Goal: Task Accomplishment & Management: Manage account settings

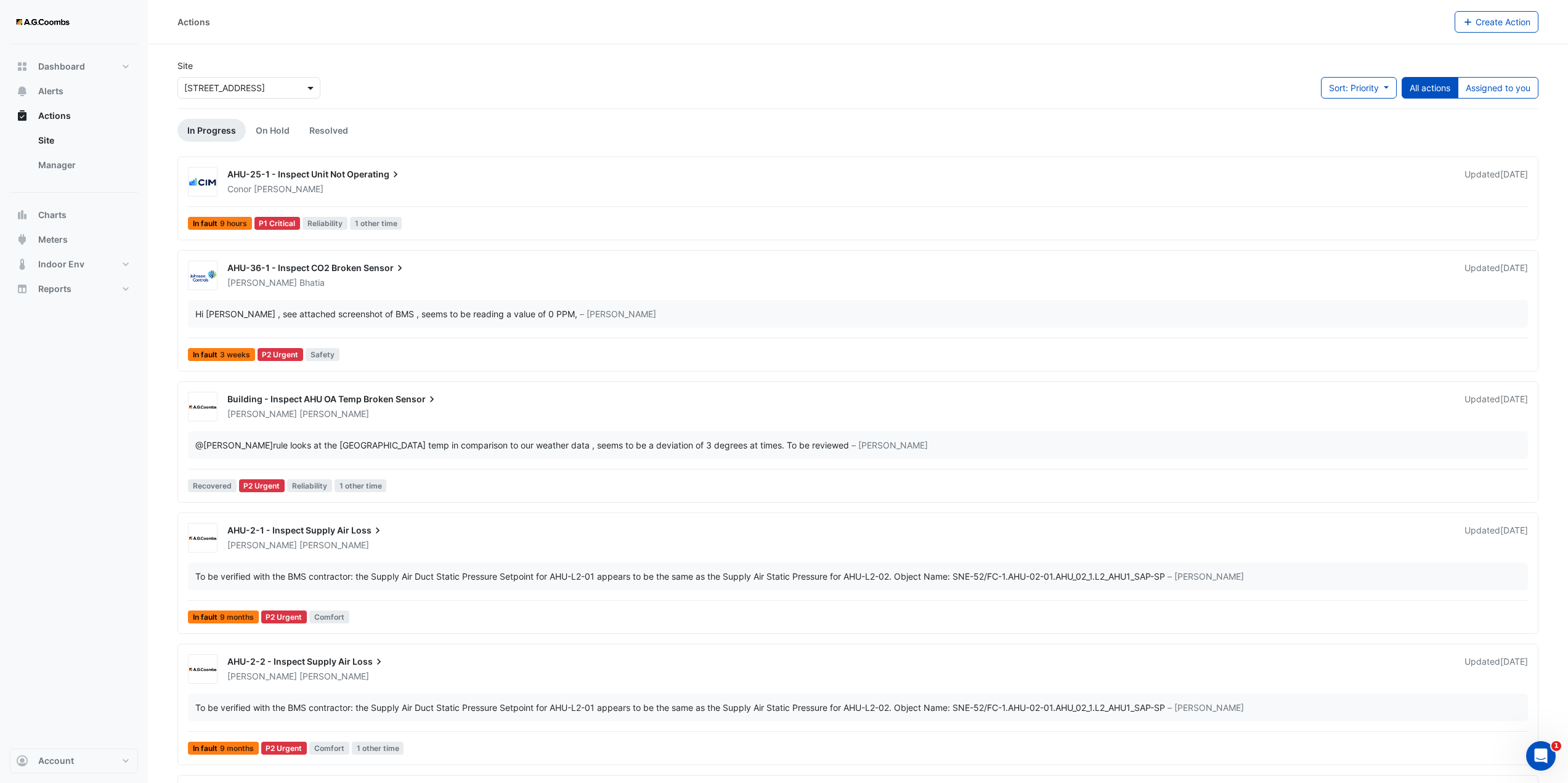
click at [312, 90] on span at bounding box center [312, 87] width 16 height 13
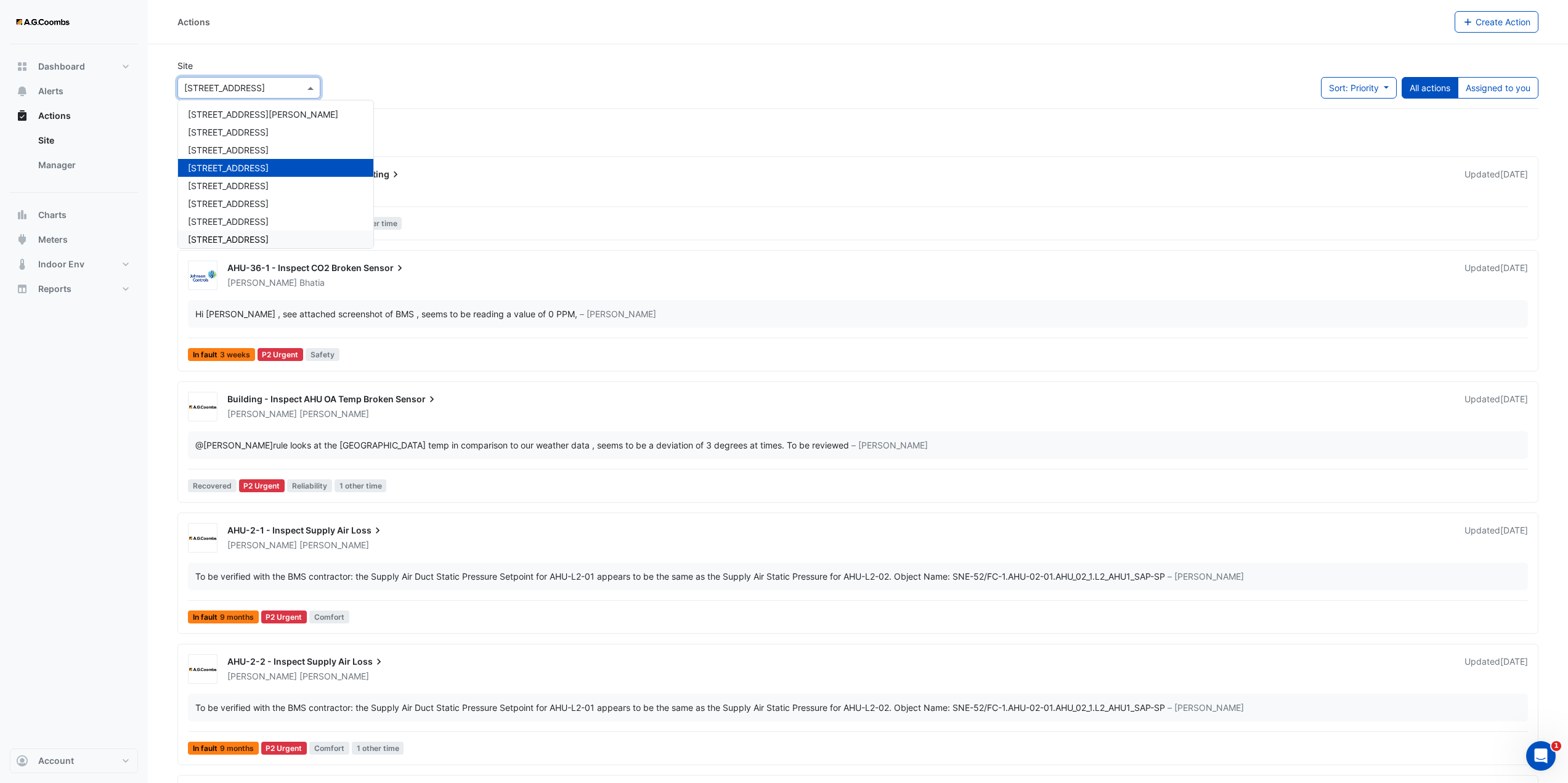
click at [221, 235] on span "[STREET_ADDRESS]" at bounding box center [229, 239] width 81 height 10
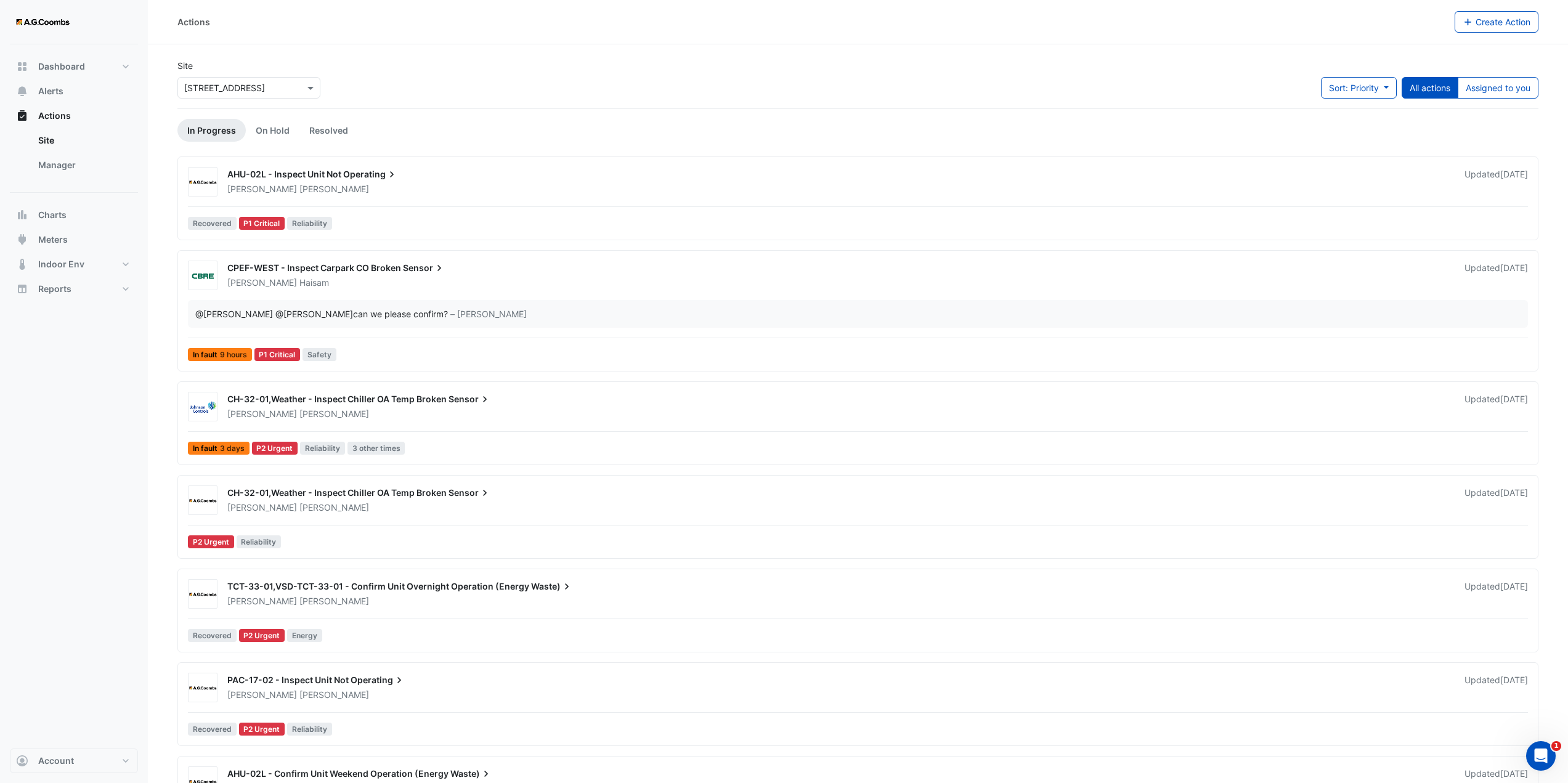
click at [347, 406] on div "CH-32-01,Weather - Inspect Chiller OA Temp Broken Sensor" at bounding box center [838, 400] width 1223 height 15
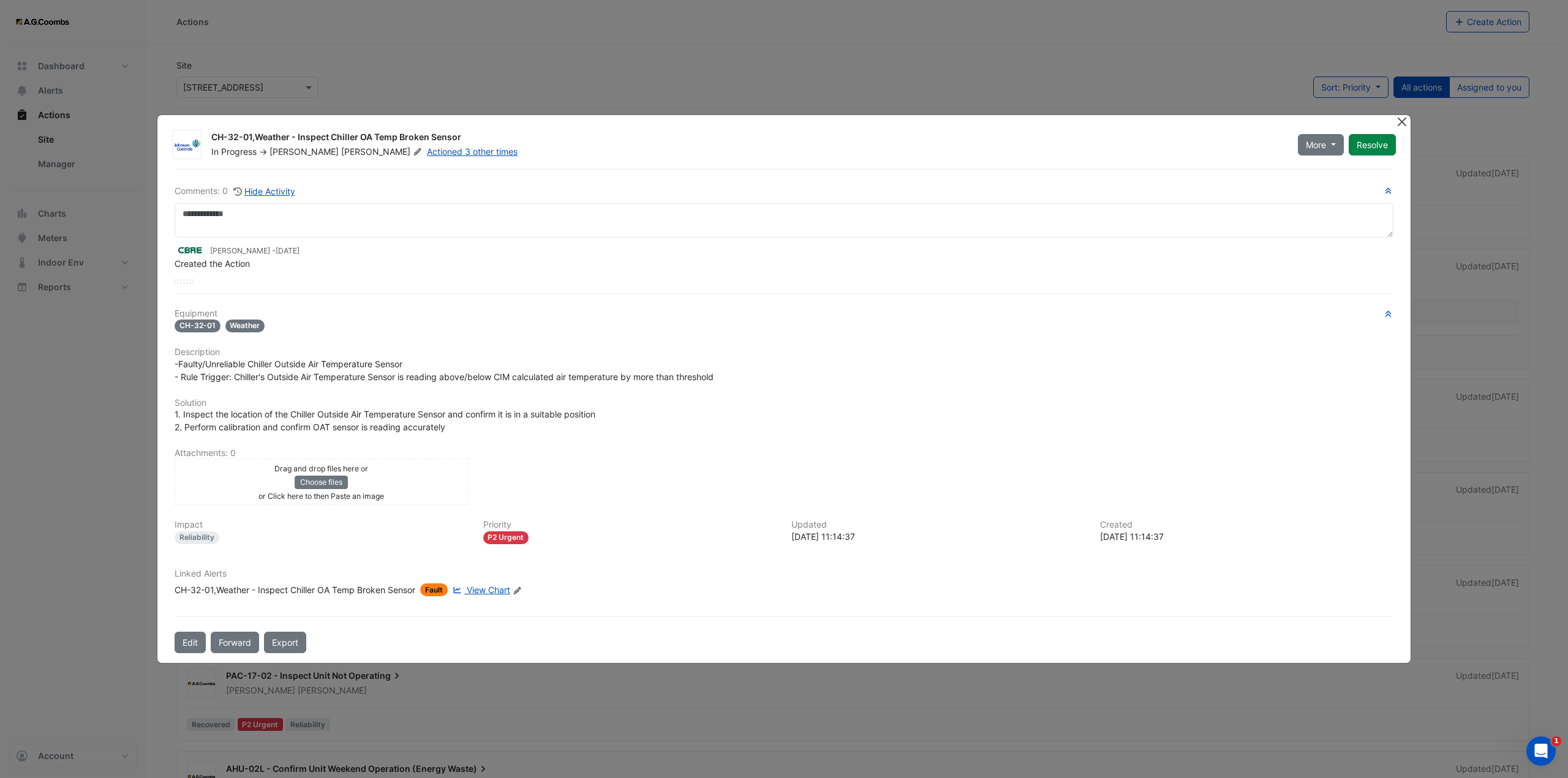
click at [1399, 124] on button "Close" at bounding box center [1401, 121] width 13 height 13
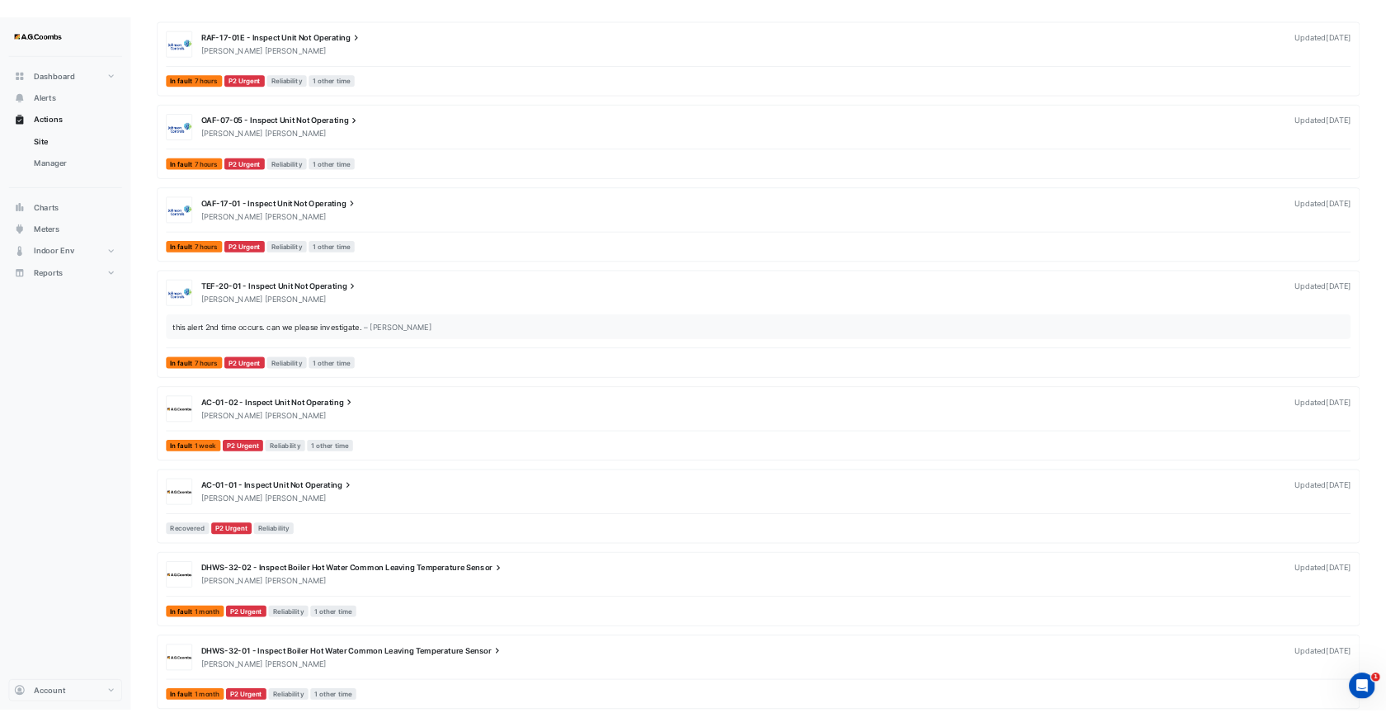
scroll to position [1402, 0]
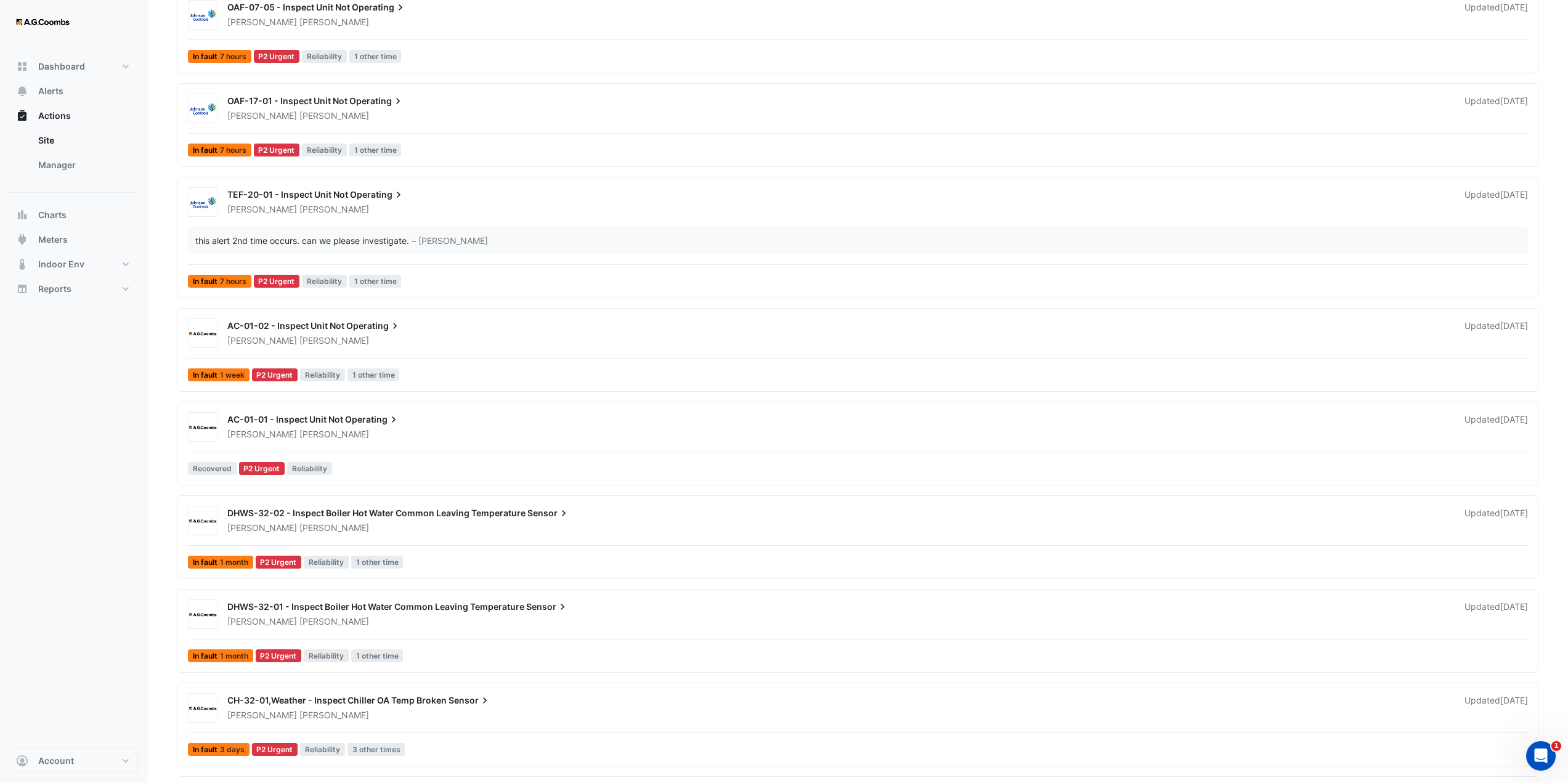
click at [424, 514] on span "DHWS-32-02 - Inspect Boiler Hot Water Common Leaving Temperature" at bounding box center [376, 513] width 298 height 10
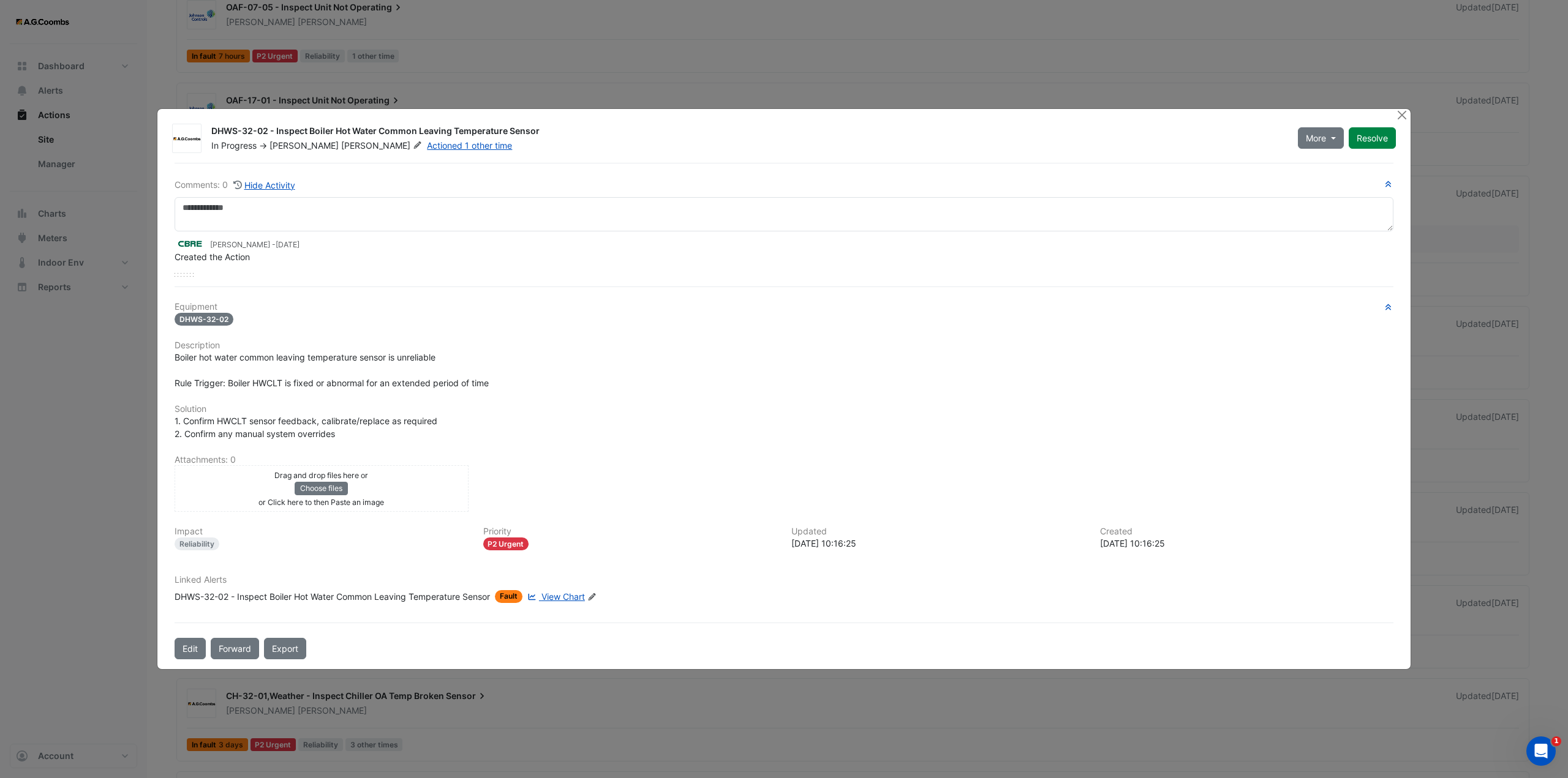
click at [568, 596] on span "View Chart" at bounding box center [563, 597] width 44 height 10
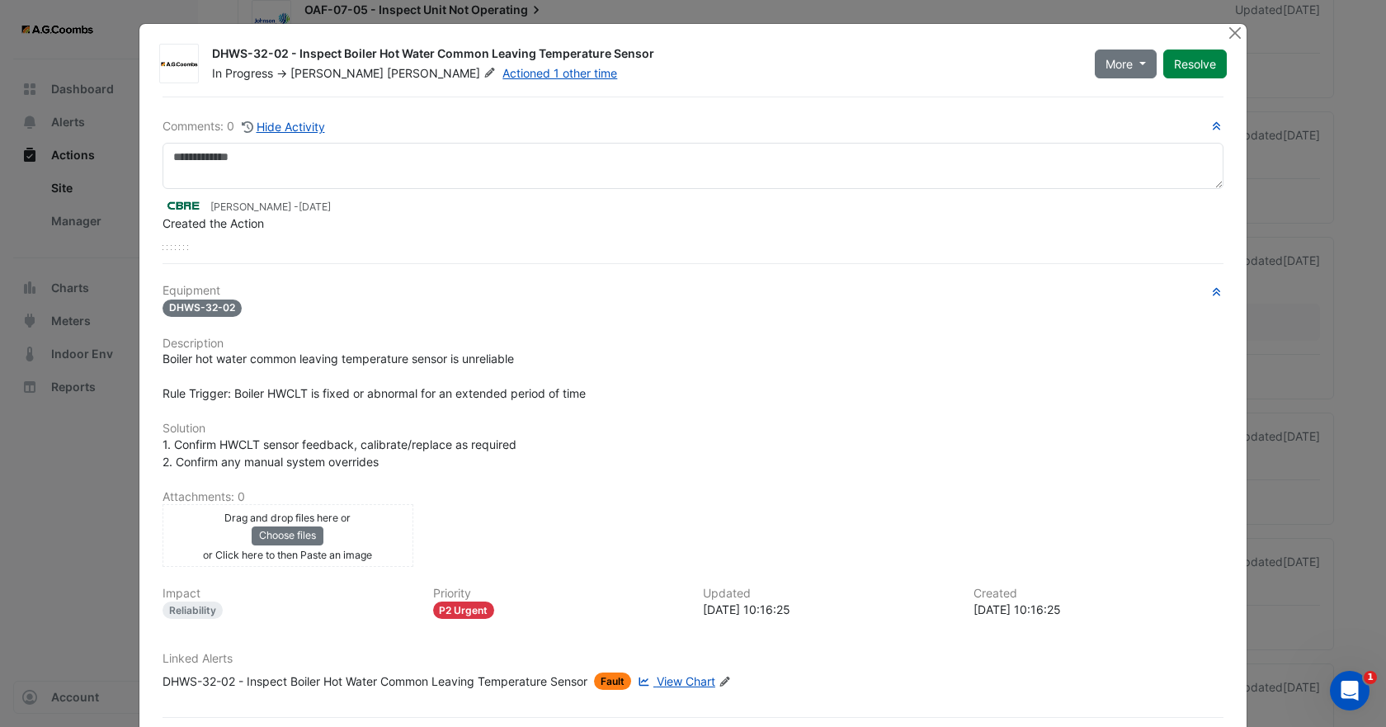
click at [387, 73] on span "[PERSON_NAME]" at bounding box center [443, 73] width 112 height 16
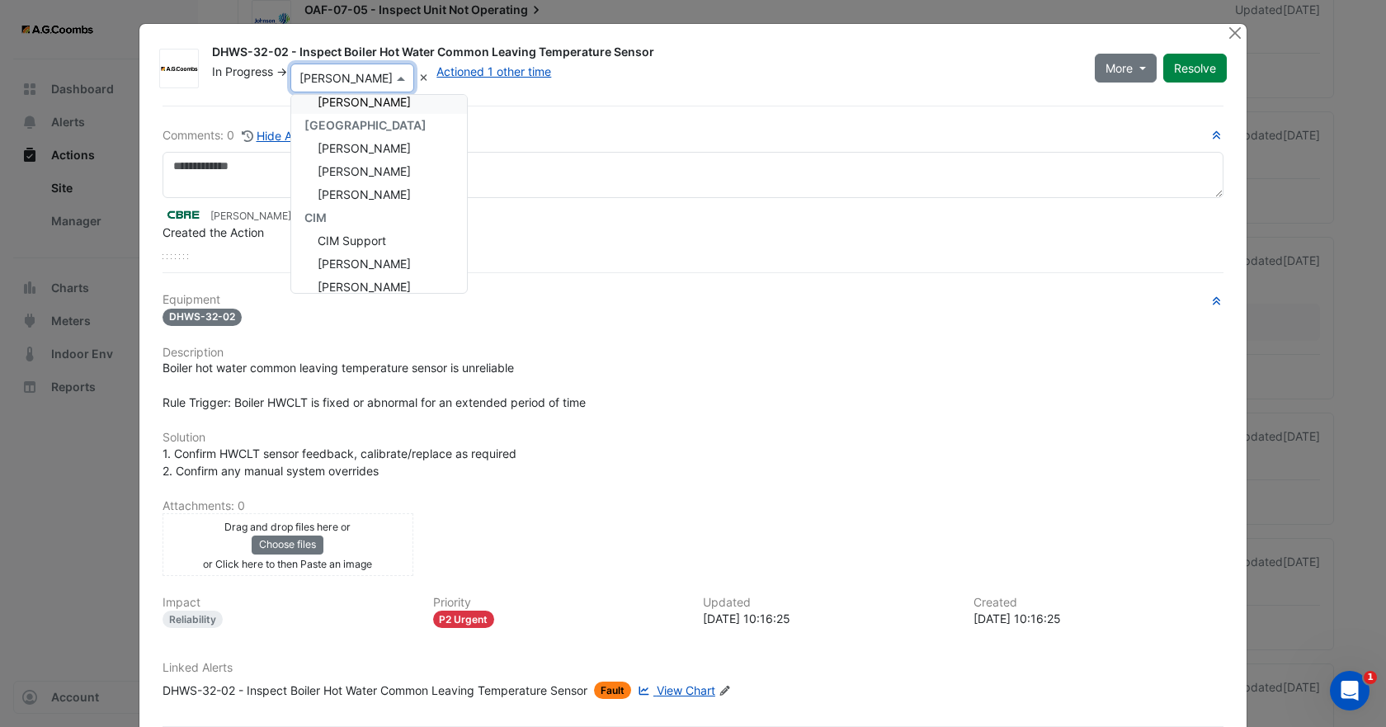
scroll to position [185, 0]
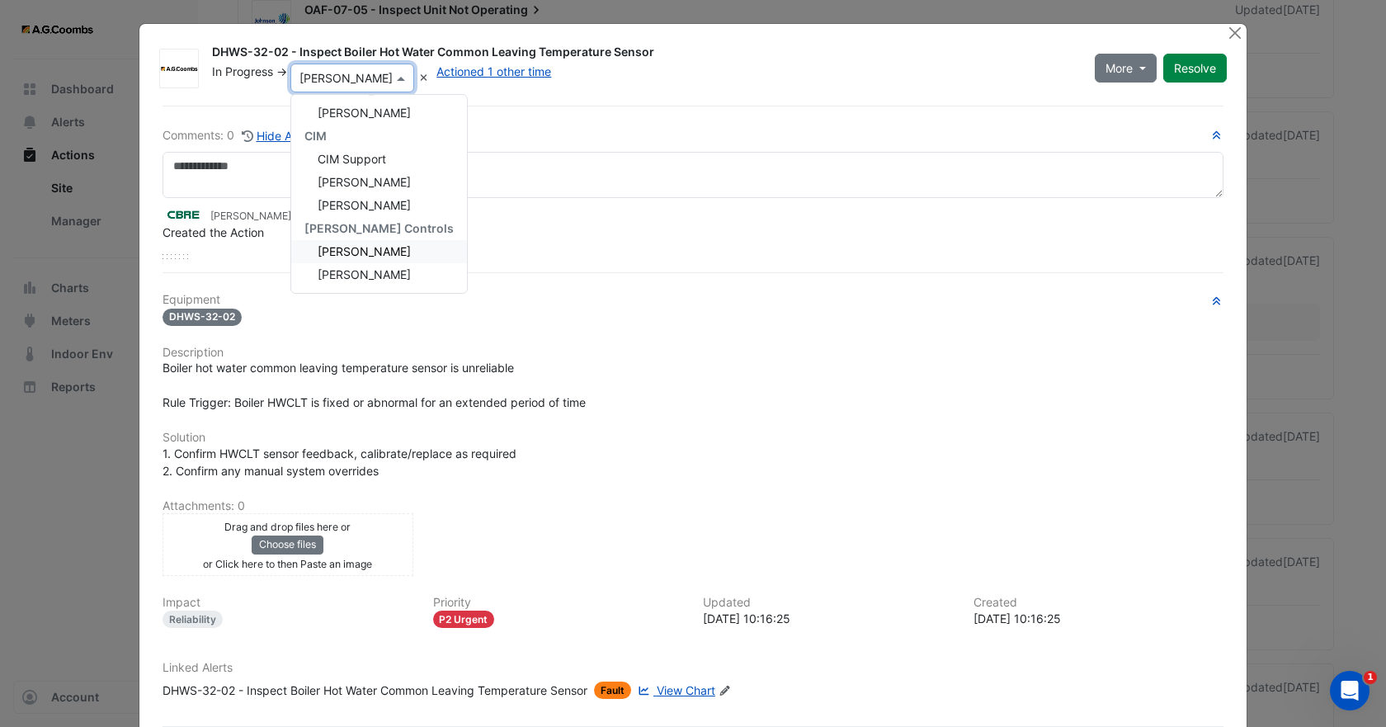
click at [356, 247] on span "[PERSON_NAME]" at bounding box center [364, 251] width 93 height 14
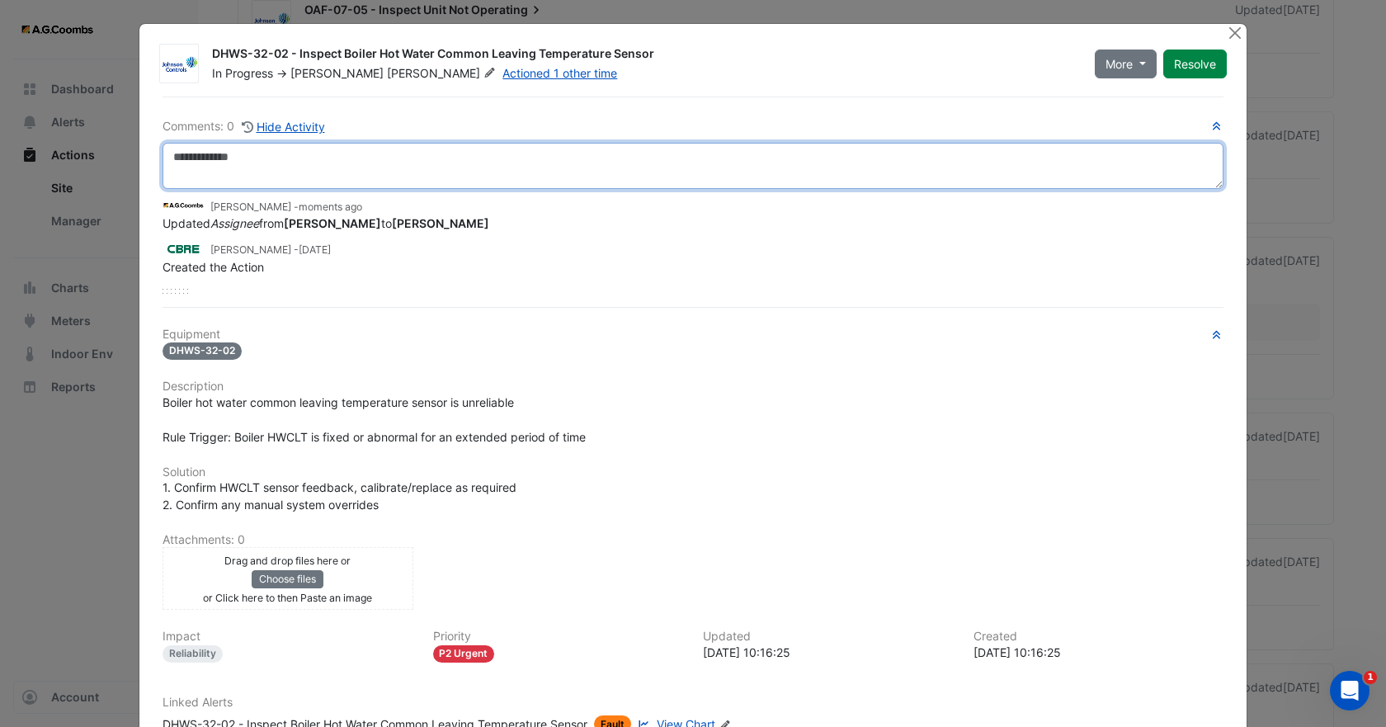
click at [275, 165] on textarea at bounding box center [693, 166] width 1061 height 46
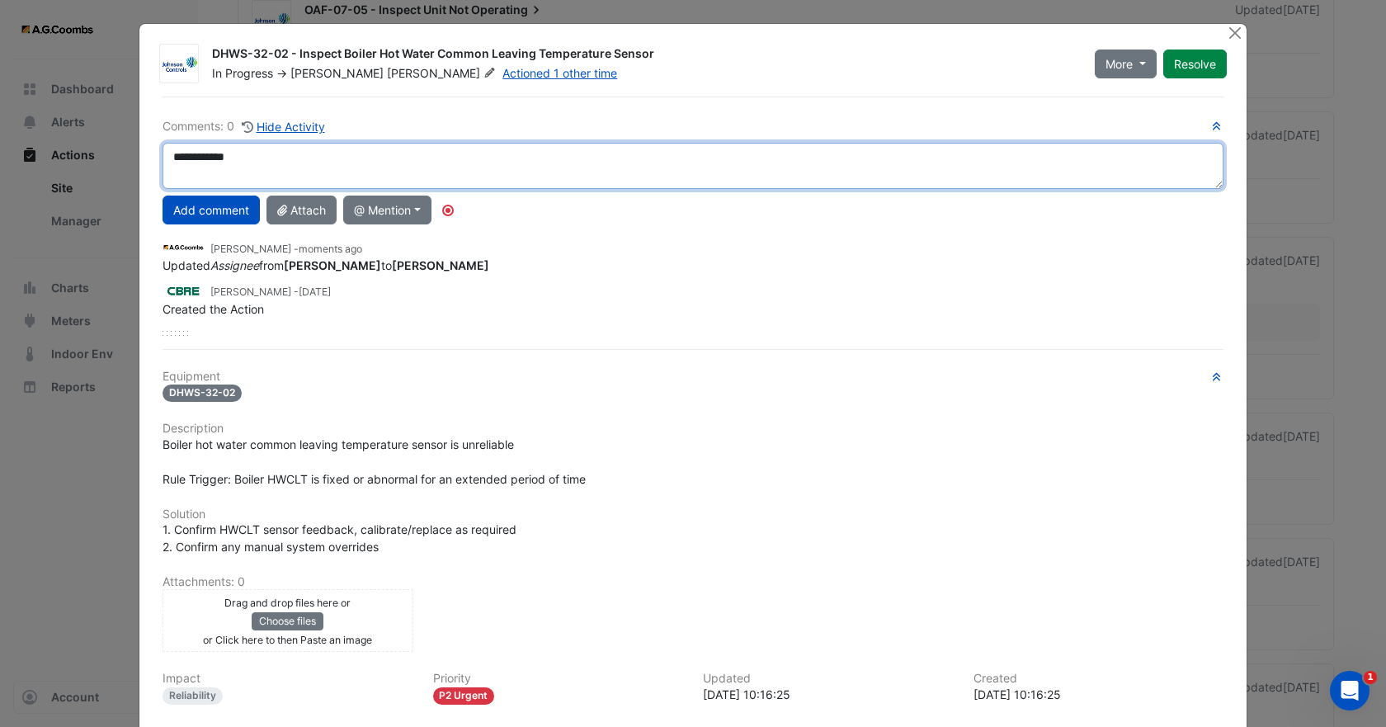
scroll to position [162, 0]
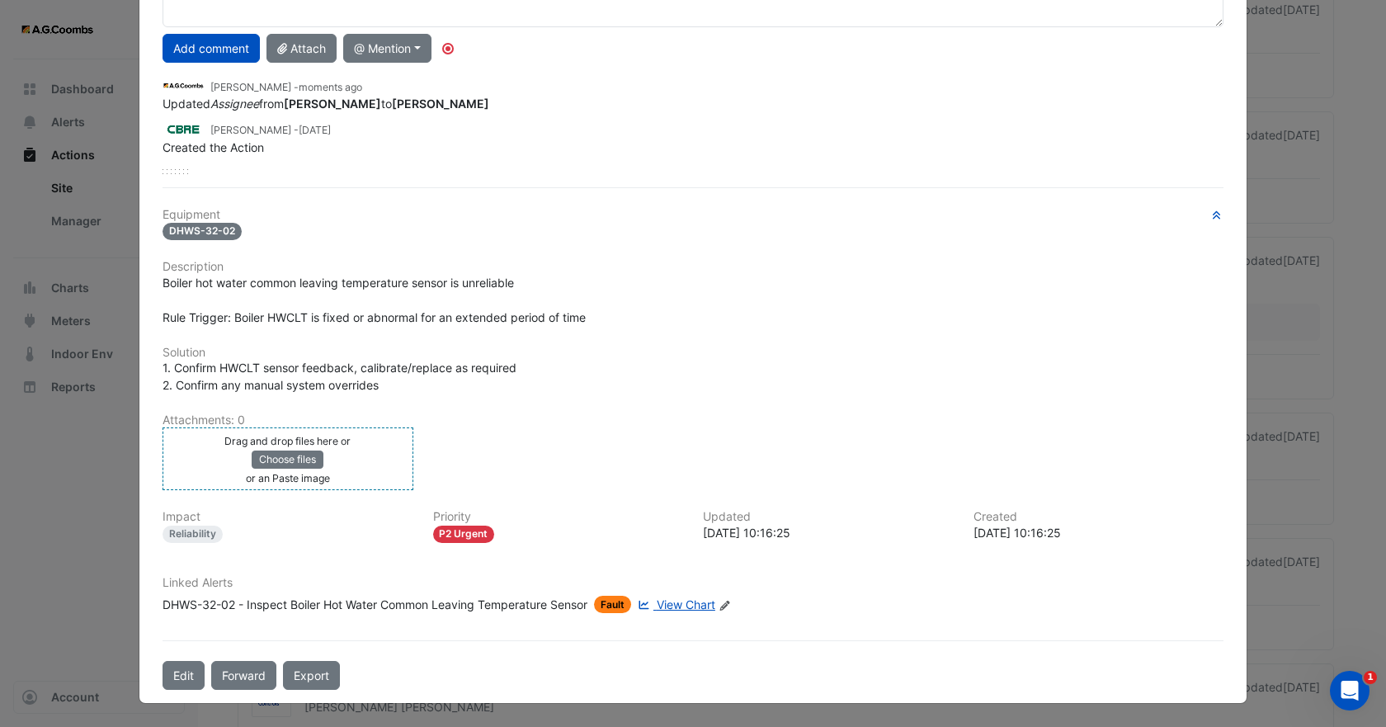
click at [364, 457] on div "Drag and drop files here or Choose files or an Paste image" at bounding box center [288, 458] width 243 height 54
drag, startPoint x: 351, startPoint y: 454, endPoint x: 339, endPoint y: 478, distance: 26.6
click at [339, 478] on div "Drag and drop files here or Choose files or an Paste image" at bounding box center [288, 458] width 243 height 54
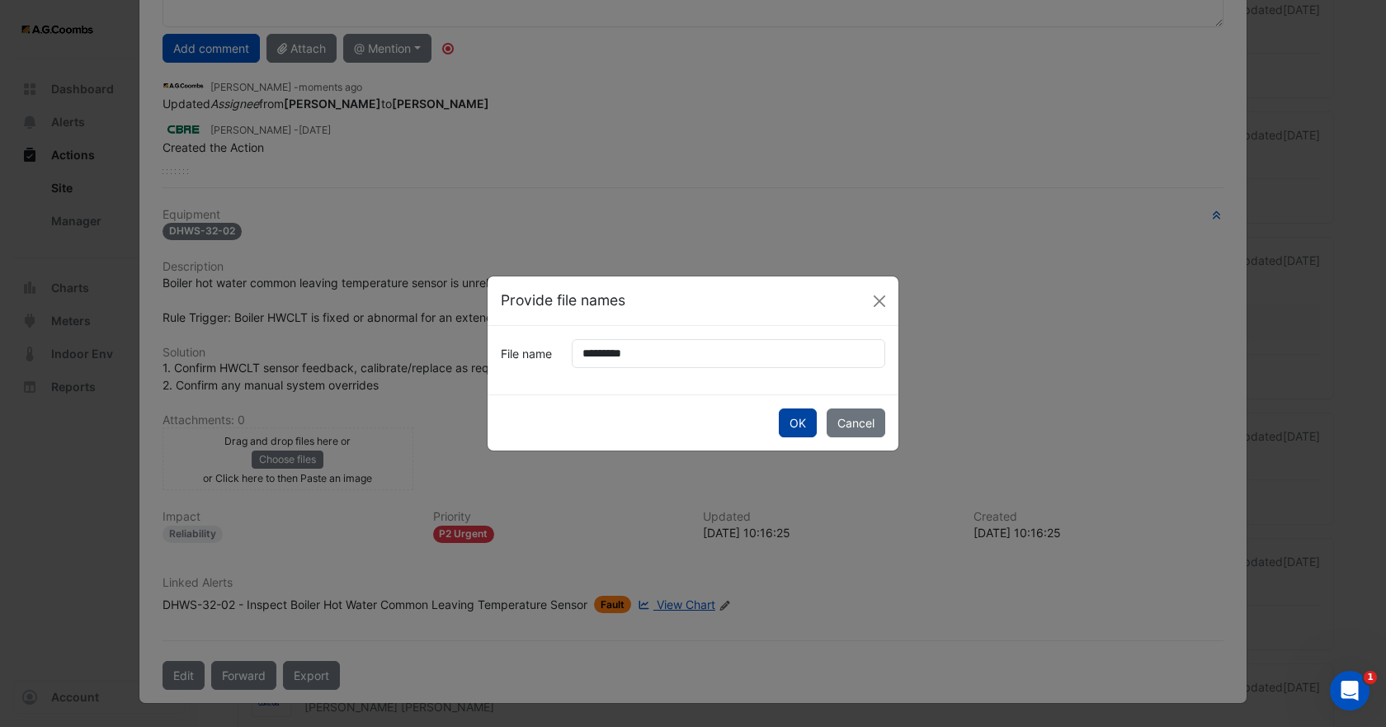
click at [782, 426] on button "OK" at bounding box center [798, 422] width 38 height 29
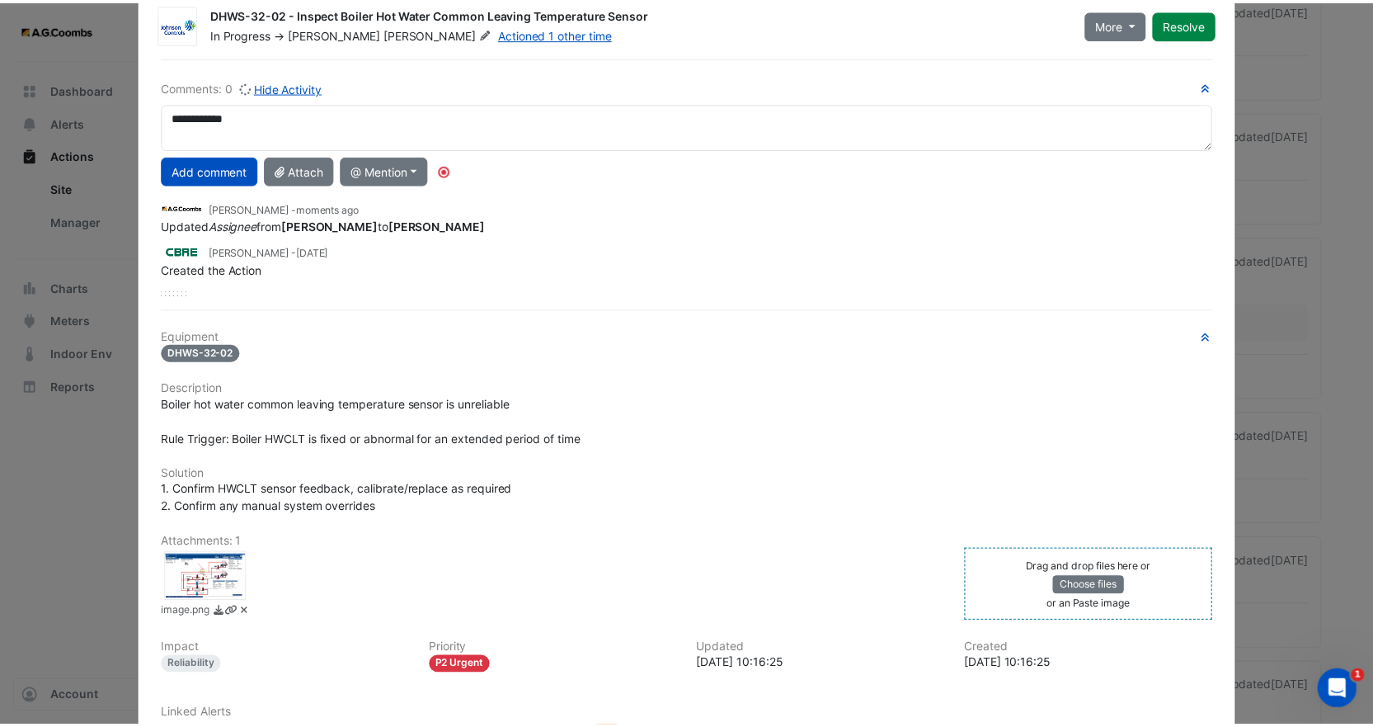
scroll to position [0, 0]
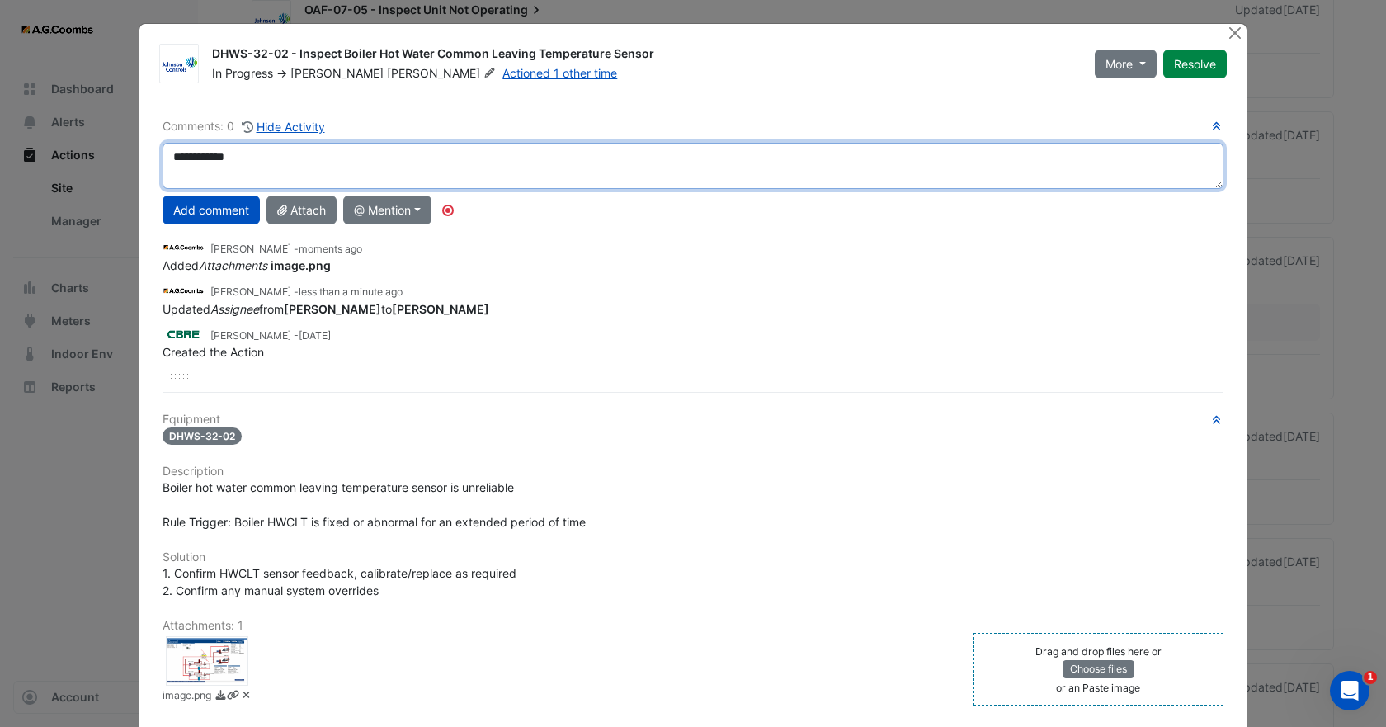
click at [256, 162] on textarea "**********" at bounding box center [693, 166] width 1061 height 46
type textarea "**********"
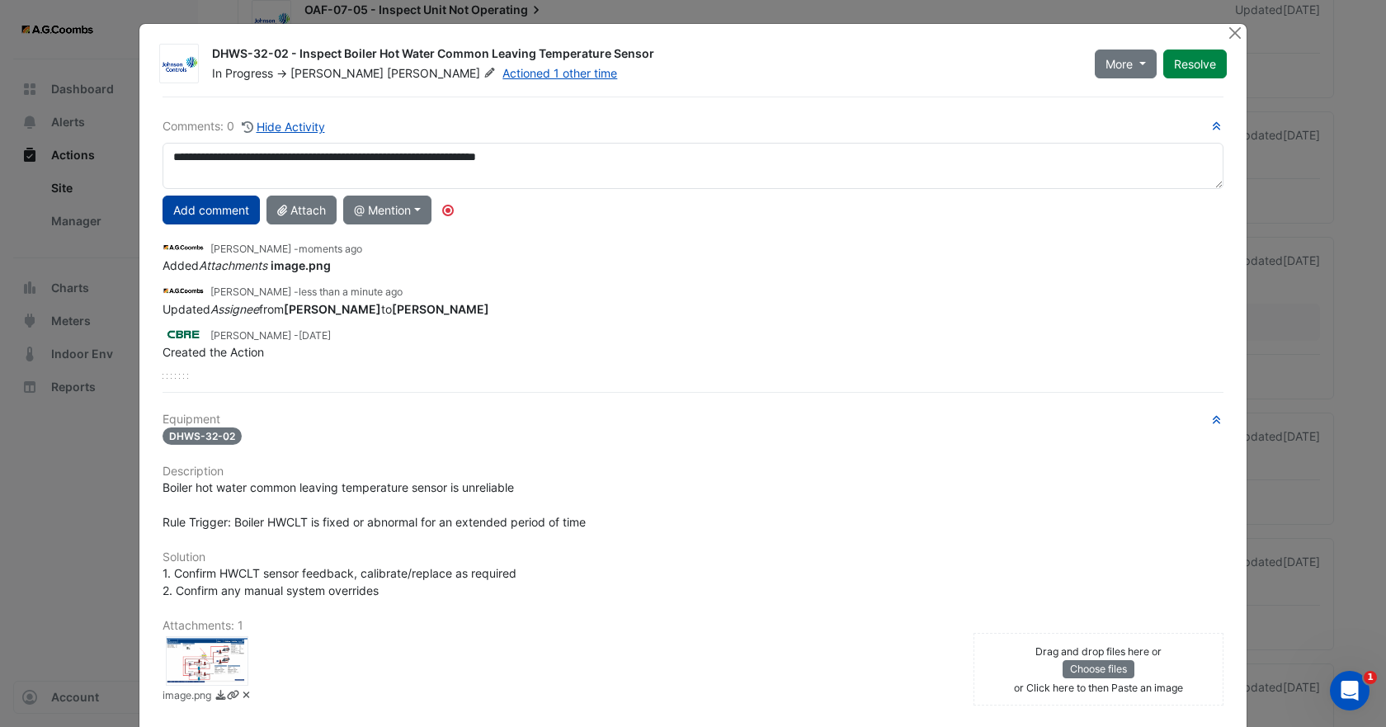
click at [214, 217] on button "Add comment" at bounding box center [211, 210] width 97 height 29
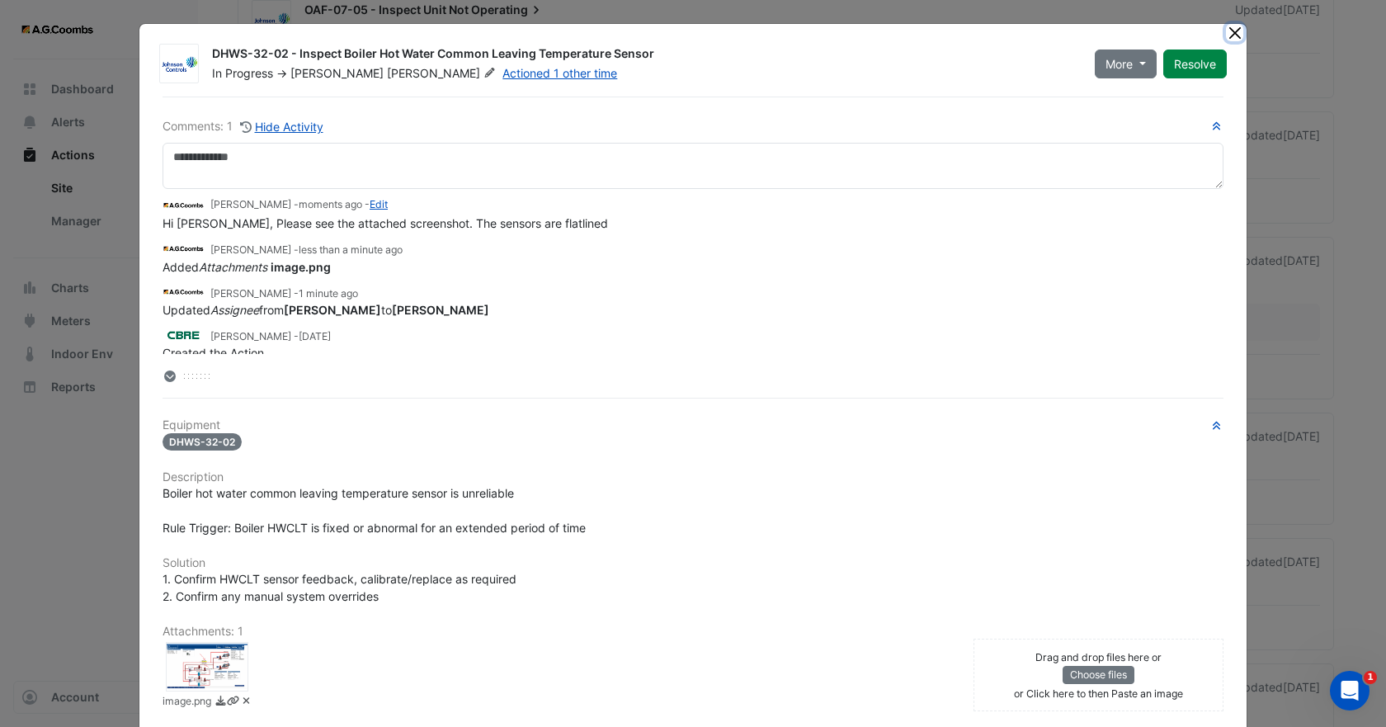
click at [1226, 35] on button "Close" at bounding box center [1234, 32] width 17 height 17
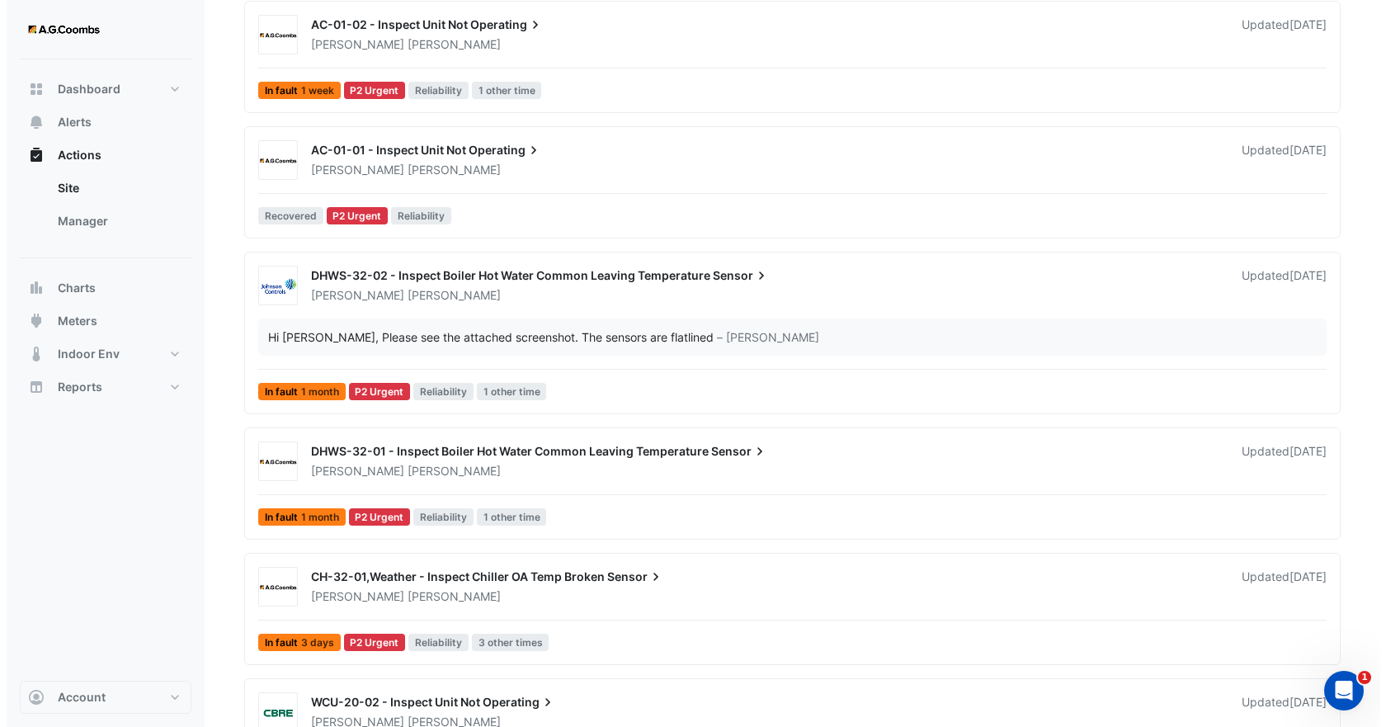
scroll to position [1815, 0]
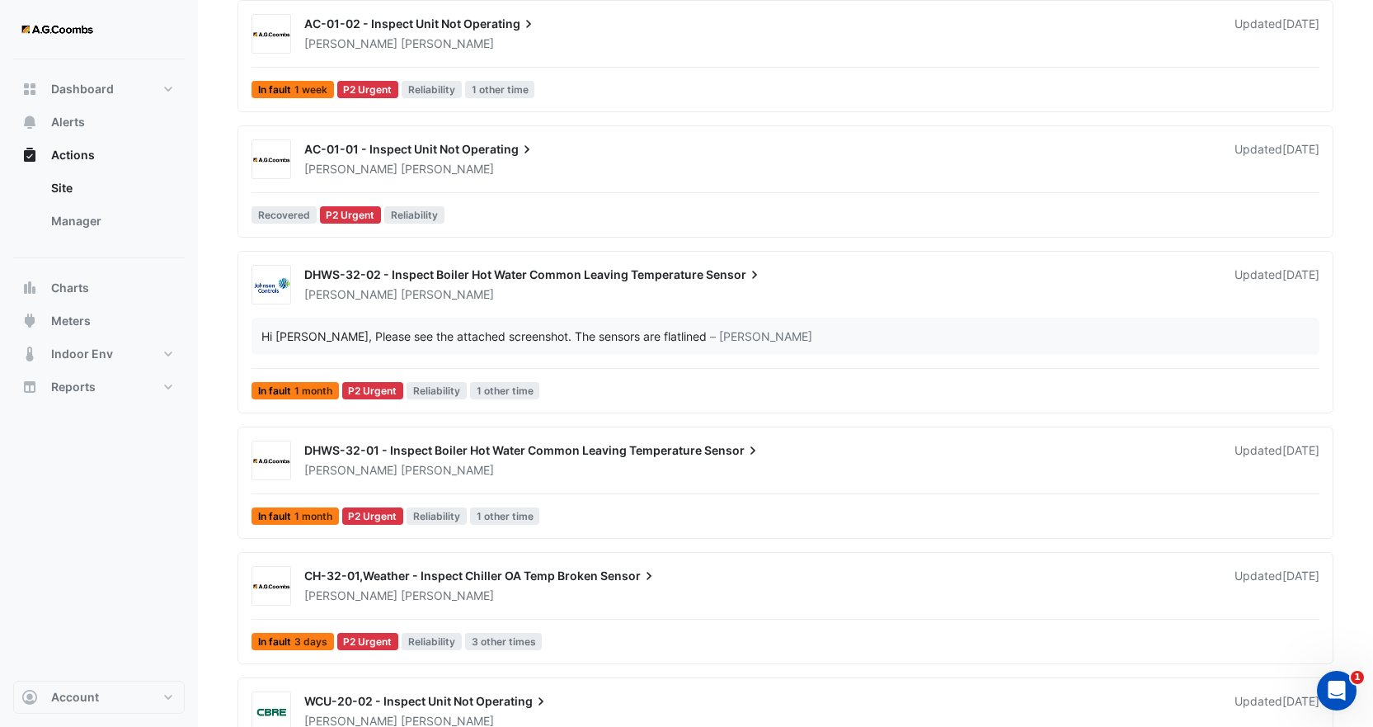
click at [462, 460] on div "DHWS-32-01 - Inspect Boiler Hot Water Common Leaving Temperature Sensor" at bounding box center [759, 452] width 911 height 20
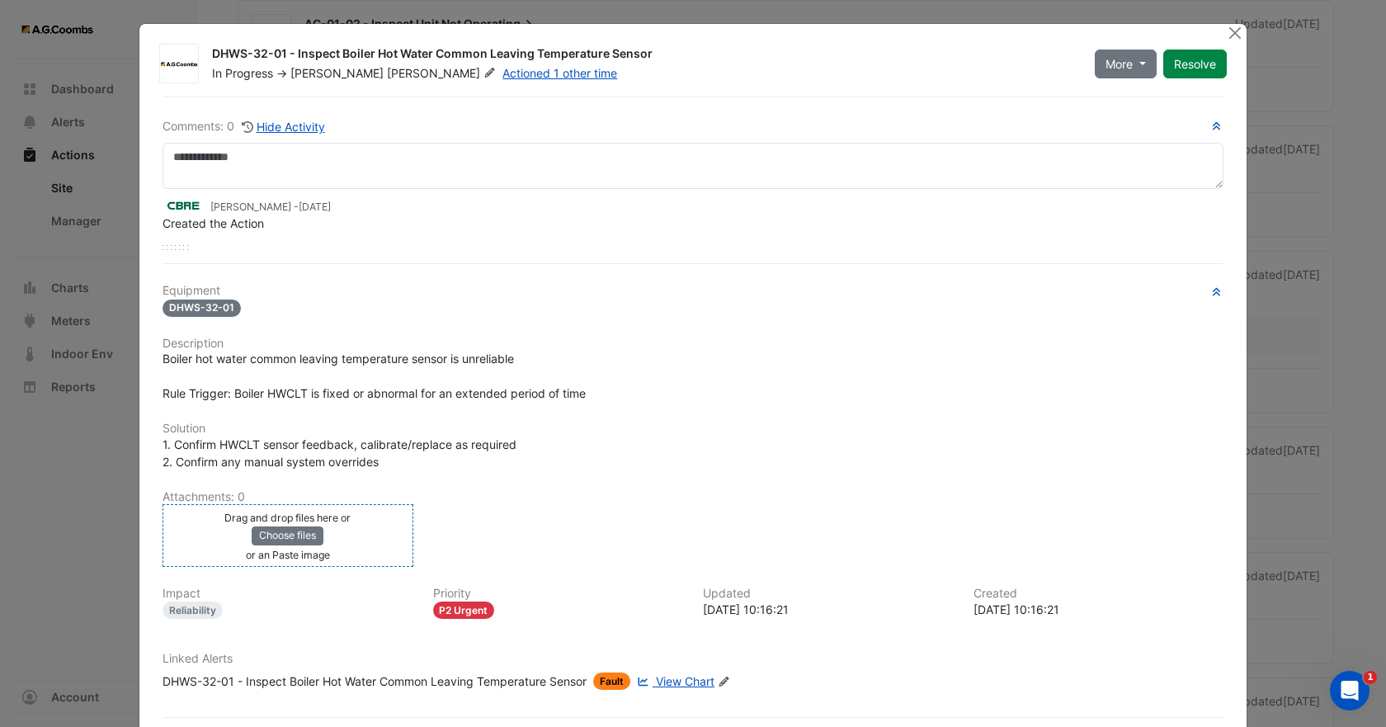
click at [351, 527] on div "Drag and drop files here or Choose files or an Paste image" at bounding box center [288, 535] width 243 height 54
drag, startPoint x: 351, startPoint y: 527, endPoint x: 342, endPoint y: 545, distance: 20.7
click at [342, 545] on div "Drag and drop files here or Choose files or an Paste image" at bounding box center [288, 535] width 243 height 54
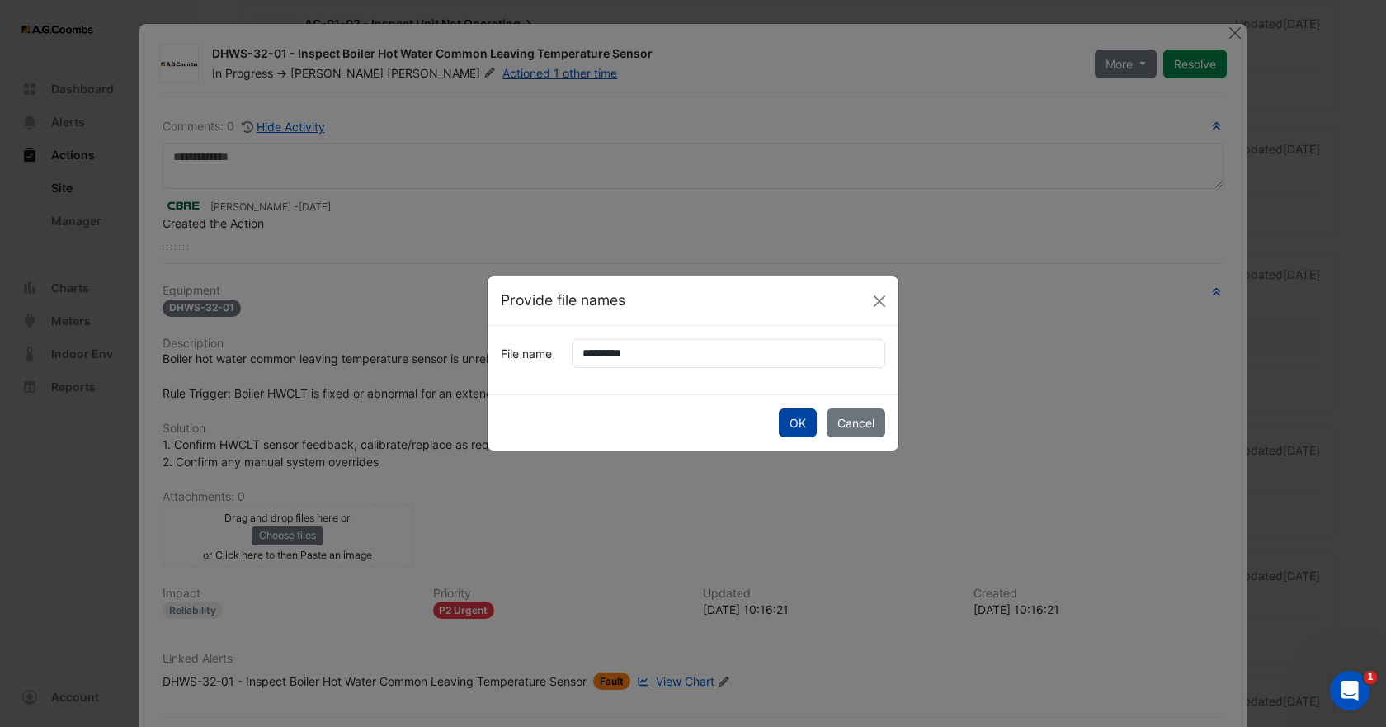
click at [803, 414] on button "OK" at bounding box center [798, 422] width 38 height 29
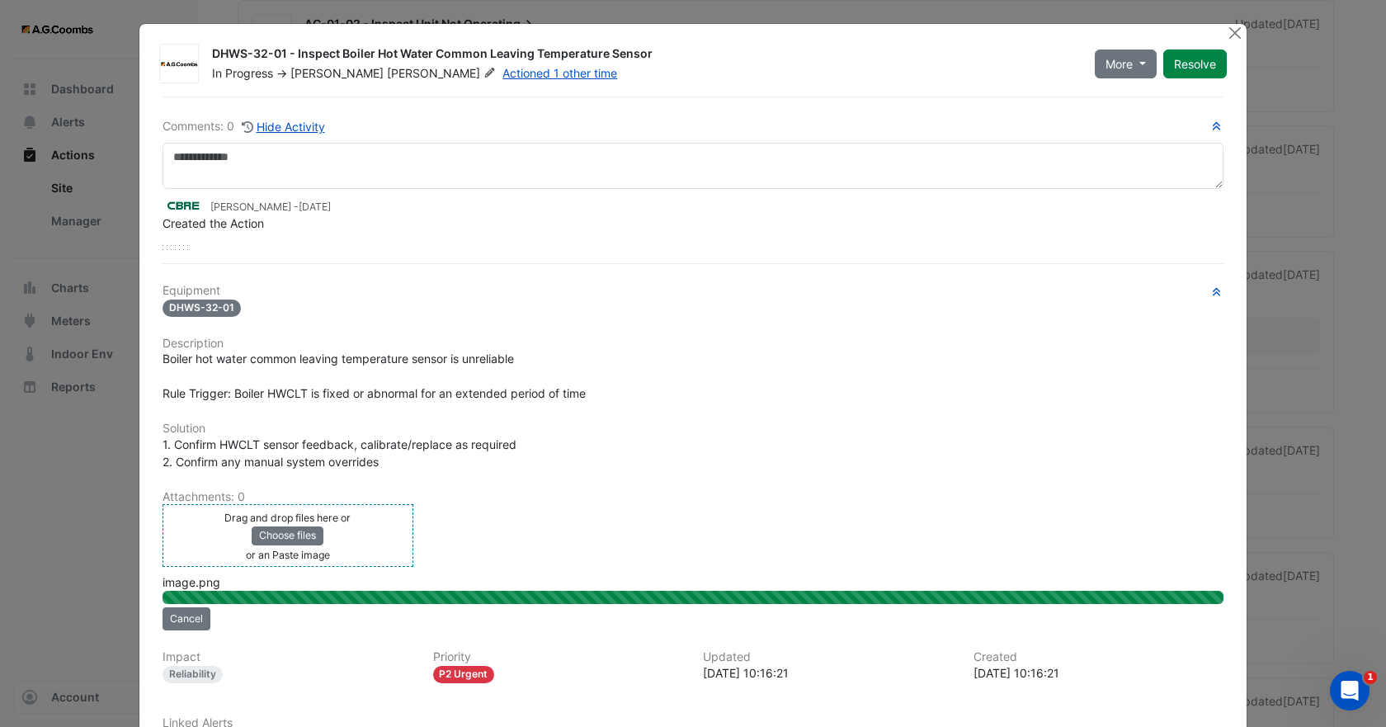
click at [329, 76] on span "[PERSON_NAME]" at bounding box center [336, 73] width 93 height 14
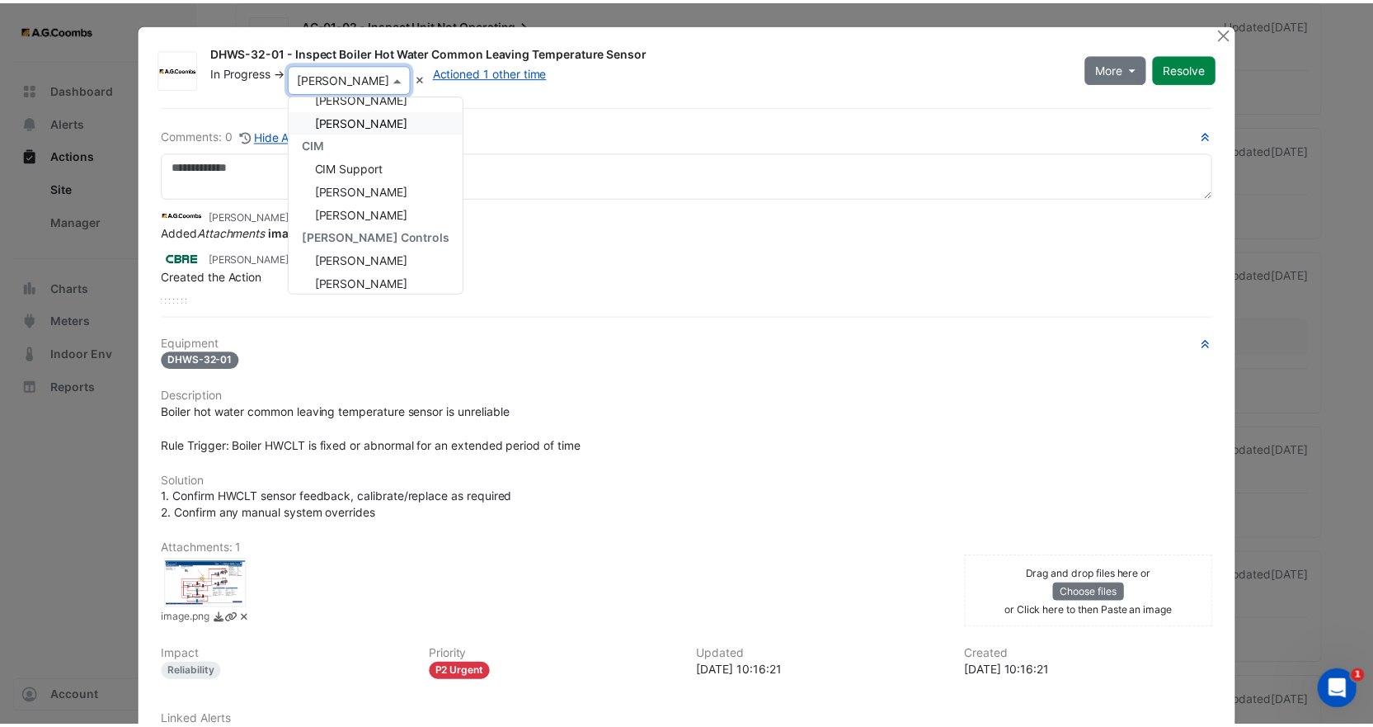
scroll to position [185, 0]
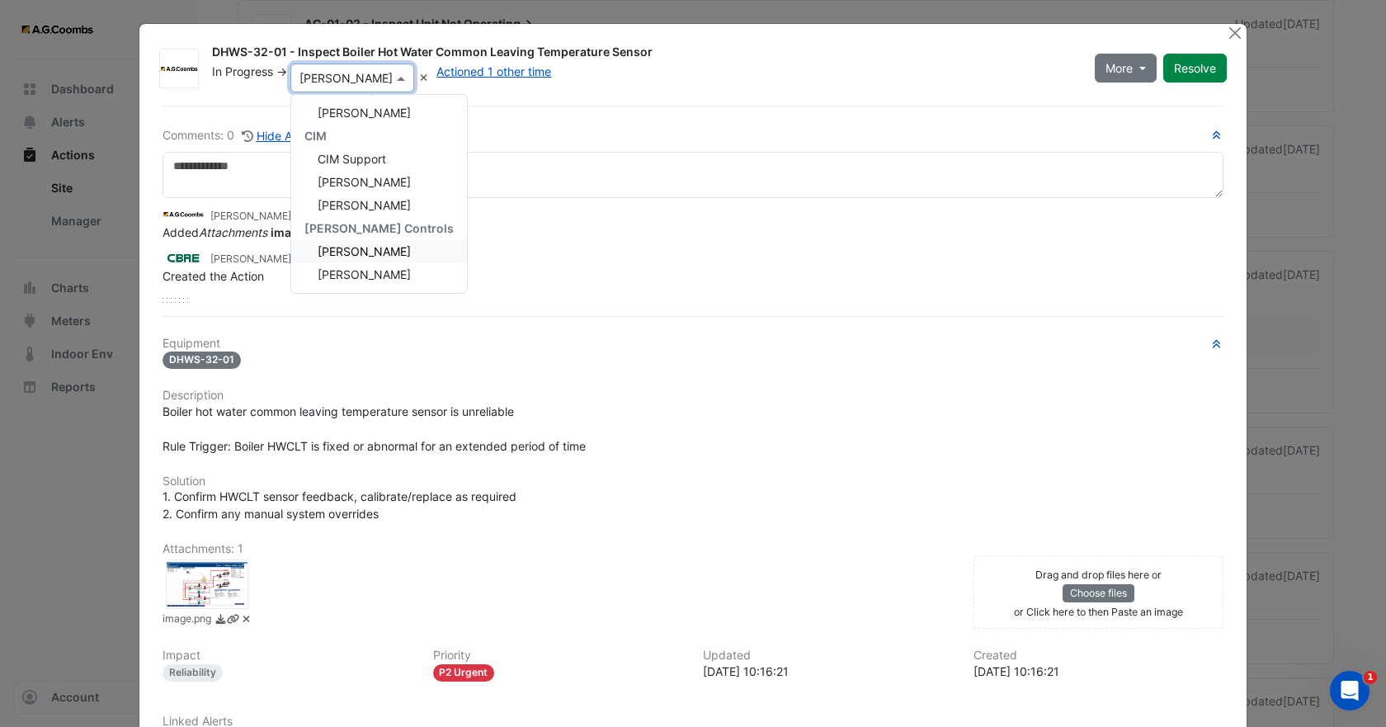
click at [360, 251] on span "[PERSON_NAME]" at bounding box center [364, 251] width 93 height 14
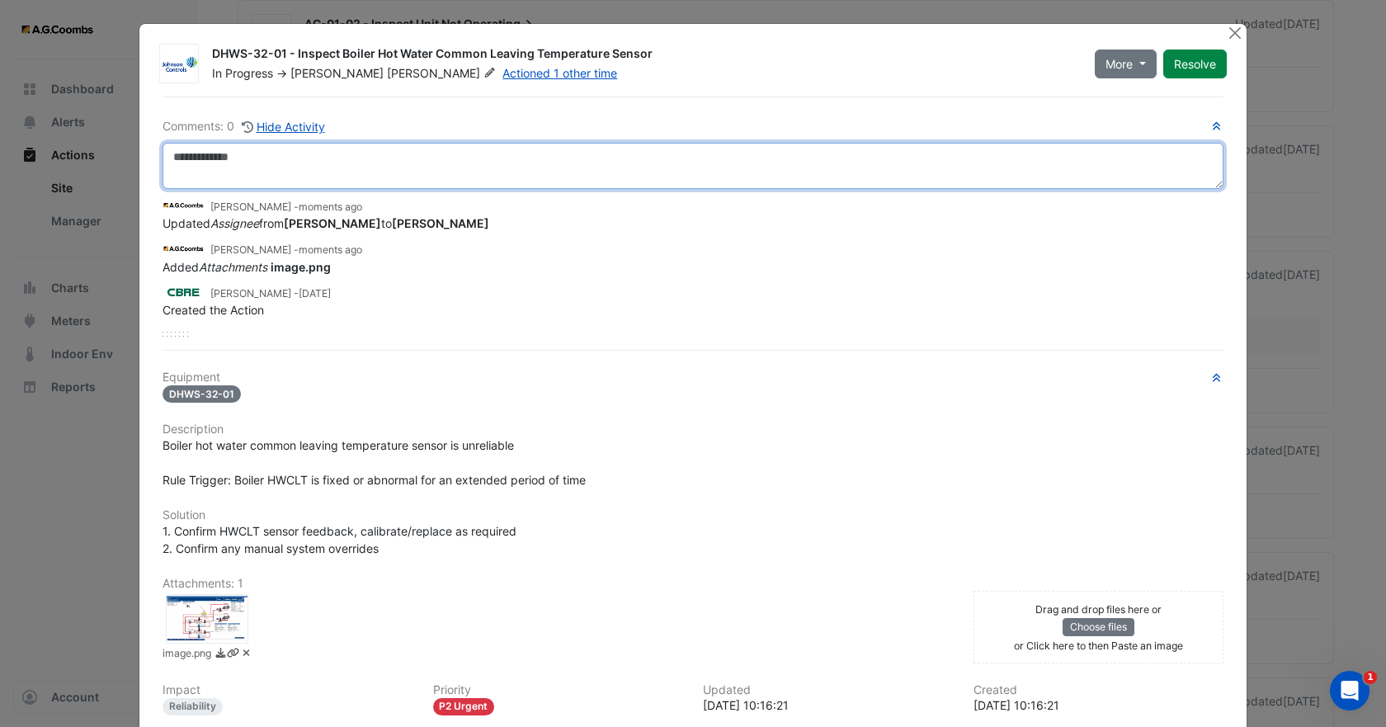
click at [235, 163] on textarea at bounding box center [693, 166] width 1061 height 46
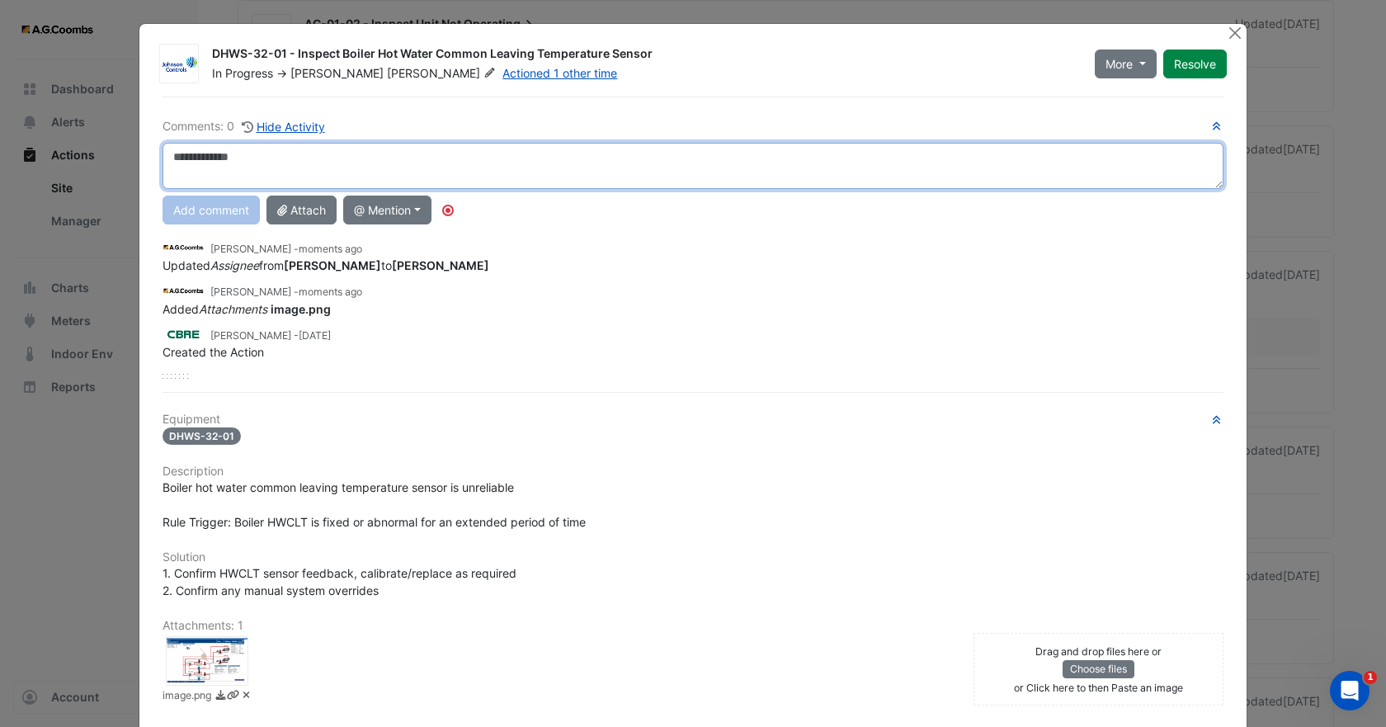
type textarea "*"
type textarea "**********"
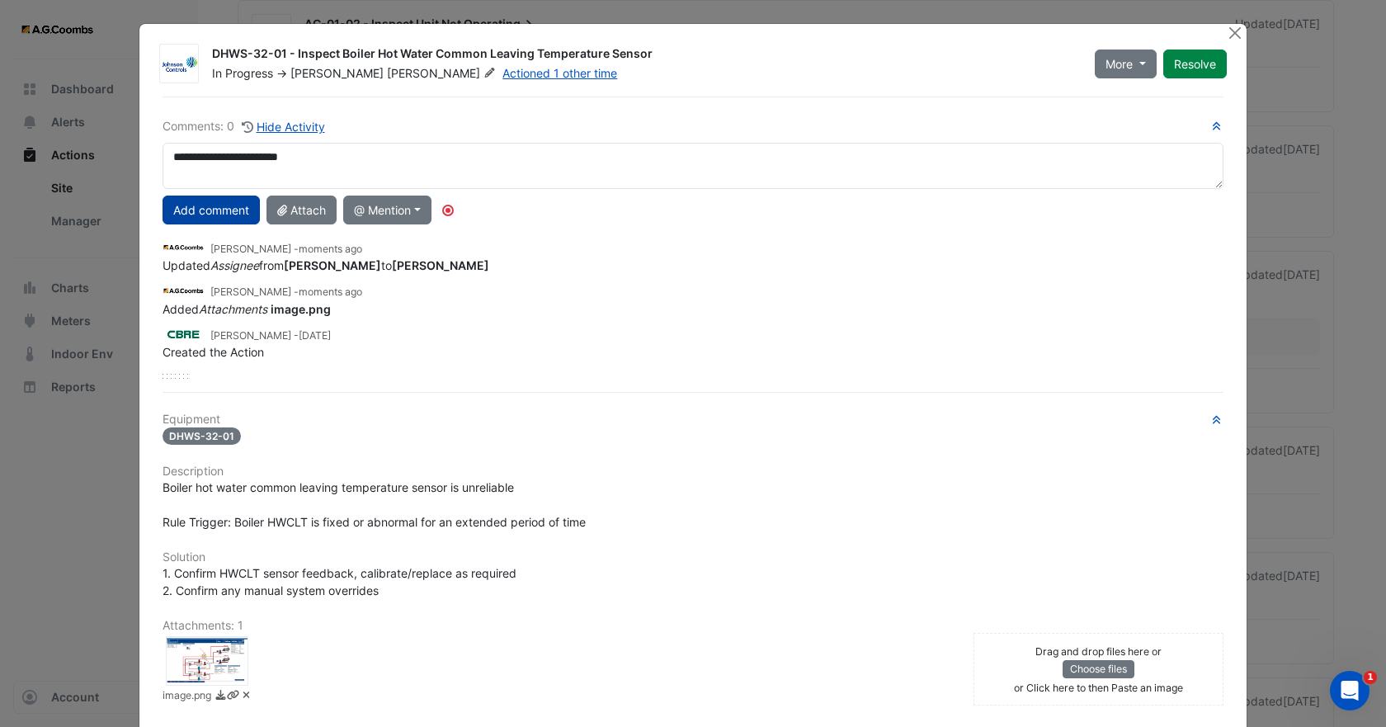
click at [208, 219] on button "Add comment" at bounding box center [211, 210] width 97 height 29
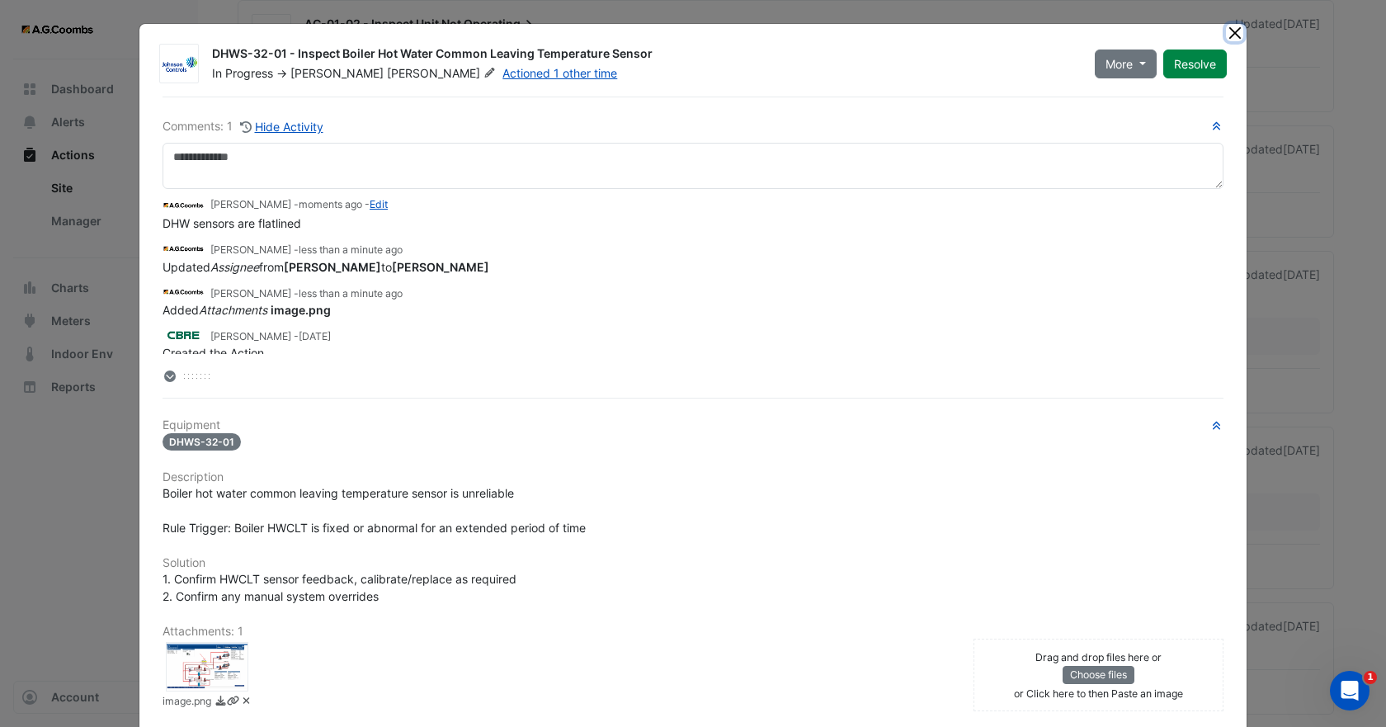
click at [1233, 34] on button "Close" at bounding box center [1234, 32] width 17 height 17
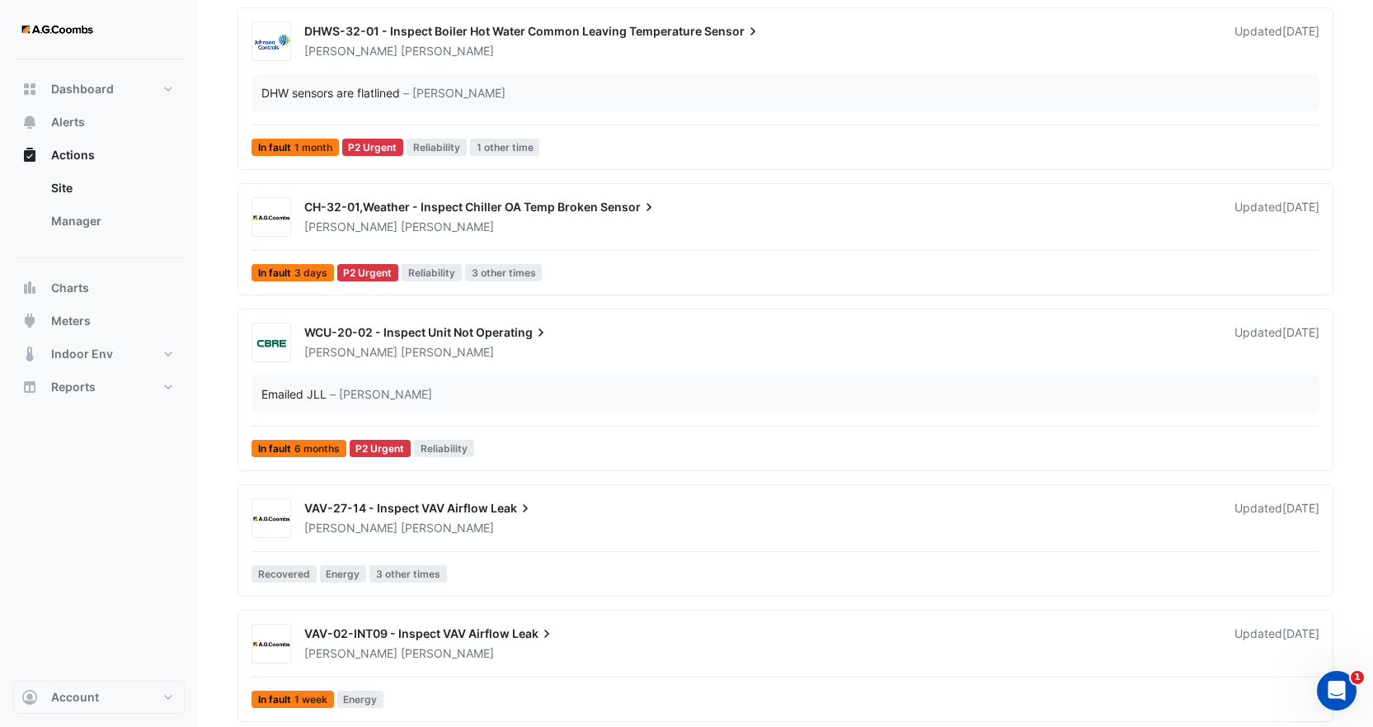
scroll to position [2310, 0]
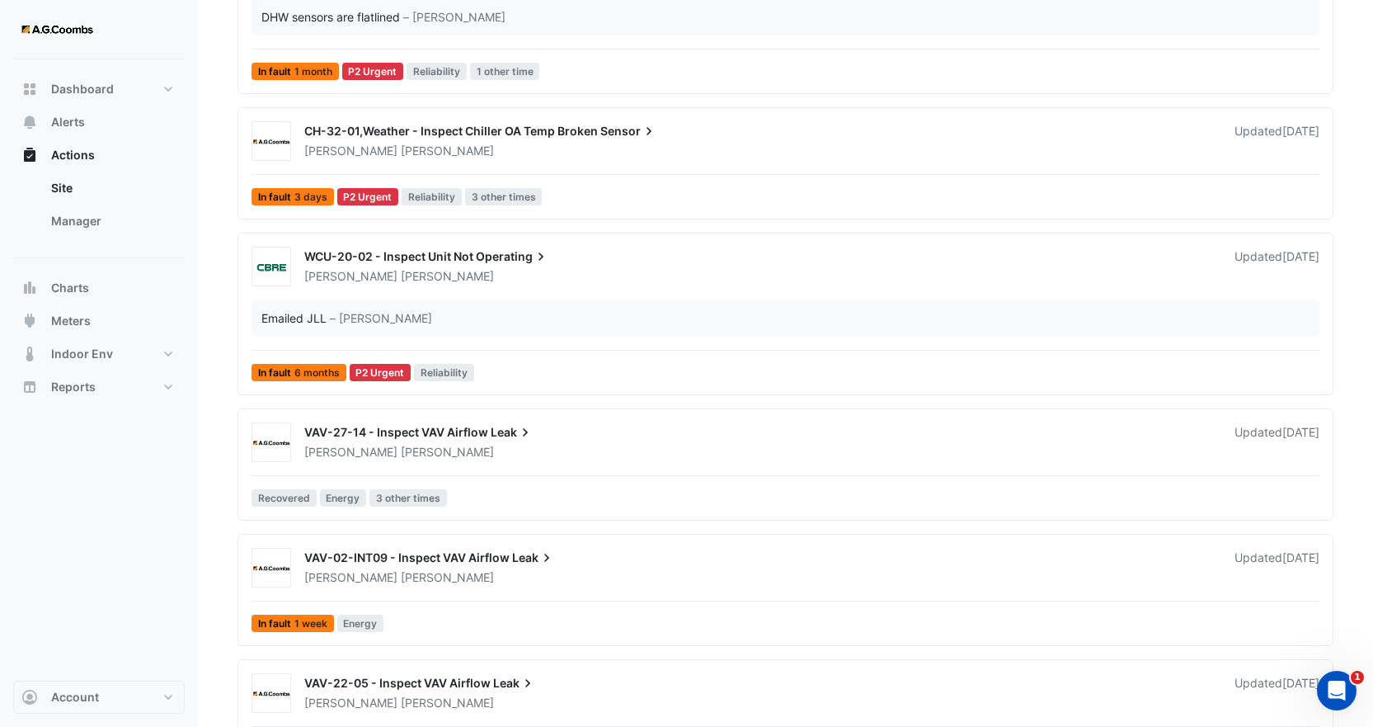
click at [433, 443] on div "VAV-27-14 - Inspect VAV Airflow Leak" at bounding box center [759, 434] width 911 height 20
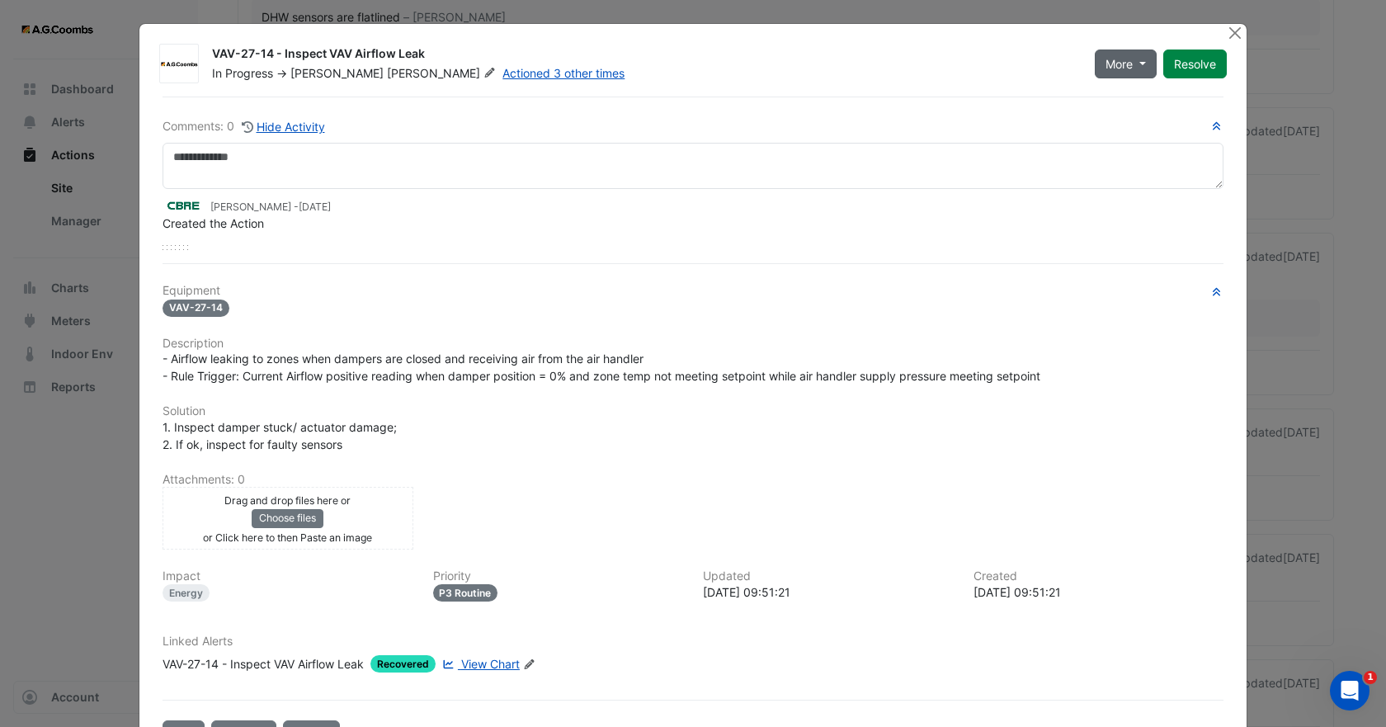
click at [1138, 62] on button "More" at bounding box center [1126, 63] width 62 height 29
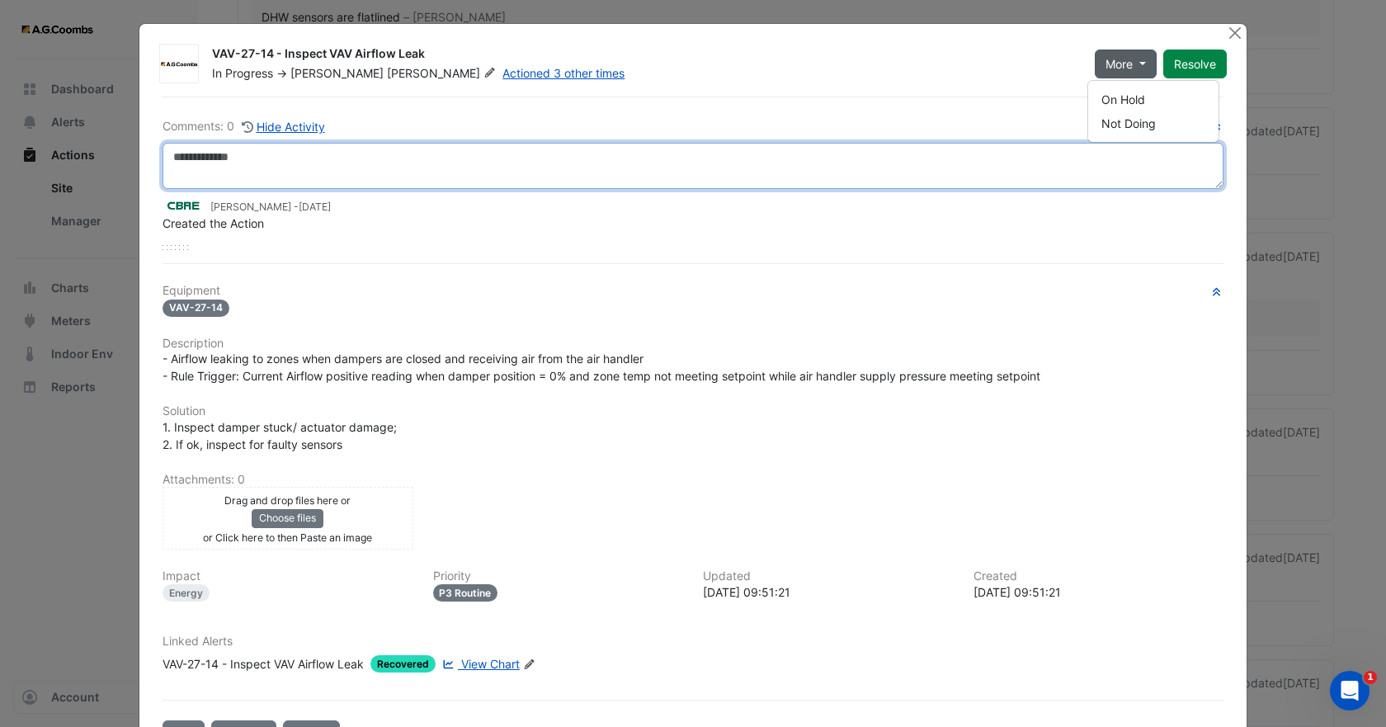
click at [542, 153] on textarea at bounding box center [693, 166] width 1061 height 46
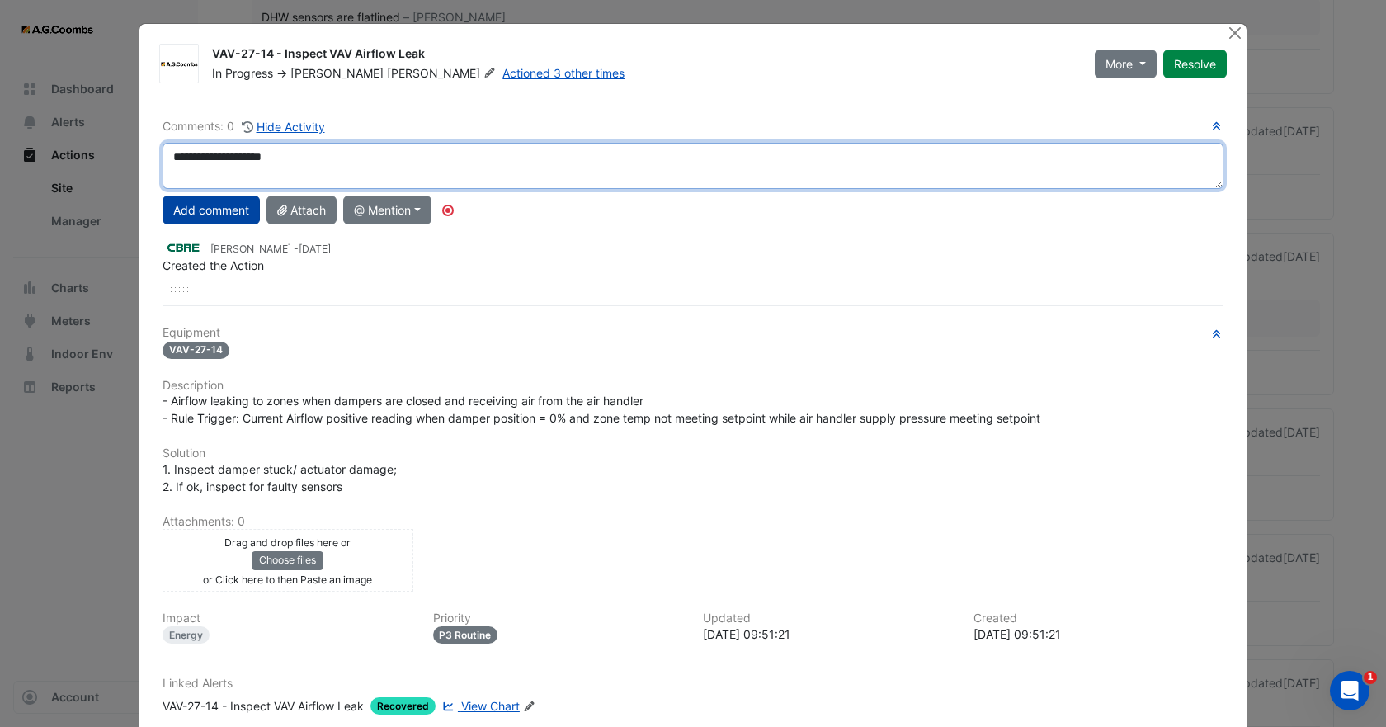
type textarea "**********"
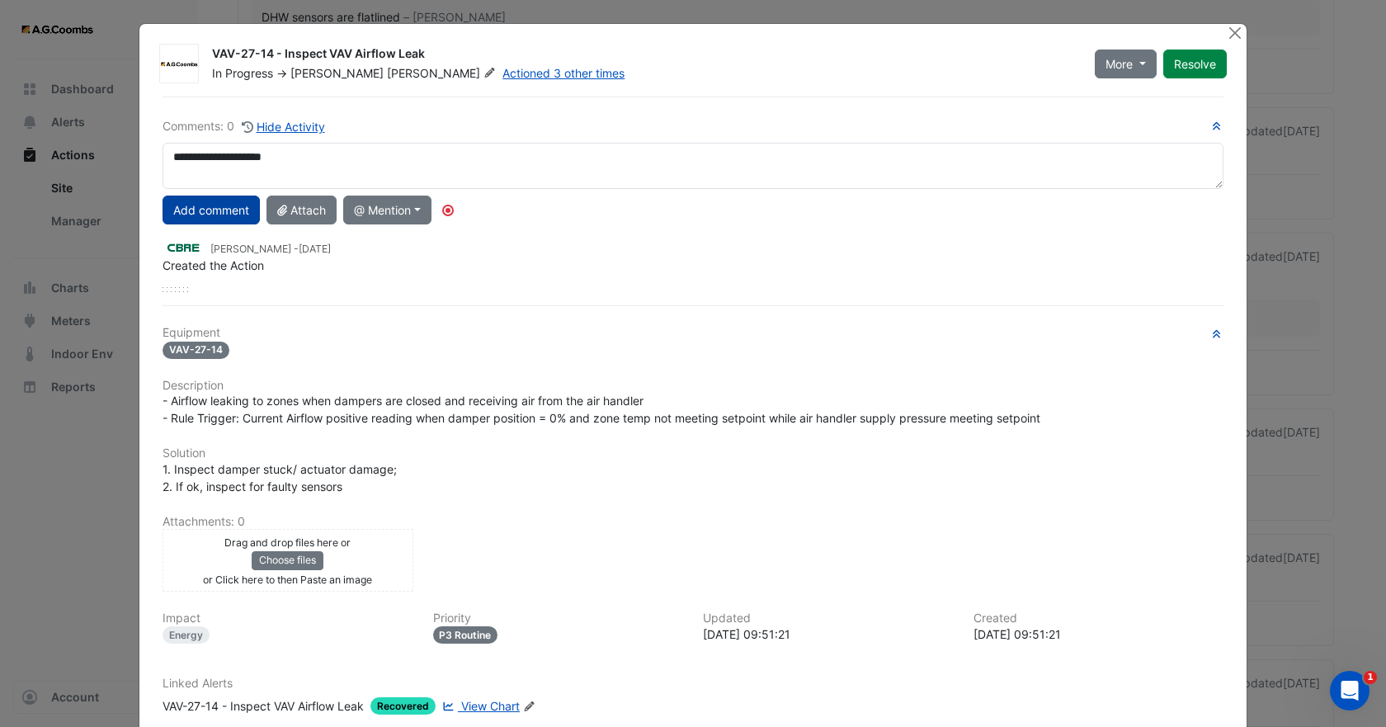
click at [204, 211] on button "Add comment" at bounding box center [211, 210] width 97 height 29
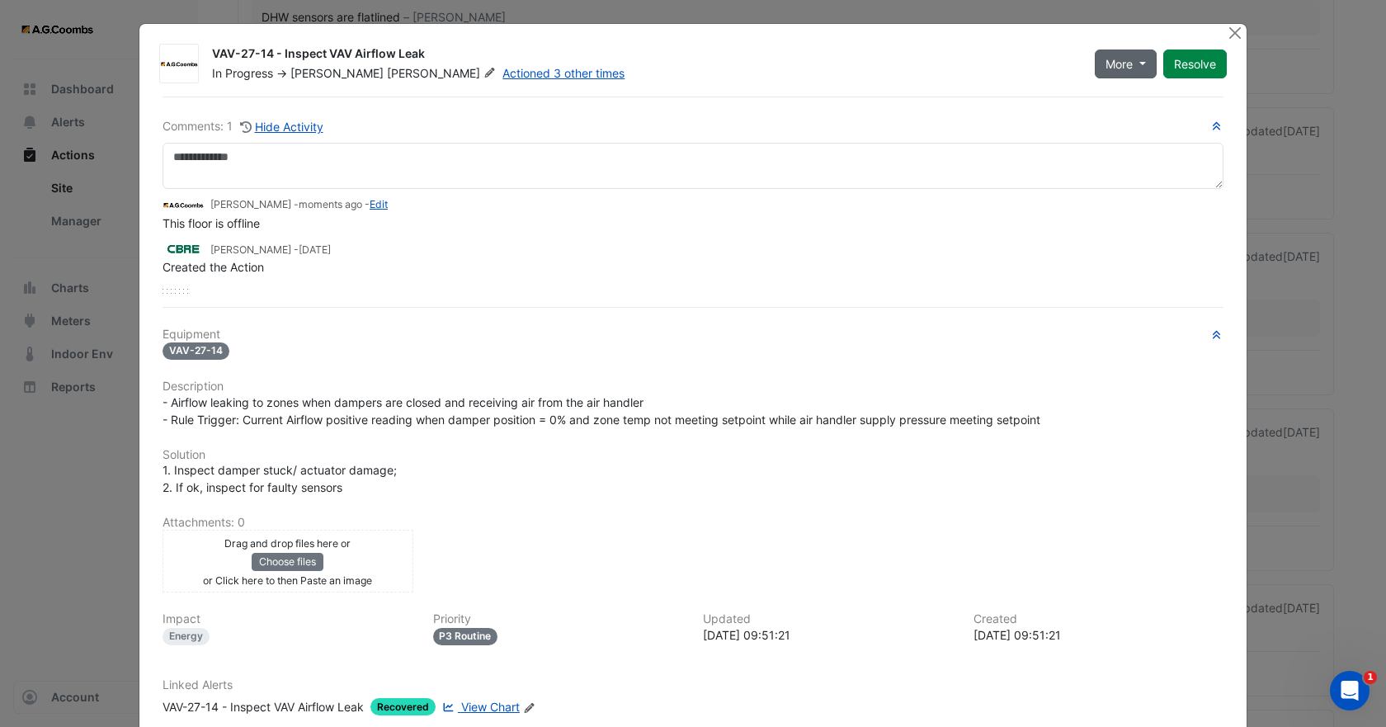
click at [1131, 64] on button "More" at bounding box center [1126, 63] width 62 height 29
click at [1120, 124] on button "Not Doing" at bounding box center [1153, 123] width 130 height 24
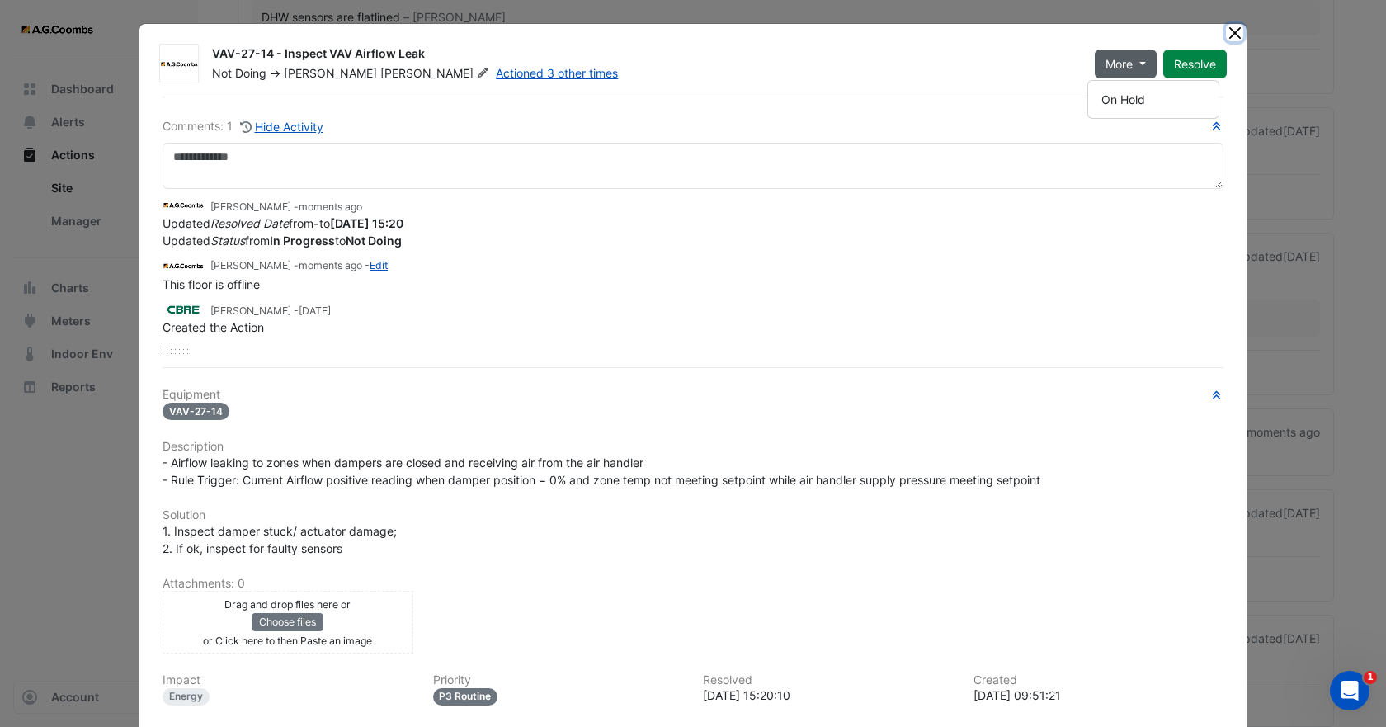
click at [1230, 31] on button "Close" at bounding box center [1234, 32] width 17 height 17
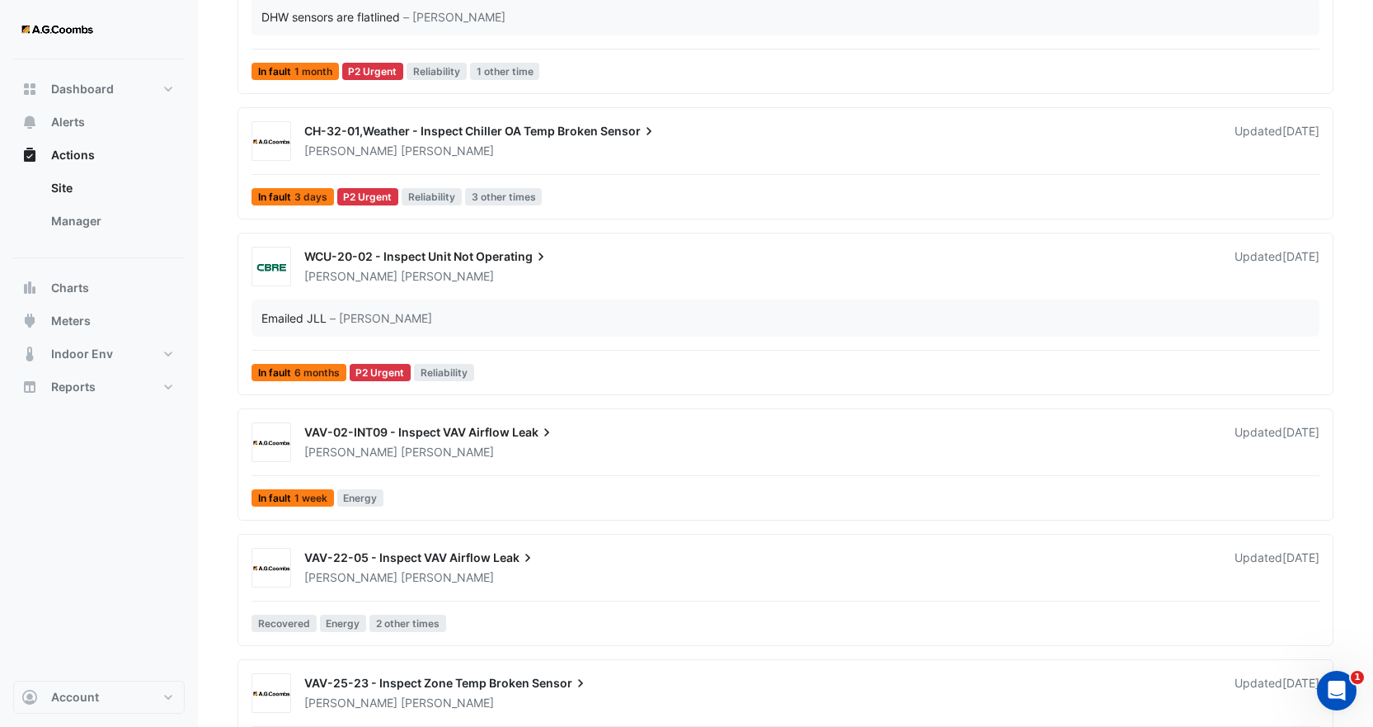
click at [416, 438] on span "VAV-02-INT09 - Inspect VAV Airflow" at bounding box center [406, 432] width 205 height 14
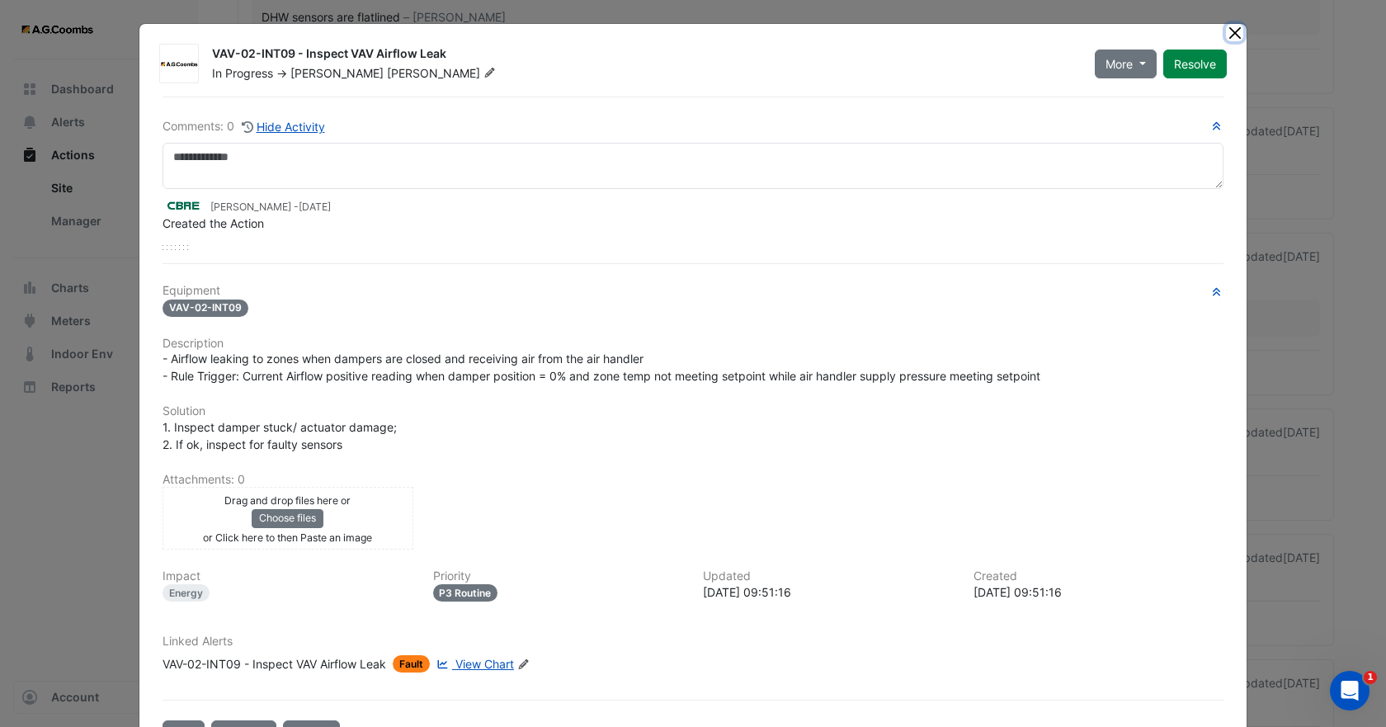
click at [1233, 36] on button "Close" at bounding box center [1234, 32] width 17 height 17
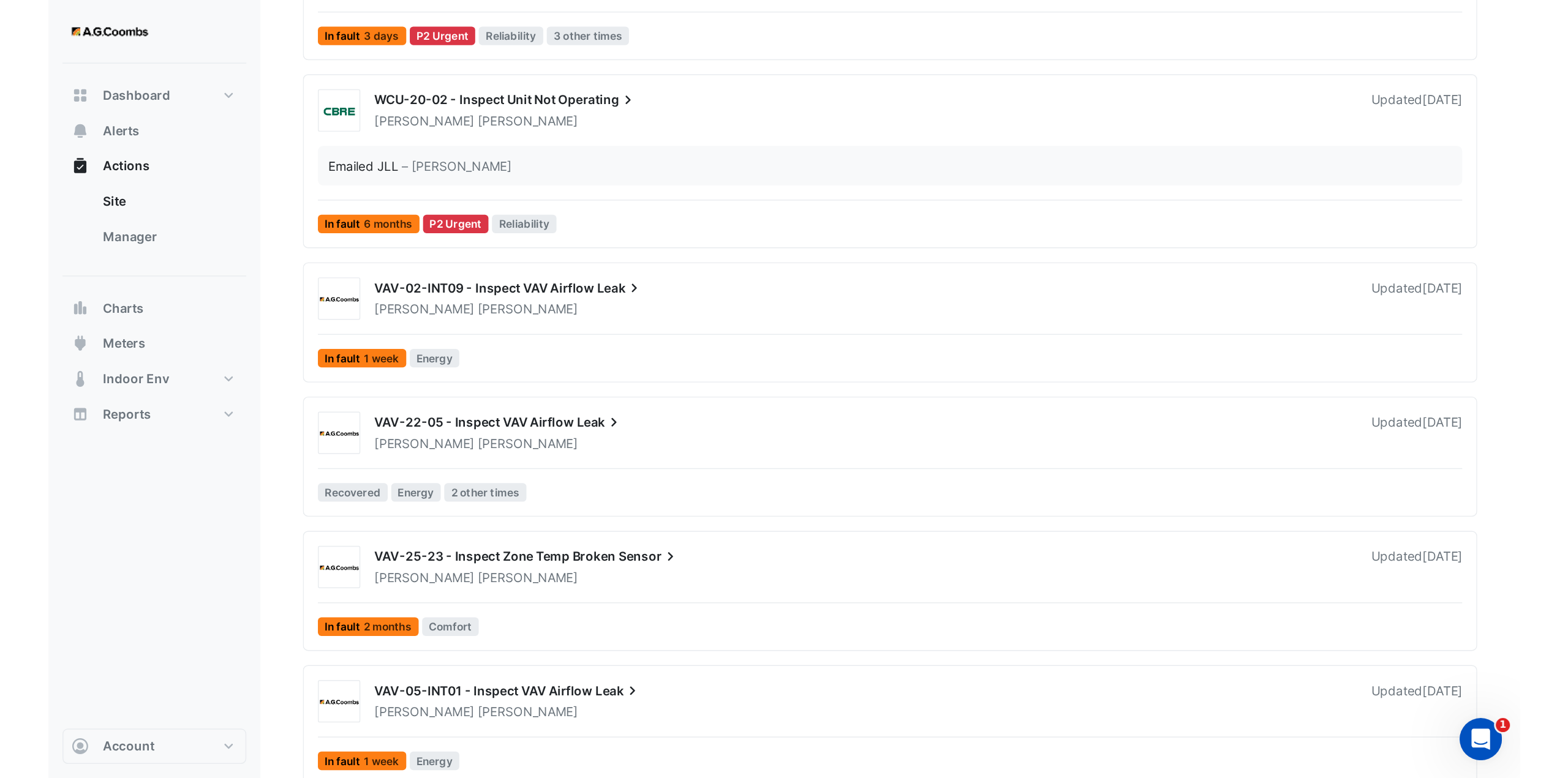
scroll to position [1837, 0]
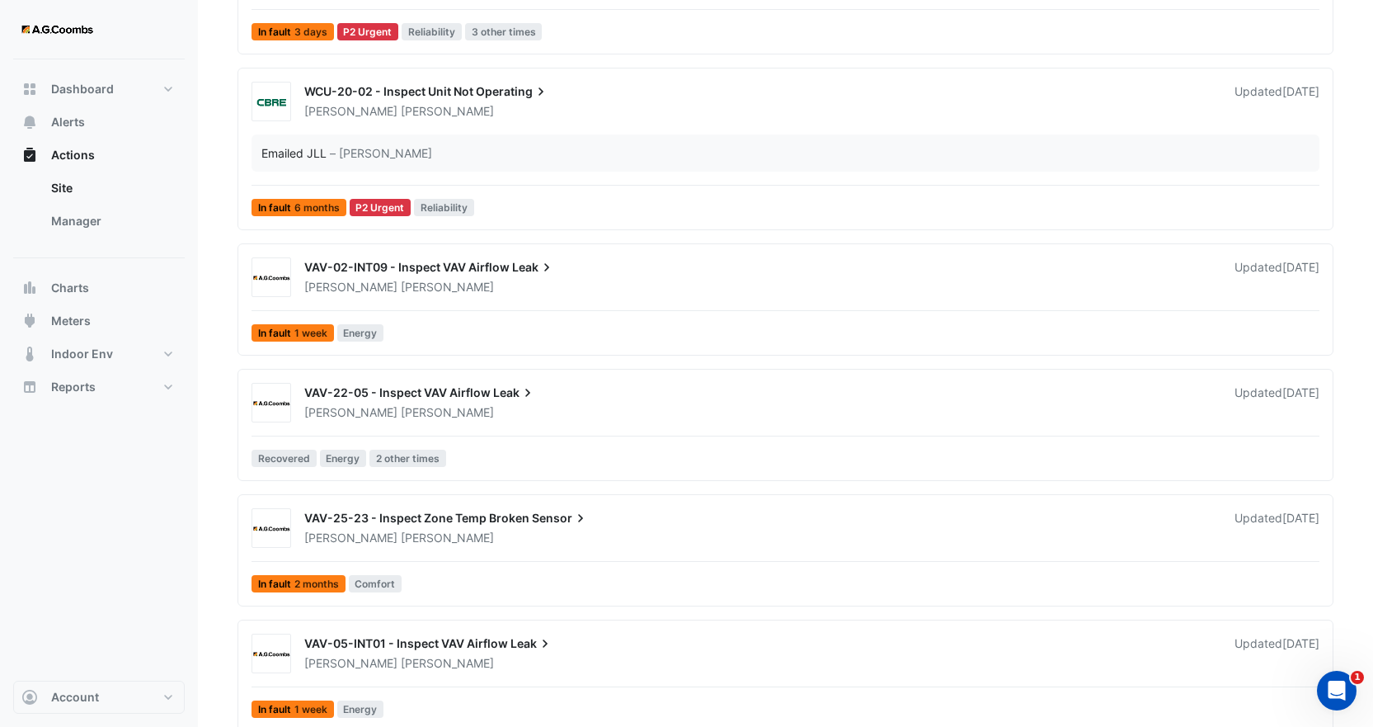
click at [408, 529] on div "VAV-25-23 - Inspect Zone Temp Broken Sensor" at bounding box center [759, 520] width 911 height 20
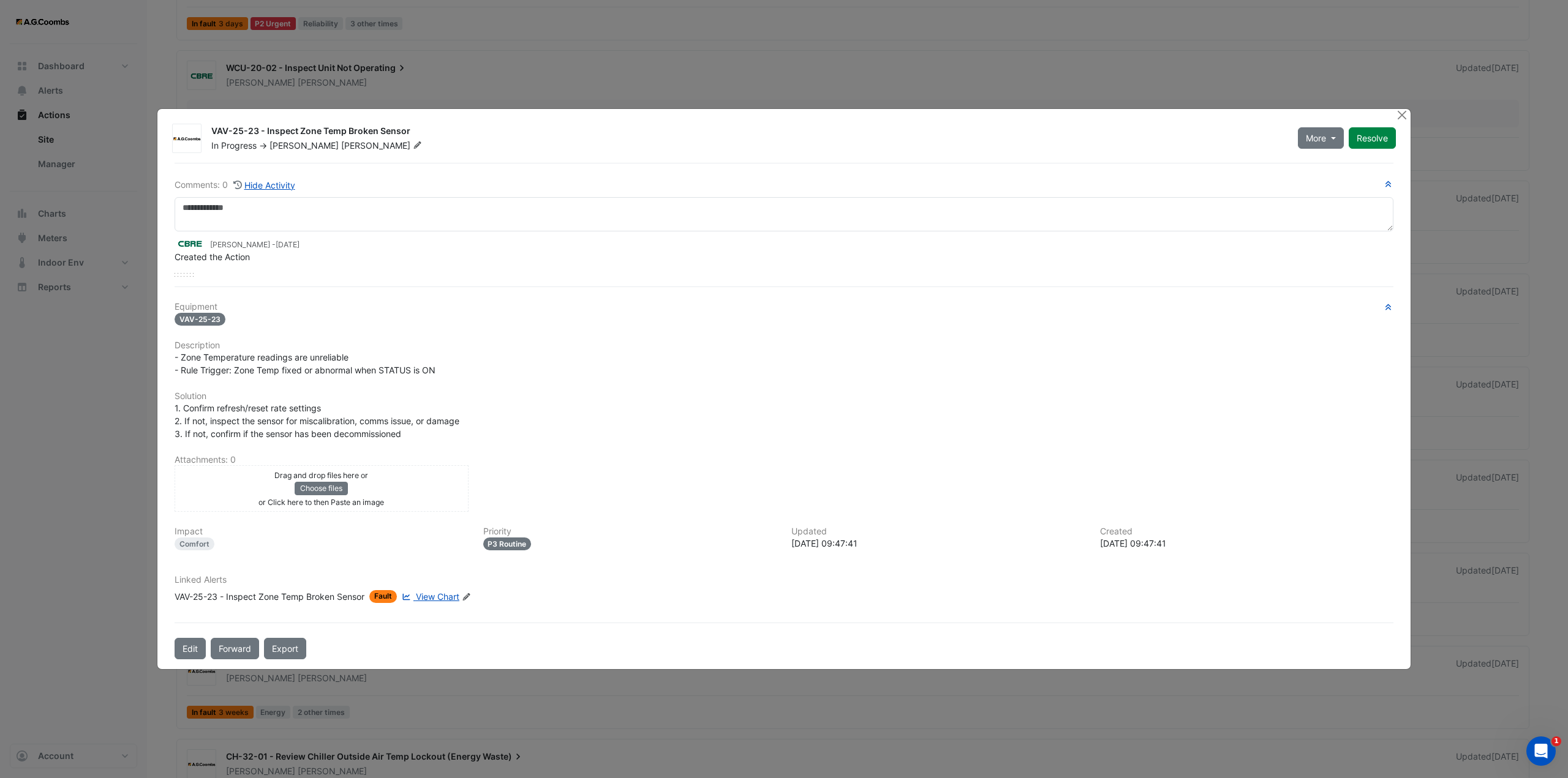
click at [437, 598] on span "View Chart" at bounding box center [437, 597] width 44 height 10
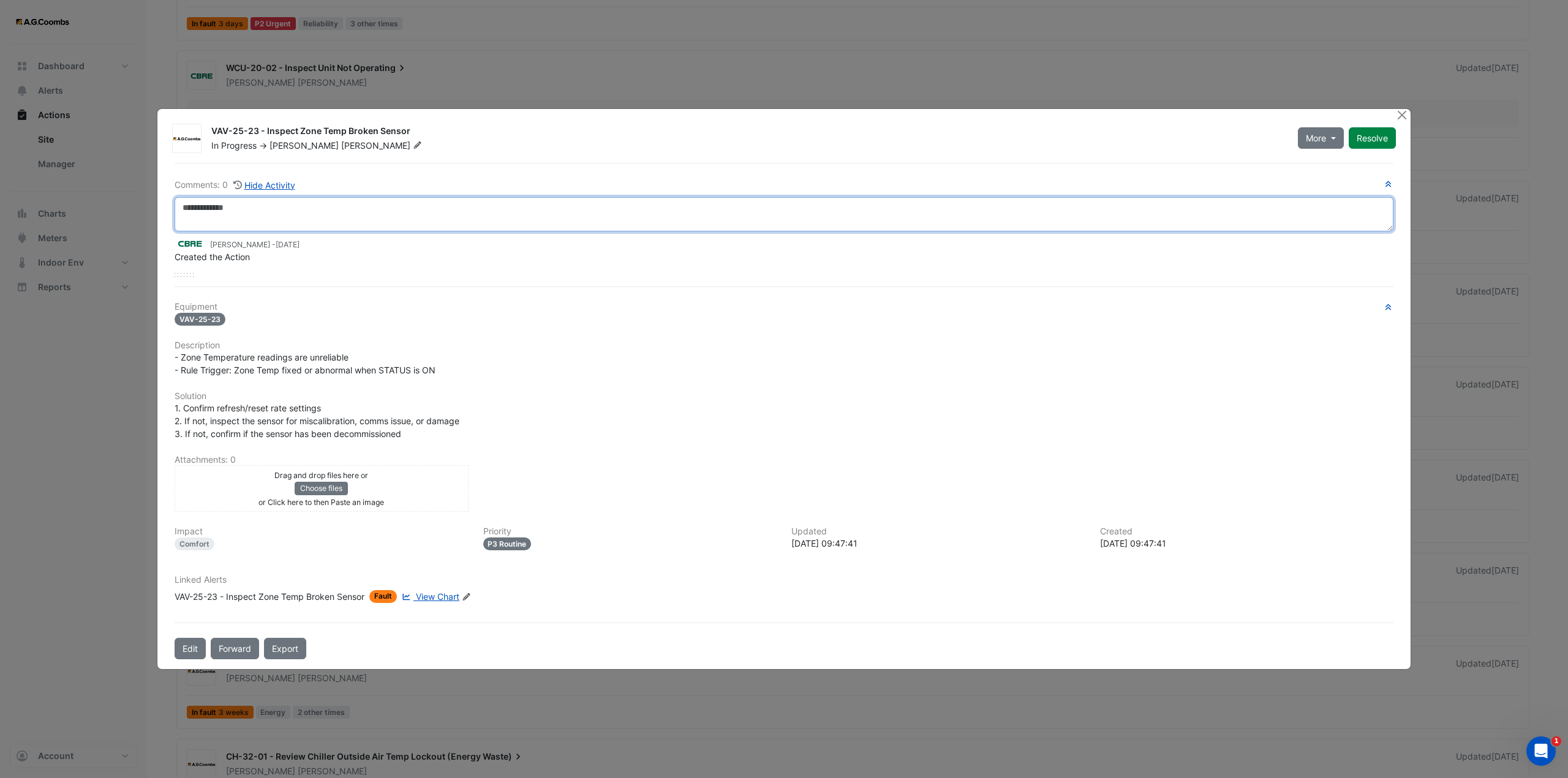
click at [268, 213] on textarea at bounding box center [784, 215] width 1219 height 34
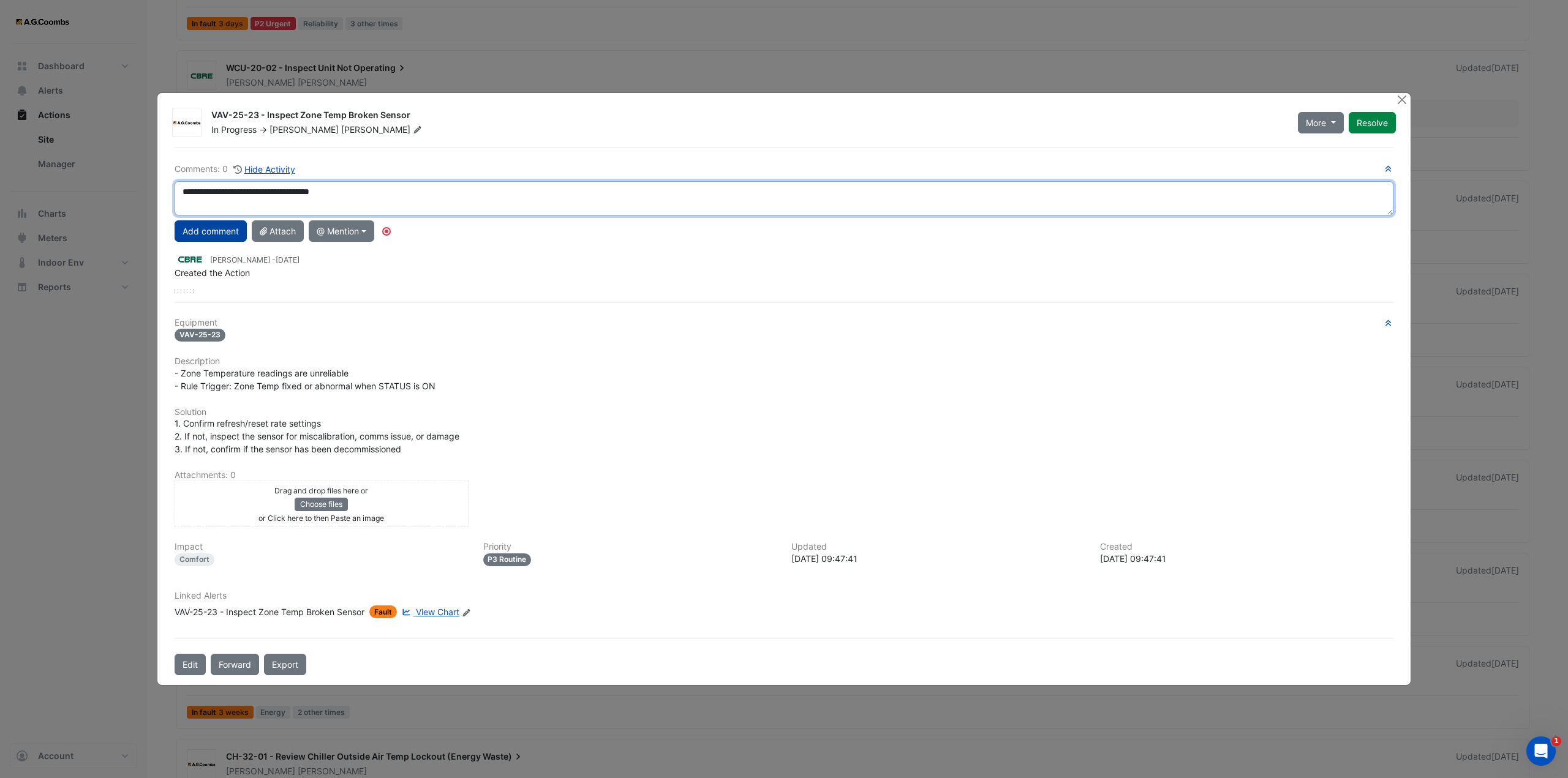
type textarea "**********"
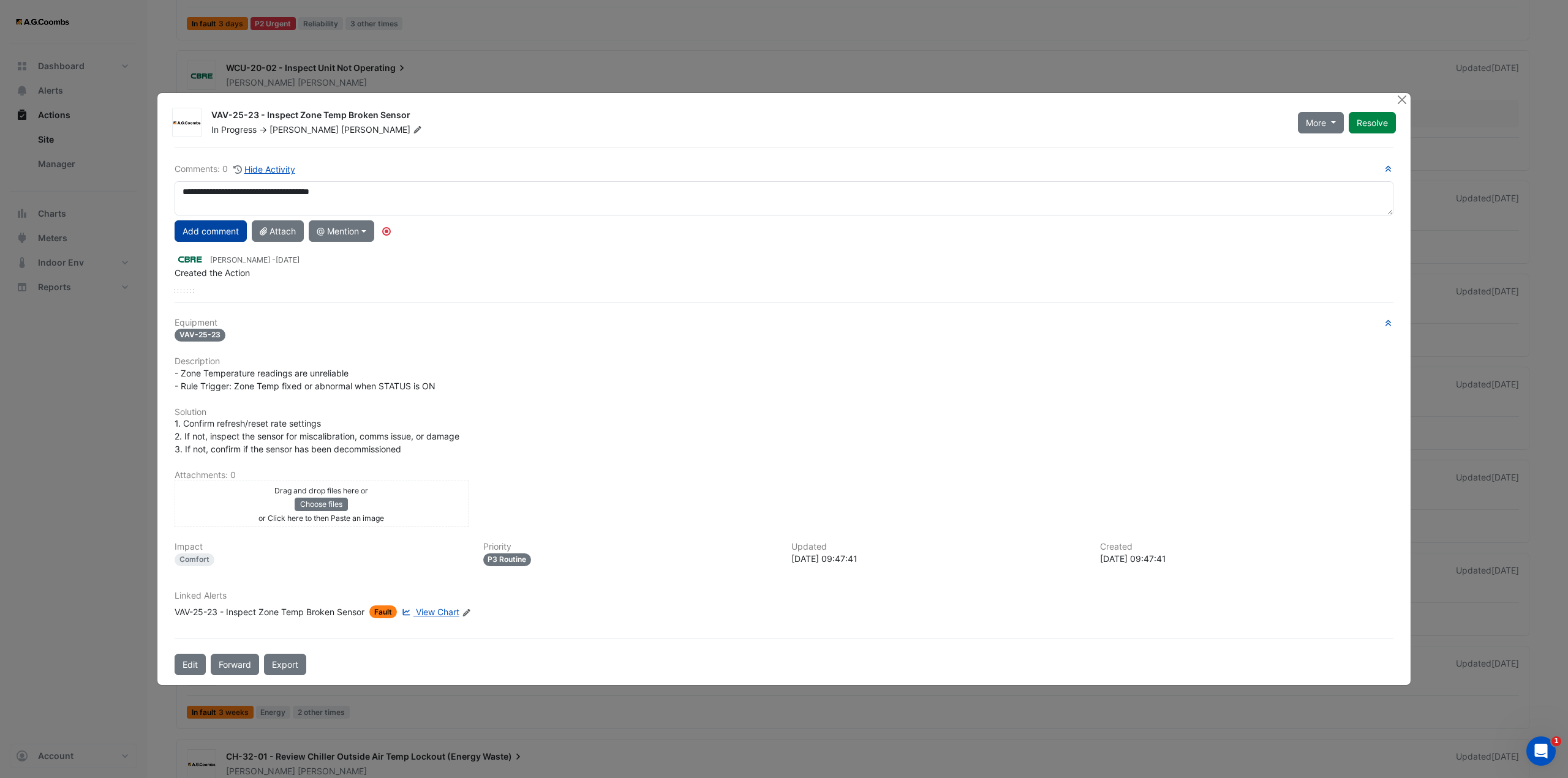
click at [226, 227] on button "Add comment" at bounding box center [210, 231] width 72 height 22
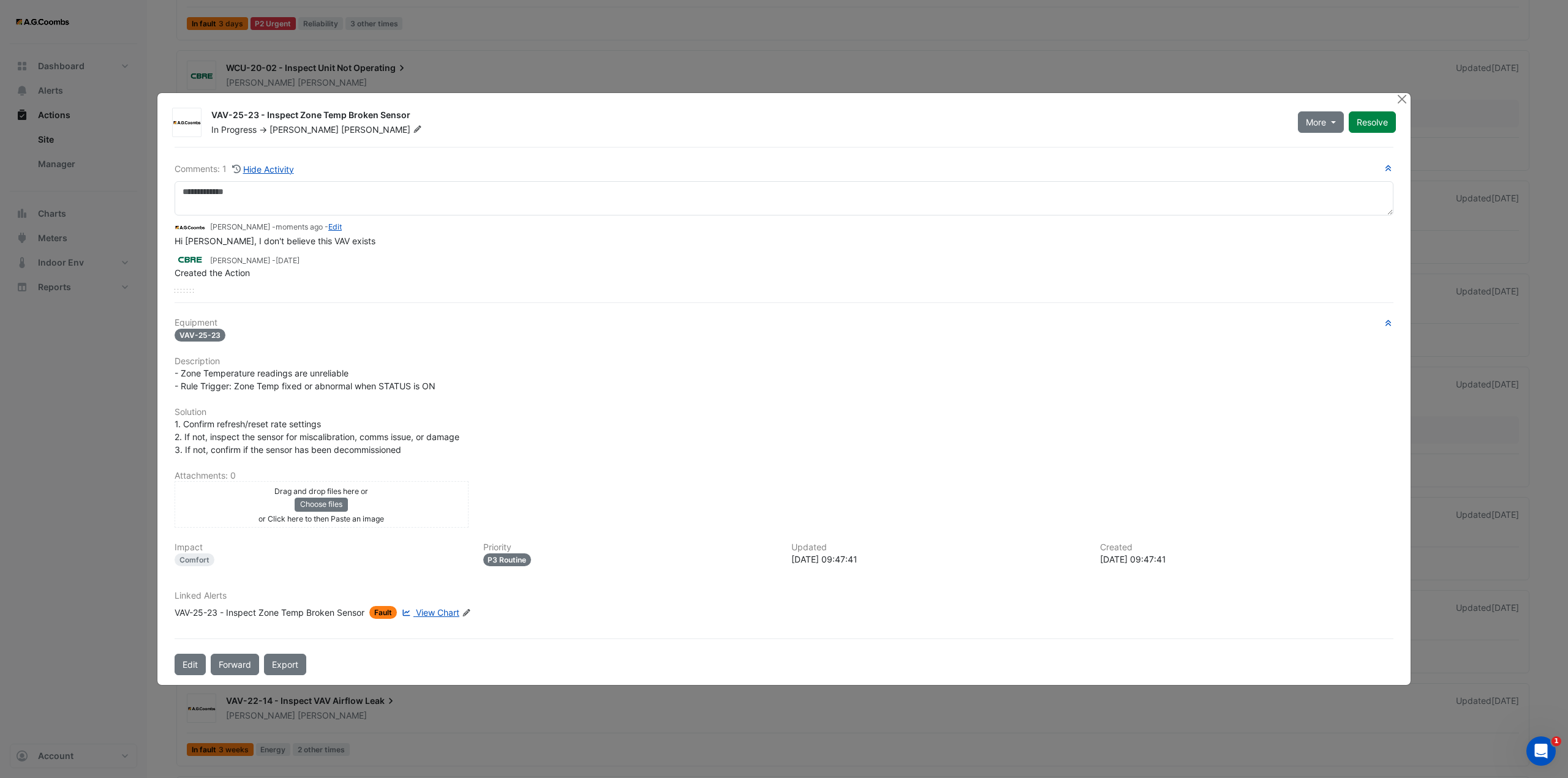
click at [361, 502] on div "Drag and drop files here or Choose files or Click here to then Paste an image" at bounding box center [321, 504] width 288 height 40
click at [413, 508] on div "Drag and drop files here or Choose files or an Paste image" at bounding box center [321, 504] width 288 height 40
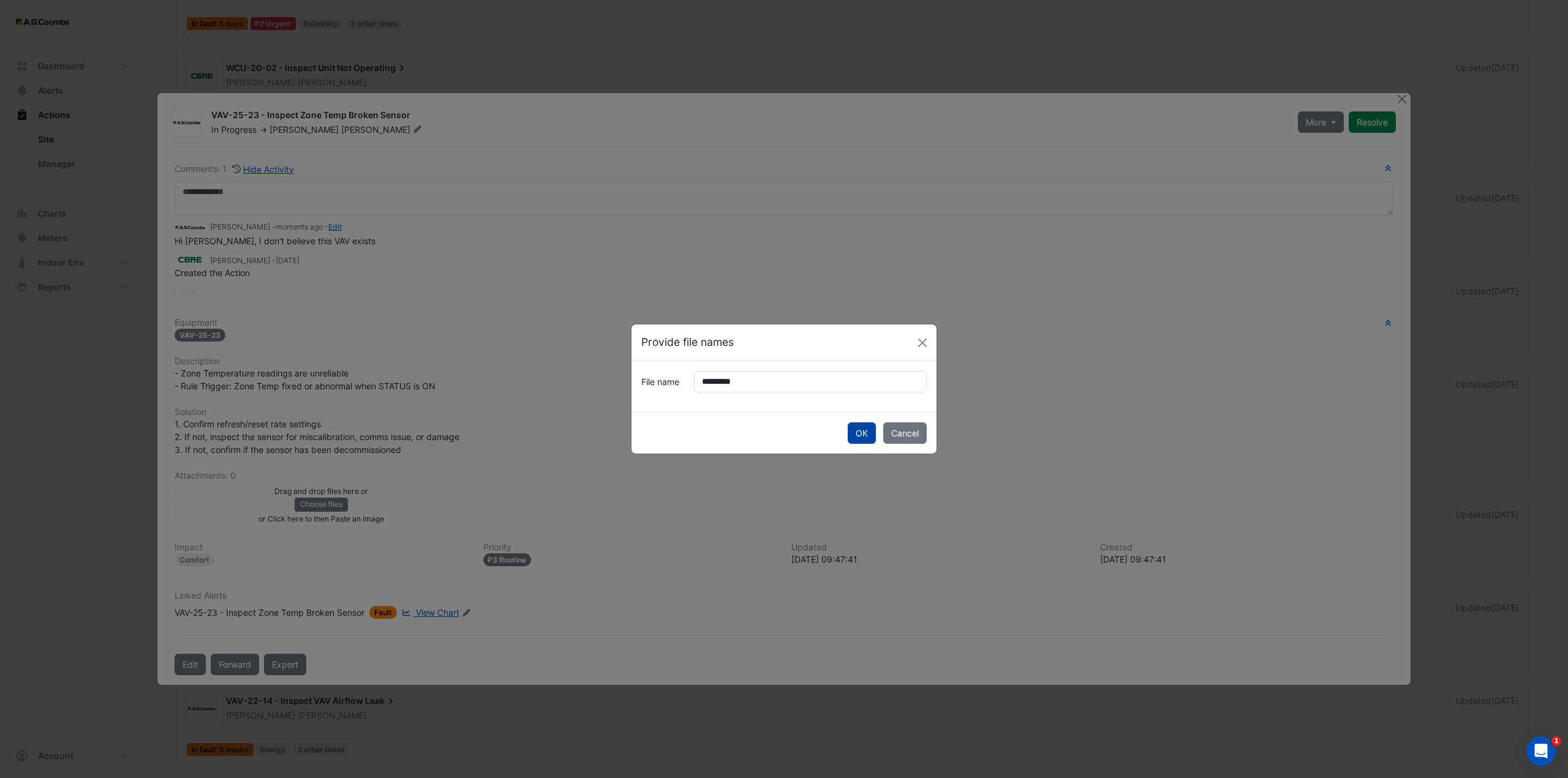
click at [861, 428] on button "OK" at bounding box center [862, 433] width 28 height 22
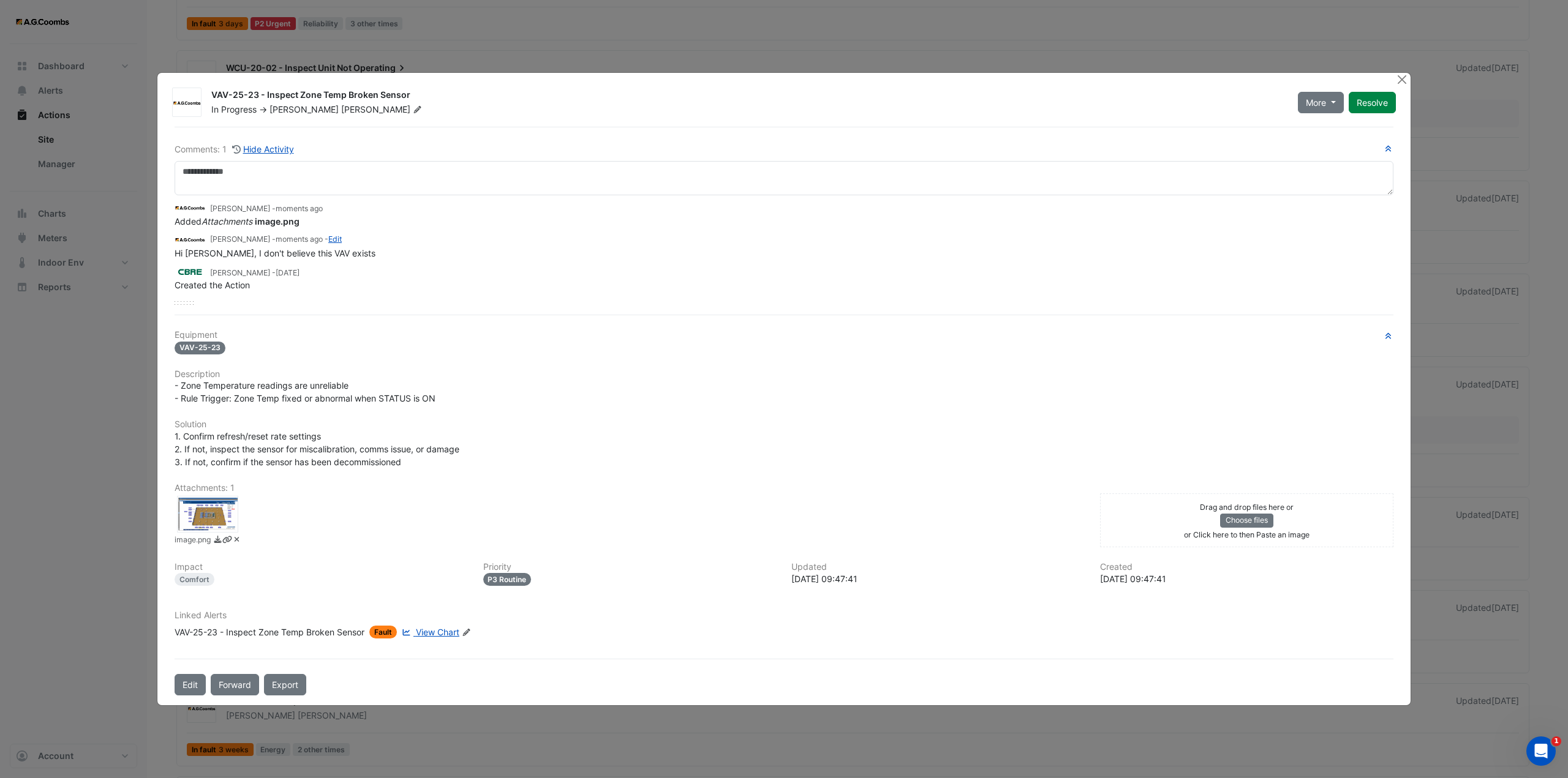
click at [341, 108] on span "[PERSON_NAME]" at bounding box center [382, 109] width 83 height 12
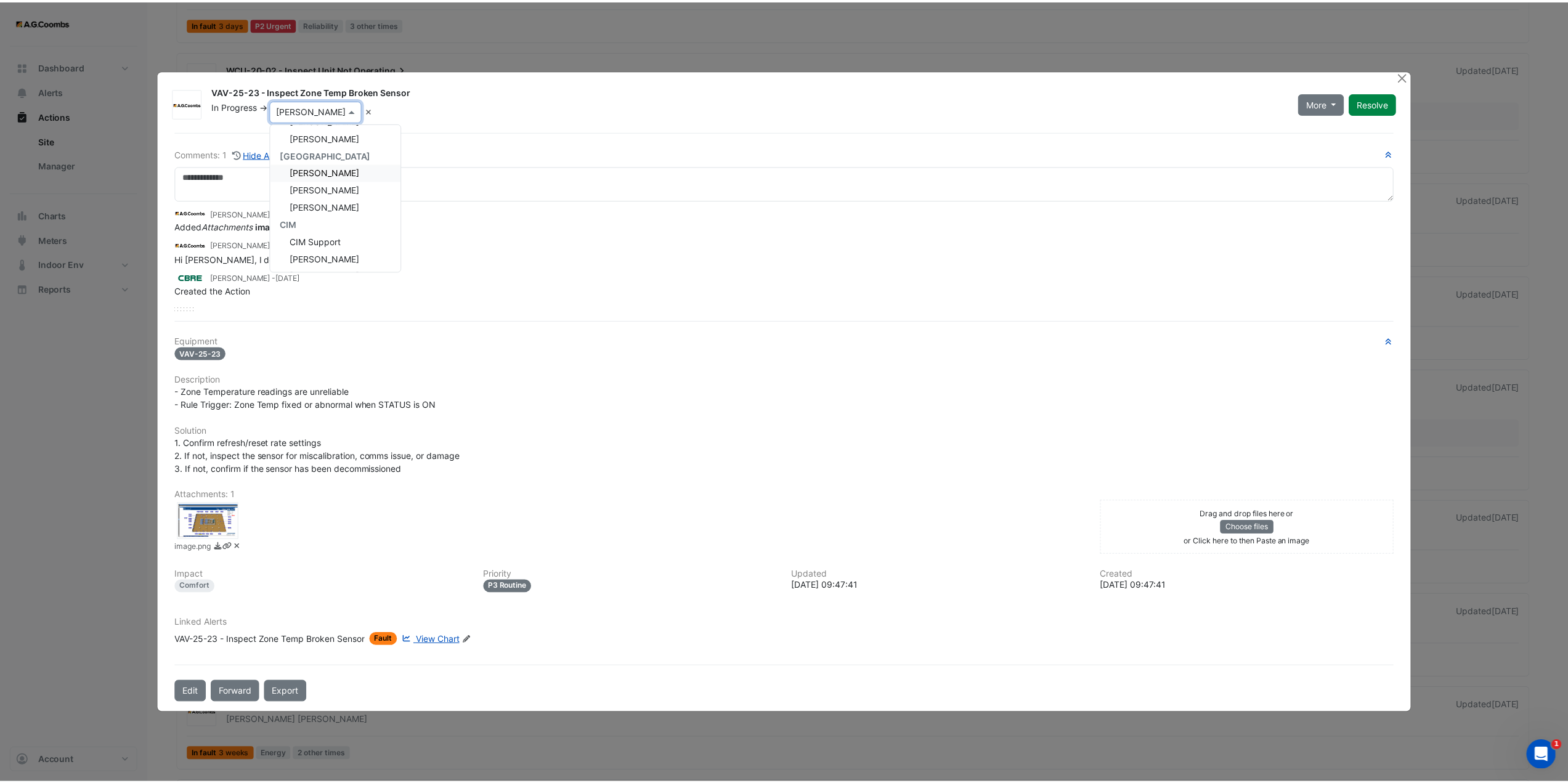
scroll to position [138, 0]
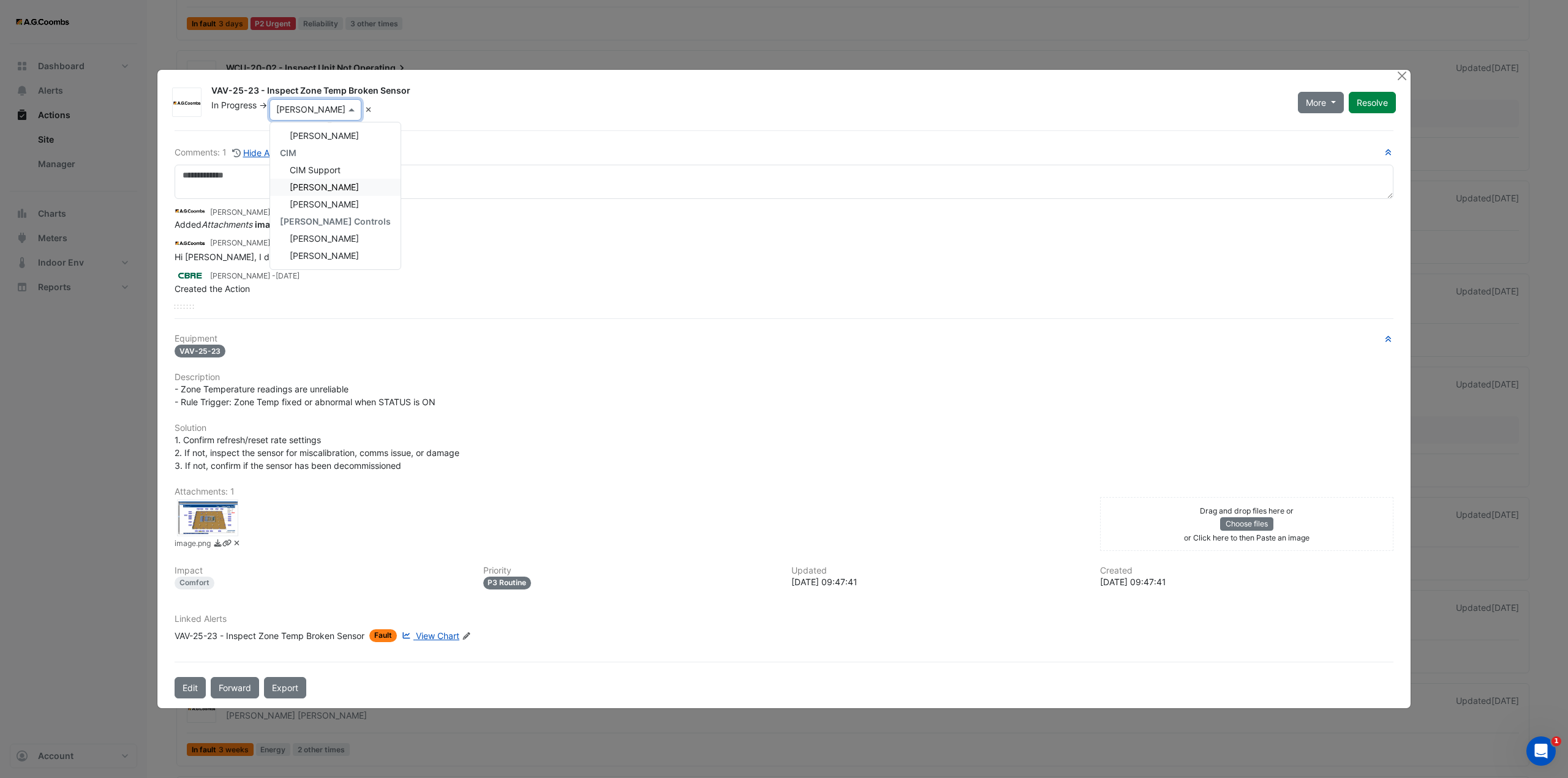
click at [327, 191] on span "[PERSON_NAME]" at bounding box center [324, 187] width 69 height 10
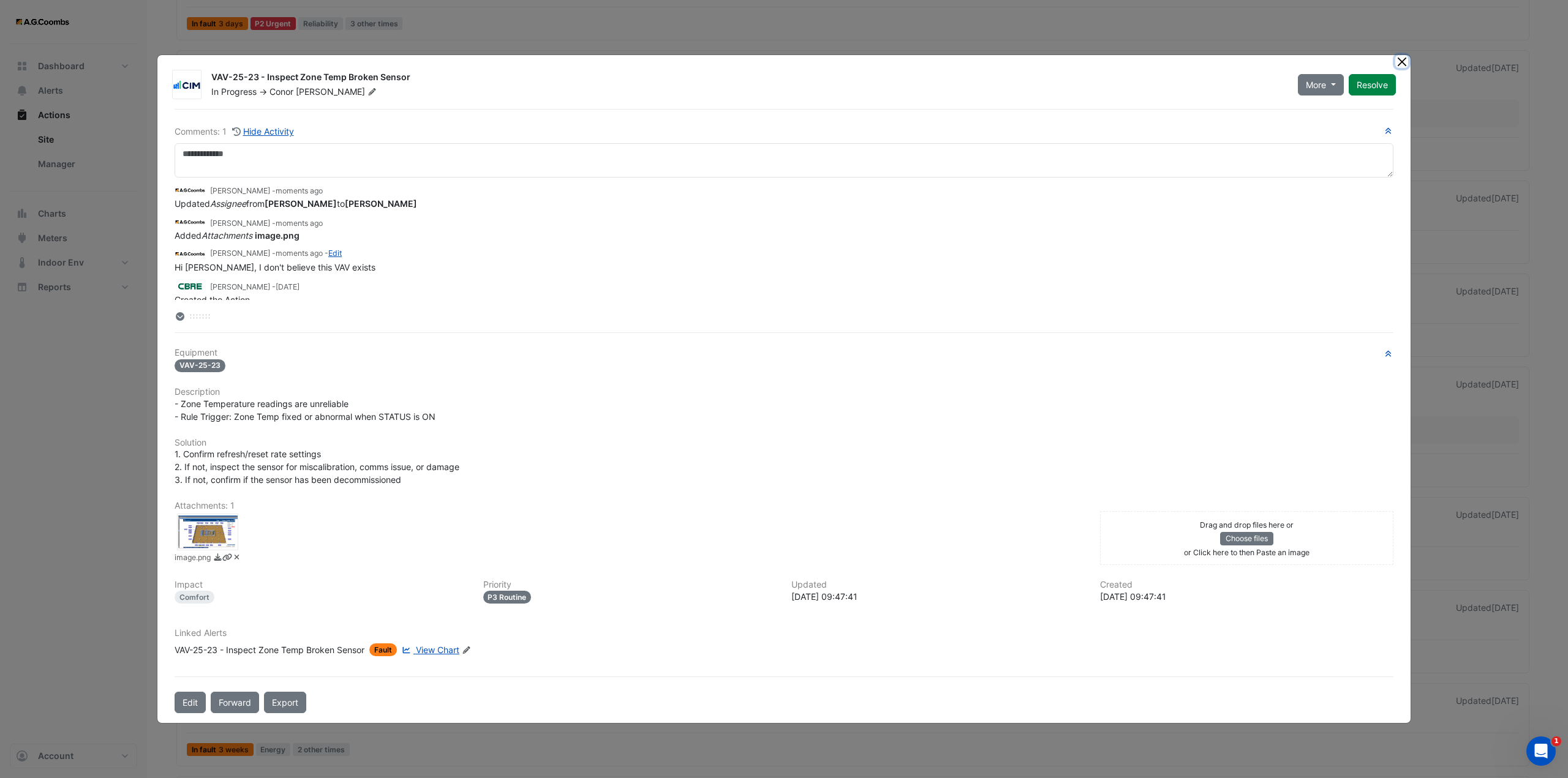
click at [1397, 62] on button "Close" at bounding box center [1401, 61] width 13 height 13
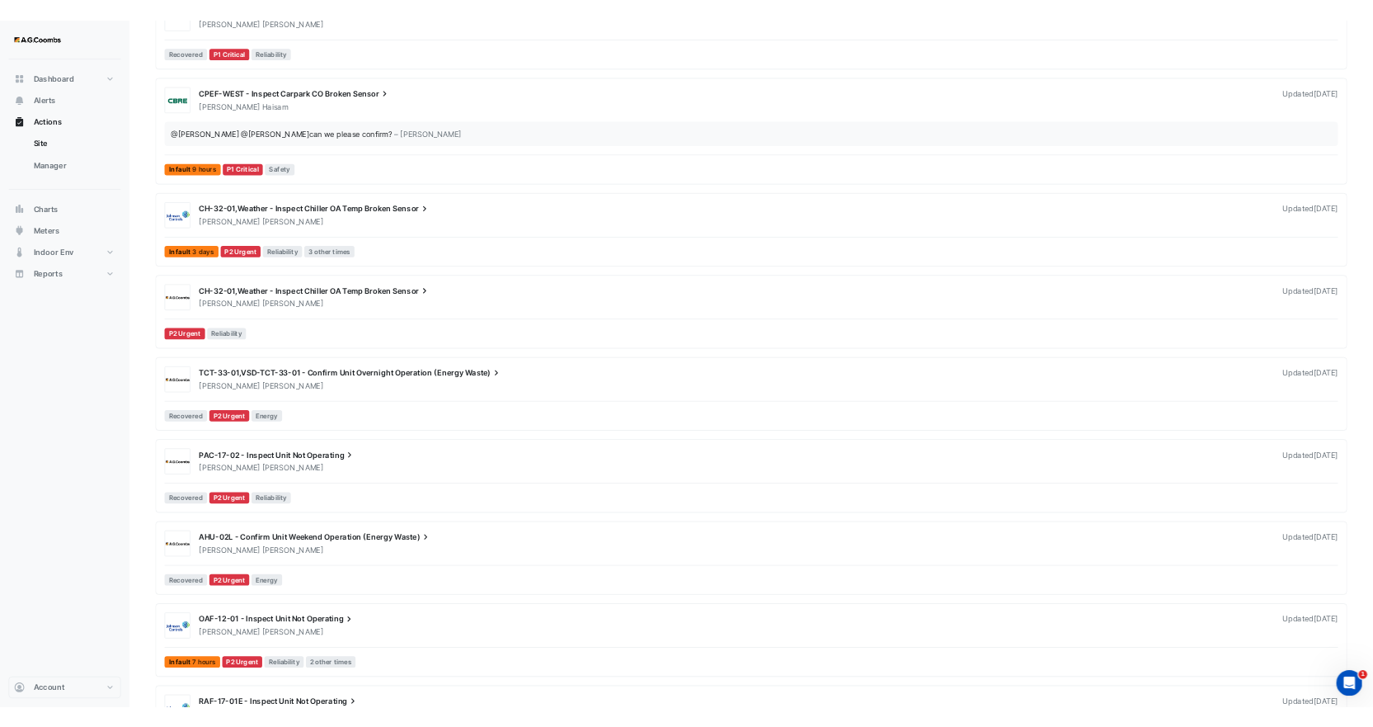
scroll to position [247, 0]
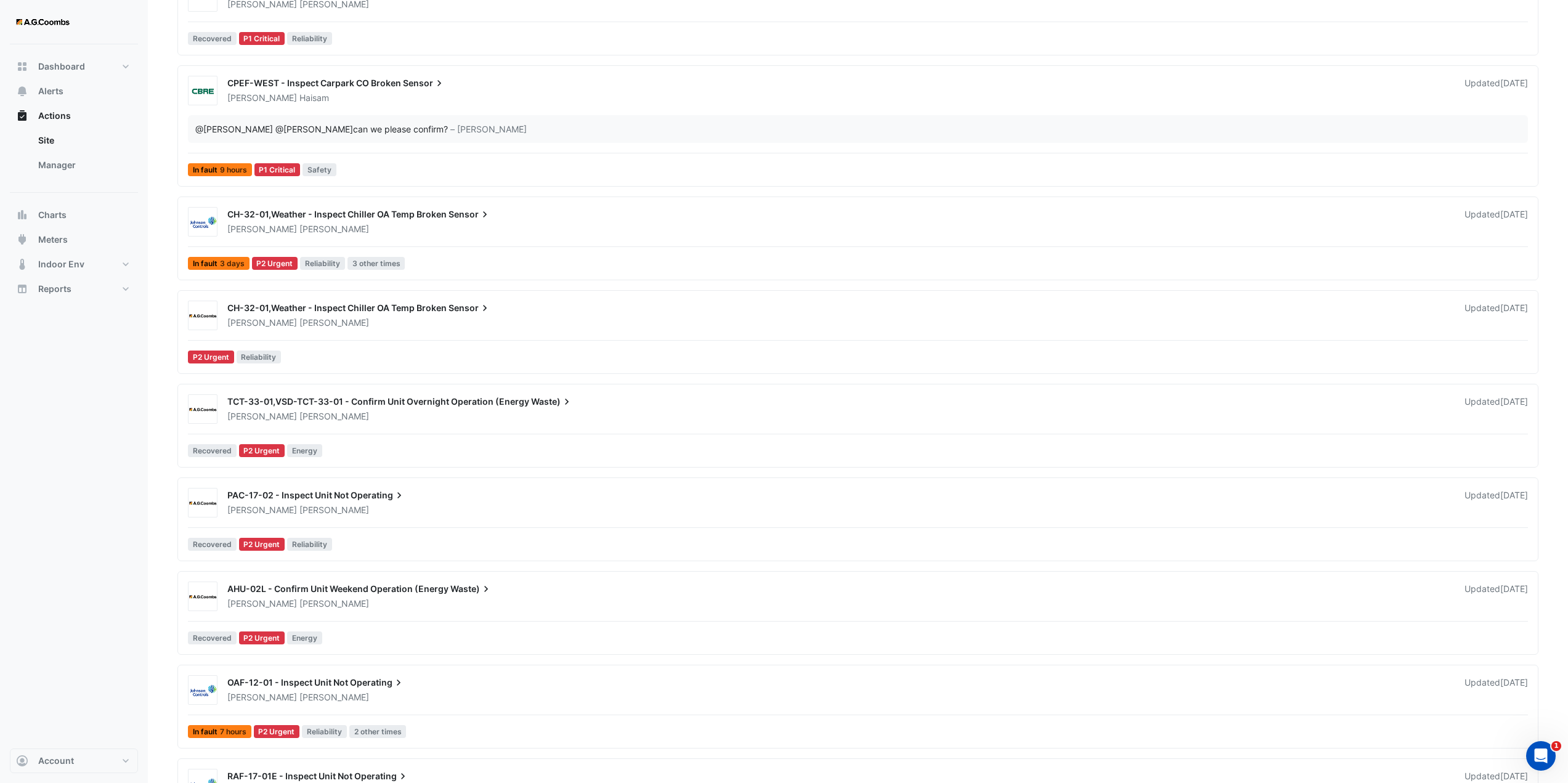
click at [397, 329] on div "CH-32-01,Weather - Inspect Chiller OA Temp Broken Sensor [PERSON_NAME] Updated …" at bounding box center [858, 316] width 1350 height 30
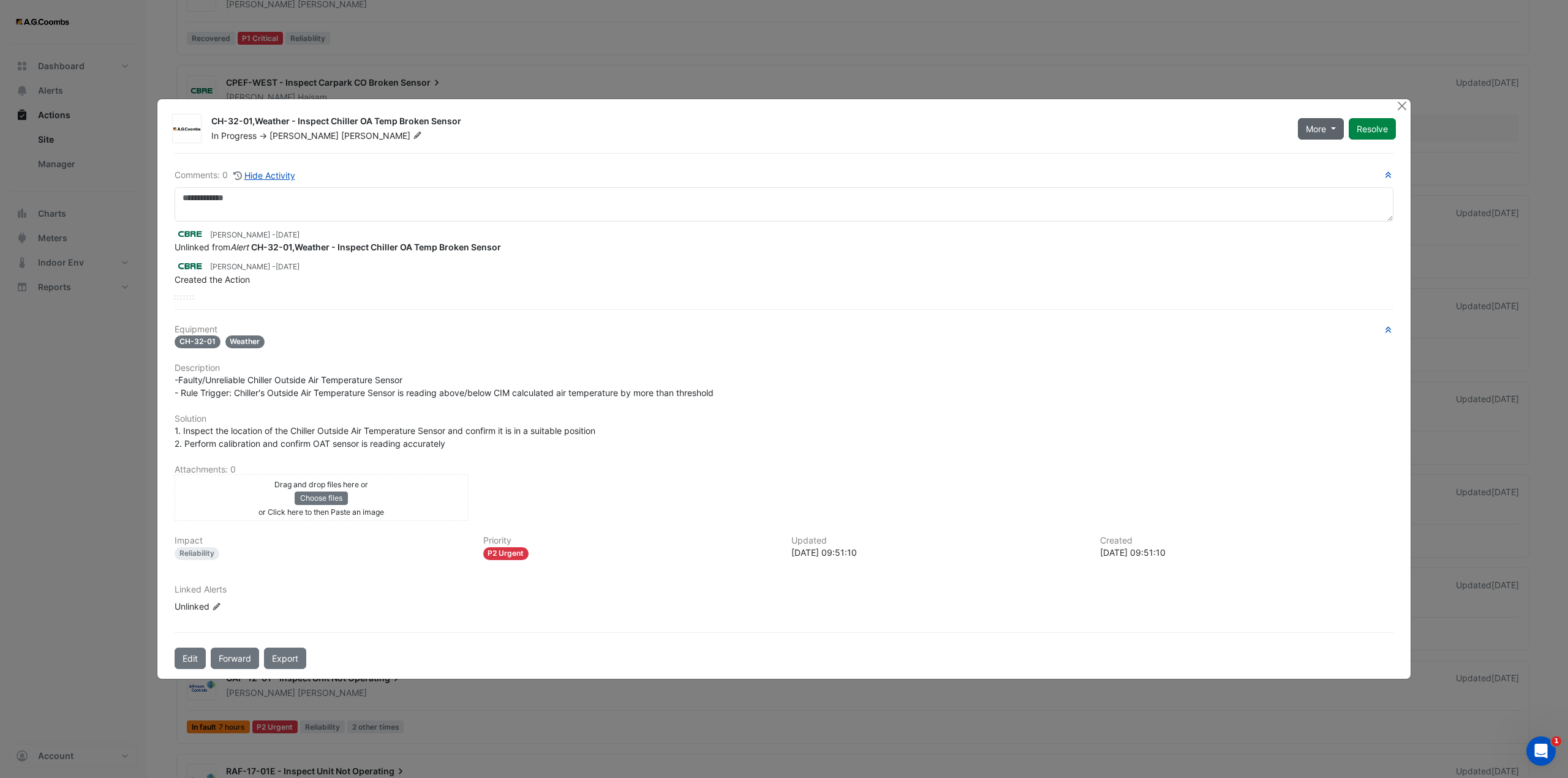
click at [1331, 126] on button "More" at bounding box center [1321, 128] width 46 height 22
click at [1096, 121] on div "CH-32-01,Weather - Inspect Chiller OA Temp Broken Sensor" at bounding box center [748, 122] width 1072 height 15
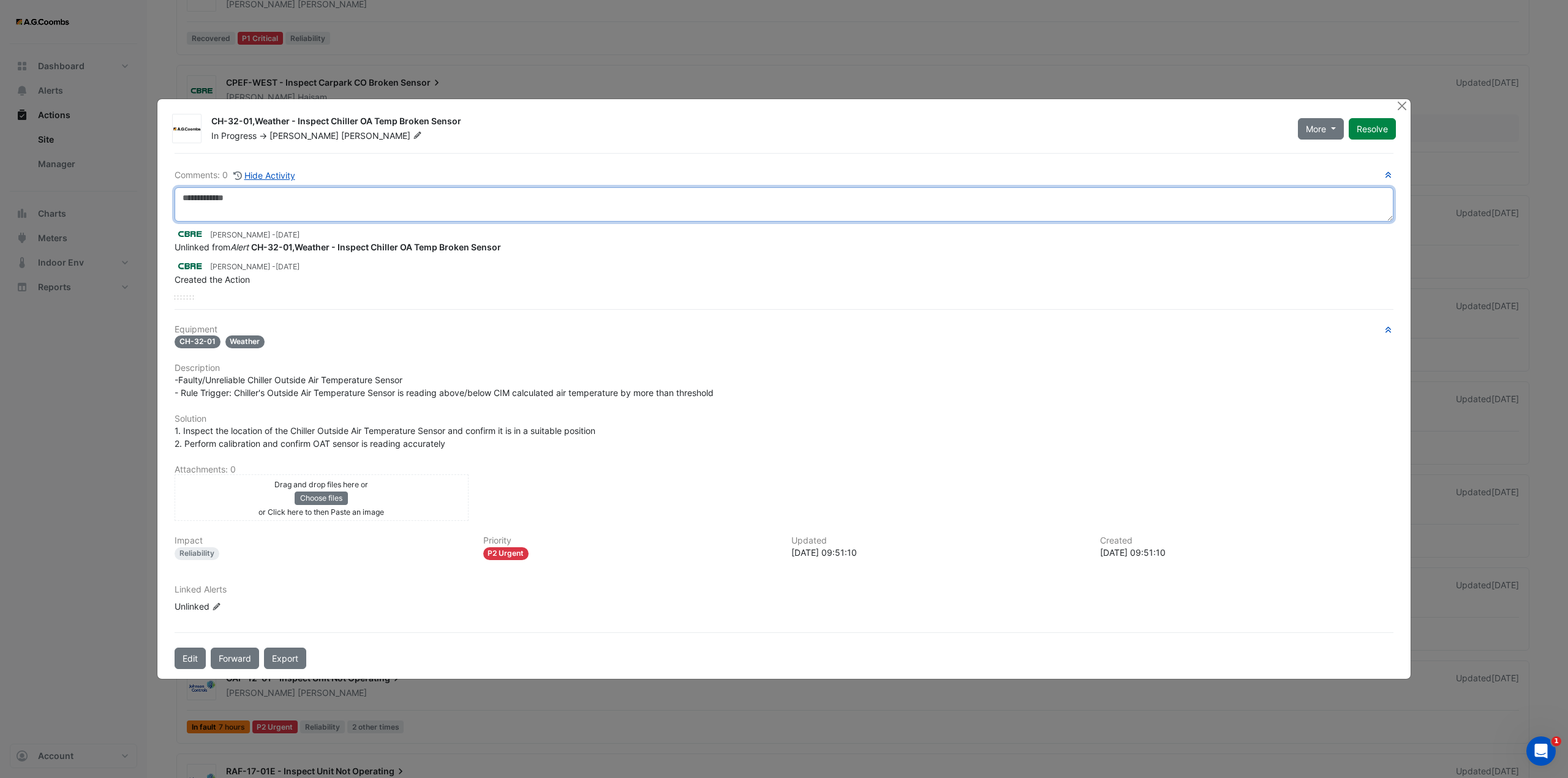
click at [268, 203] on textarea at bounding box center [784, 204] width 1219 height 34
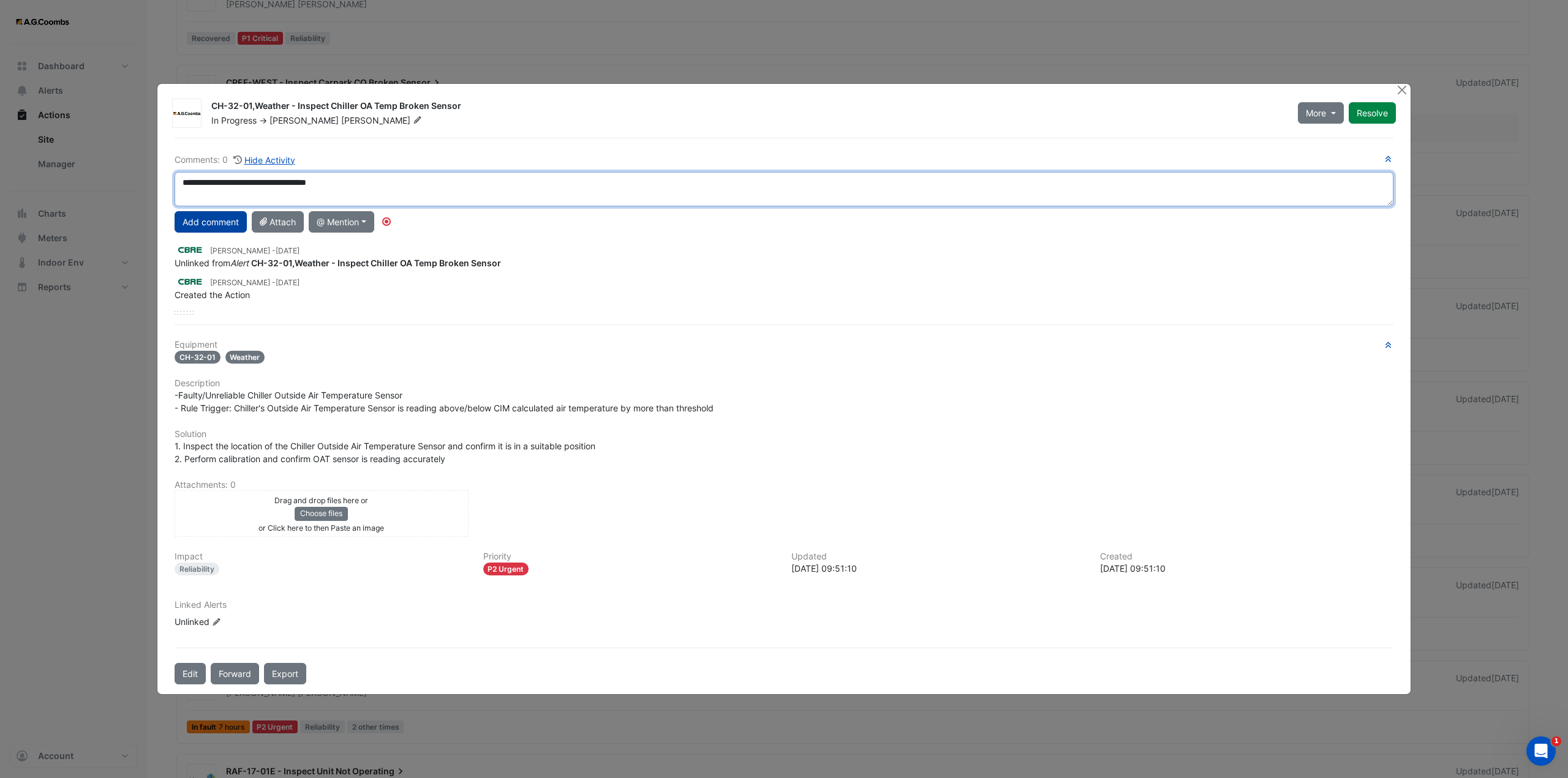
type textarea "**********"
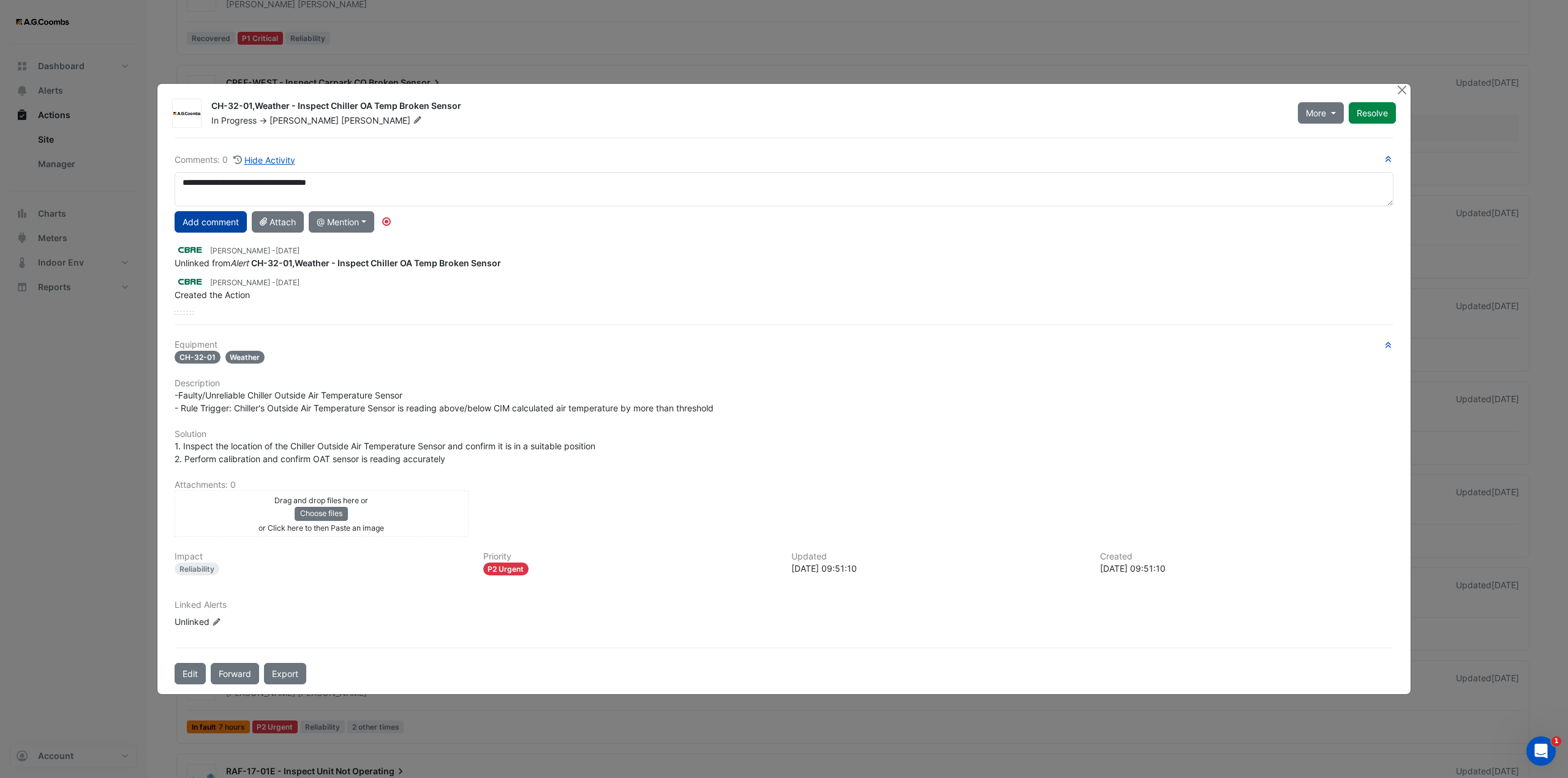
click at [215, 215] on button "Add comment" at bounding box center [210, 222] width 72 height 22
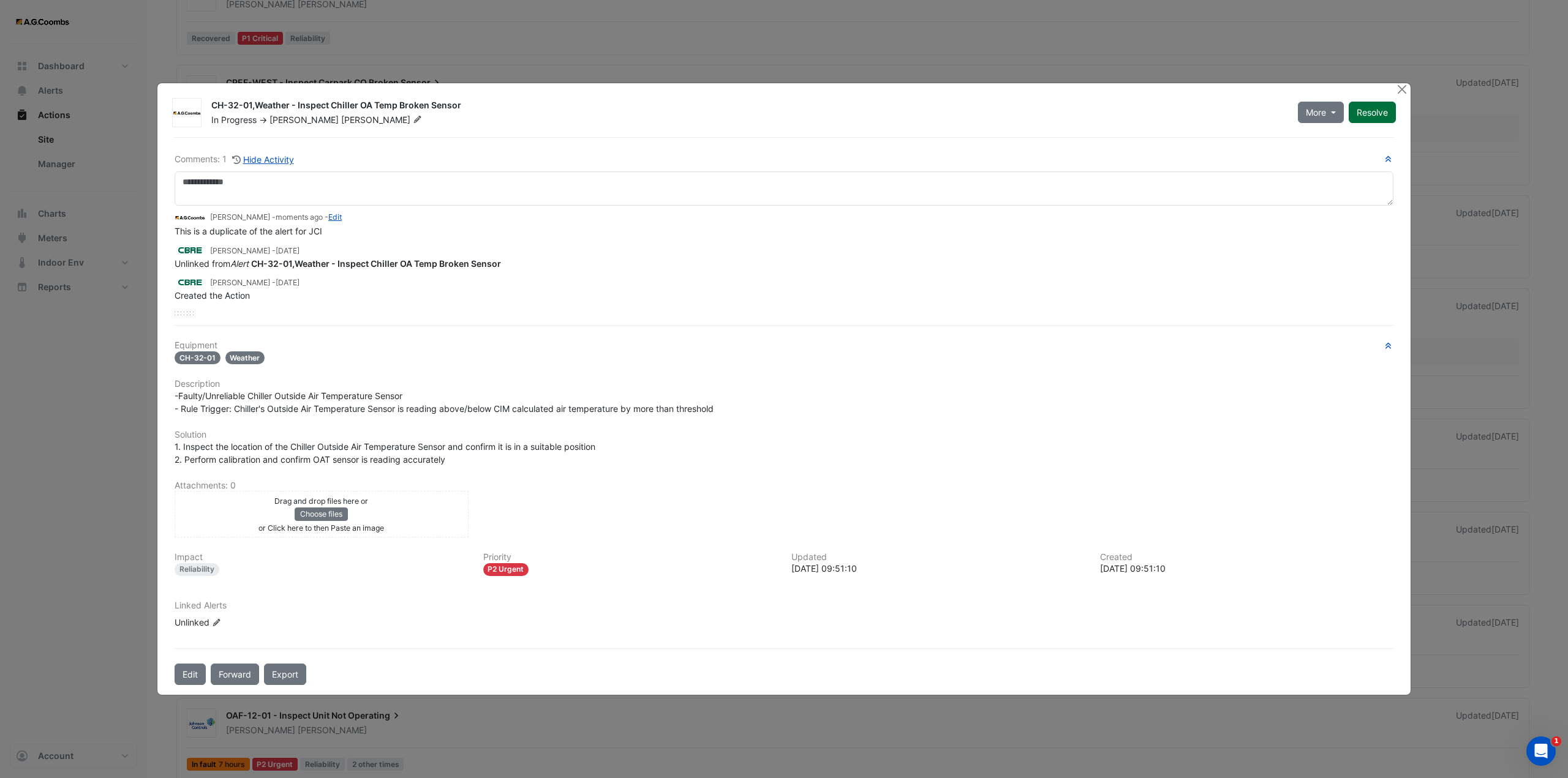
click at [1375, 117] on button "Resolve" at bounding box center [1372, 112] width 48 height 22
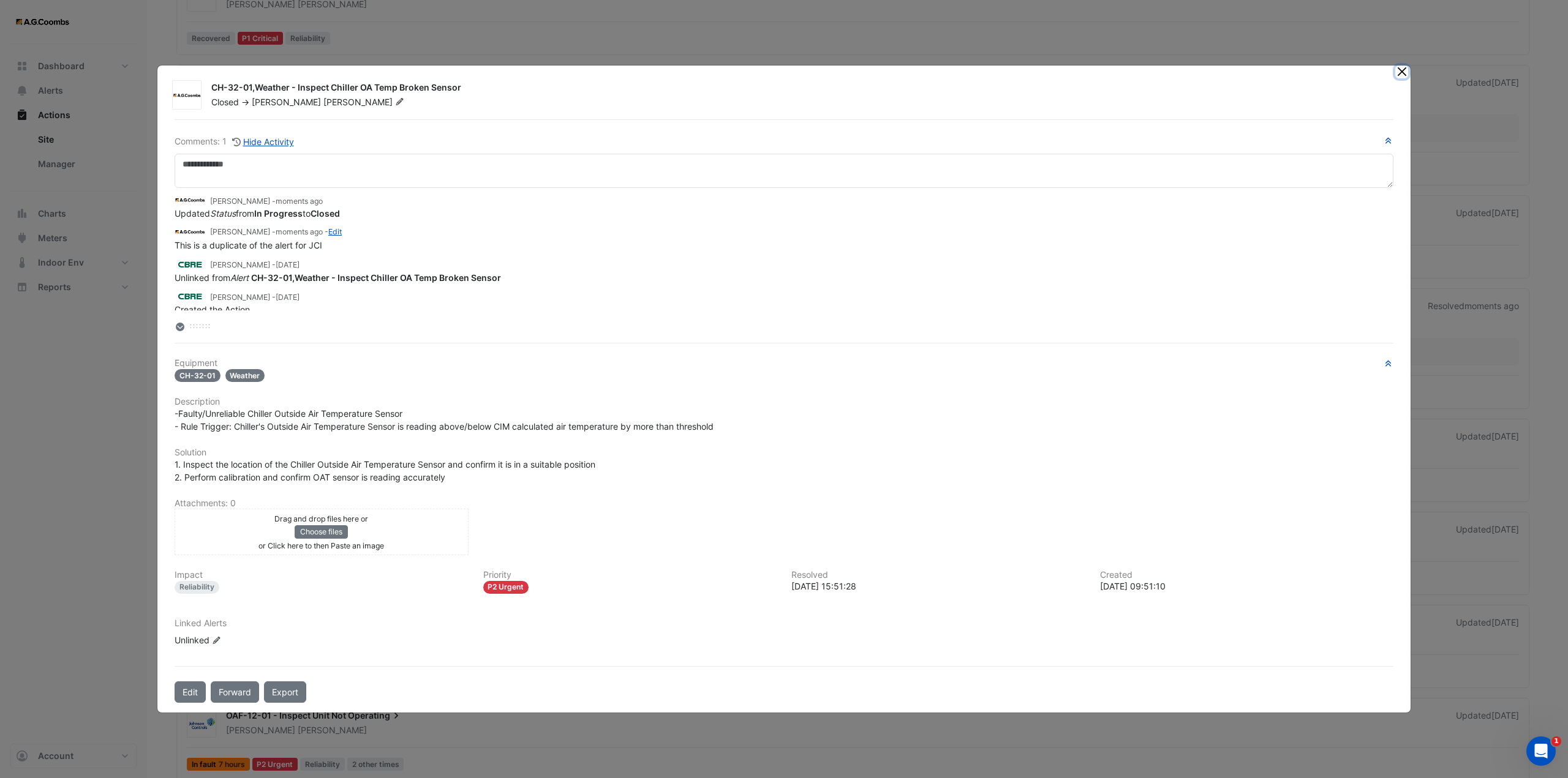
click at [1406, 76] on button "Close" at bounding box center [1401, 71] width 13 height 13
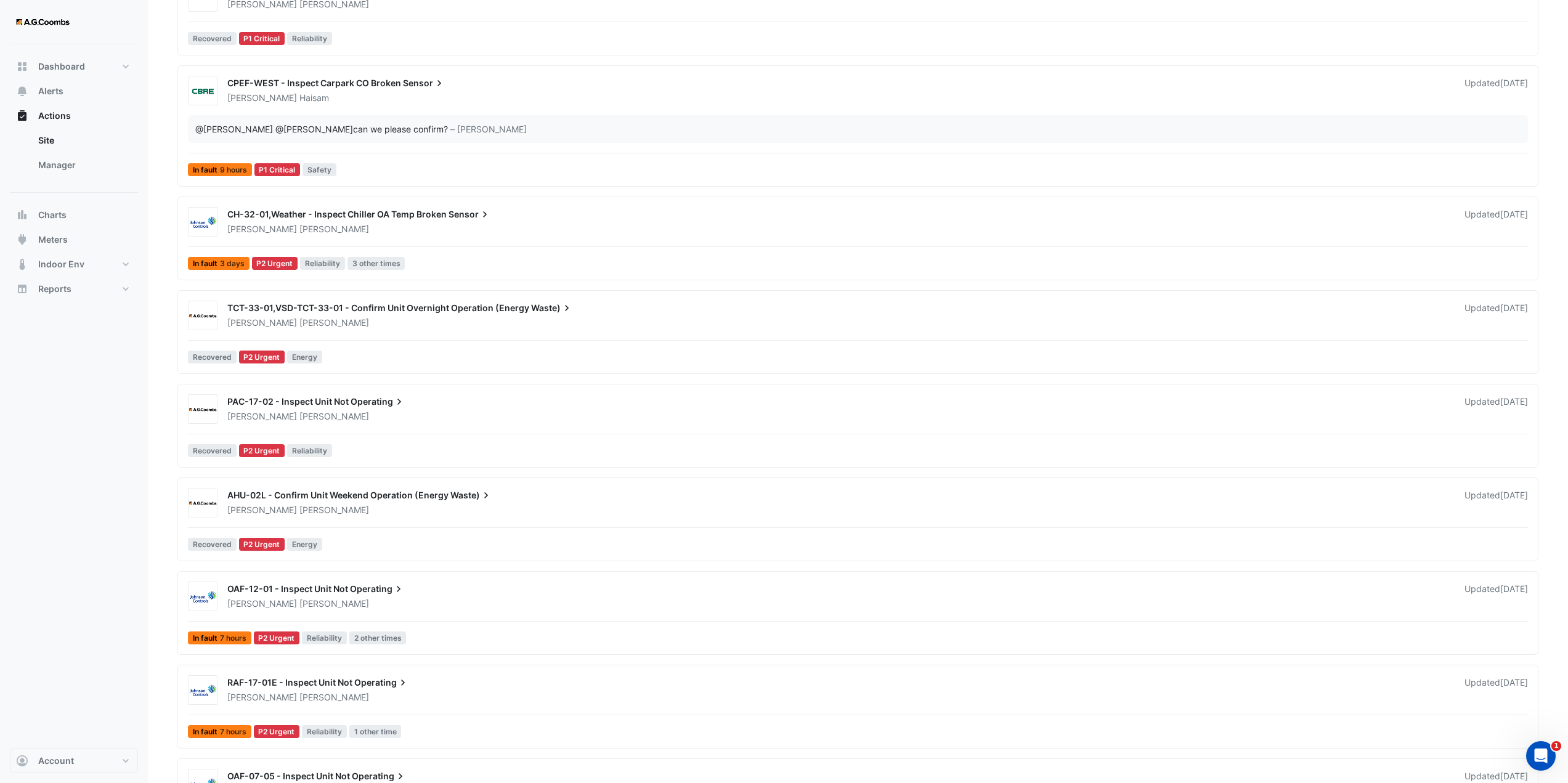
click at [373, 315] on div "TCT-33-01,VSD-TCT-33-01 - Confirm Unit Overnight Operation (Energy Waste)" at bounding box center [838, 309] width 1223 height 15
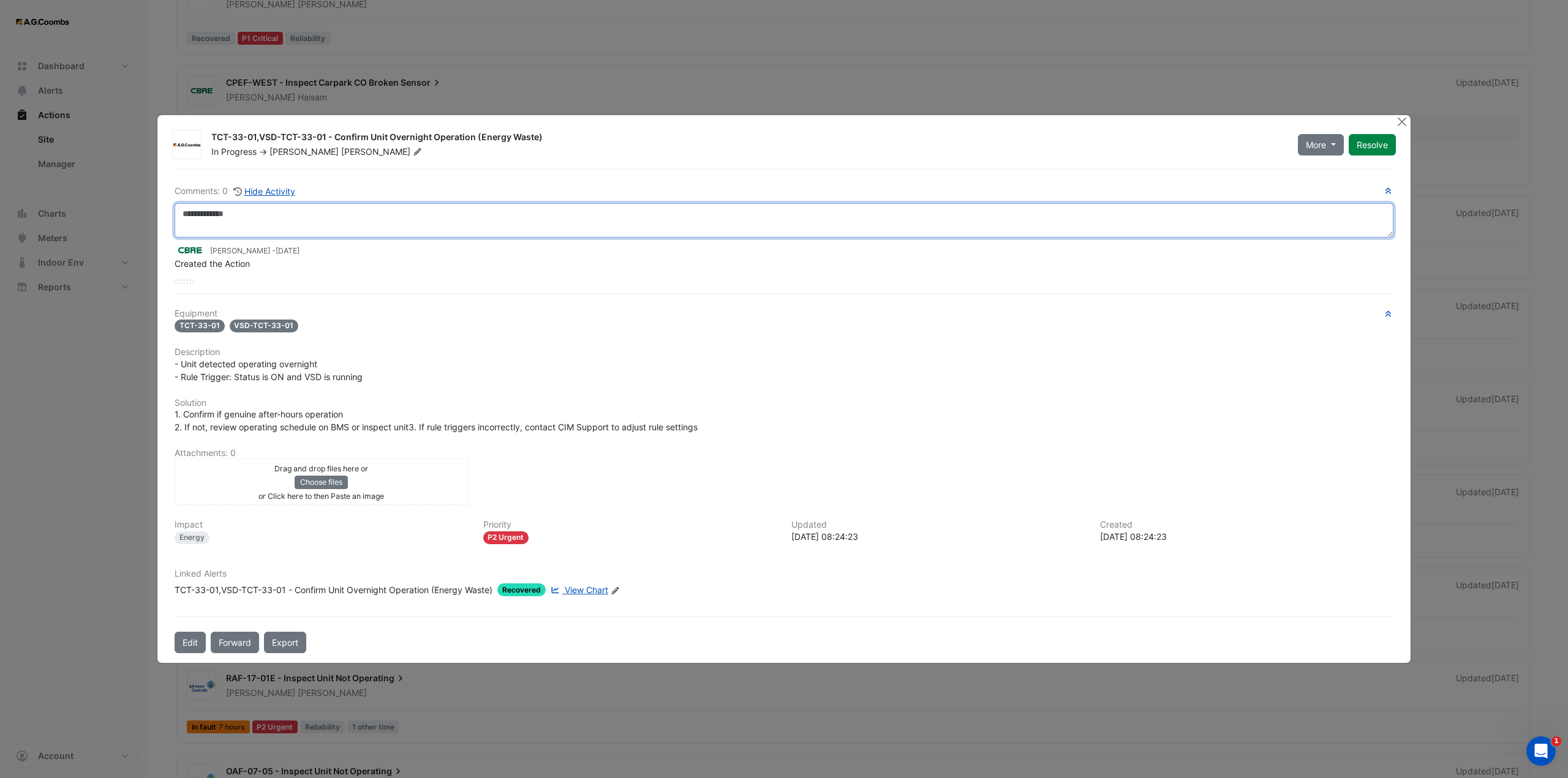
click at [284, 214] on textarea at bounding box center [784, 220] width 1219 height 34
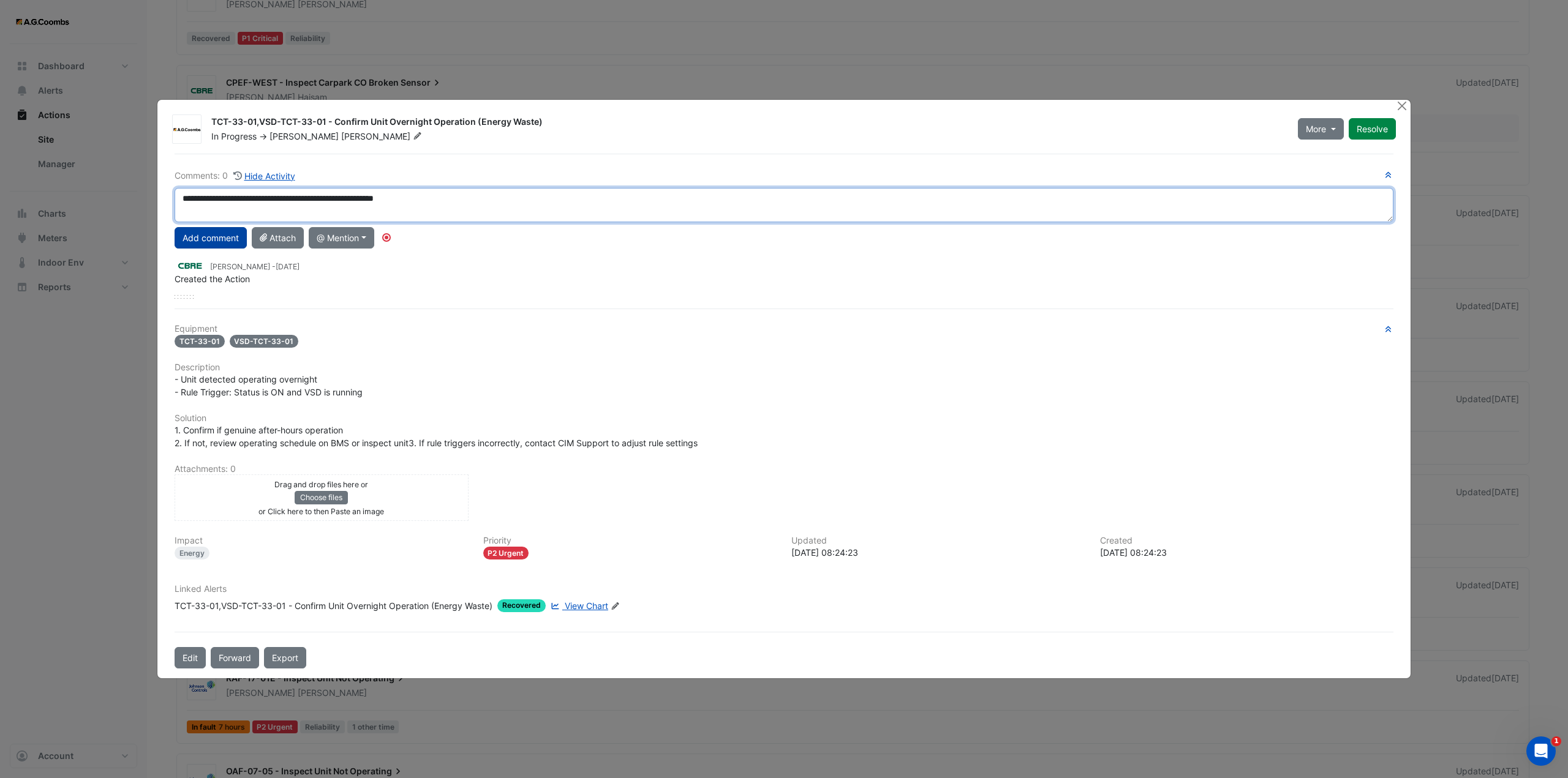
type textarea "**********"
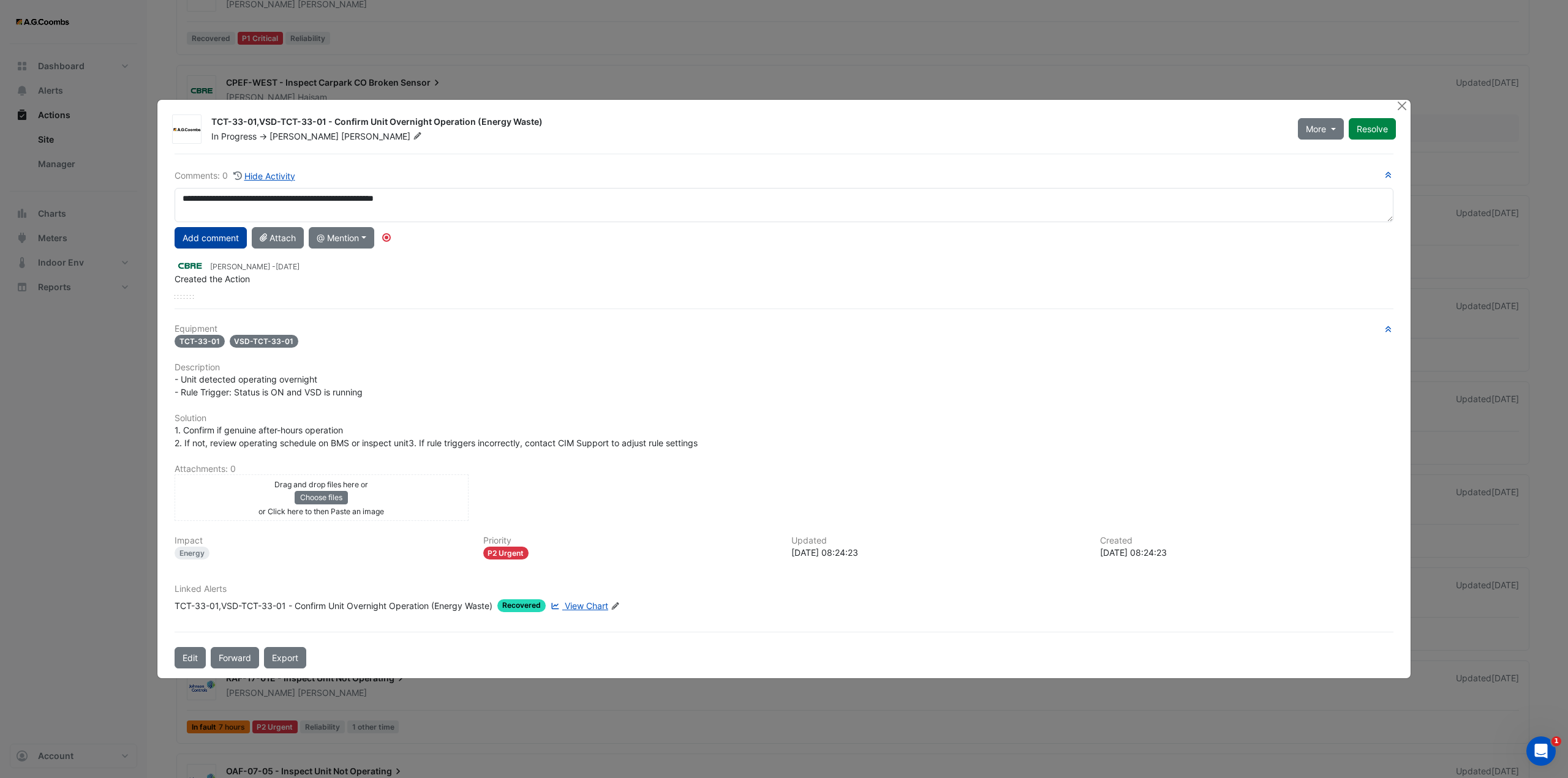
click at [209, 235] on button "Add comment" at bounding box center [210, 238] width 72 height 22
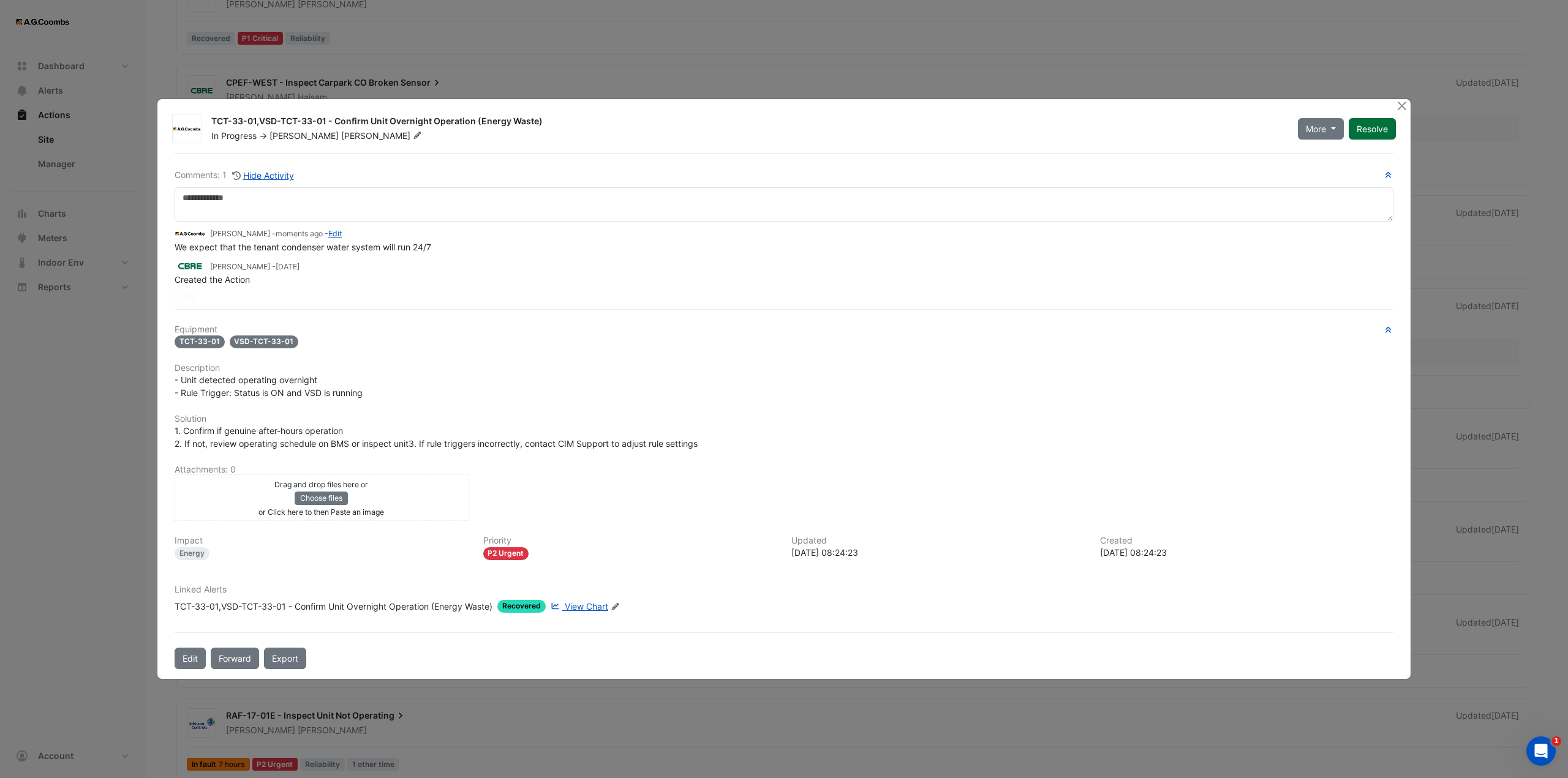
click at [1366, 127] on button "Resolve" at bounding box center [1372, 128] width 48 height 22
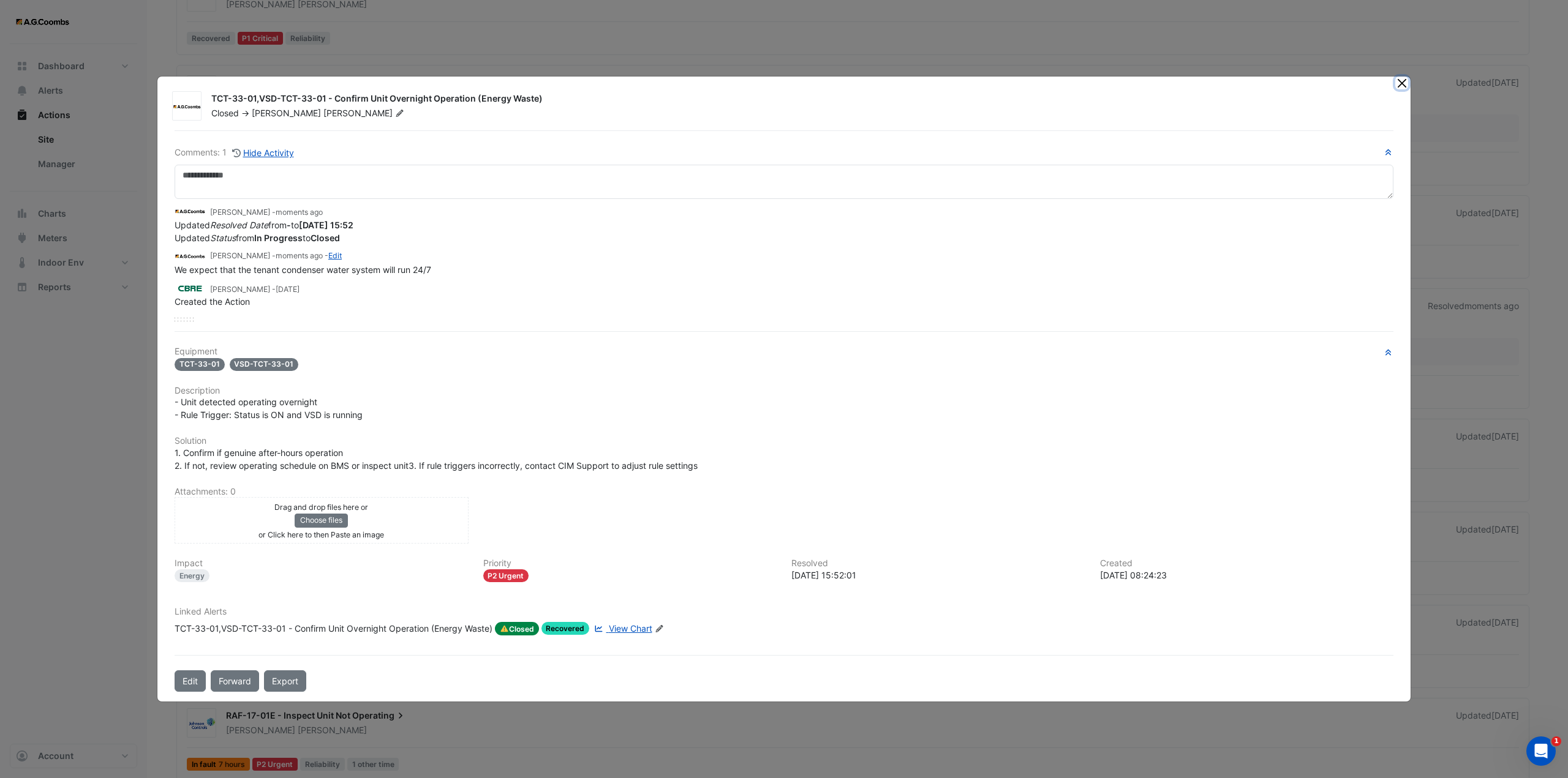
click at [1402, 88] on button "Close" at bounding box center [1401, 82] width 13 height 13
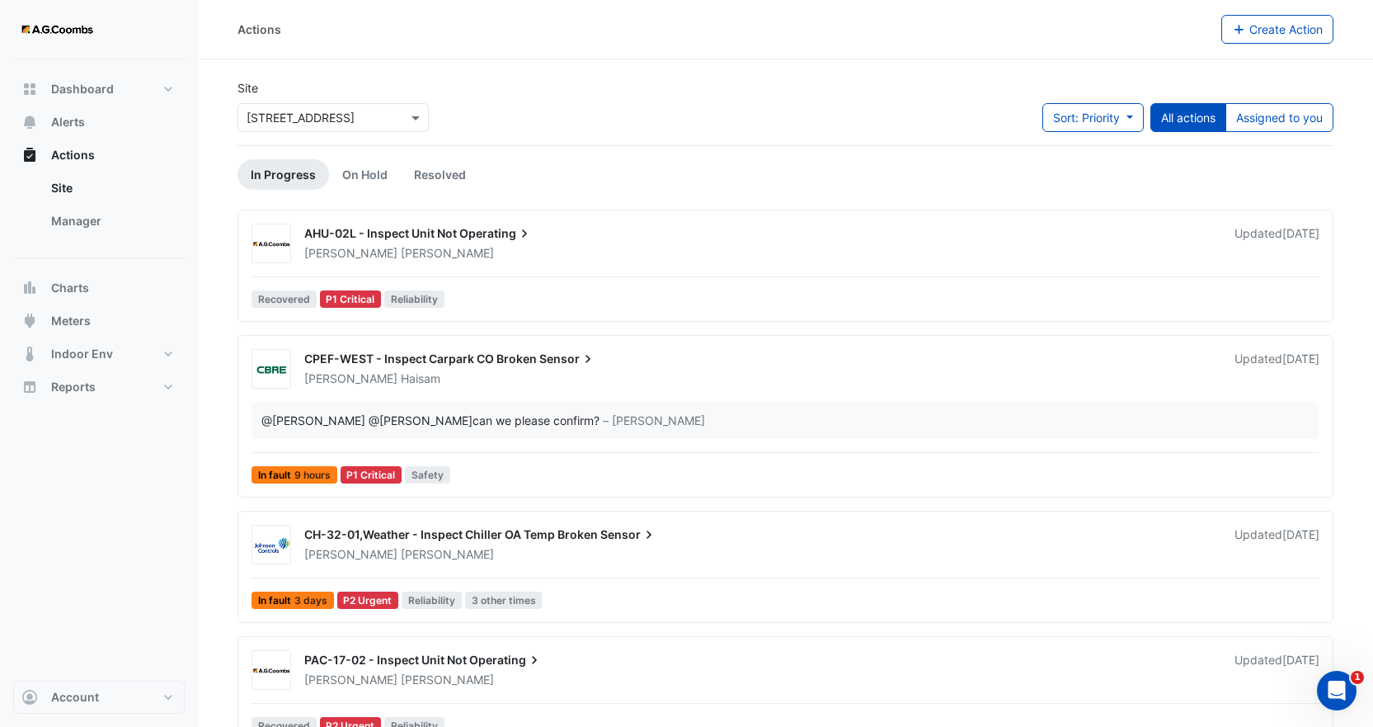
click at [474, 252] on div "[PERSON_NAME]" at bounding box center [760, 253] width 914 height 16
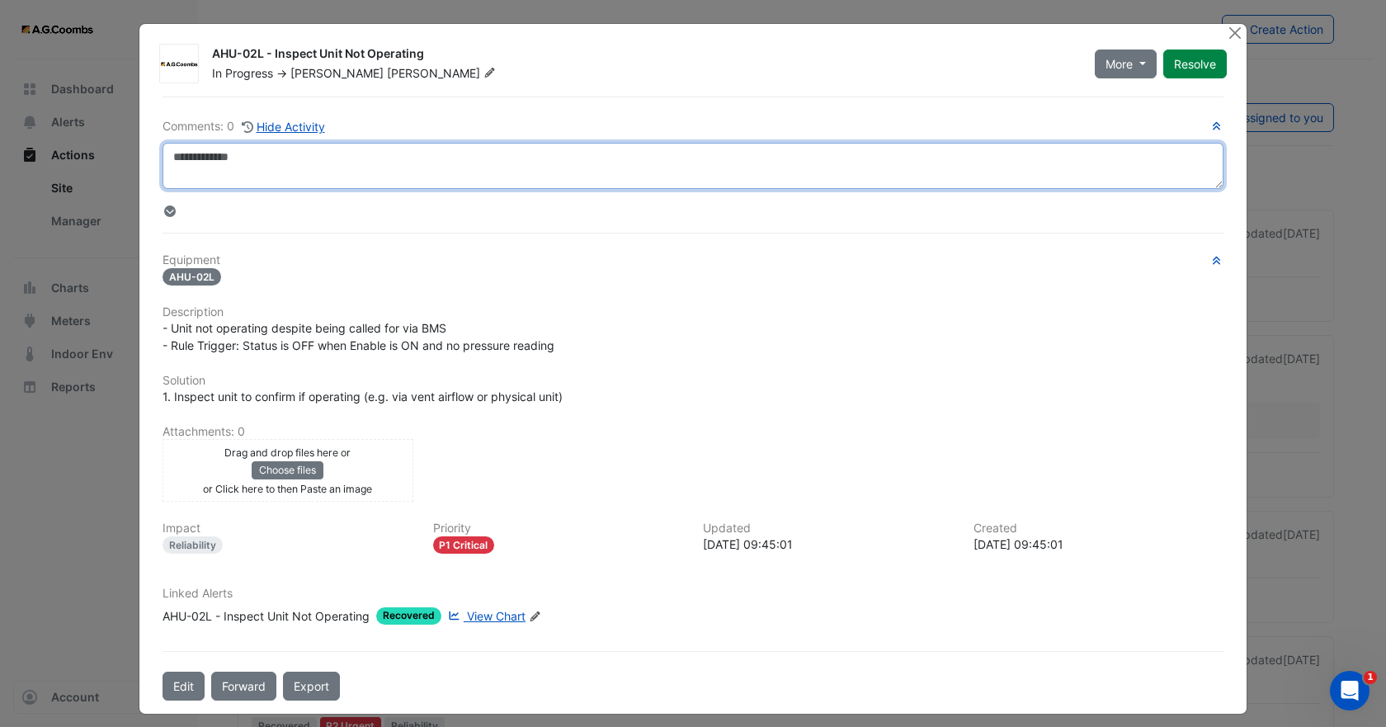
click at [274, 160] on textarea at bounding box center [693, 166] width 1061 height 46
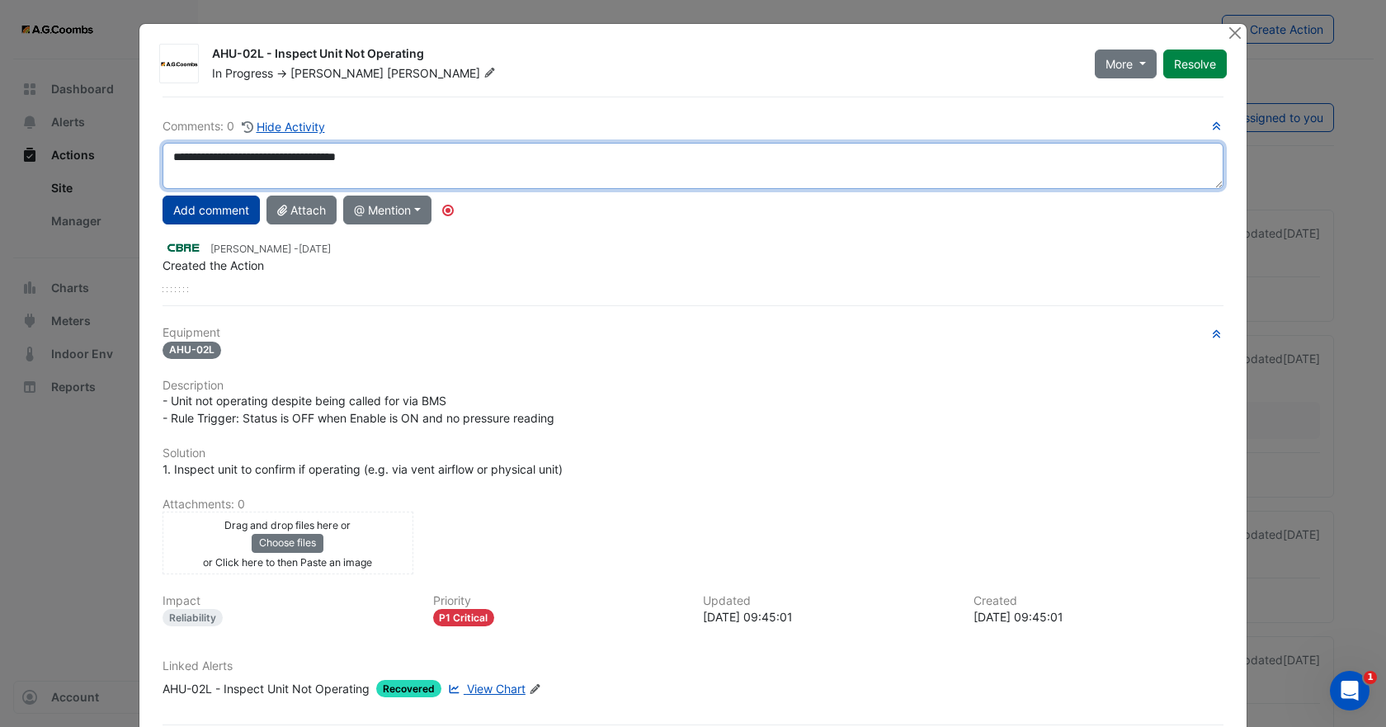
type textarea "**********"
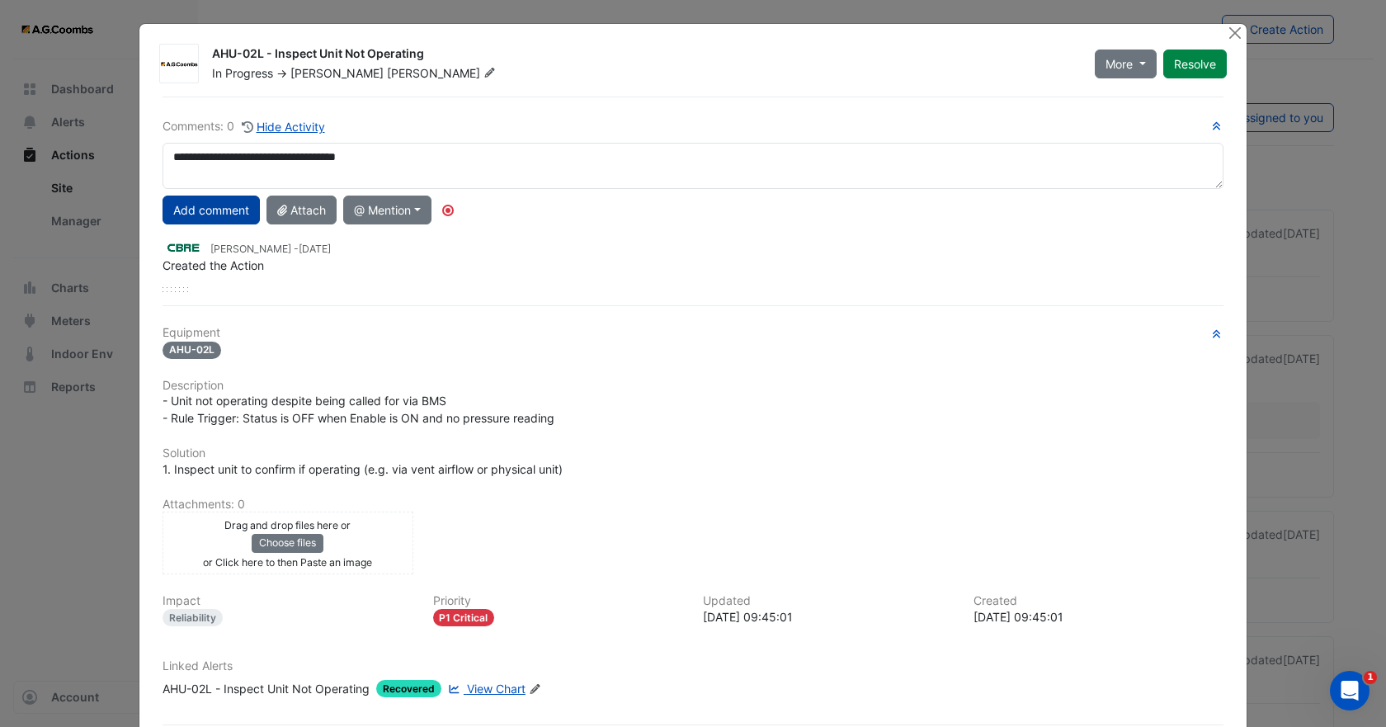
click at [190, 211] on button "Add comment" at bounding box center [211, 210] width 97 height 29
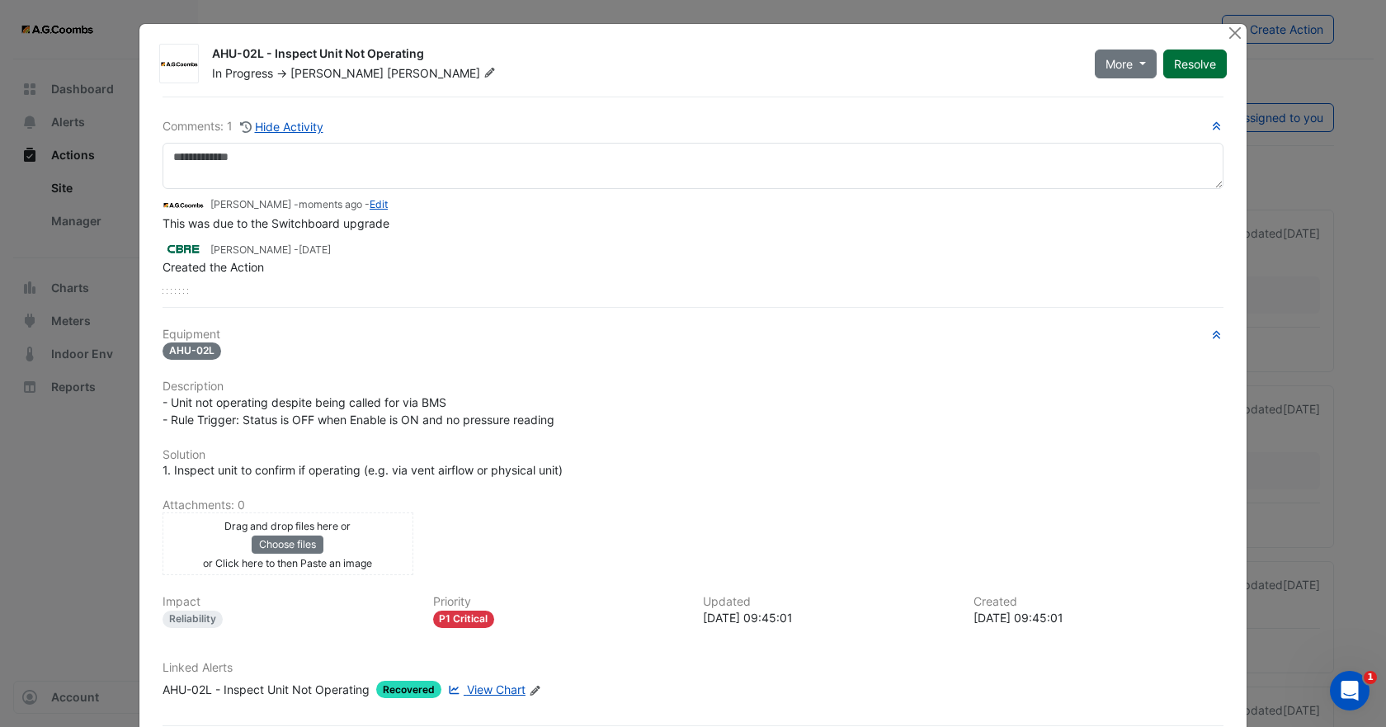
click at [1196, 68] on button "Resolve" at bounding box center [1195, 63] width 64 height 29
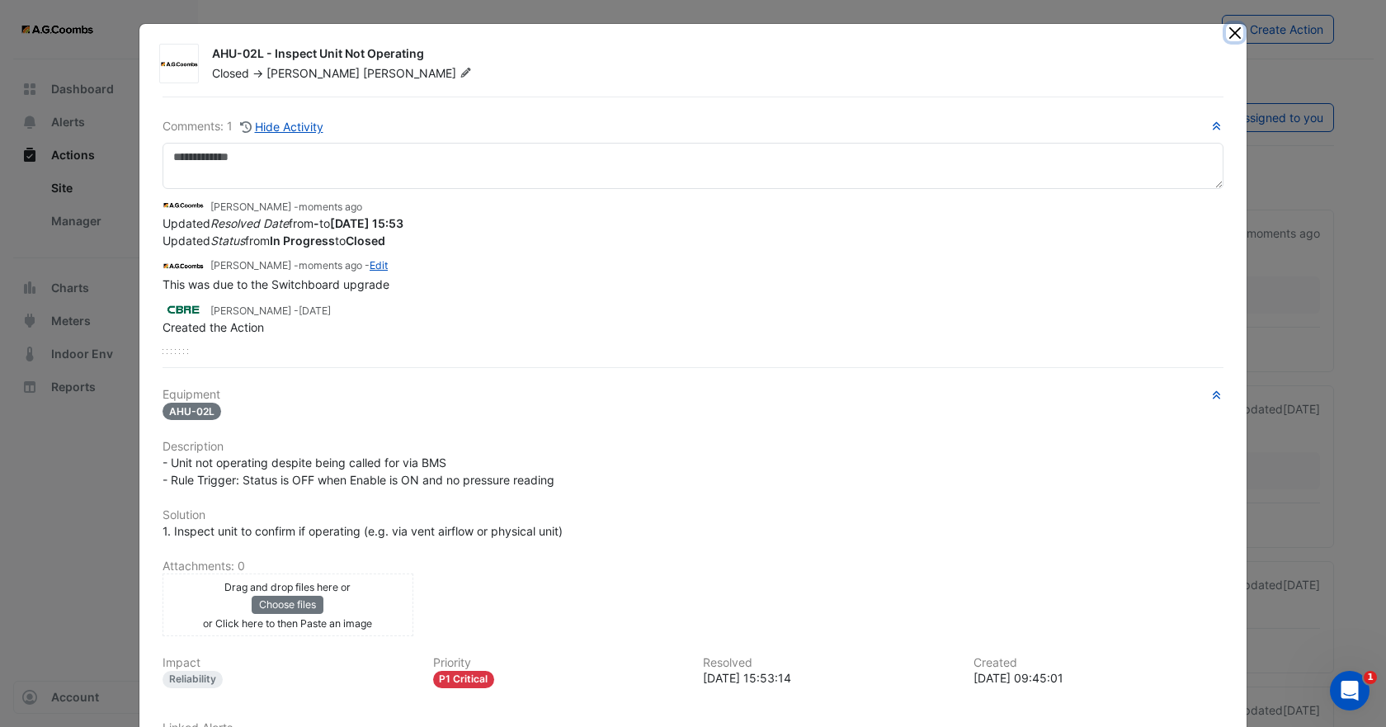
click at [1227, 31] on button "Close" at bounding box center [1234, 32] width 17 height 17
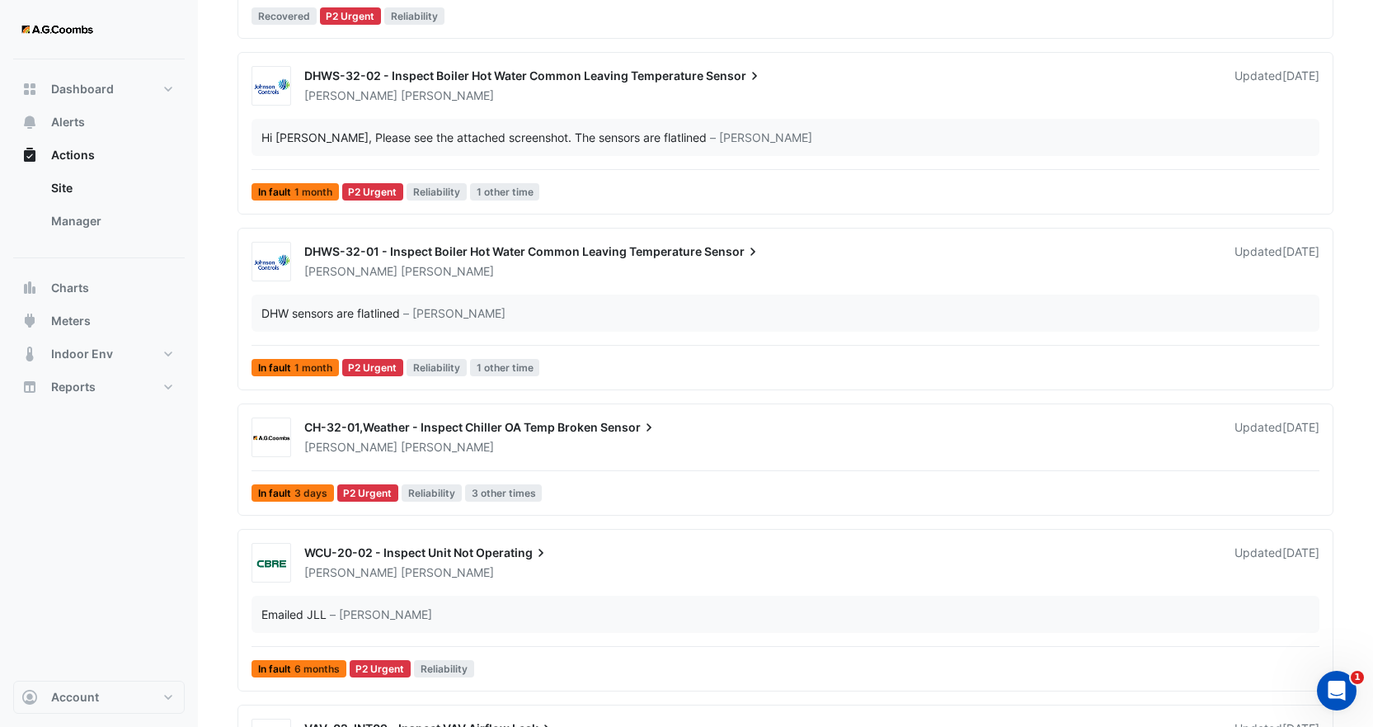
scroll to position [1650, 0]
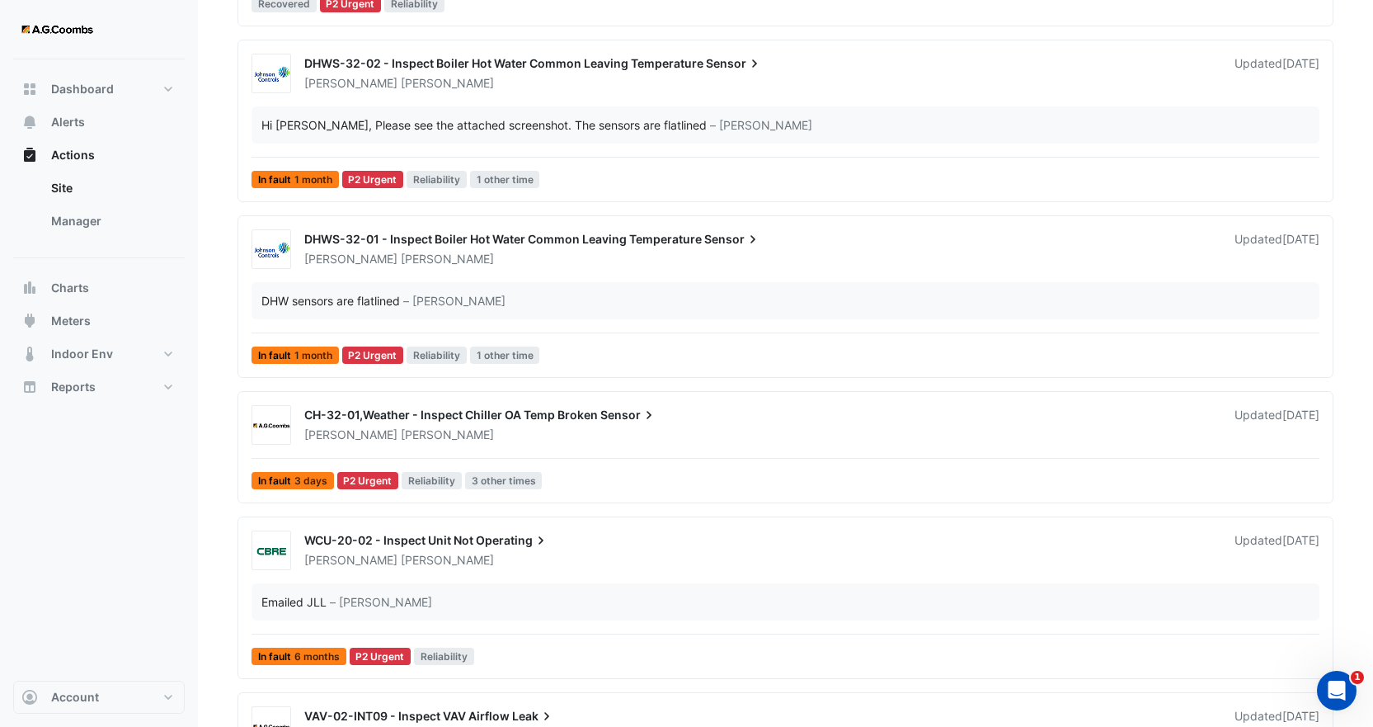
click at [549, 421] on span "CH-32-01,Weather - Inspect Chiller OA Temp Broken" at bounding box center [451, 415] width 294 height 14
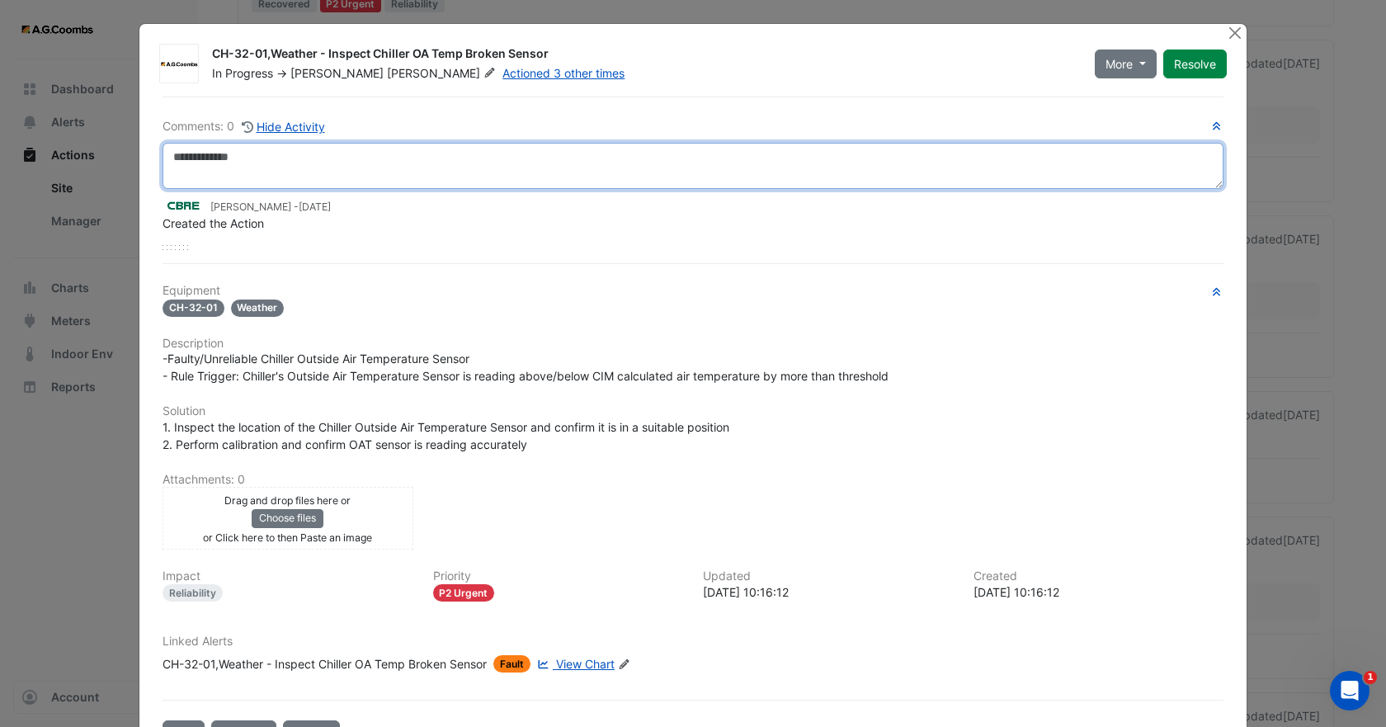
click at [257, 165] on textarea at bounding box center [693, 166] width 1061 height 46
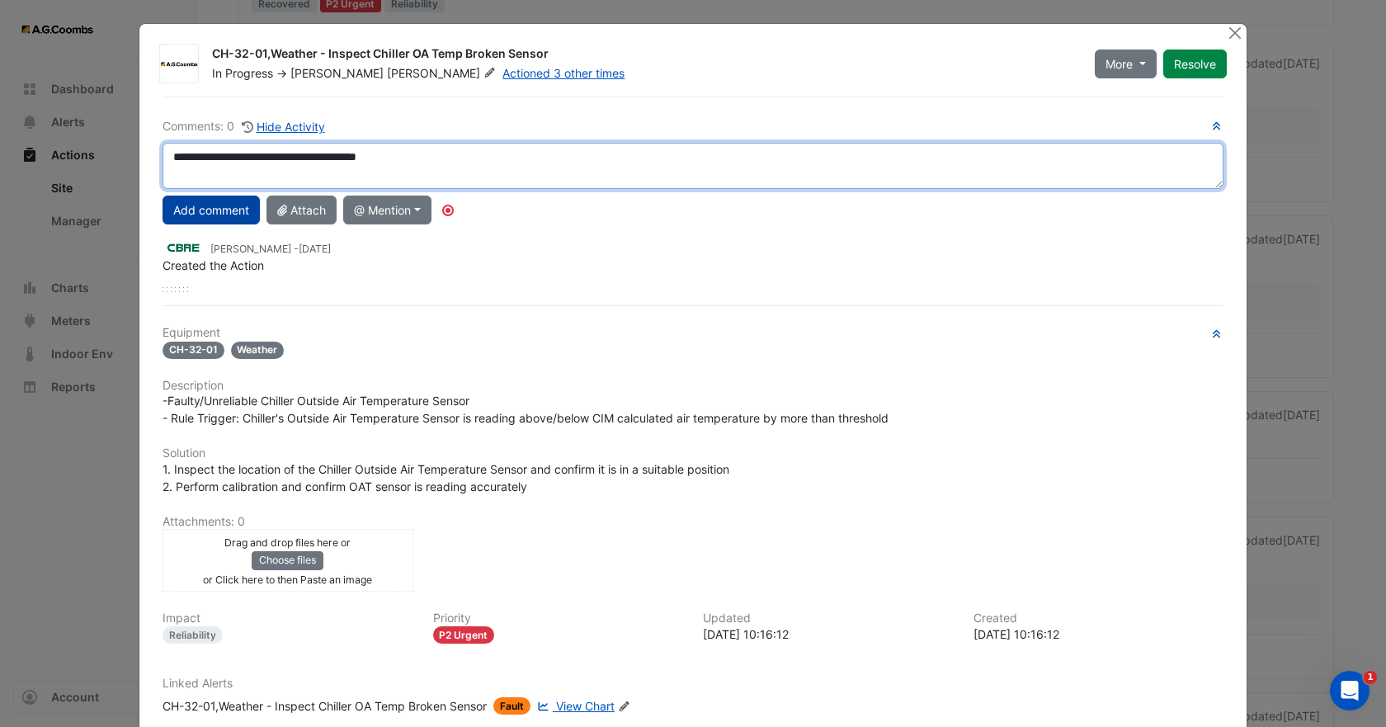
type textarea "**********"
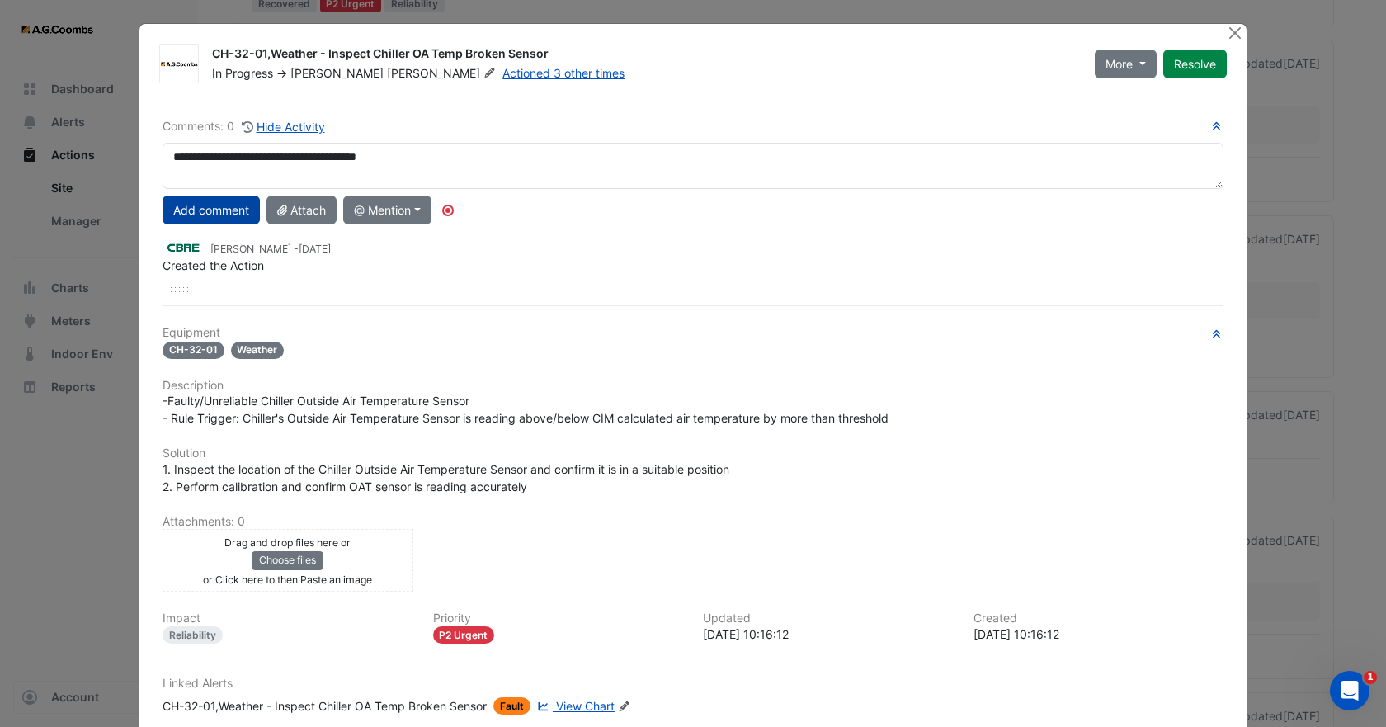
click at [214, 211] on button "Add comment" at bounding box center [211, 210] width 97 height 29
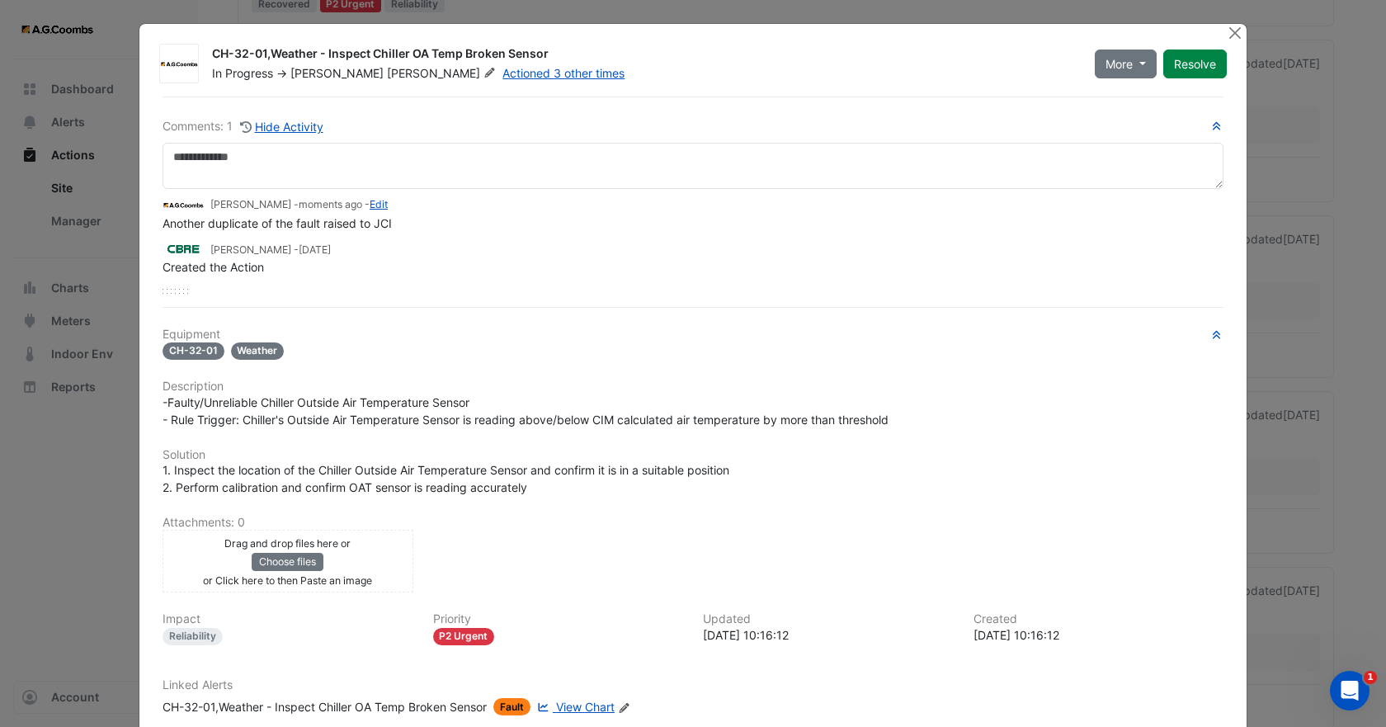
click at [1187, 69] on button "Resolve" at bounding box center [1195, 63] width 64 height 29
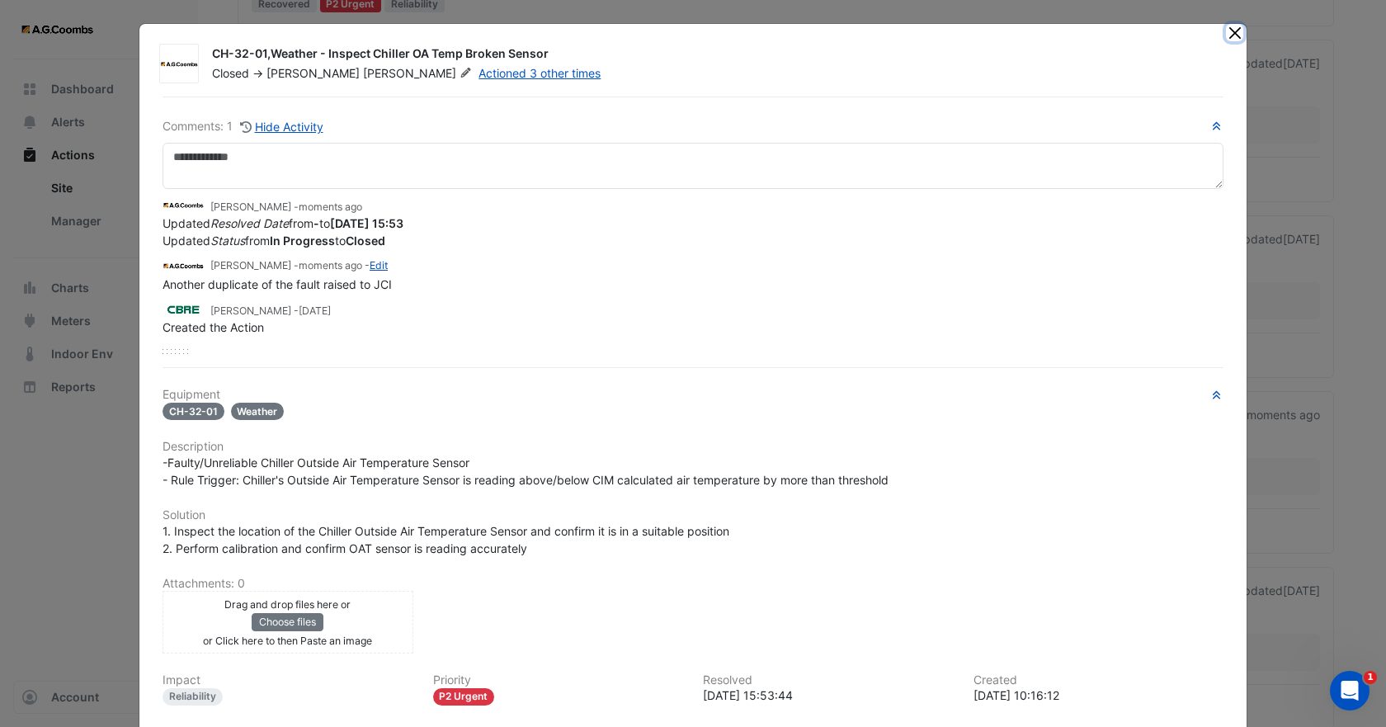
click at [1231, 32] on button "Close" at bounding box center [1234, 32] width 17 height 17
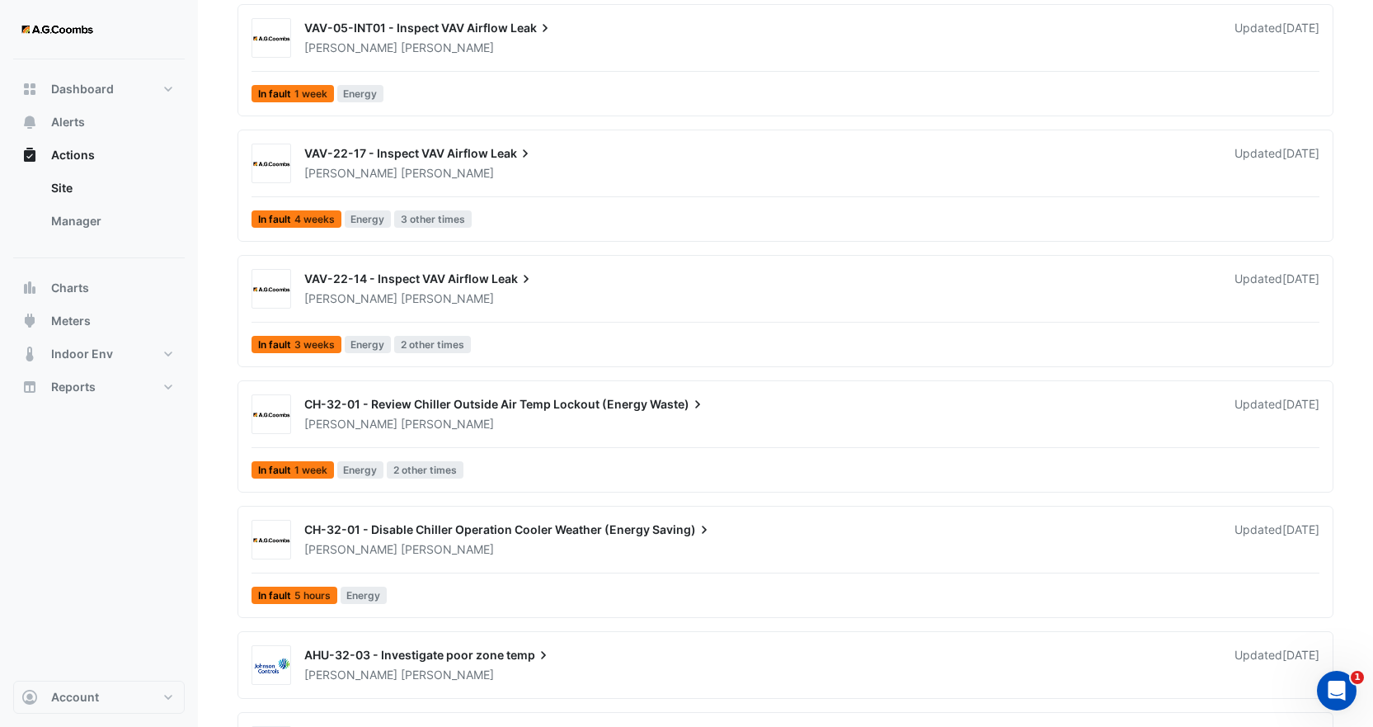
scroll to position [2640, 0]
click at [529, 420] on div "[PERSON_NAME]" at bounding box center [760, 423] width 914 height 16
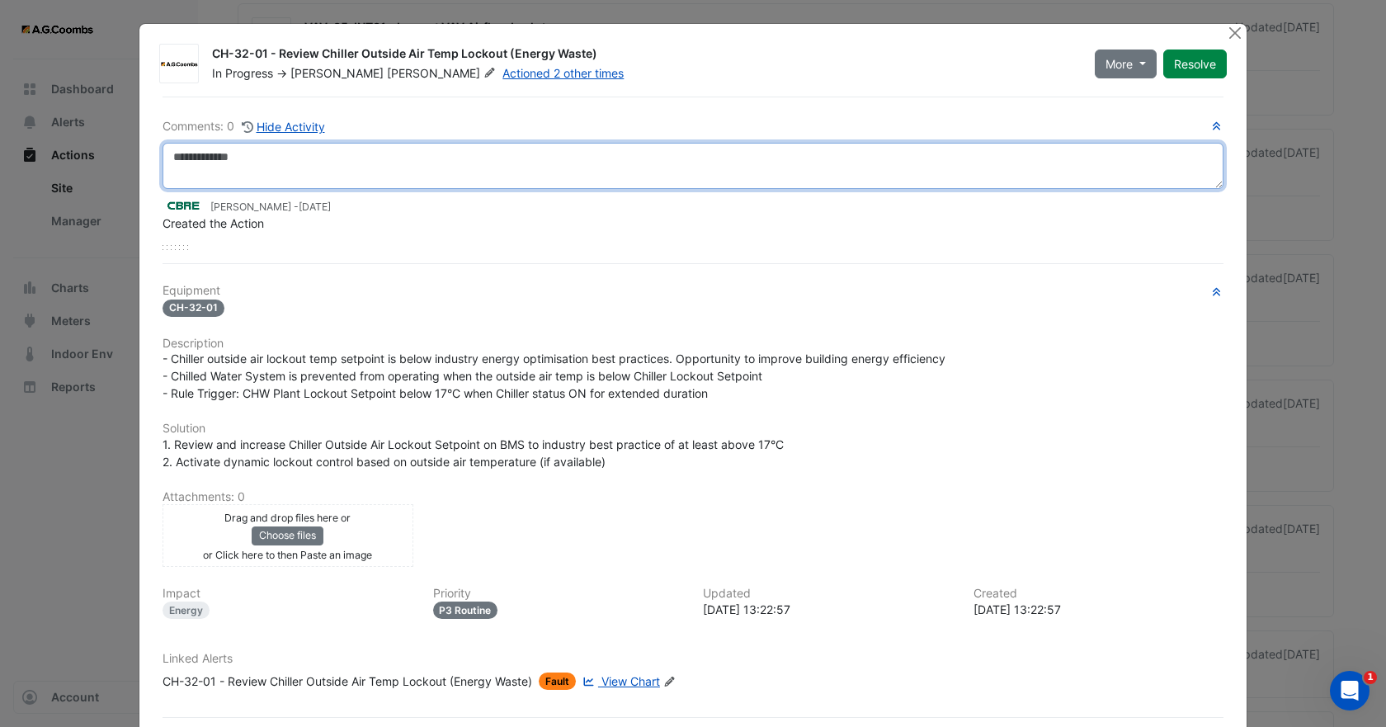
click at [283, 163] on textarea at bounding box center [693, 166] width 1061 height 46
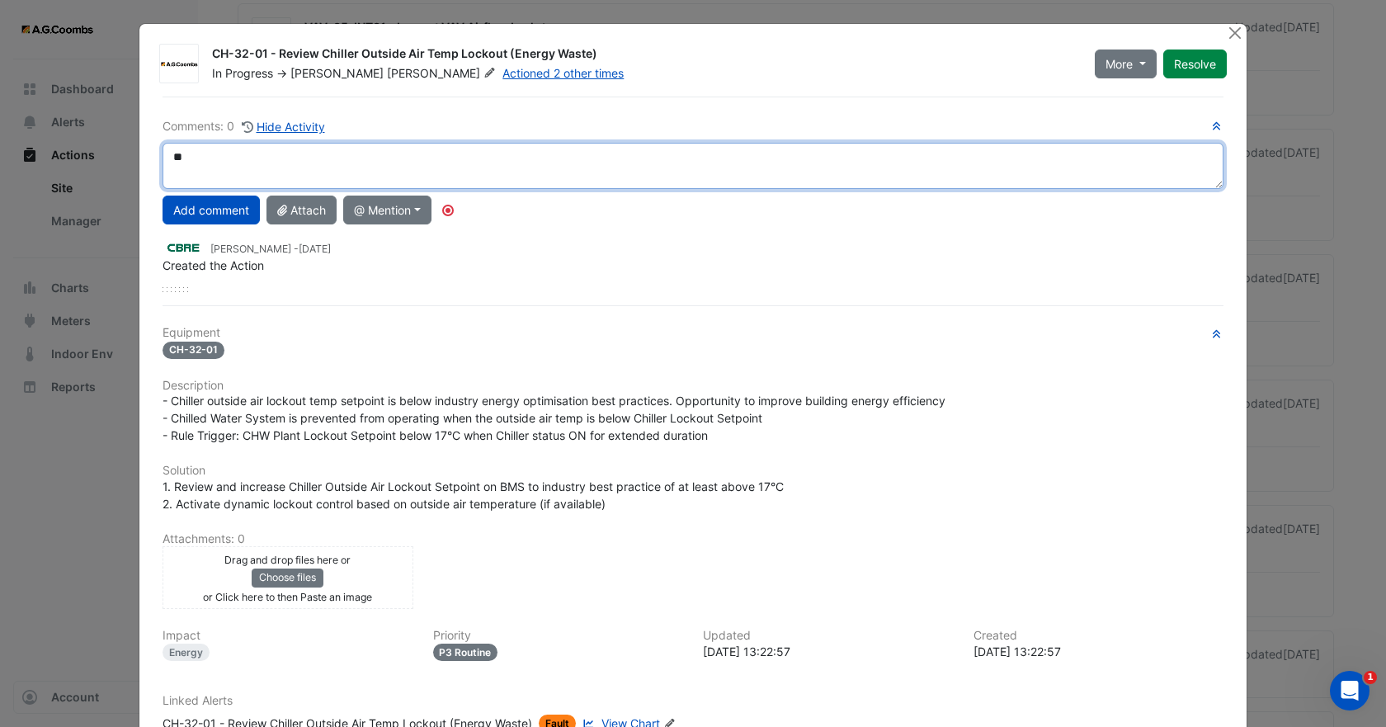
type textarea "*"
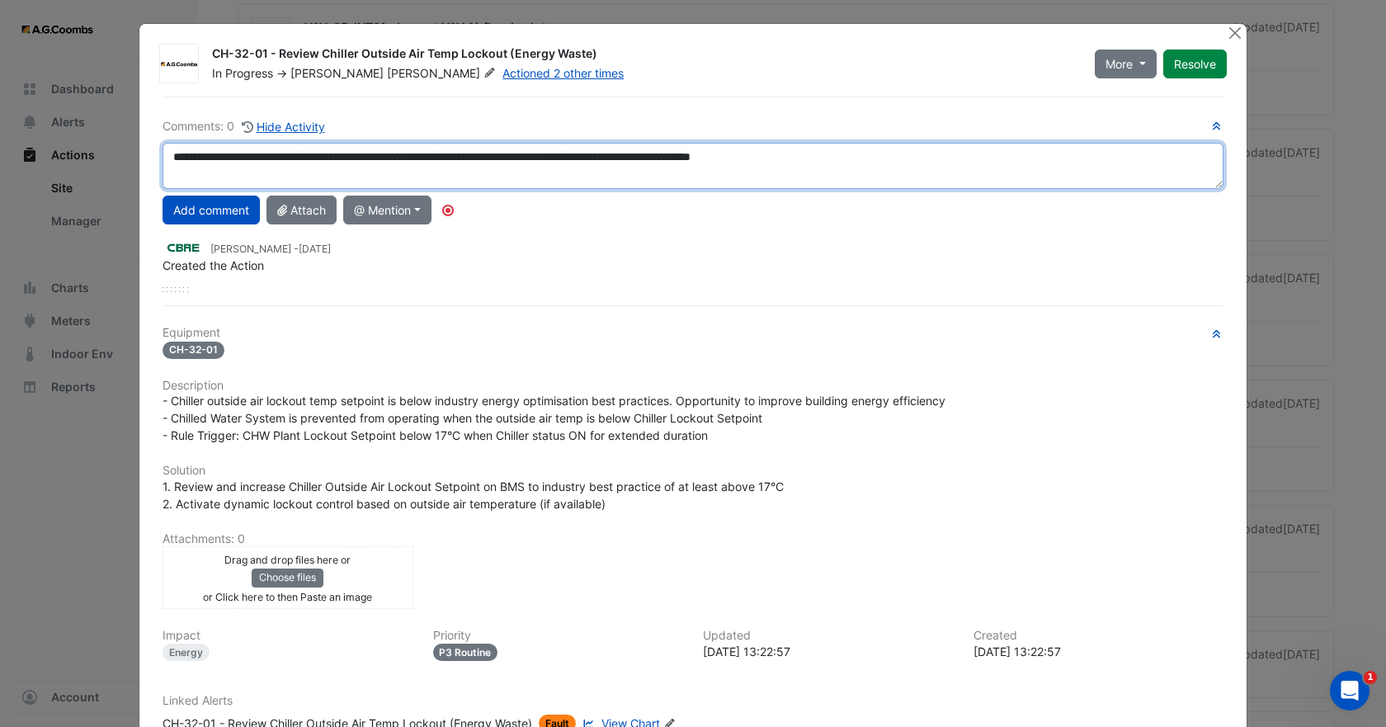
drag, startPoint x: 882, startPoint y: 164, endPoint x: 123, endPoint y: 162, distance: 758.9
click at [122, 163] on ngb-modal-window "CH-32-01 - Review Chiller Outside Air Temp Lockout (Energy Waste) In Progress -…" at bounding box center [693, 363] width 1386 height 727
type textarea "**********"
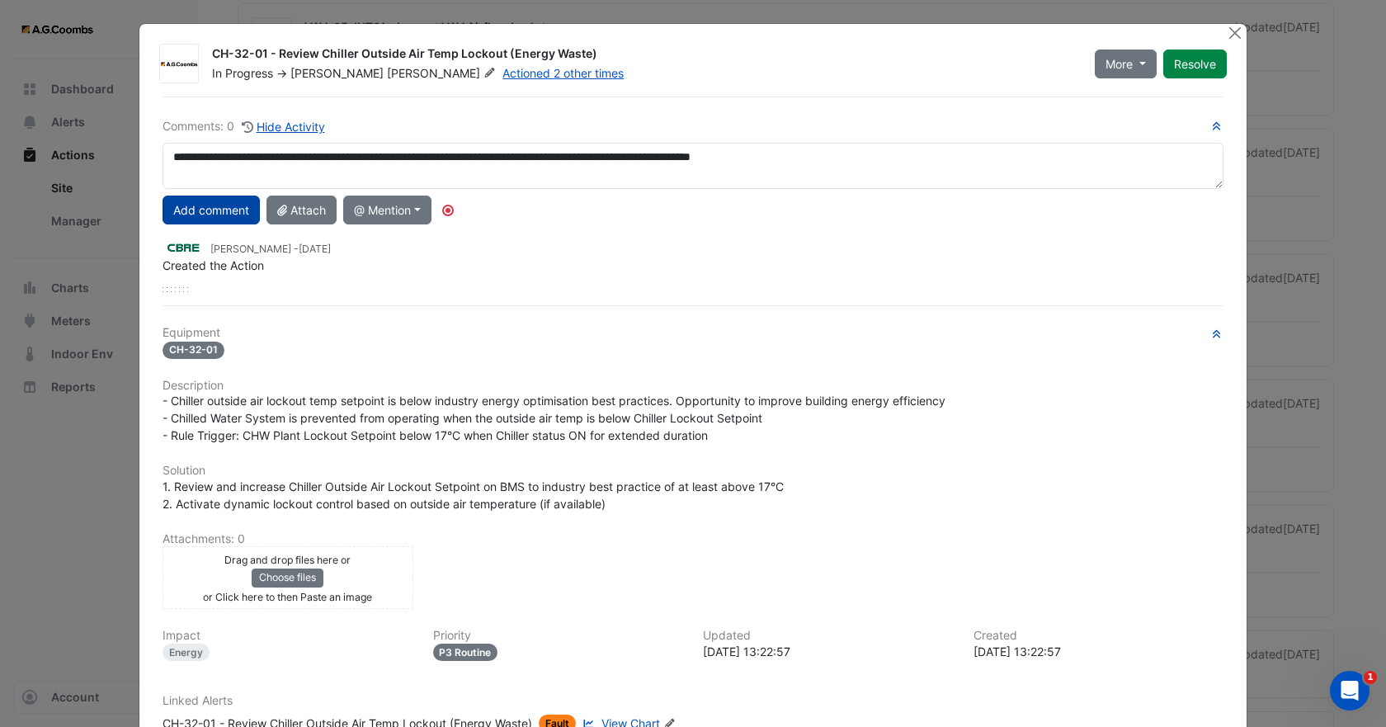
click at [224, 209] on button "Add comment" at bounding box center [211, 210] width 97 height 29
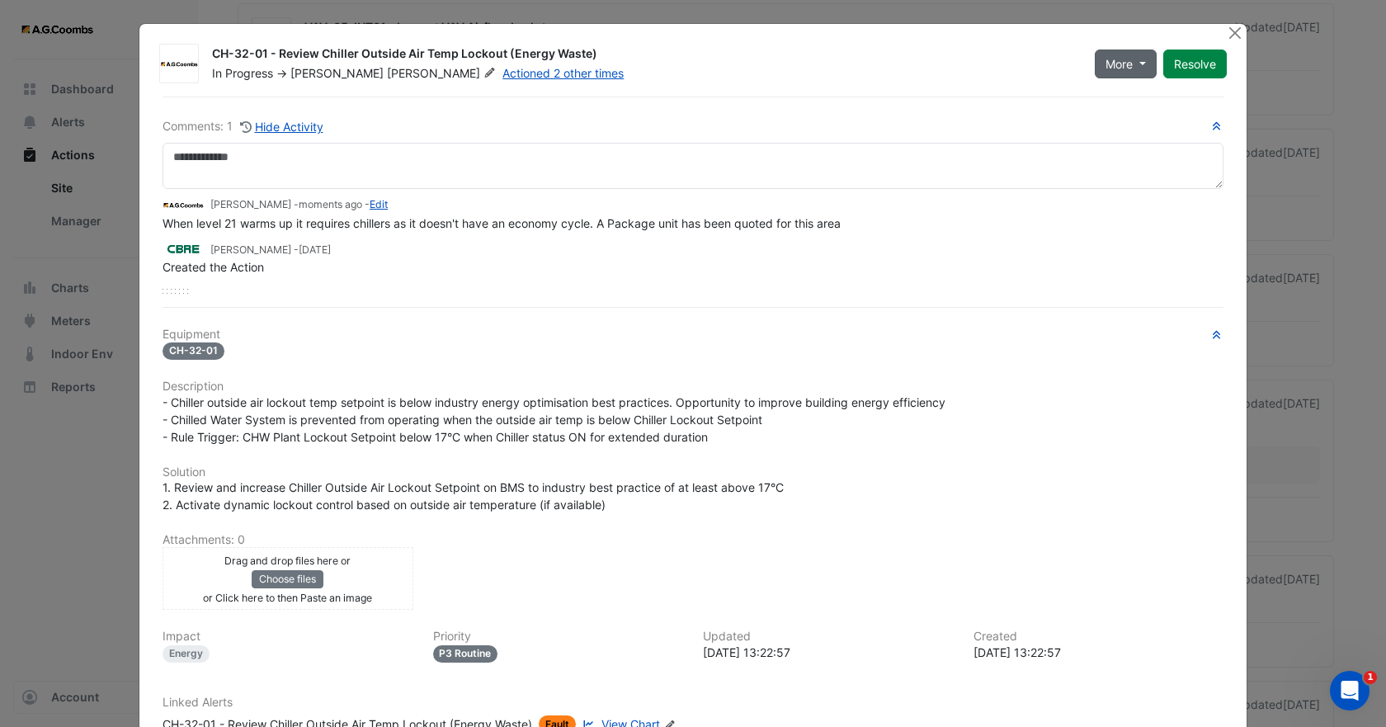
click at [1136, 60] on button "More" at bounding box center [1126, 63] width 62 height 29
click at [1130, 120] on button "Not Doing" at bounding box center [1153, 123] width 130 height 24
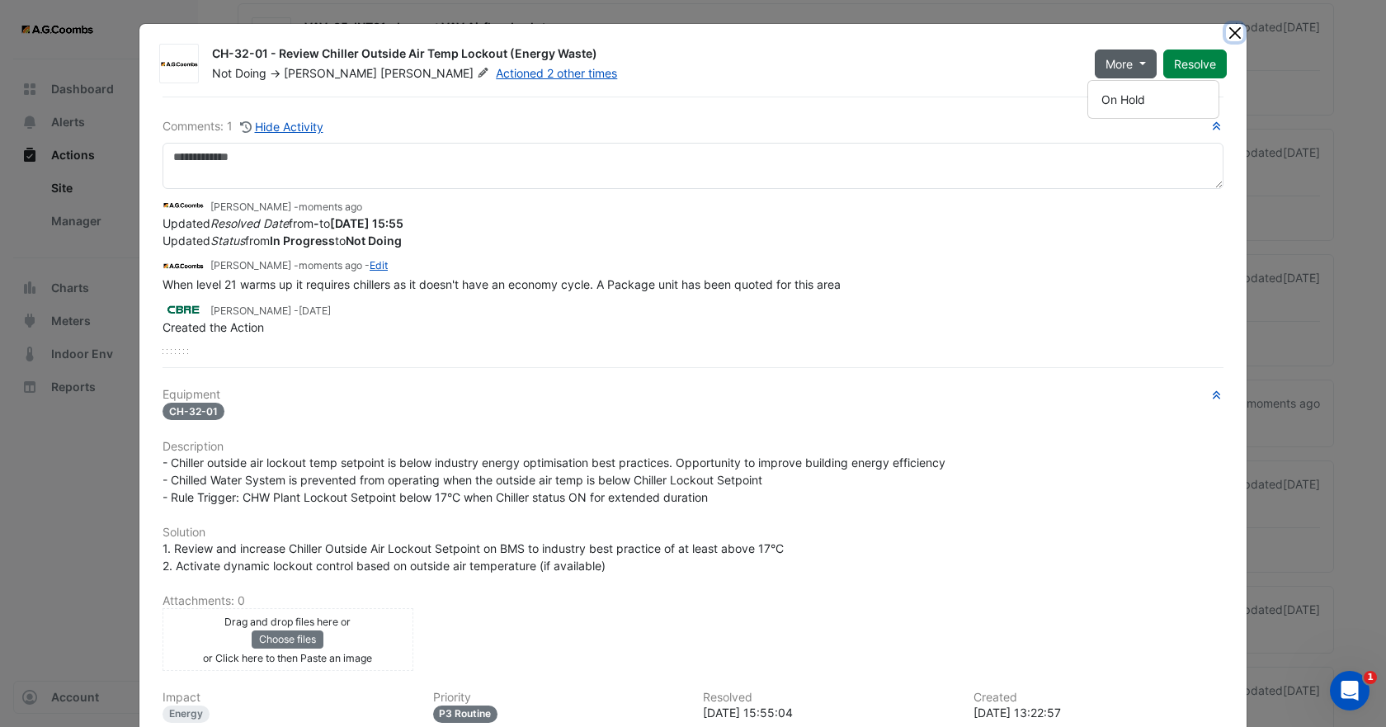
click at [1237, 28] on button "Close" at bounding box center [1234, 32] width 17 height 17
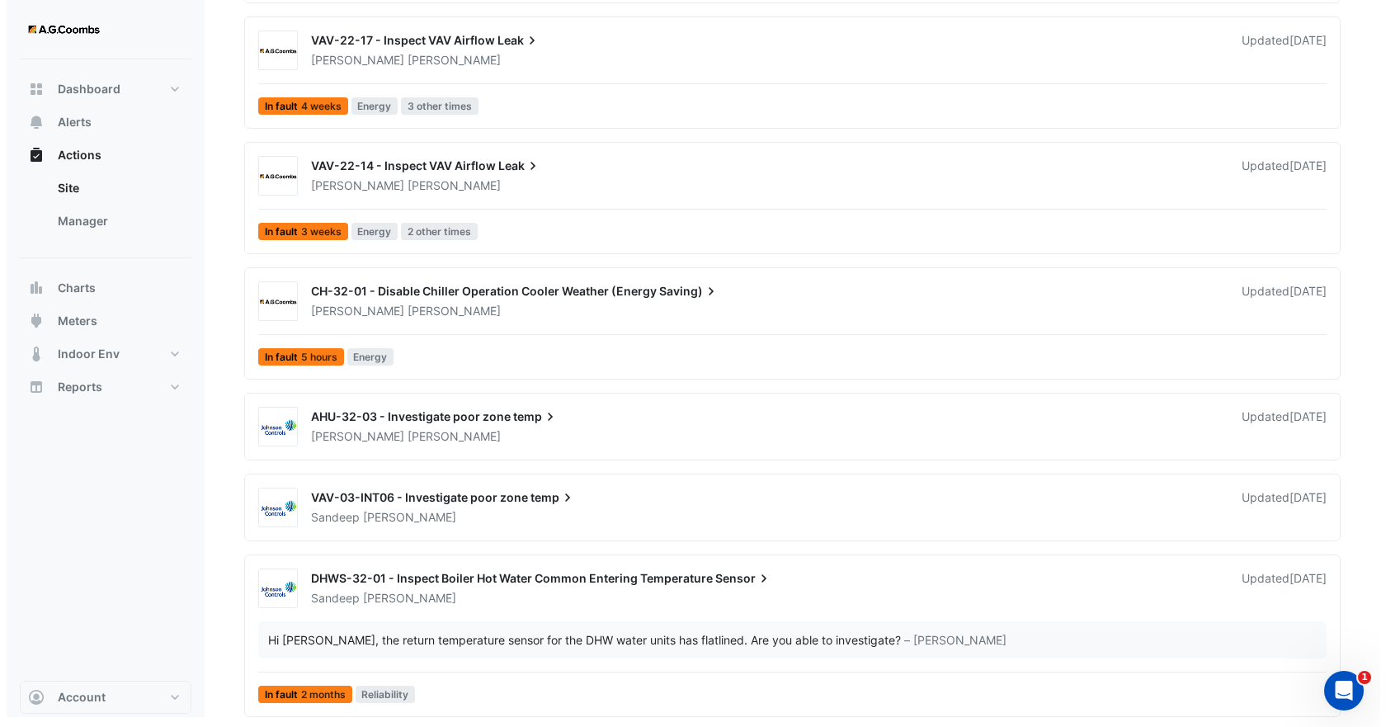
scroll to position [2755, 0]
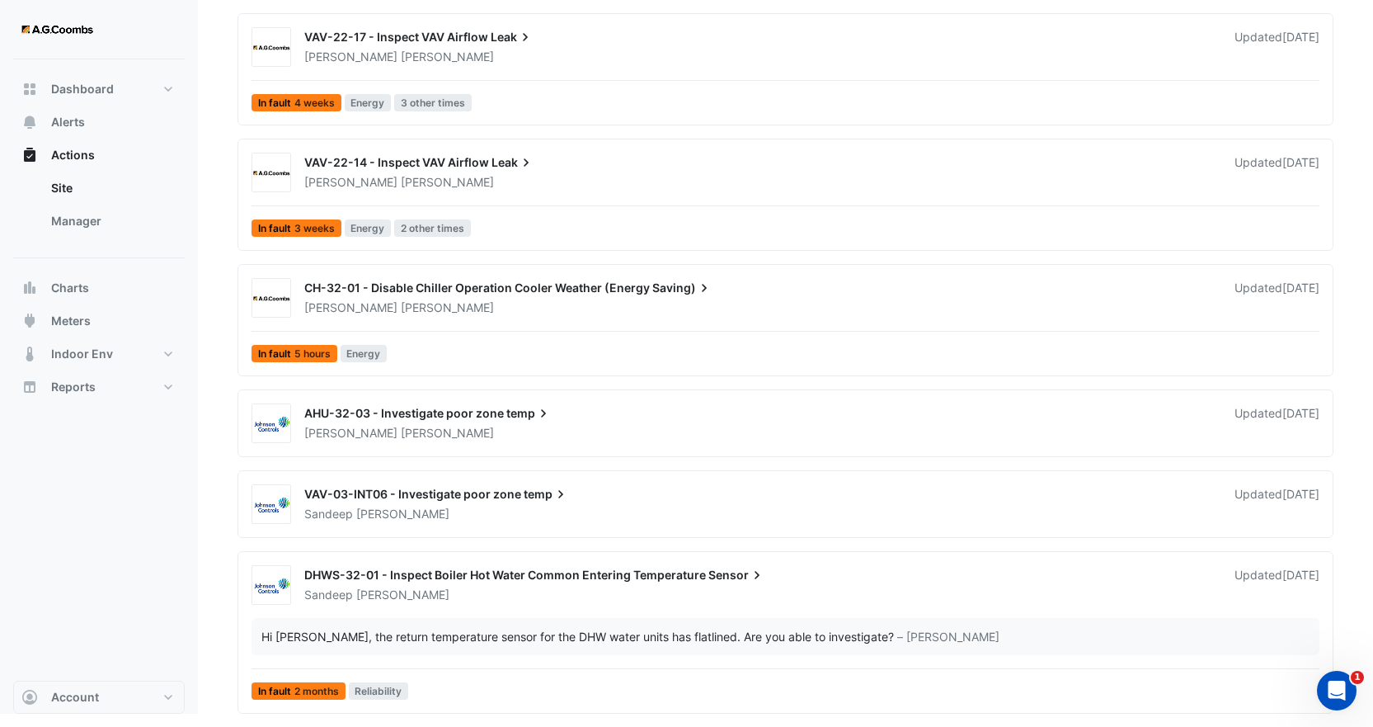
click at [511, 296] on div "CH-32-01 - Disable Chiller Operation Cooler Weather (Energy Saving)" at bounding box center [759, 290] width 911 height 20
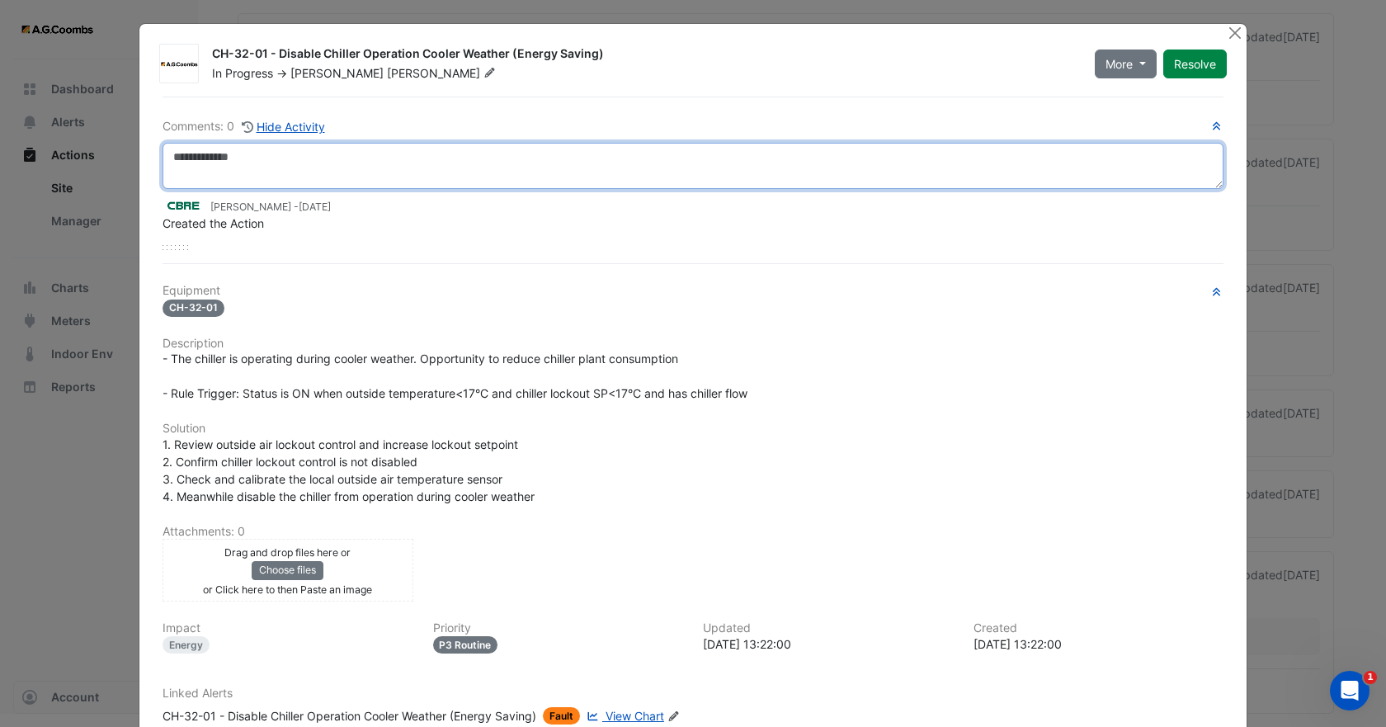
click at [245, 164] on textarea at bounding box center [693, 166] width 1061 height 46
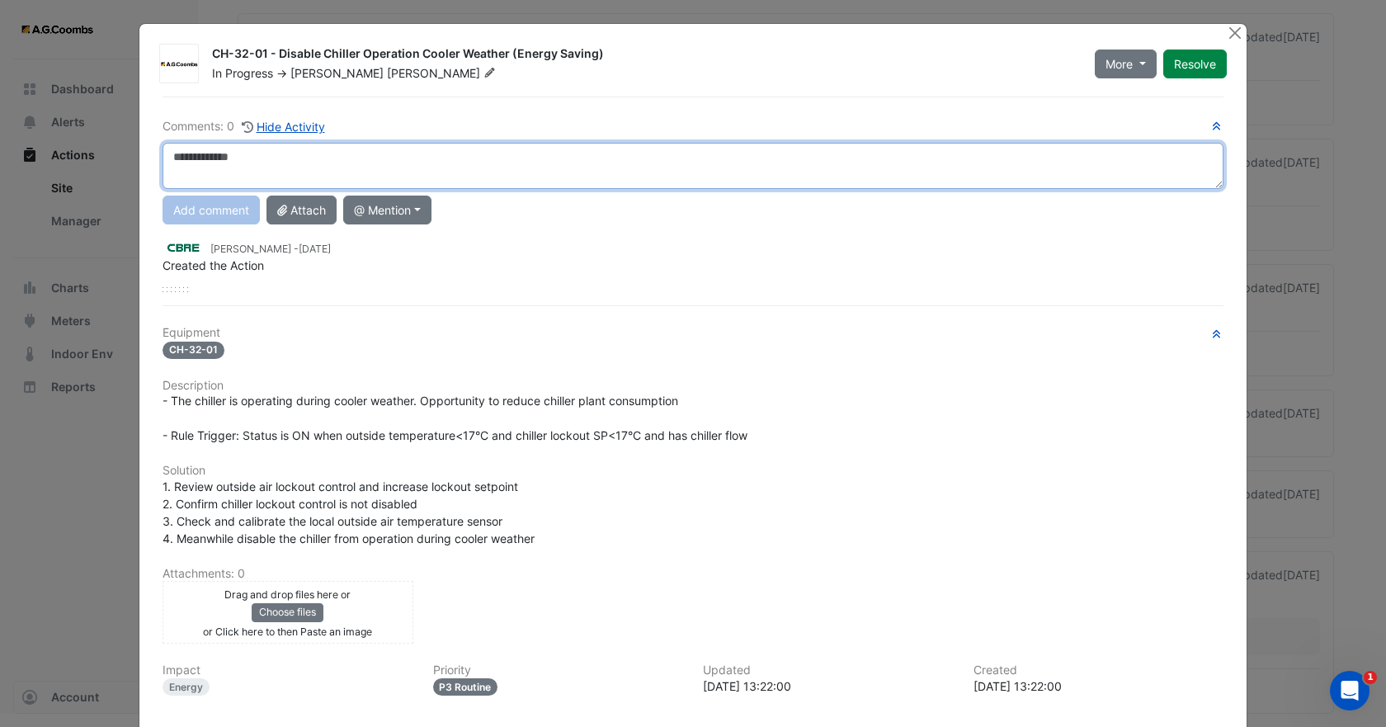
paste textarea "**********"
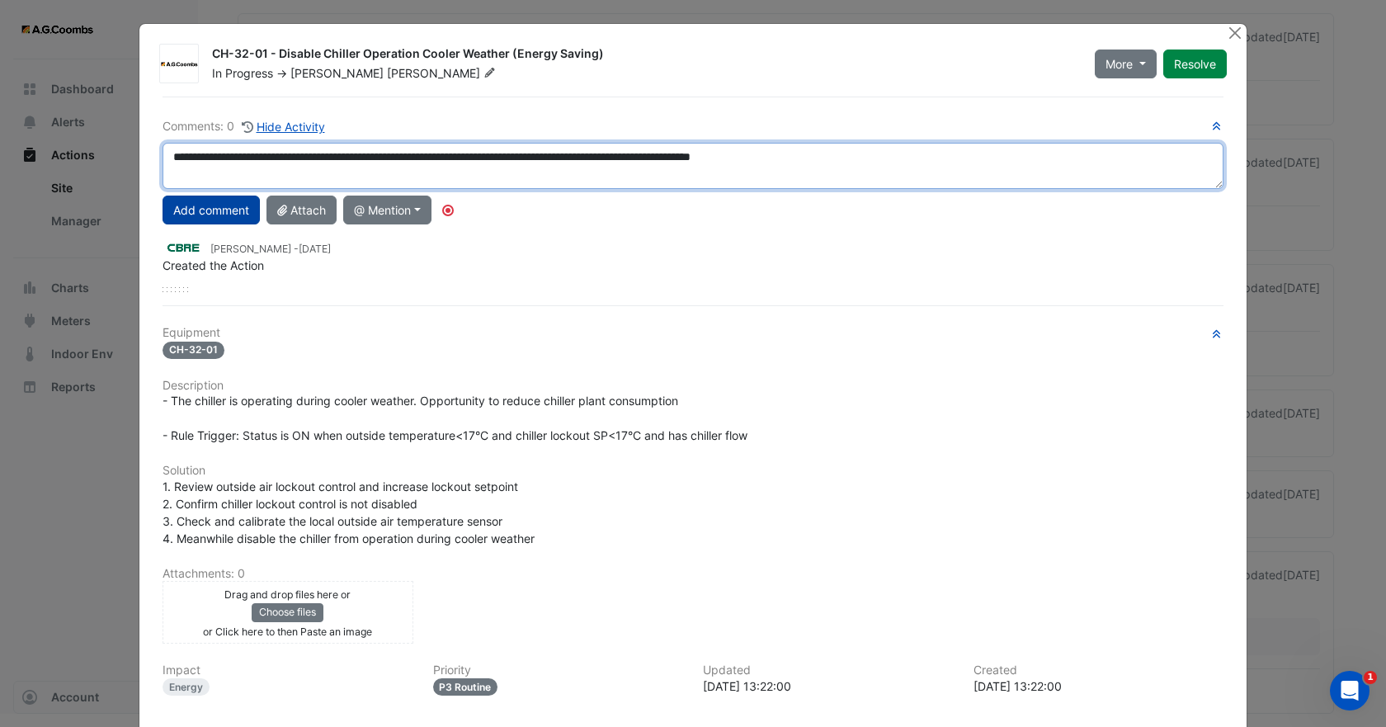
type textarea "**********"
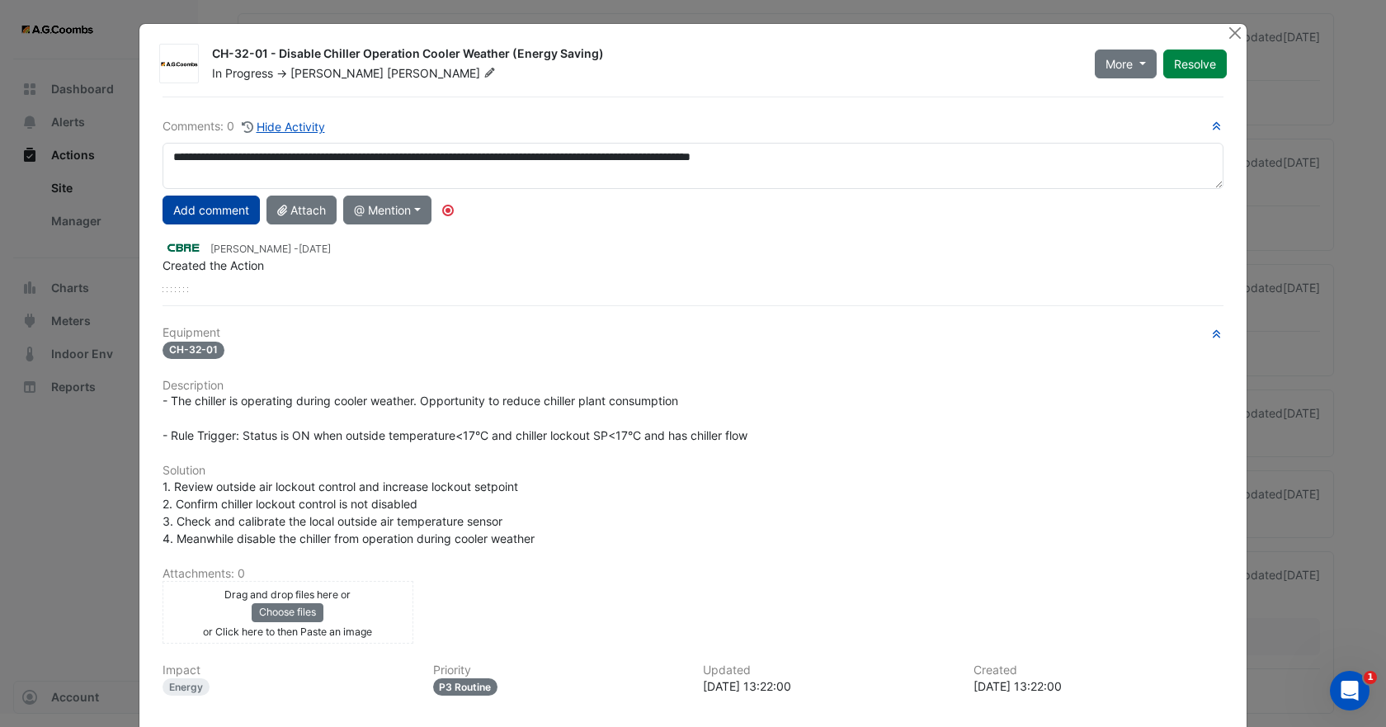
click at [210, 213] on button "Add comment" at bounding box center [211, 210] width 97 height 29
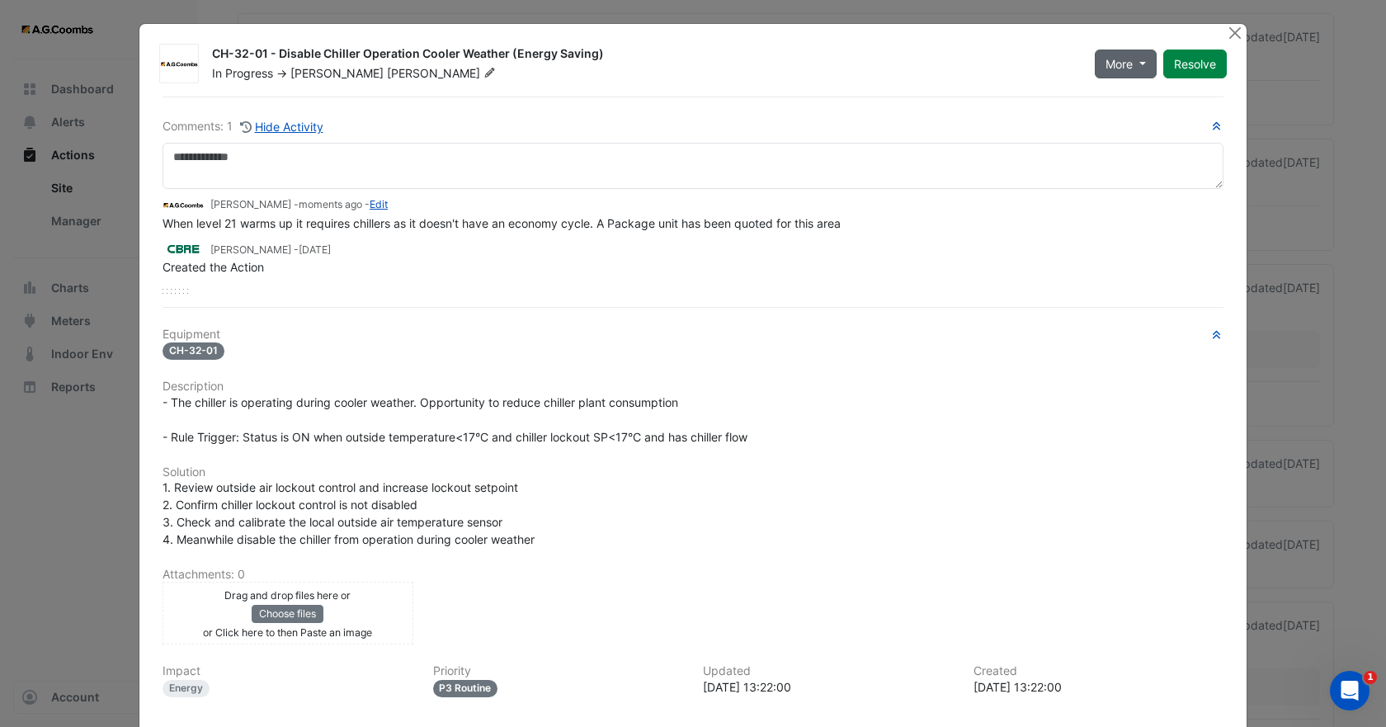
click at [1128, 63] on button "More" at bounding box center [1126, 63] width 62 height 29
click at [1128, 128] on button "Not Doing" at bounding box center [1153, 123] width 130 height 24
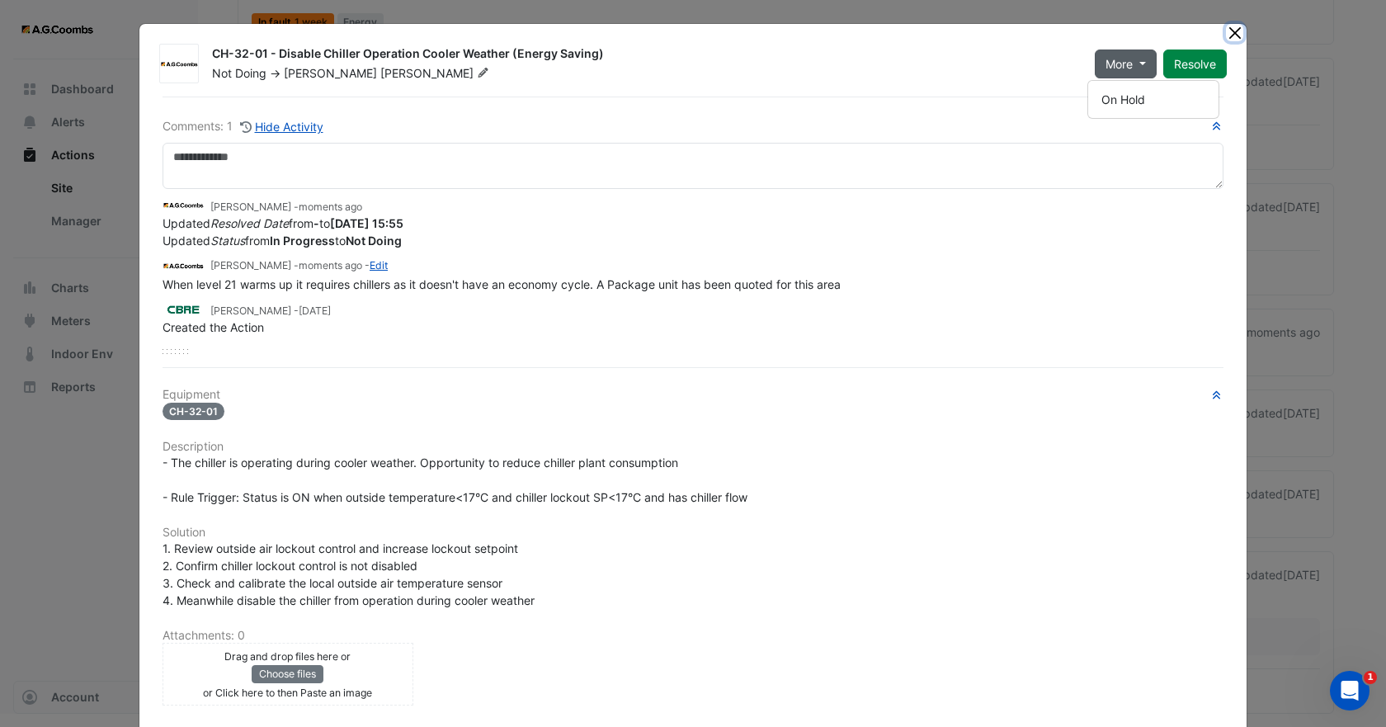
click at [1227, 32] on button "Close" at bounding box center [1234, 32] width 17 height 17
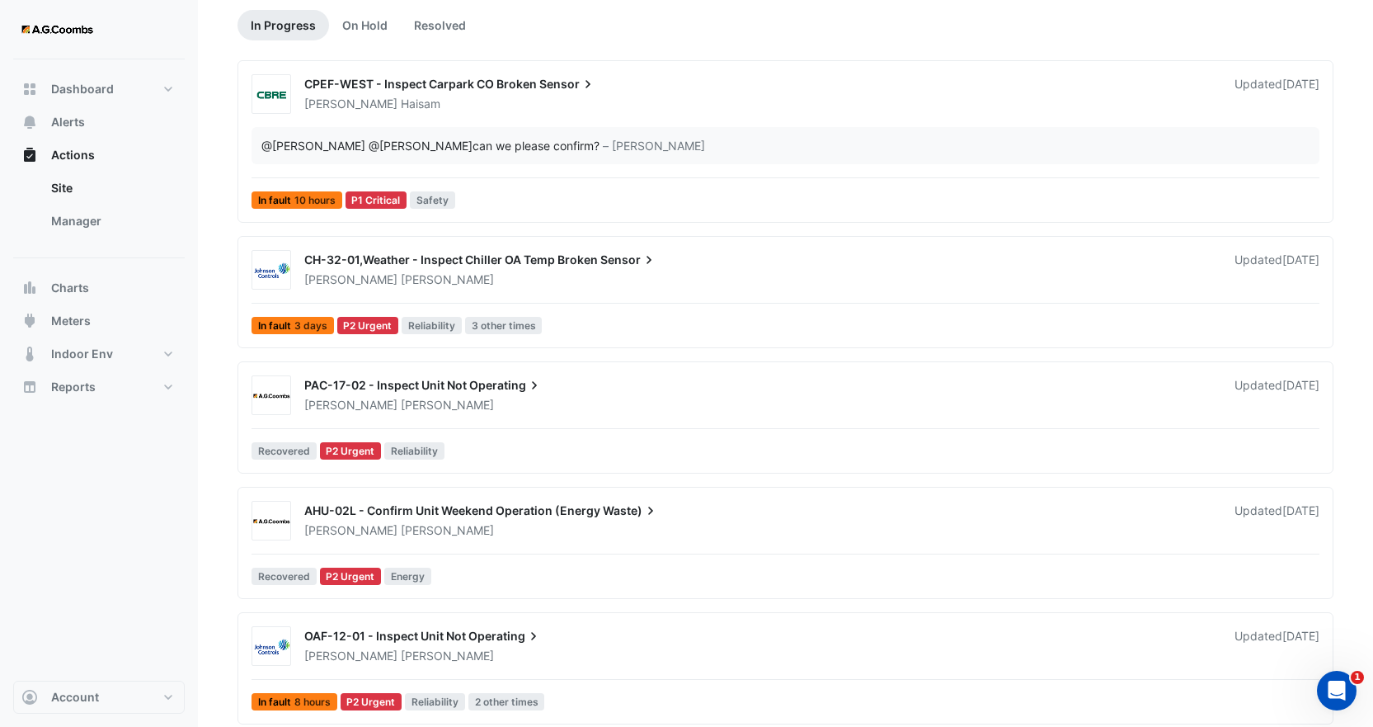
scroll to position [165, 0]
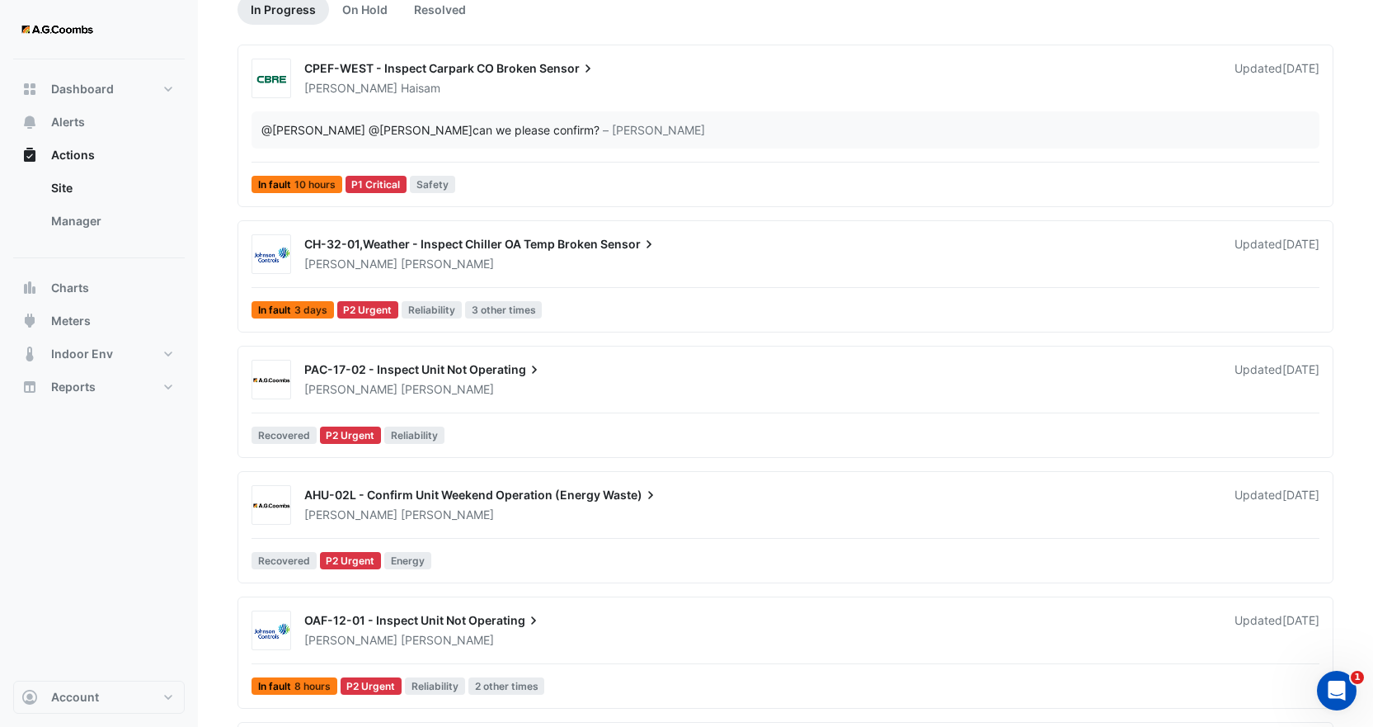
click at [504, 375] on span "Operating" at bounding box center [505, 369] width 73 height 16
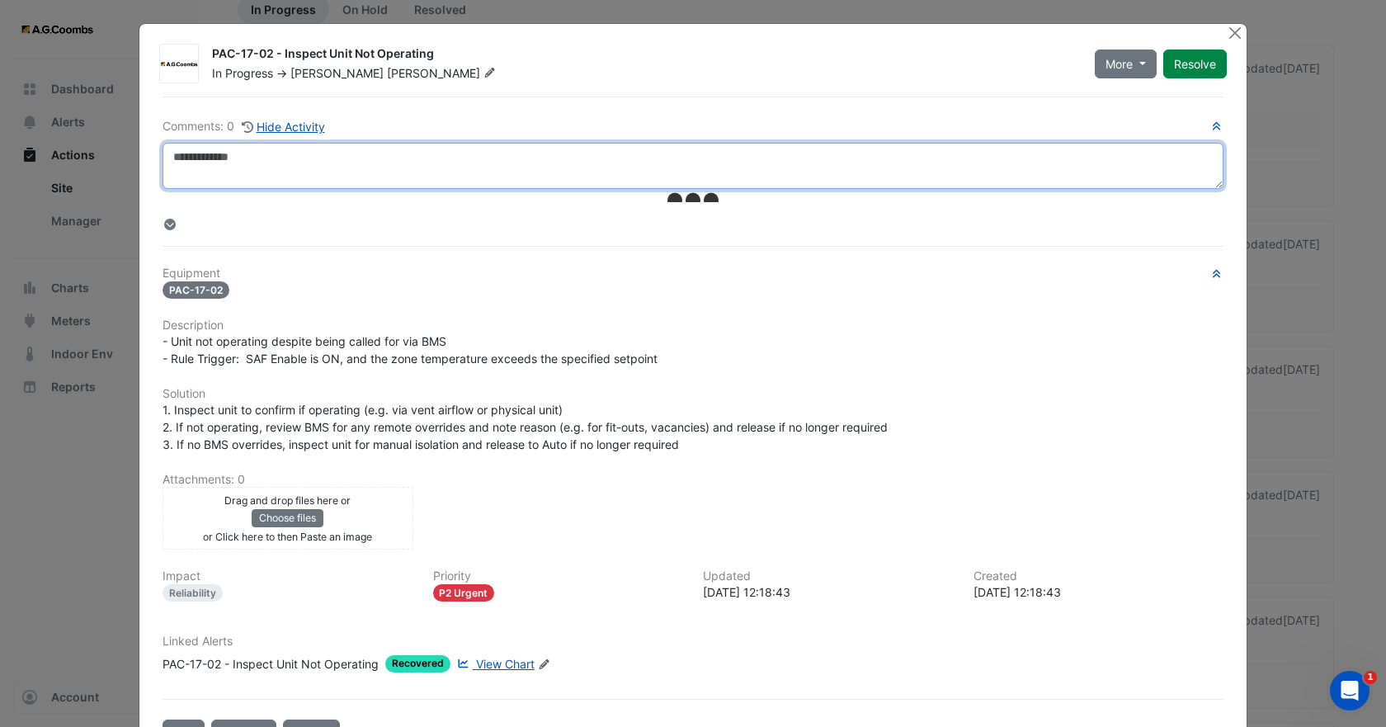
click at [313, 170] on textarea at bounding box center [693, 166] width 1061 height 46
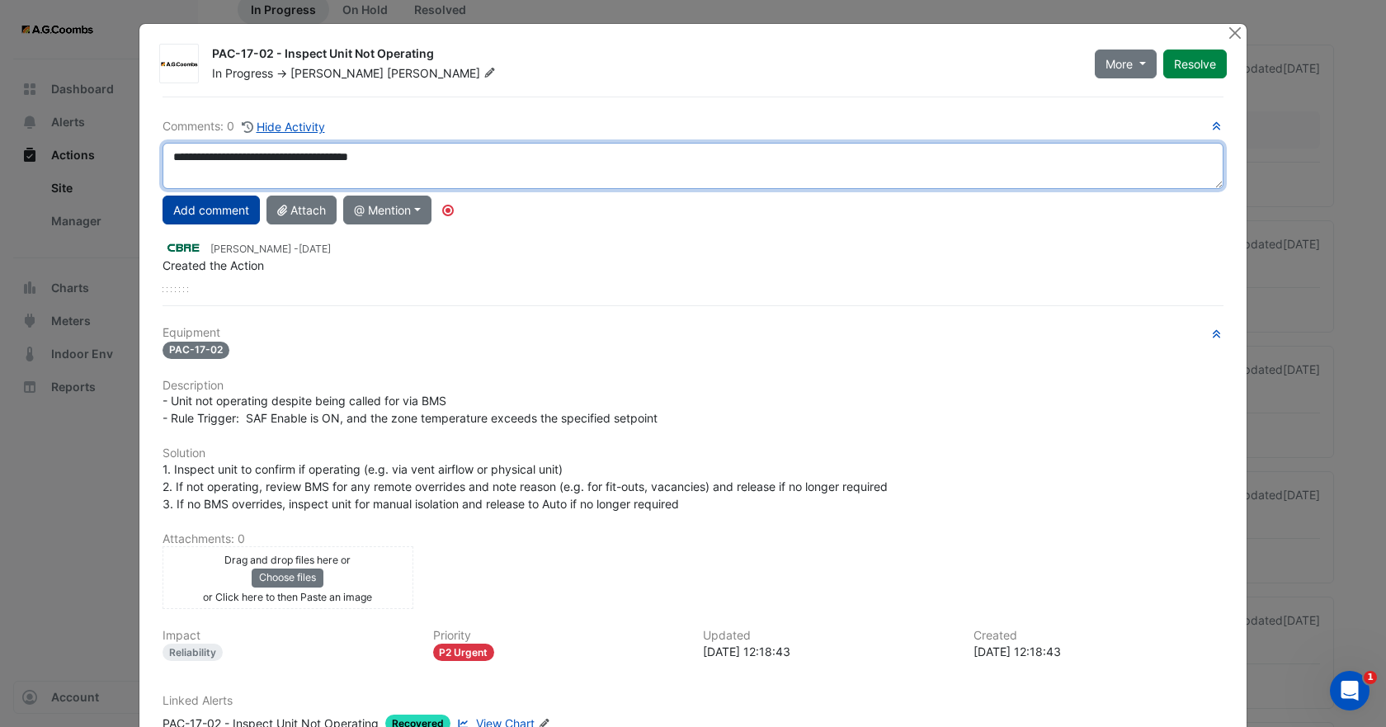
type textarea "**********"
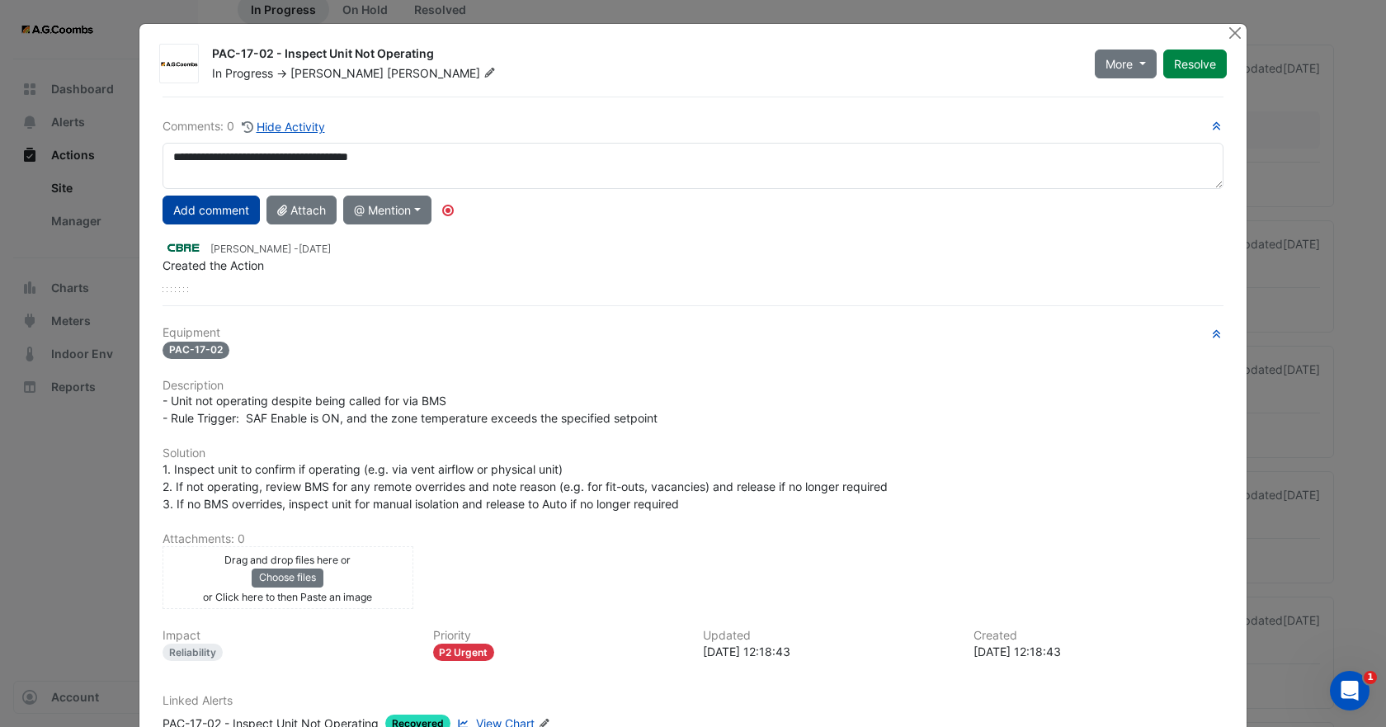
click at [199, 215] on button "Add comment" at bounding box center [211, 210] width 97 height 29
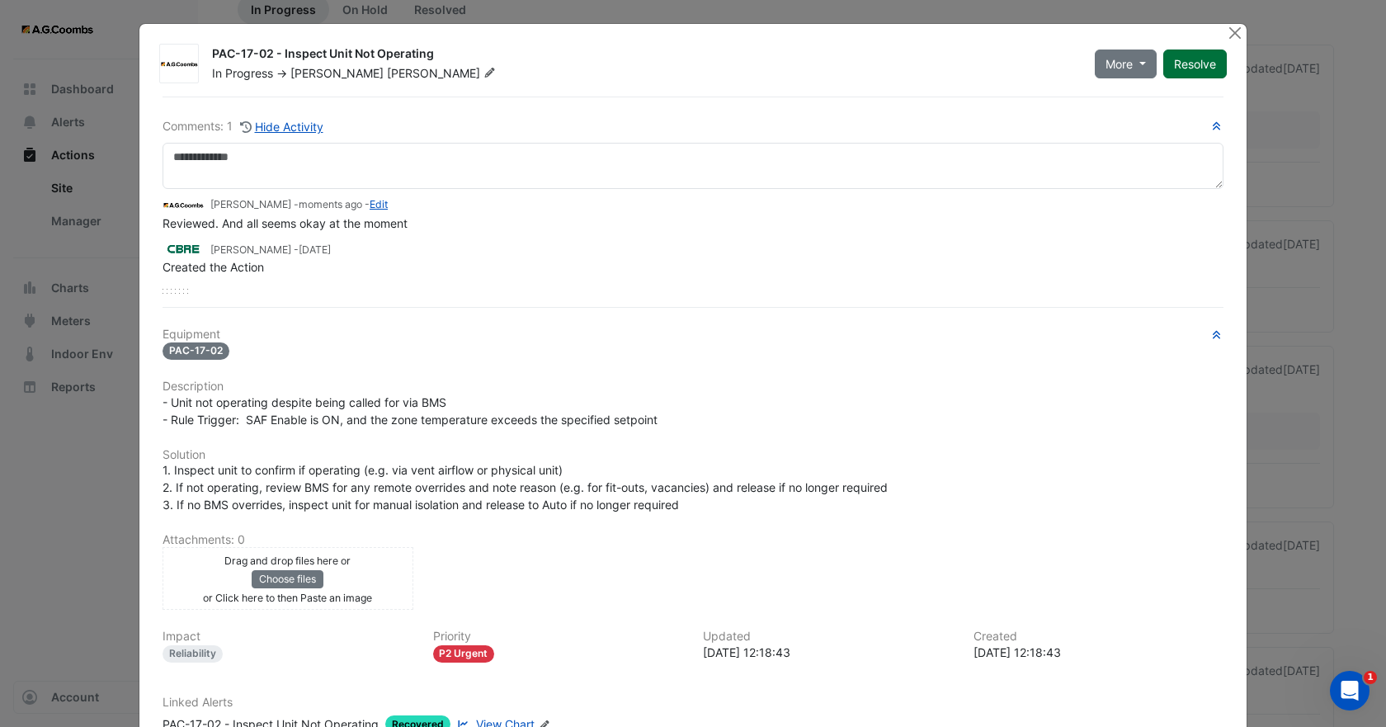
click at [1189, 65] on button "Resolve" at bounding box center [1195, 63] width 64 height 29
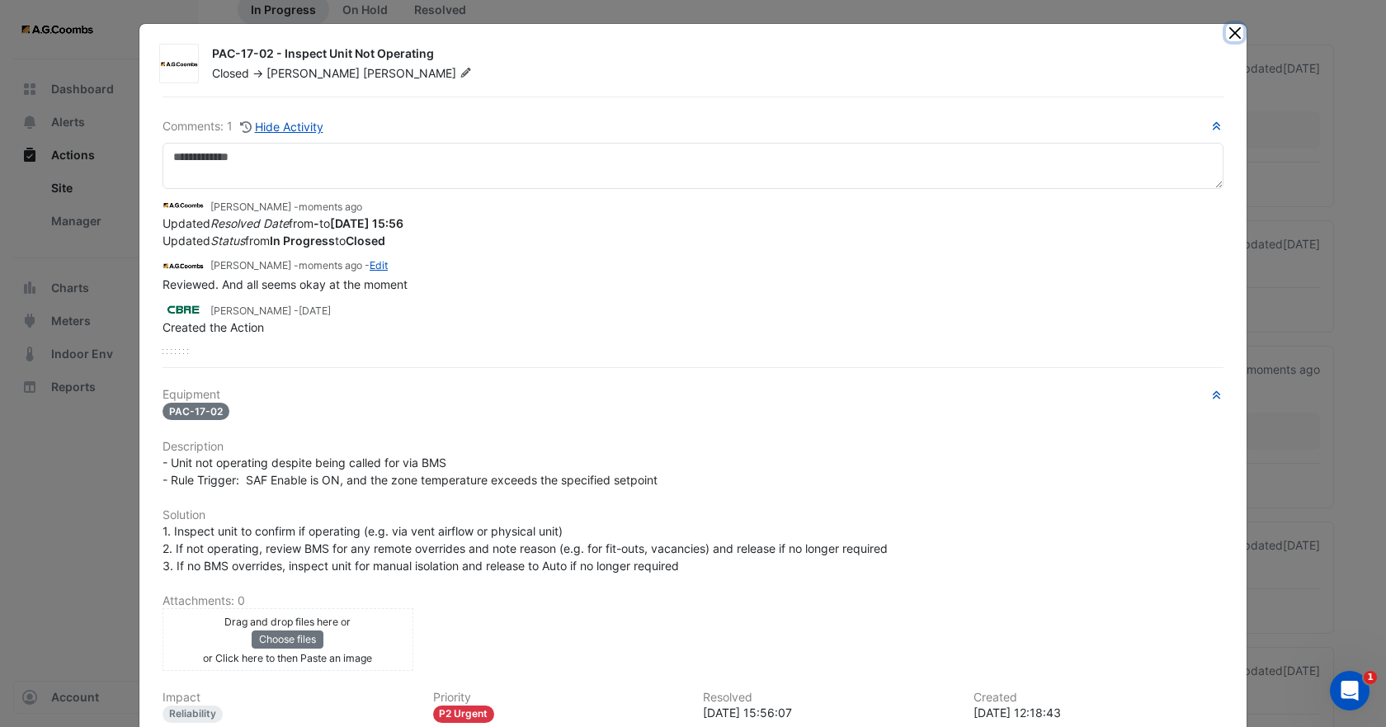
click at [1229, 35] on button "Close" at bounding box center [1234, 32] width 17 height 17
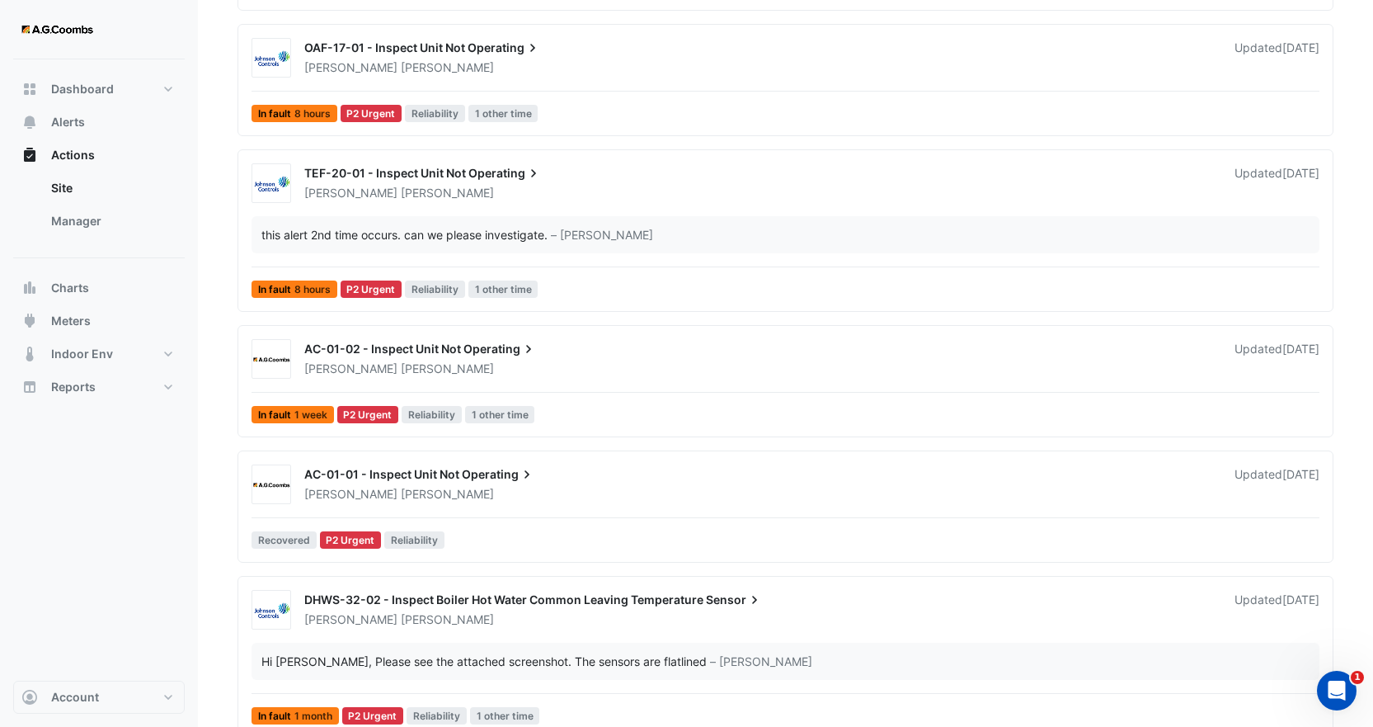
scroll to position [990, 0]
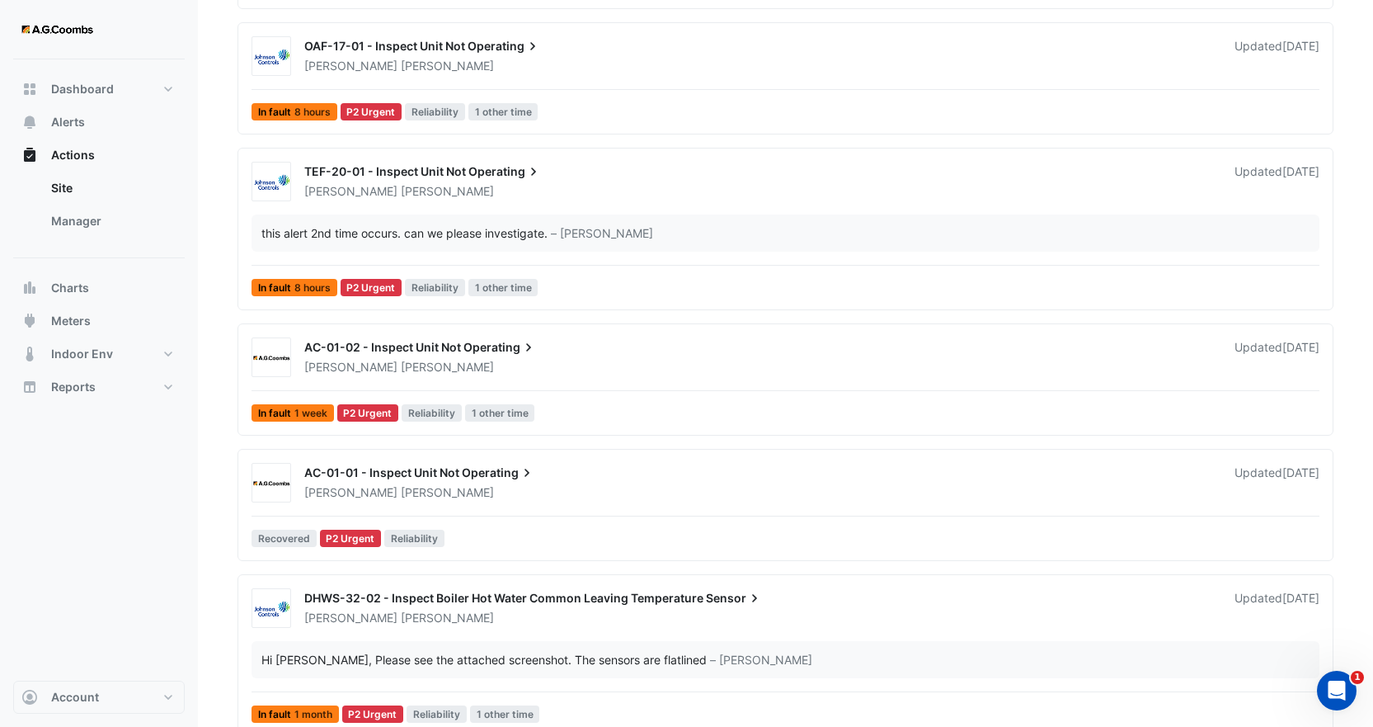
click at [466, 471] on span "Operating" at bounding box center [498, 472] width 73 height 16
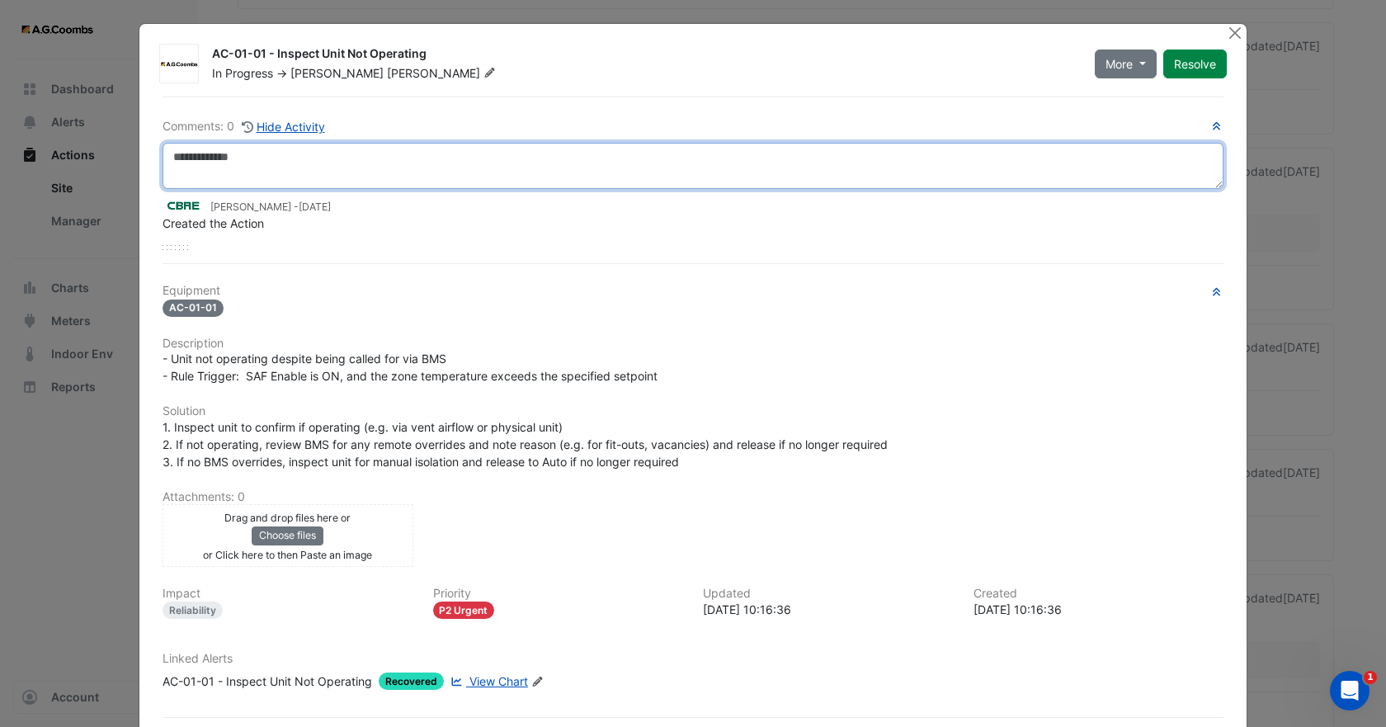
click at [310, 169] on textarea at bounding box center [693, 166] width 1061 height 46
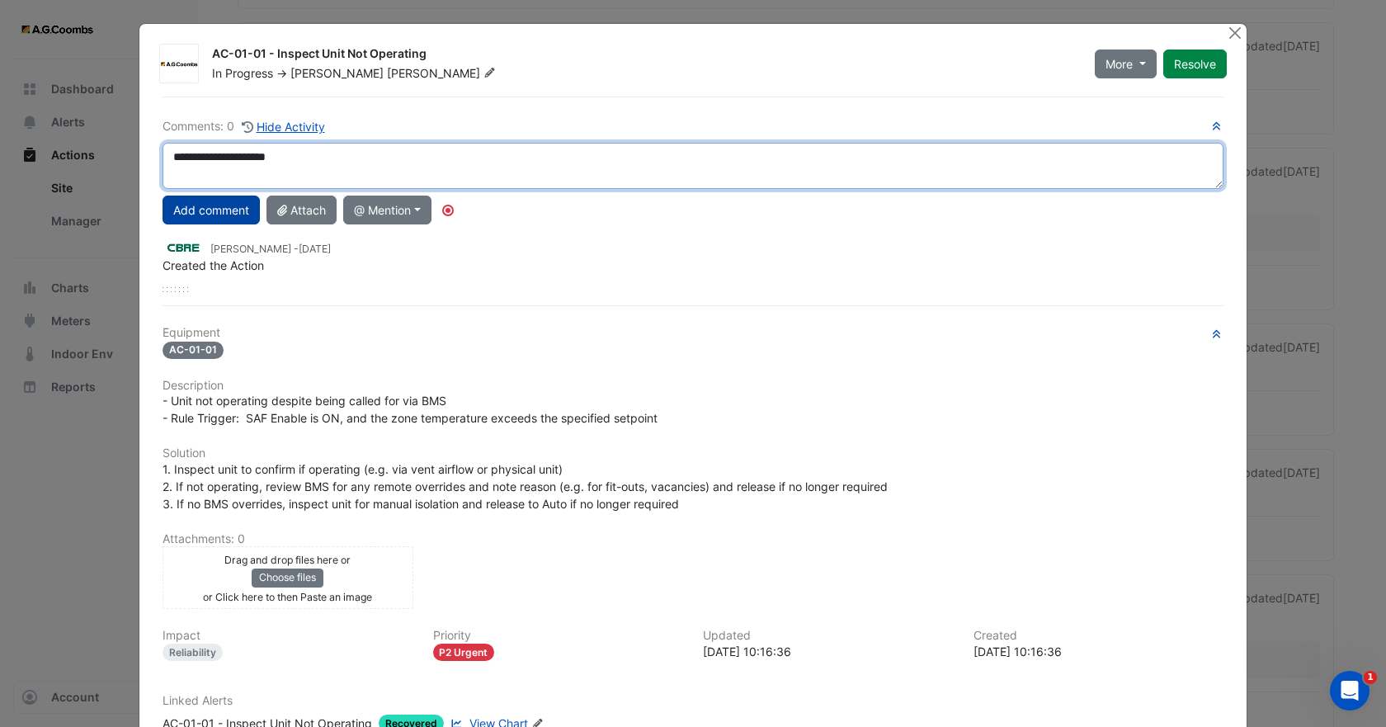
type textarea "**********"
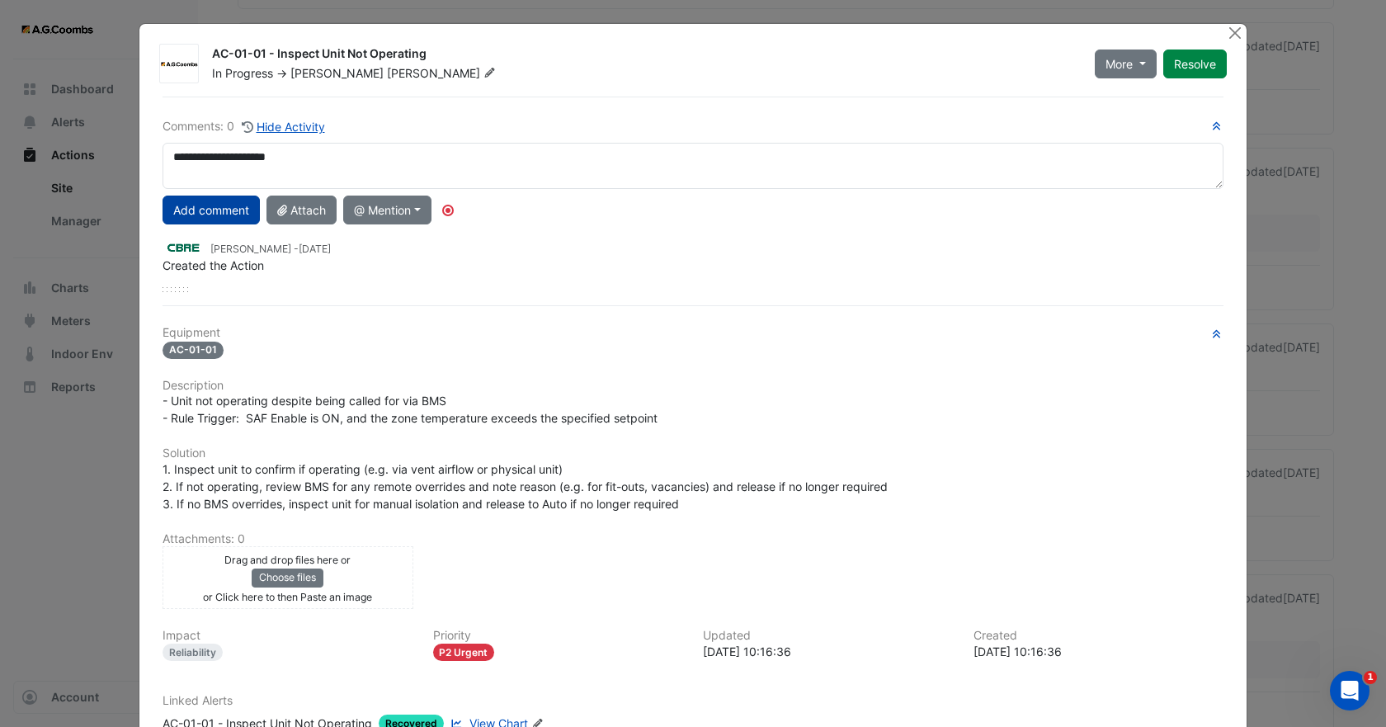
click at [210, 213] on button "Add comment" at bounding box center [211, 210] width 97 height 29
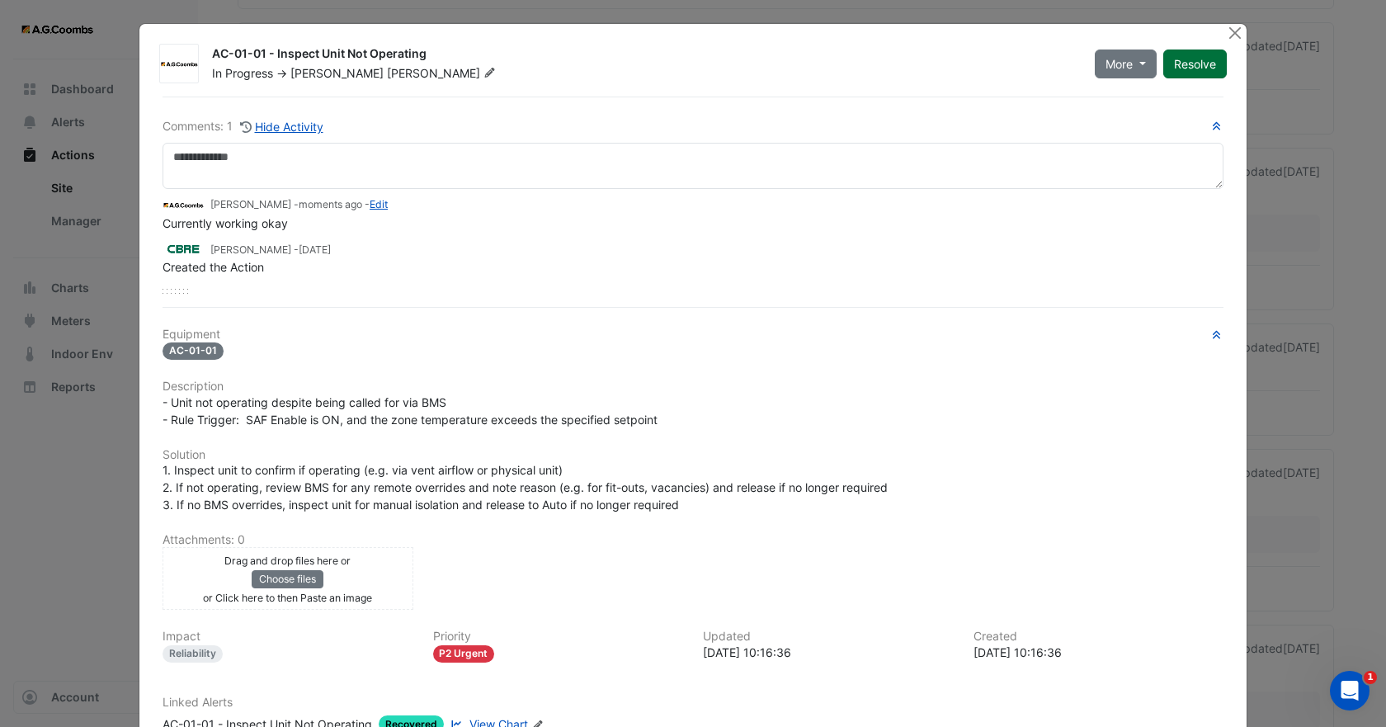
click at [1195, 64] on button "Resolve" at bounding box center [1195, 63] width 64 height 29
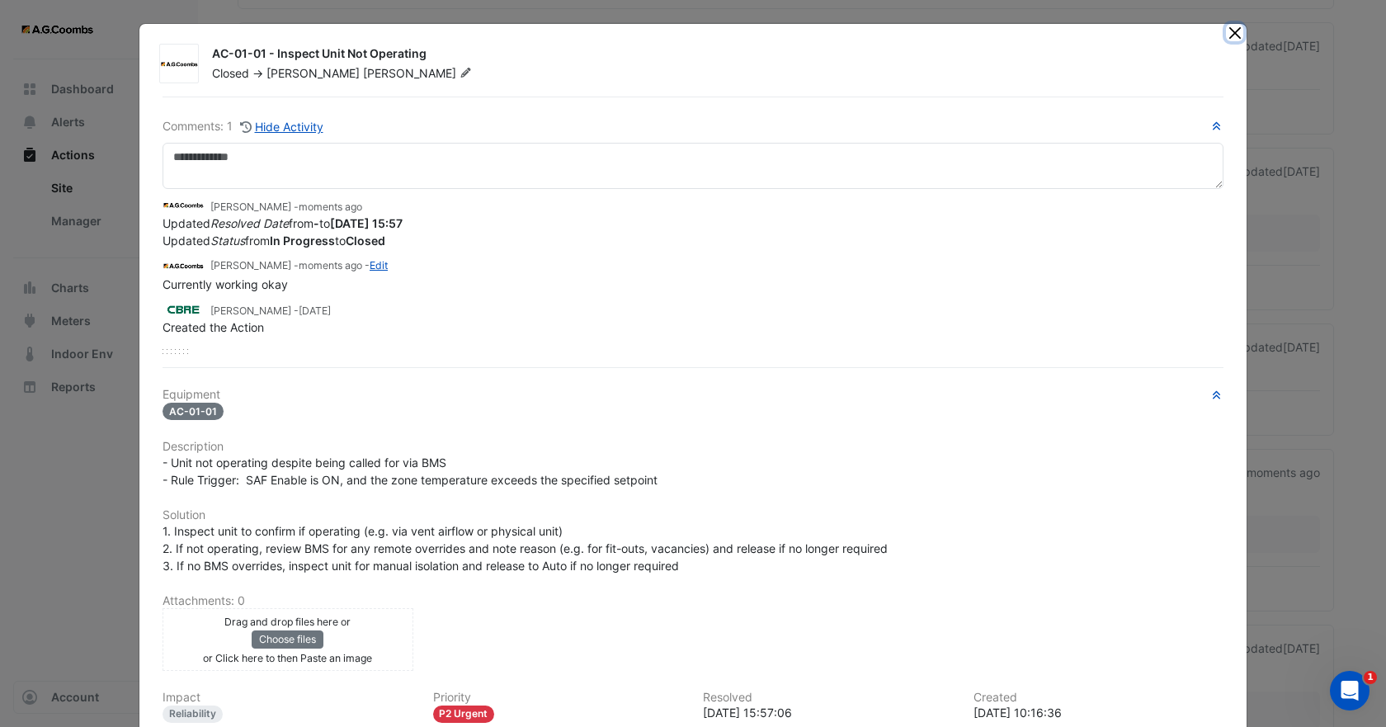
click at [1228, 35] on button "Close" at bounding box center [1234, 32] width 17 height 17
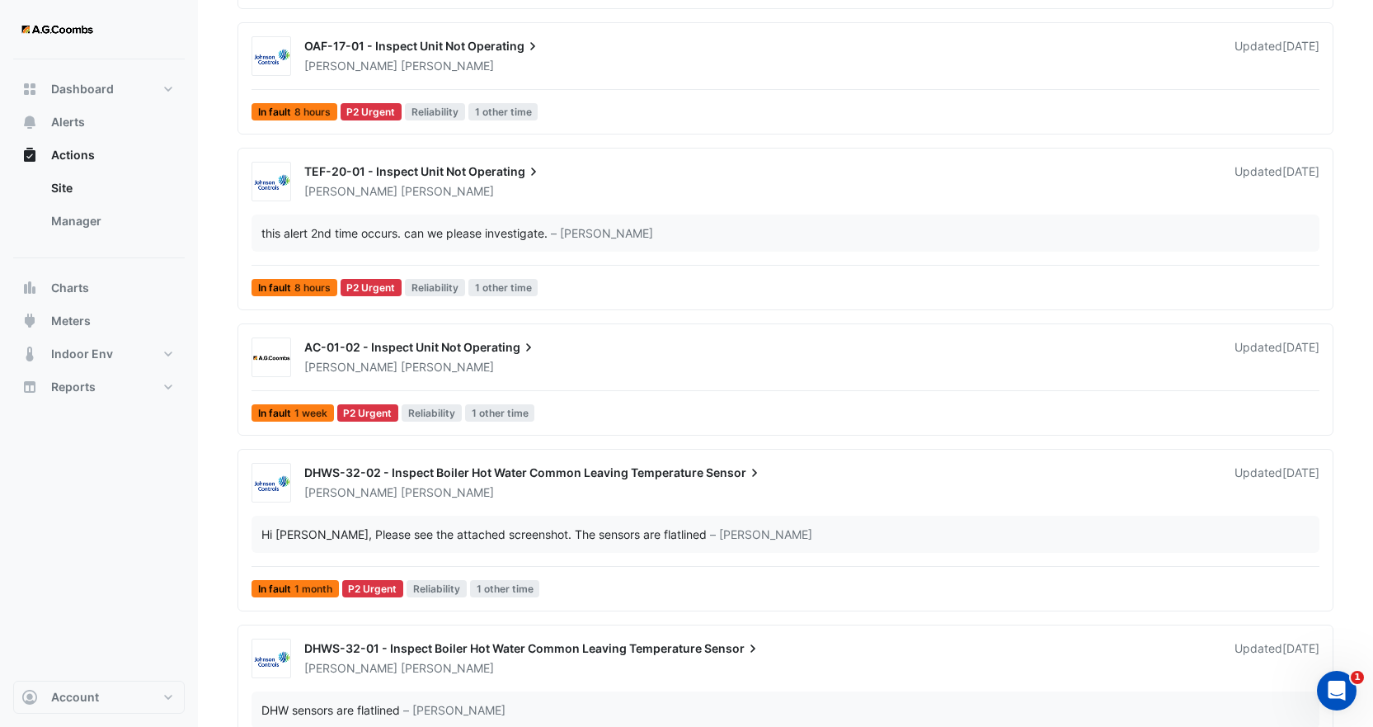
click at [438, 350] on span "AC-01-02 - Inspect Unit Not" at bounding box center [382, 347] width 157 height 14
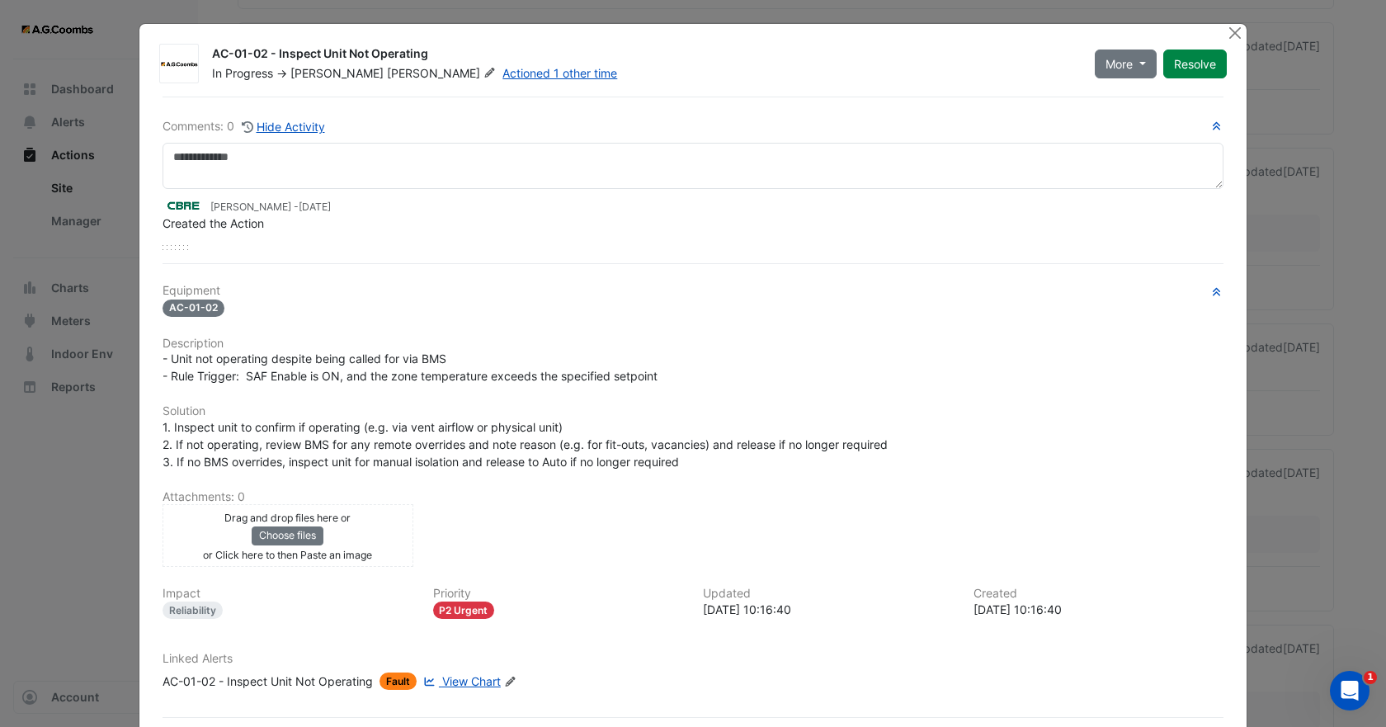
click at [471, 683] on span "View Chart" at bounding box center [471, 681] width 59 height 14
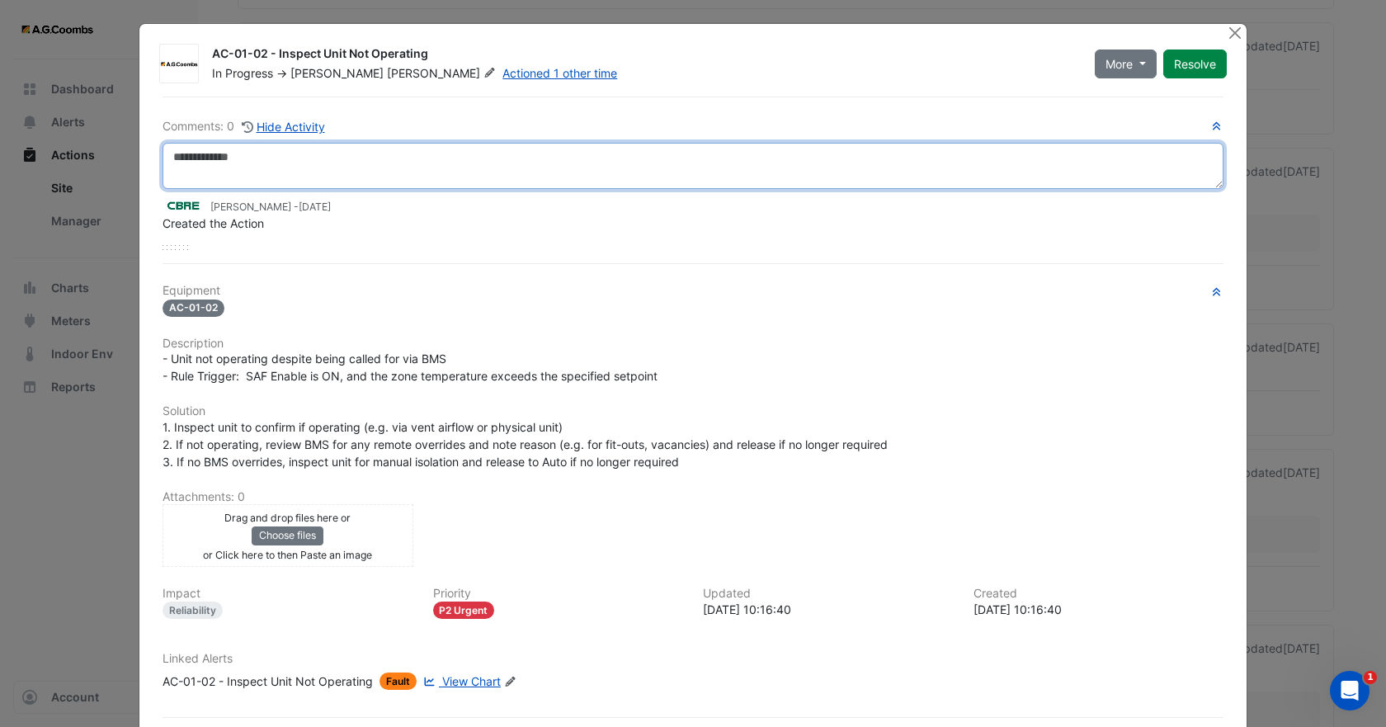
click at [301, 158] on textarea at bounding box center [693, 166] width 1061 height 46
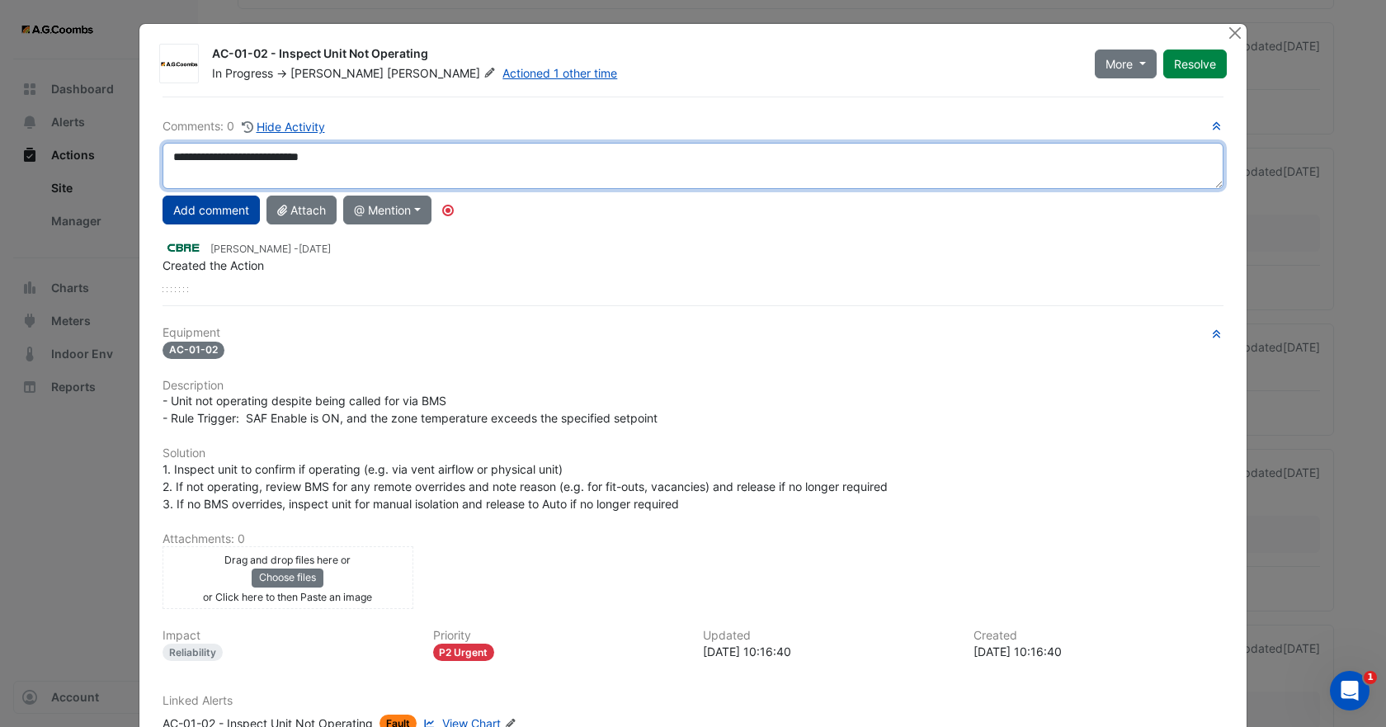
type textarea "**********"
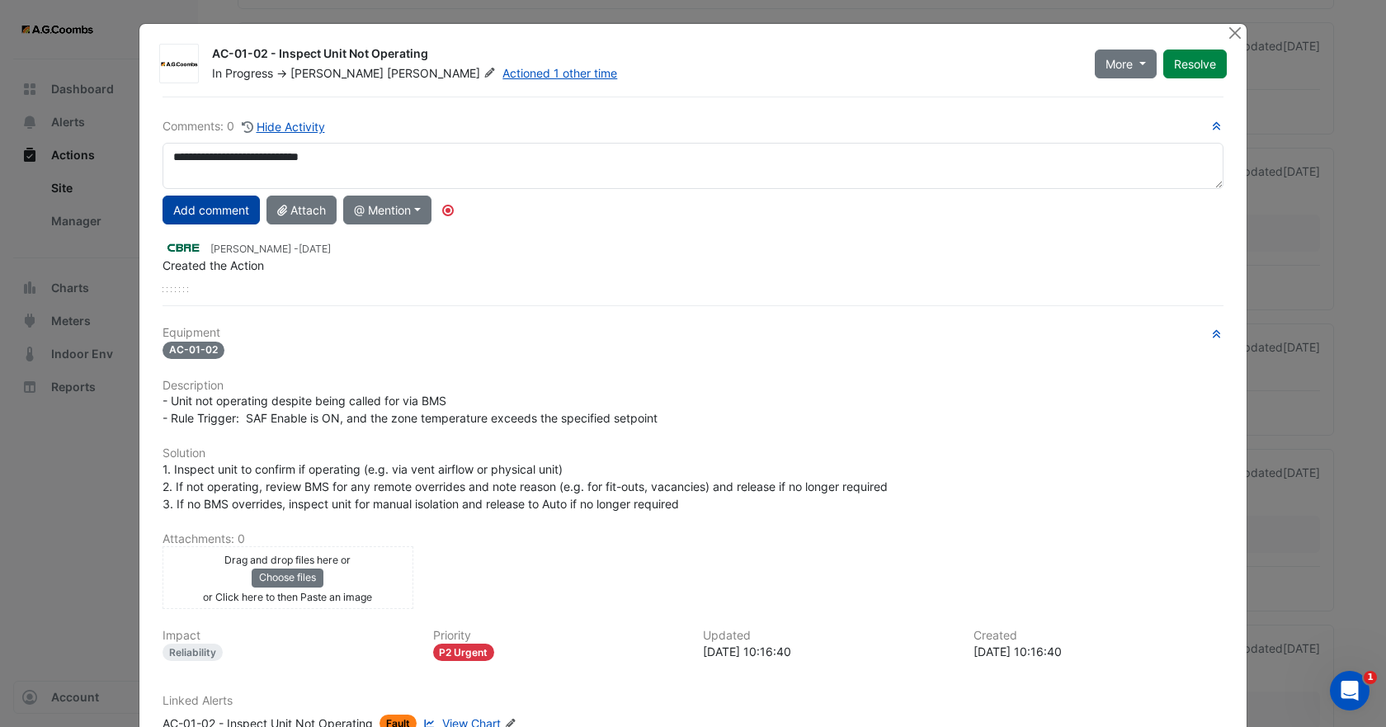
click at [190, 206] on button "Add comment" at bounding box center [211, 210] width 97 height 29
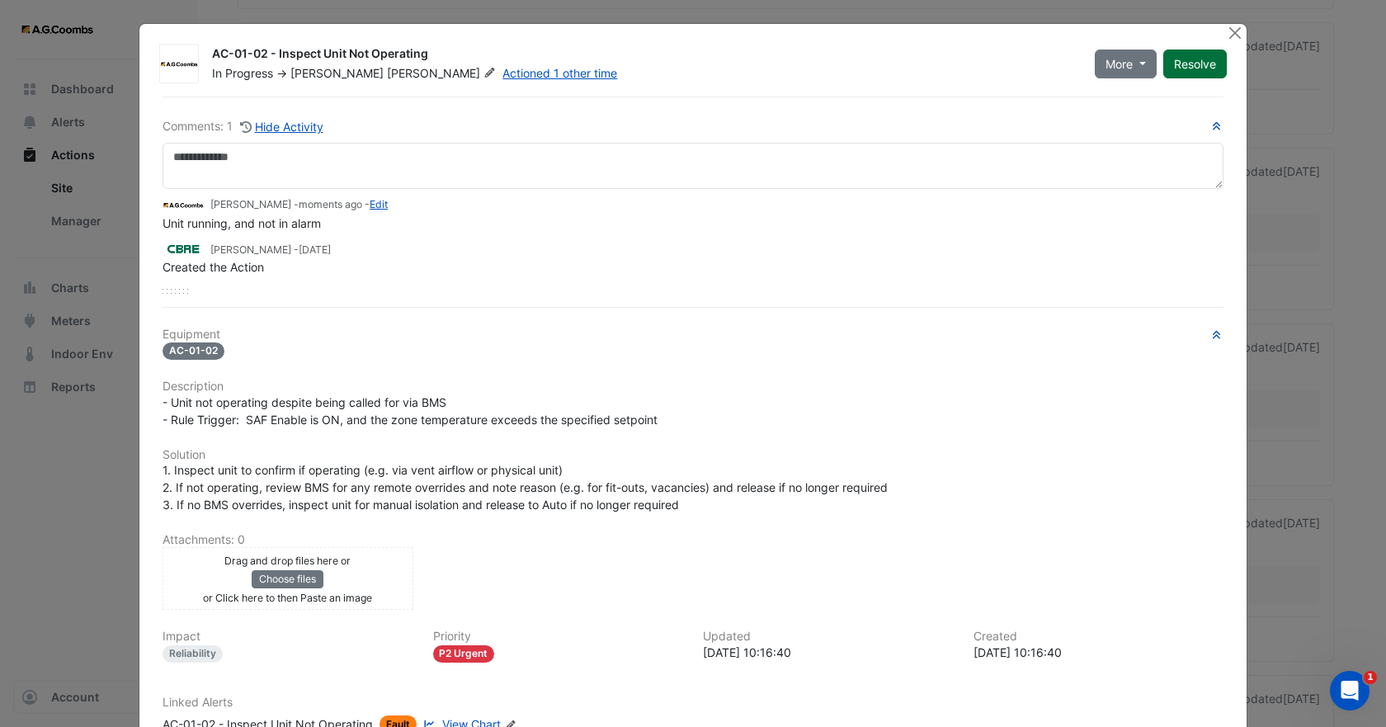
click at [1185, 64] on button "Resolve" at bounding box center [1195, 63] width 64 height 29
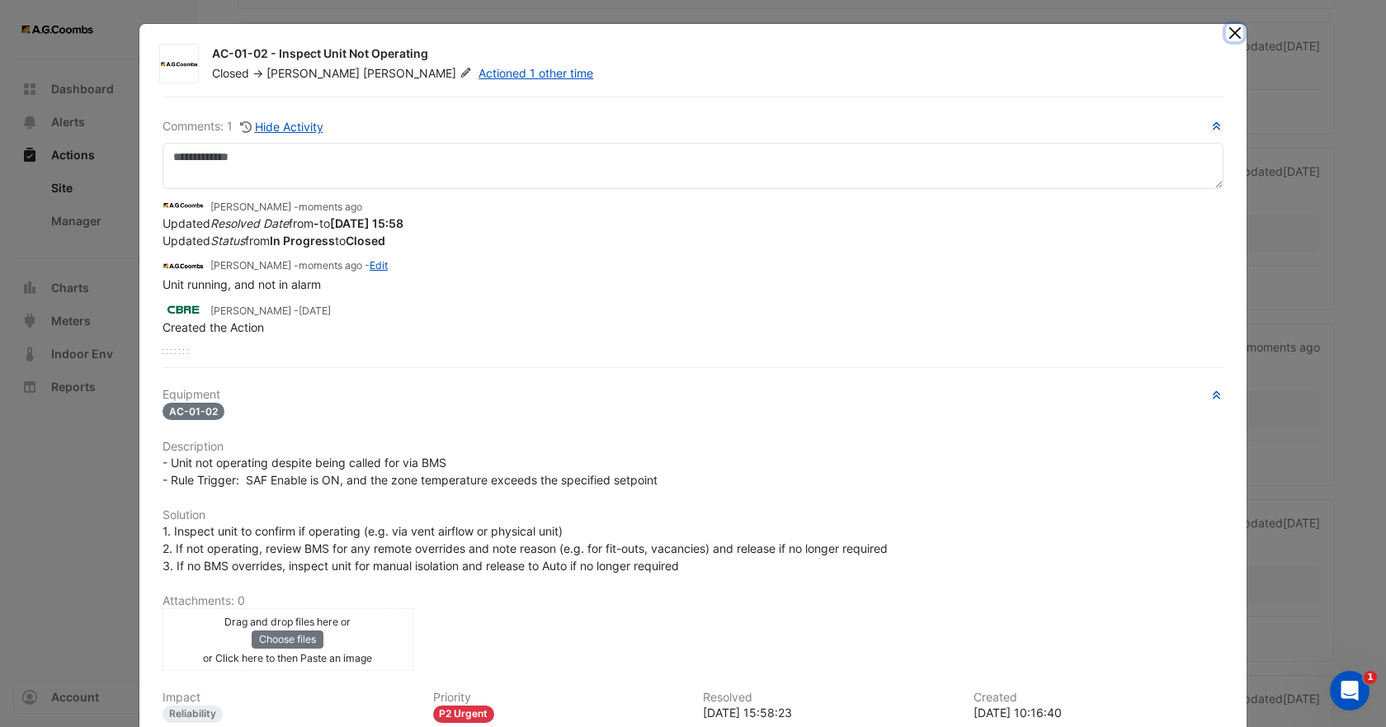
click at [1232, 34] on button "Close" at bounding box center [1234, 32] width 17 height 17
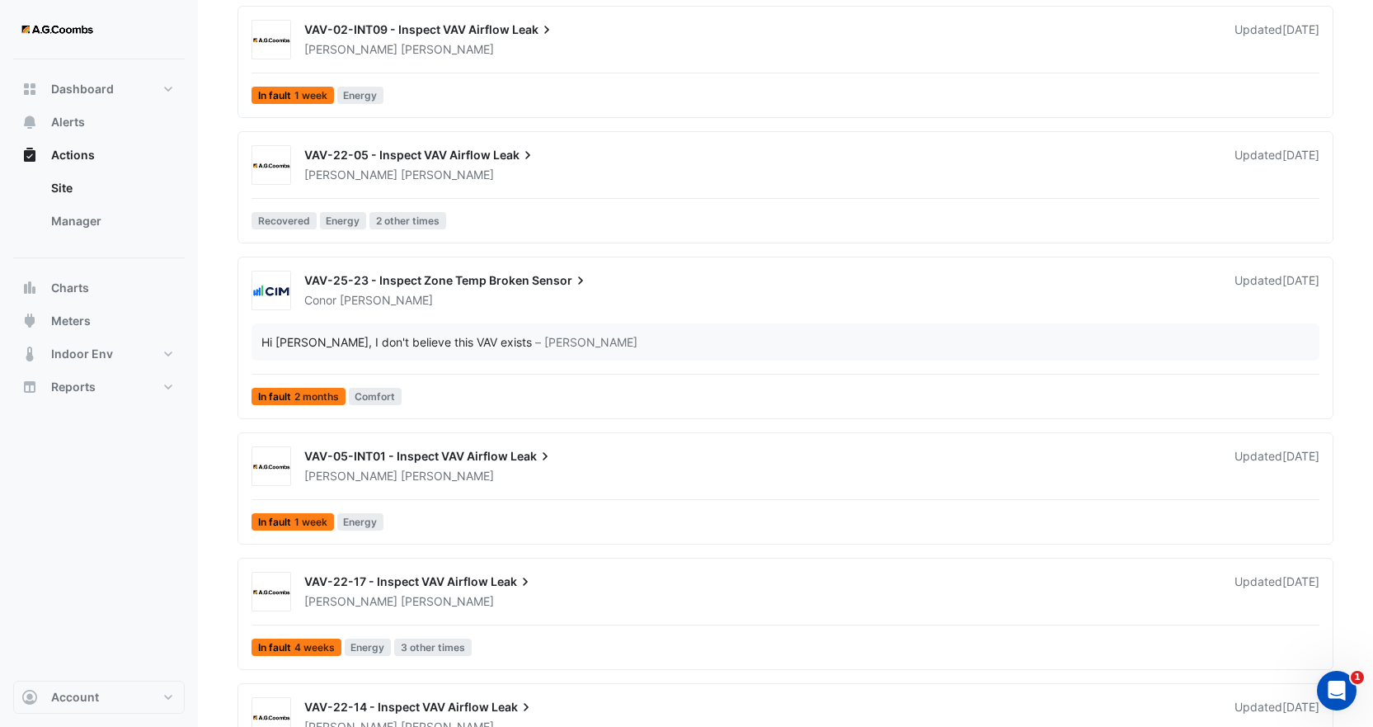
scroll to position [1897, 0]
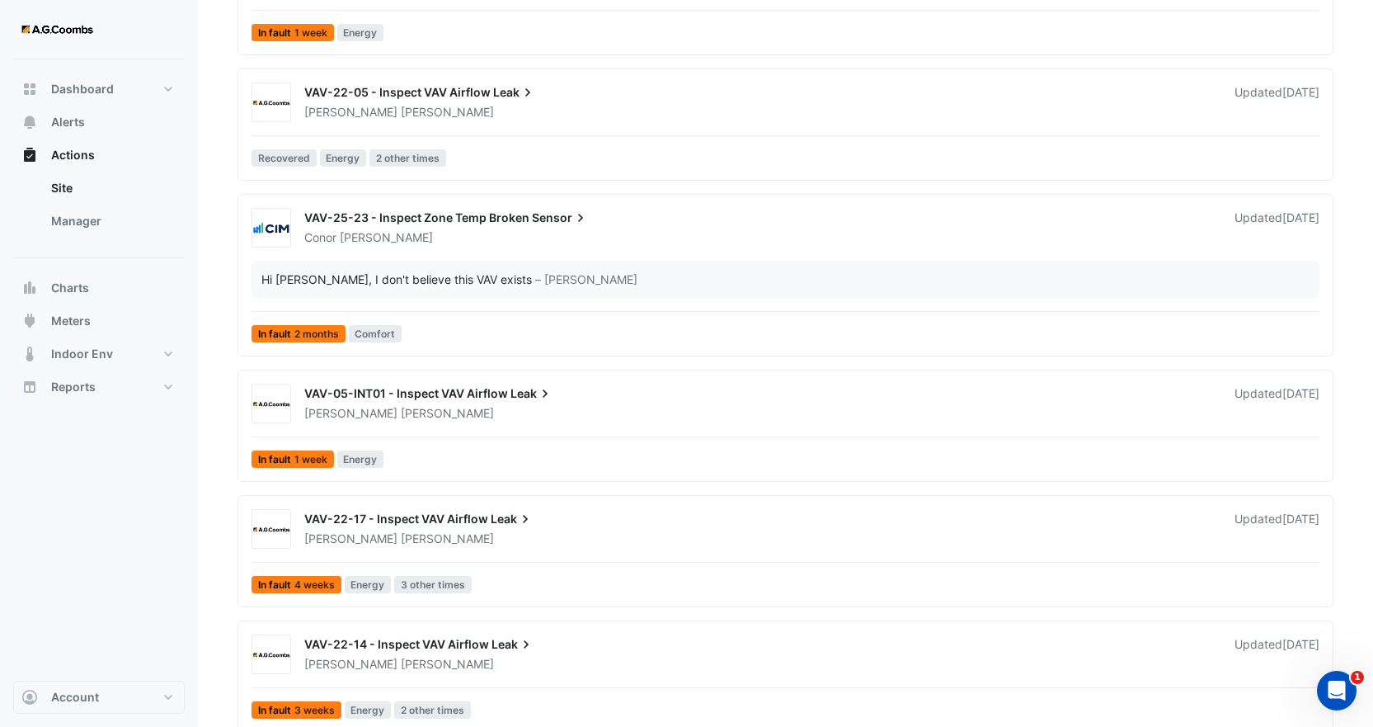
click at [478, 391] on span "VAV-05-INT01 - Inspect VAV Airflow" at bounding box center [406, 393] width 204 height 14
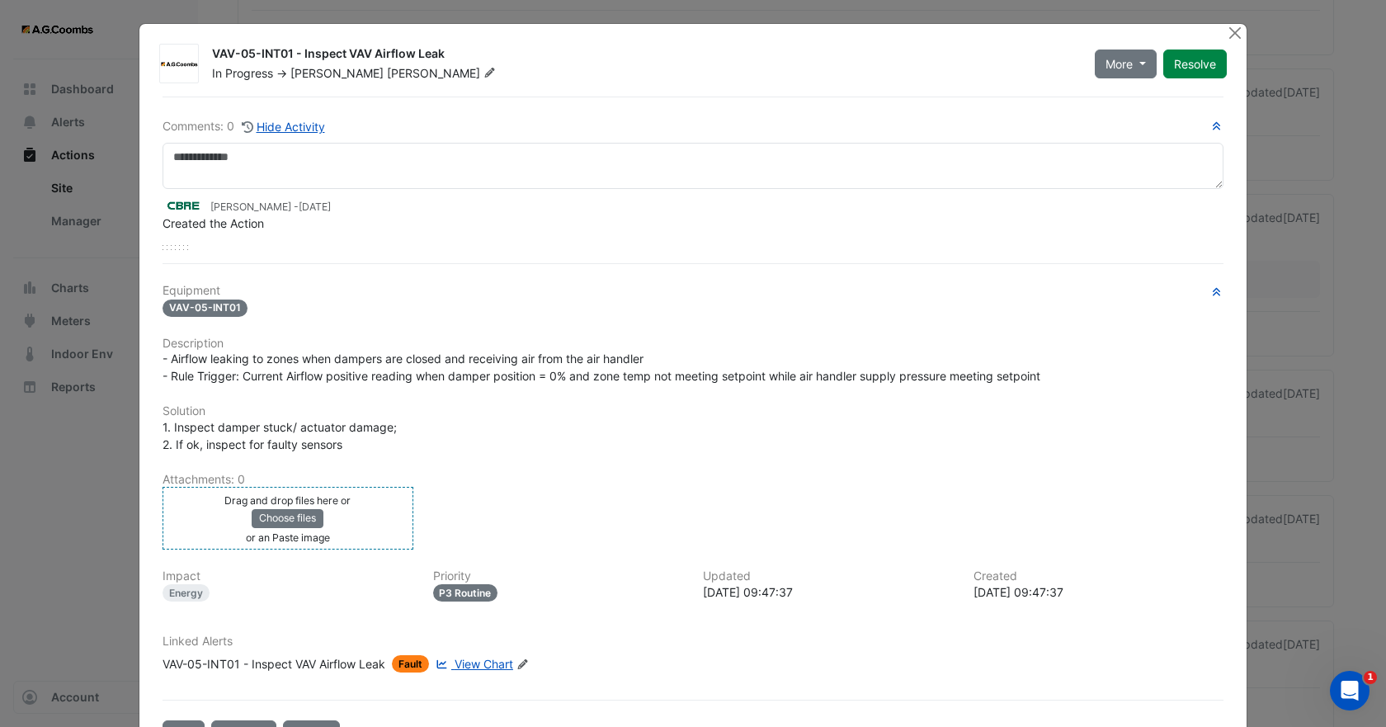
click at [369, 525] on div "Drag and drop files here or Choose files or an Paste image" at bounding box center [288, 518] width 243 height 54
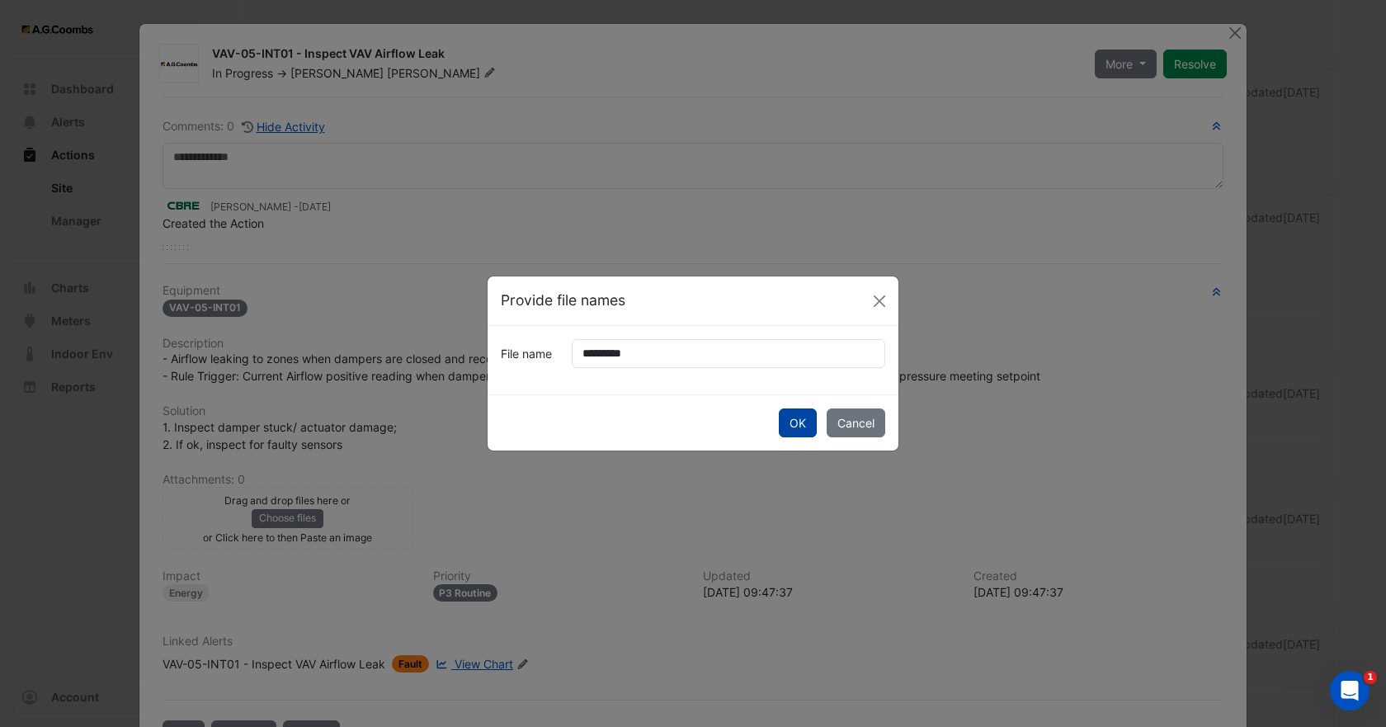
click at [793, 419] on button "OK" at bounding box center [798, 422] width 38 height 29
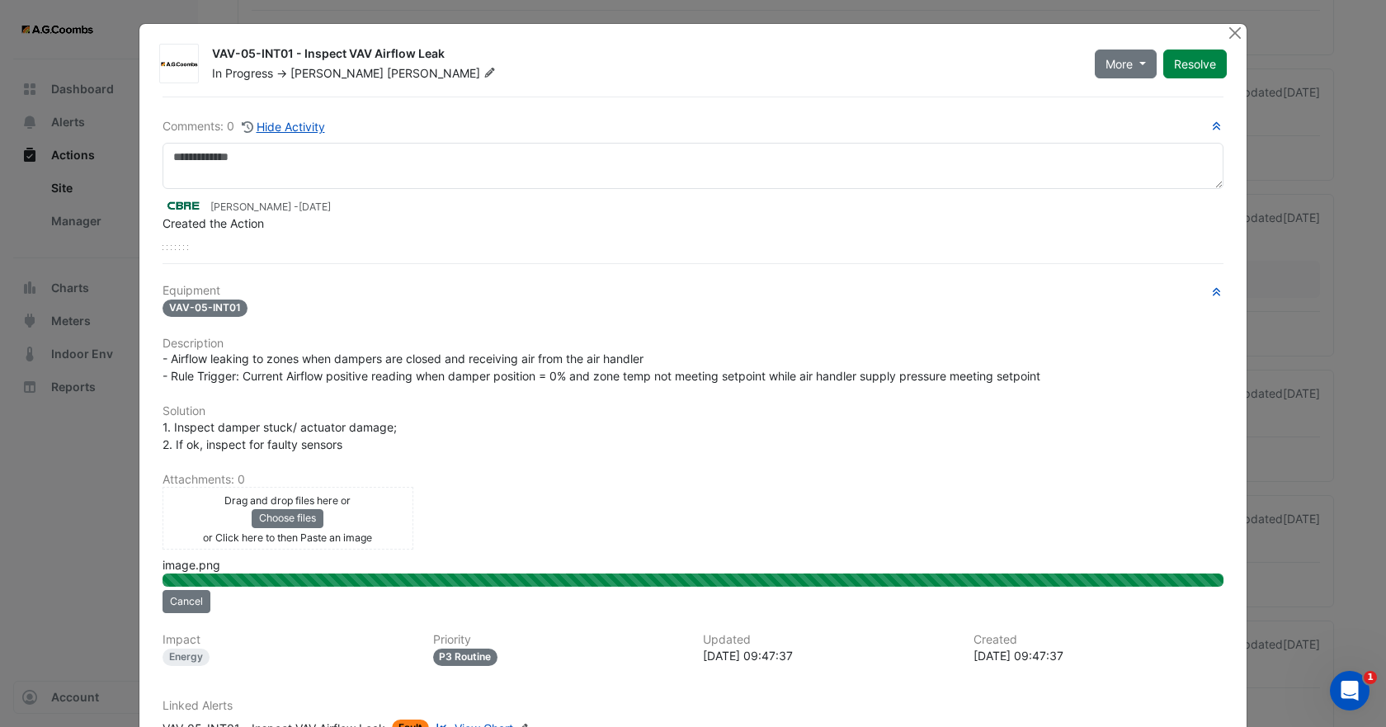
click at [309, 75] on span "[PERSON_NAME]" at bounding box center [336, 73] width 93 height 14
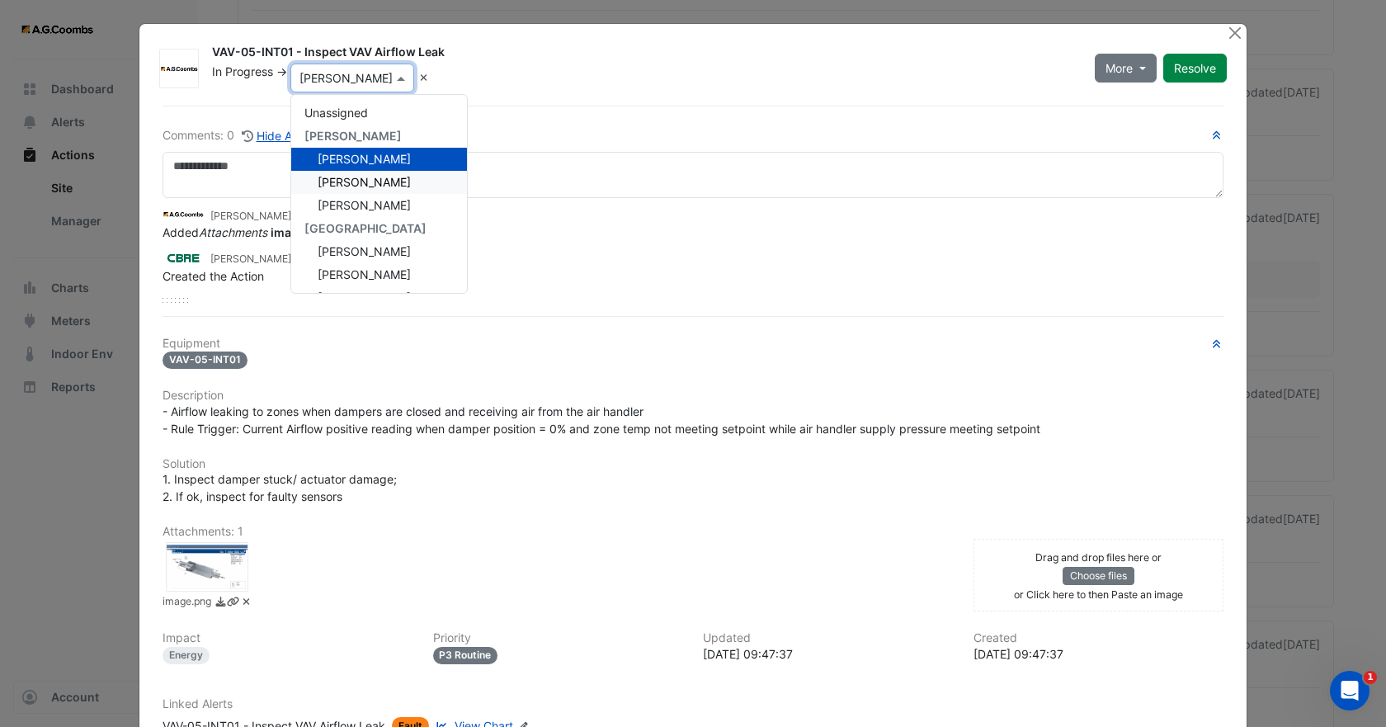
click at [337, 185] on span "[PERSON_NAME]" at bounding box center [364, 182] width 93 height 14
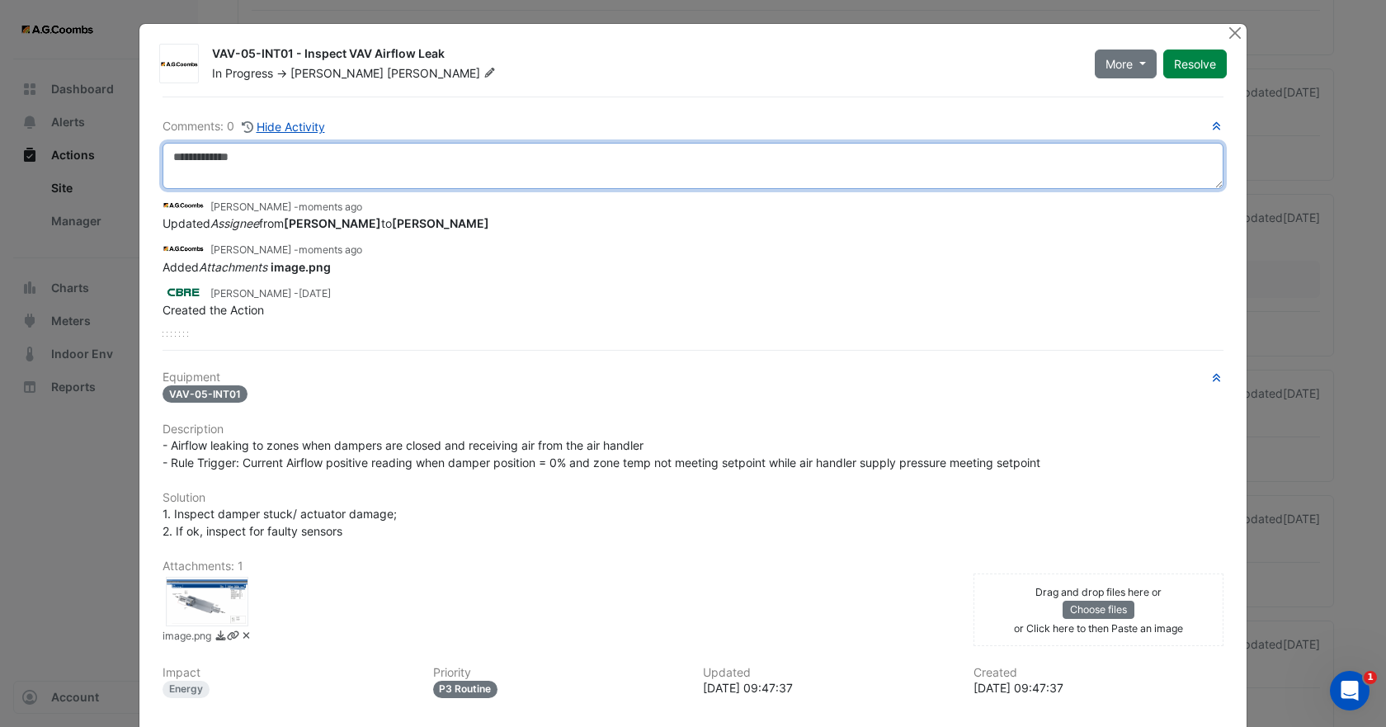
click at [266, 172] on textarea at bounding box center [693, 166] width 1061 height 46
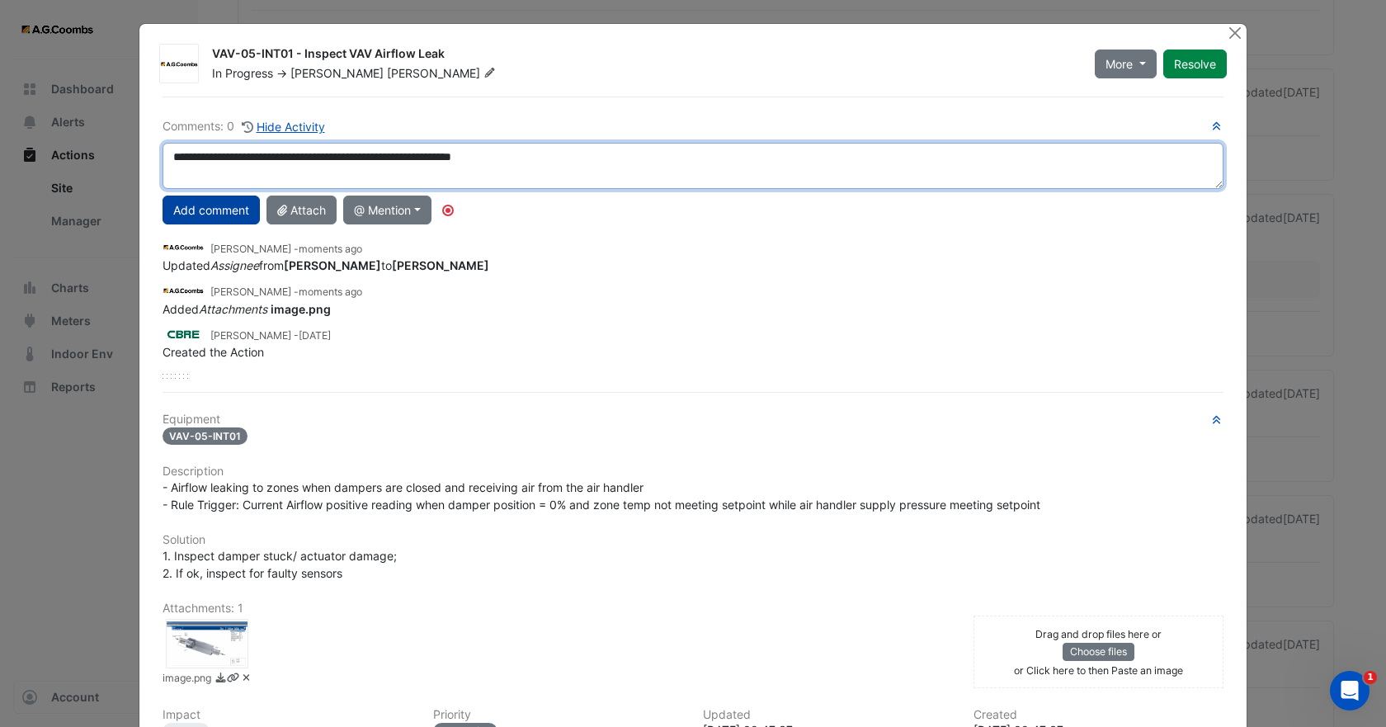
type textarea "**********"
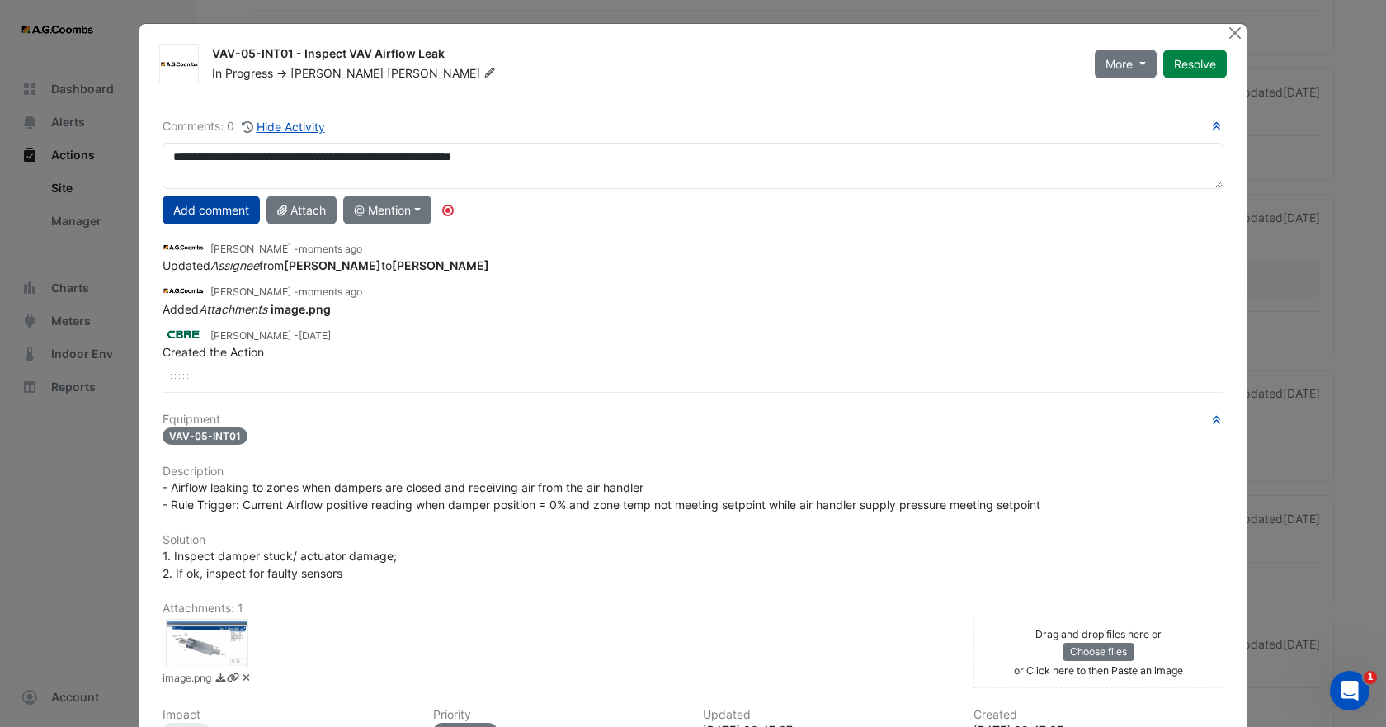
click at [228, 216] on button "Add comment" at bounding box center [211, 210] width 97 height 29
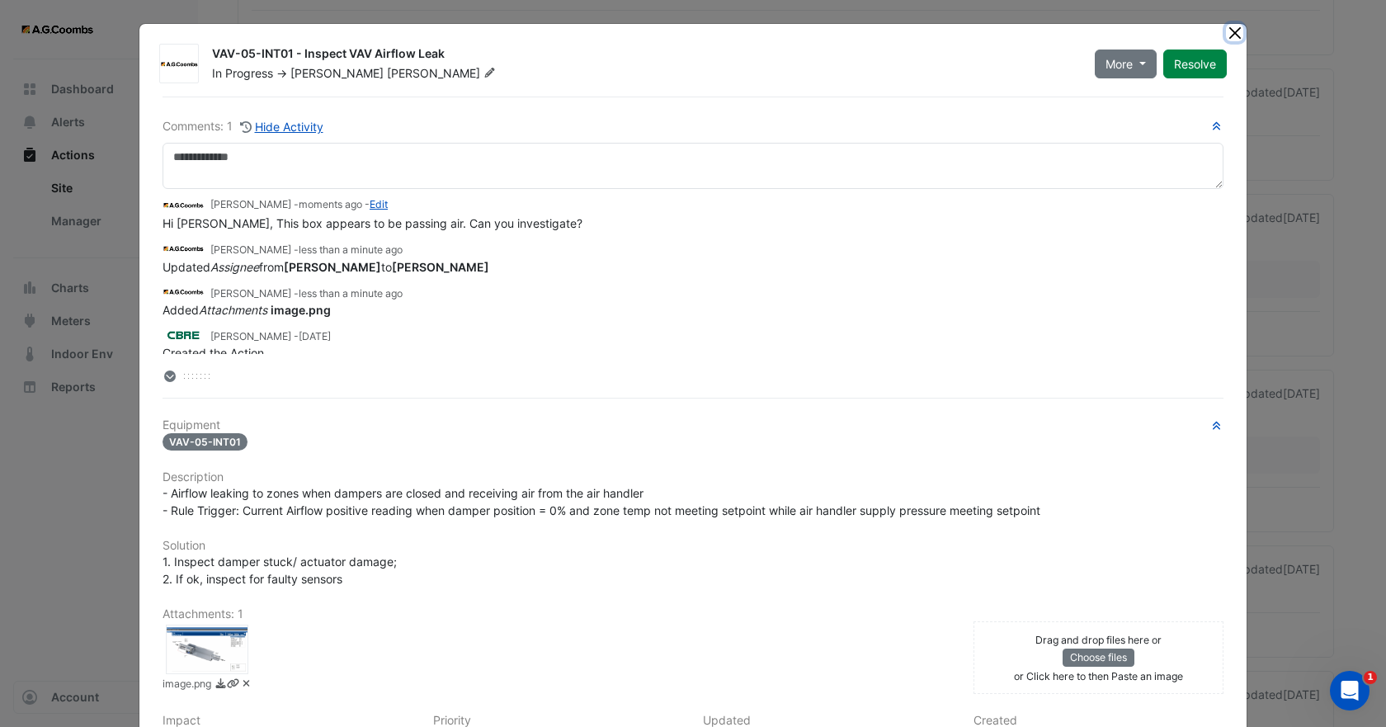
click at [1229, 31] on button "Close" at bounding box center [1234, 32] width 17 height 17
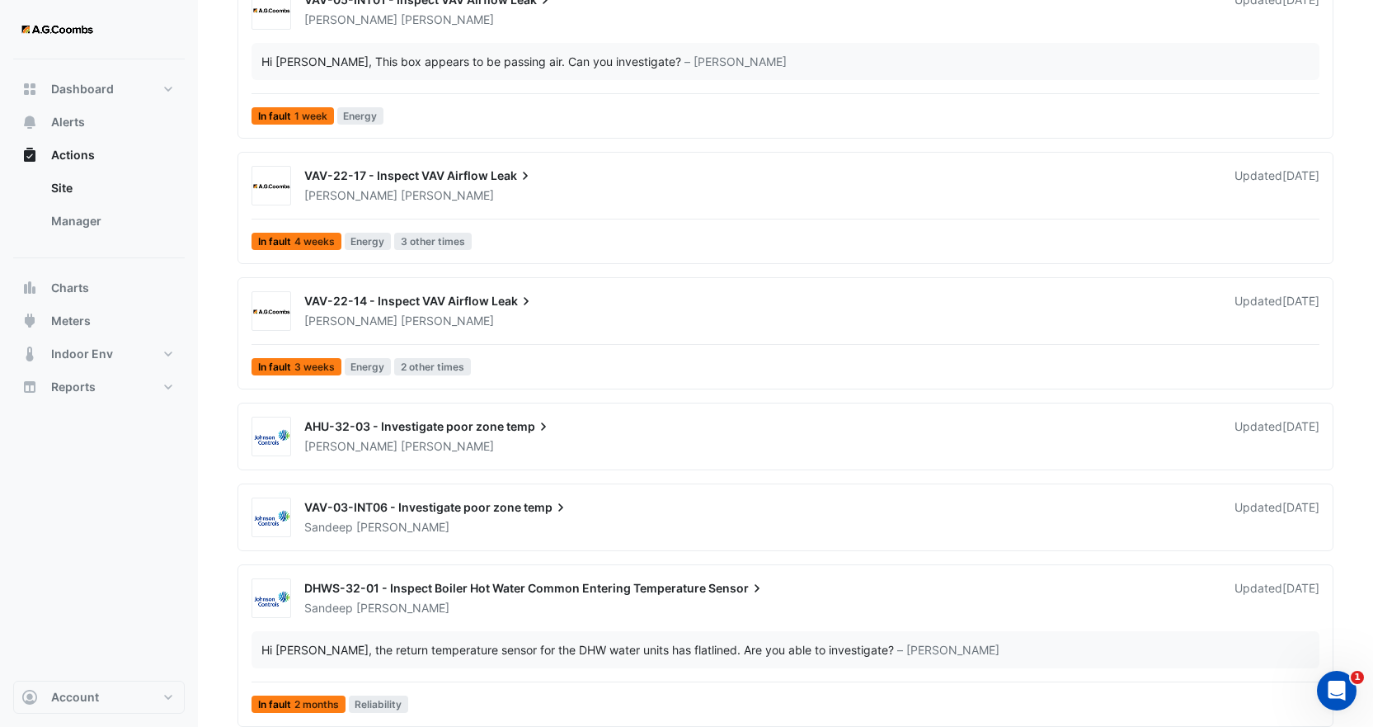
scroll to position [2208, 0]
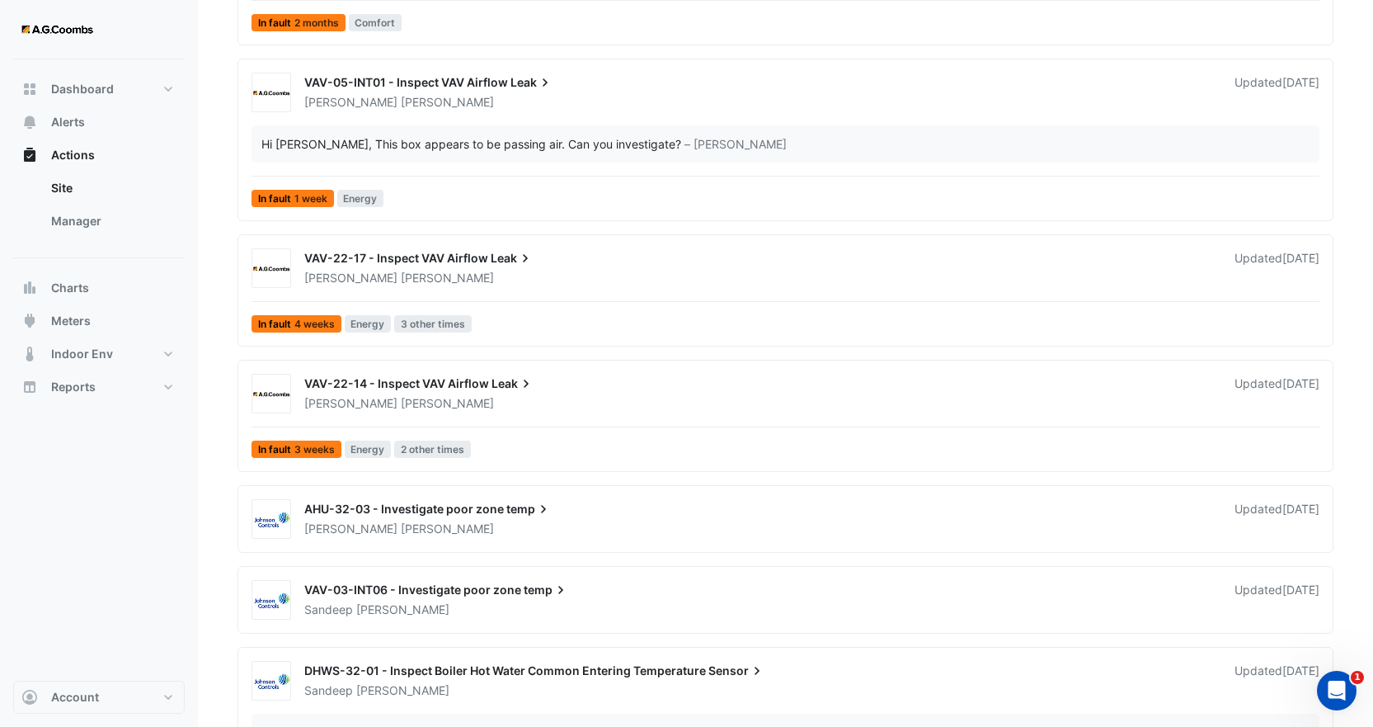
click at [450, 266] on div "VAV-22-17 - Inspect VAV Airflow Leak" at bounding box center [759, 260] width 911 height 20
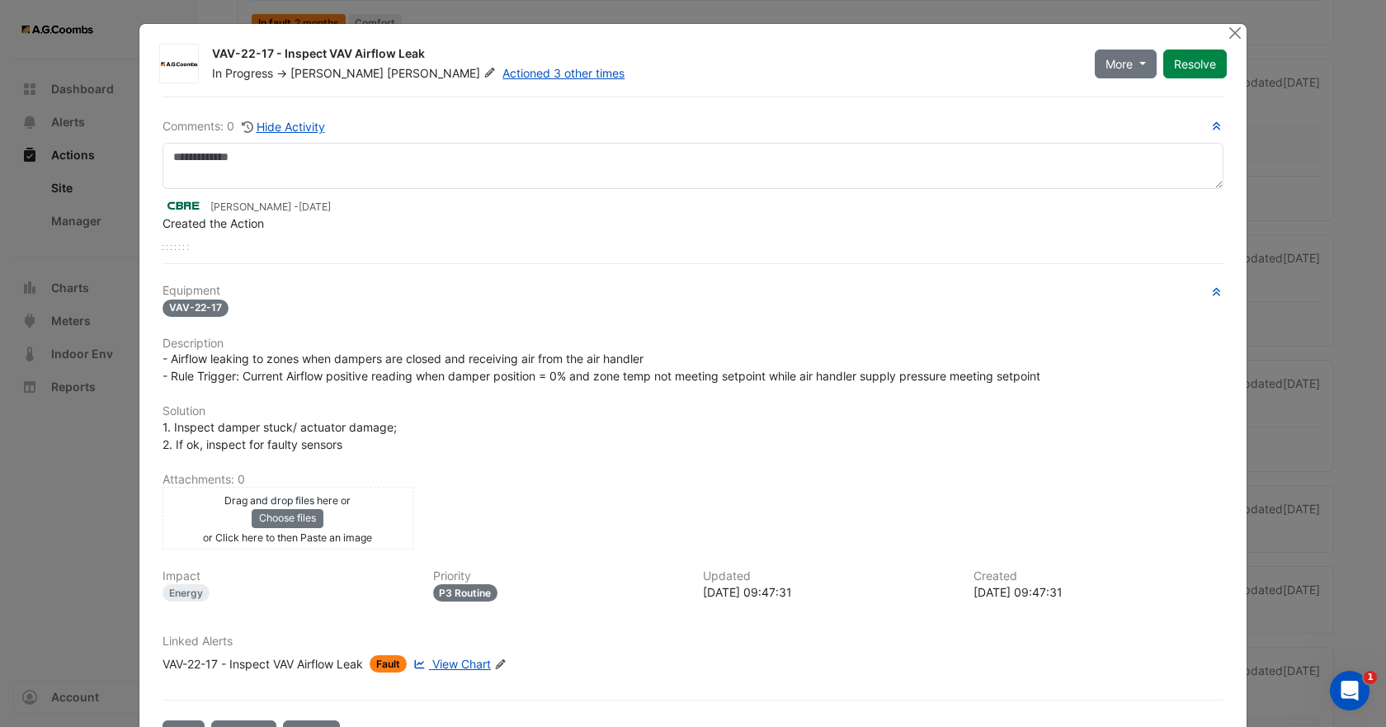
click at [340, 520] on div "Drag and drop files here or Choose files or Click here to then Paste an image" at bounding box center [288, 518] width 243 height 54
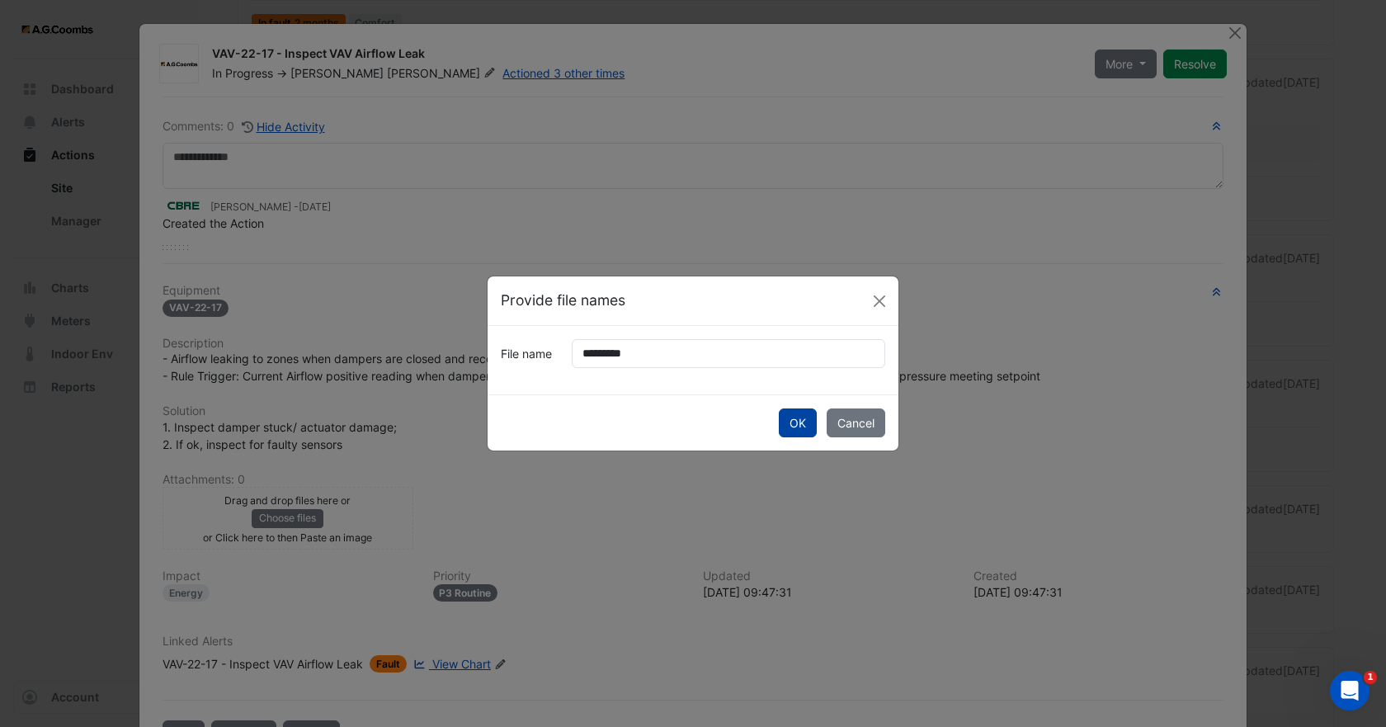
click at [808, 425] on button "OK" at bounding box center [798, 422] width 38 height 29
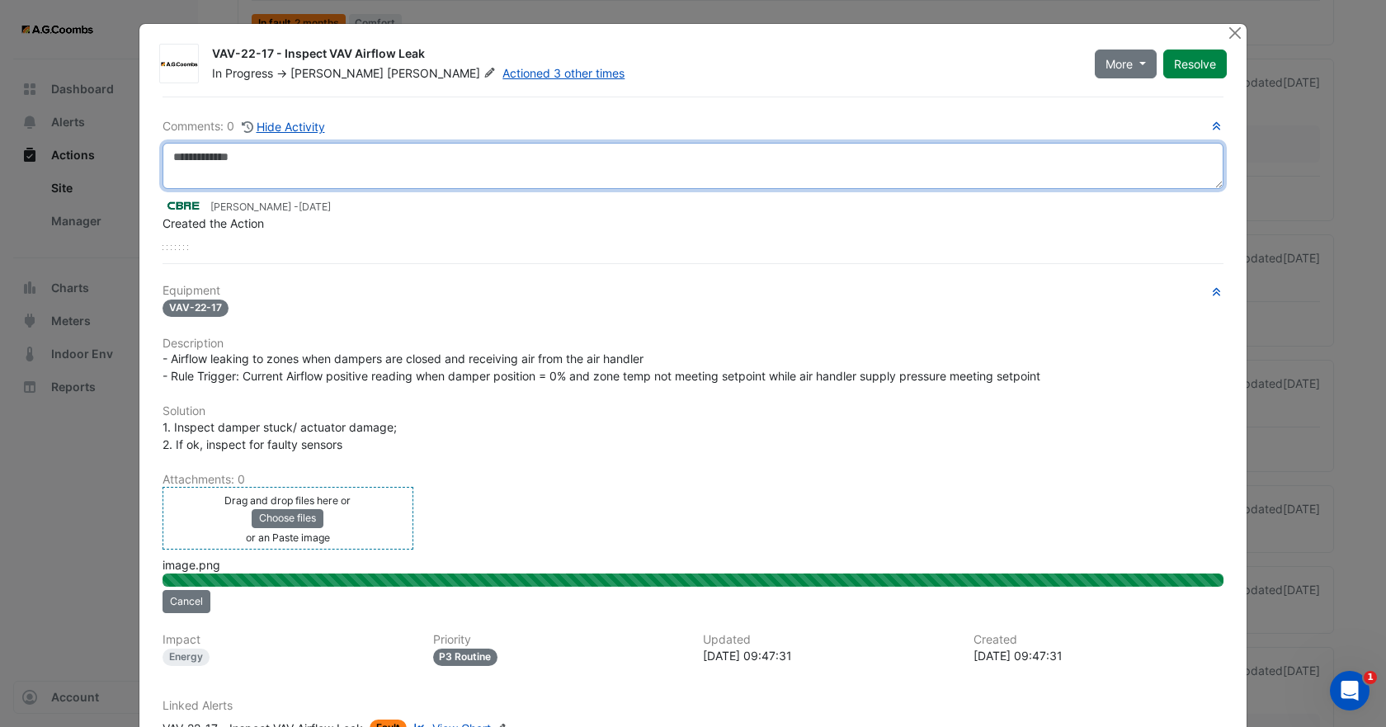
click at [325, 164] on textarea at bounding box center [693, 166] width 1061 height 46
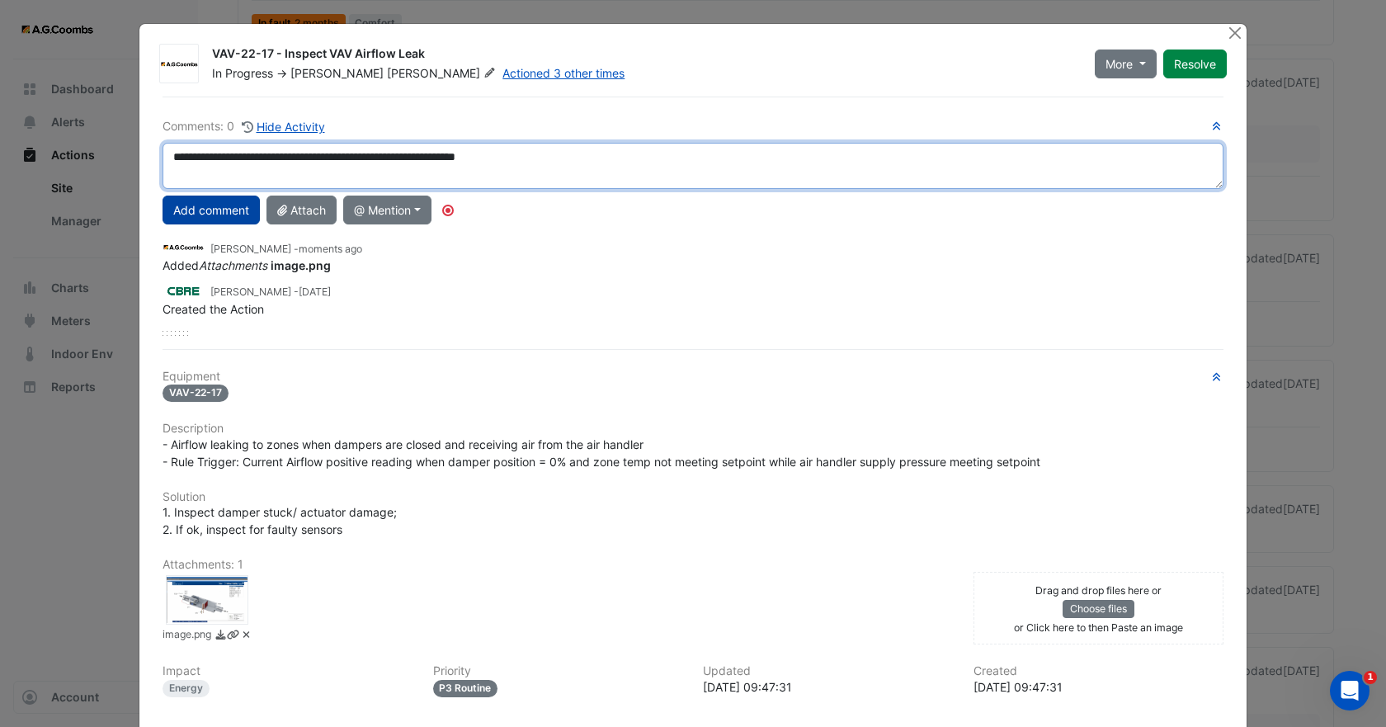
type textarea "**********"
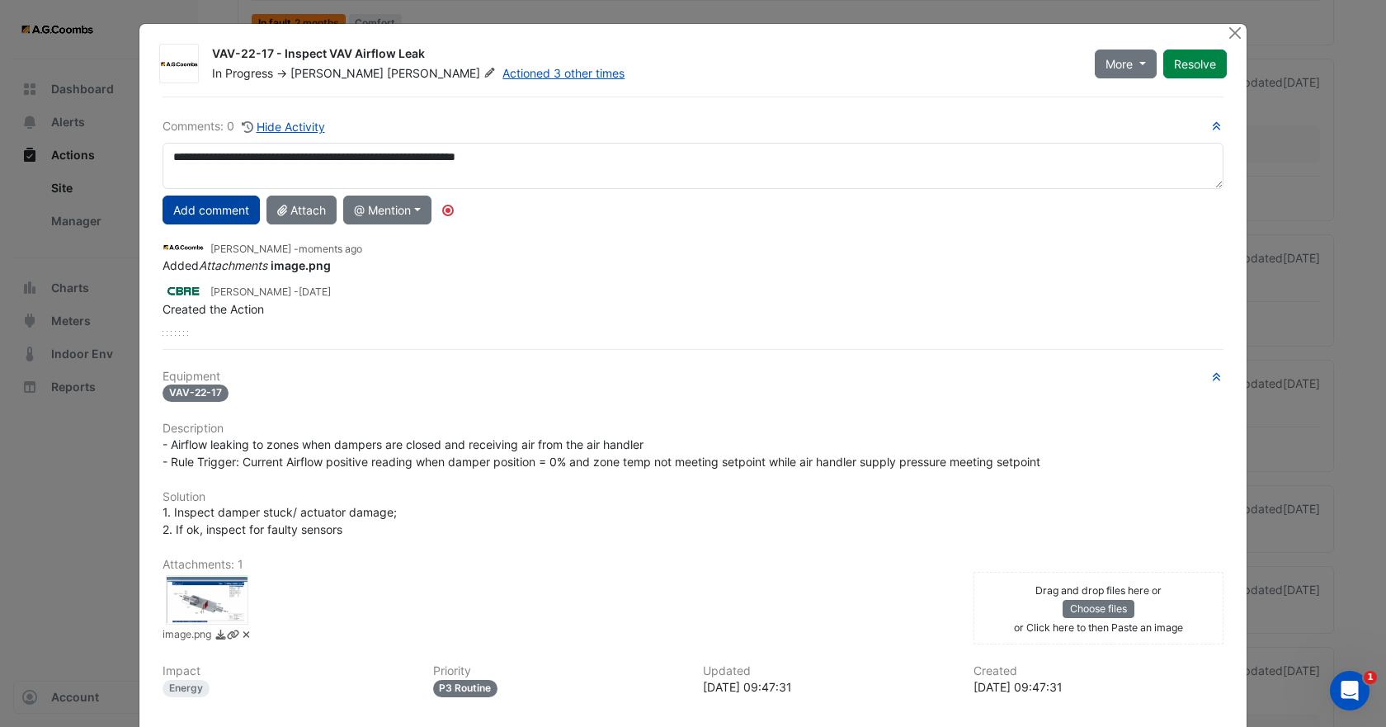
click at [203, 198] on button "Add comment" at bounding box center [211, 210] width 97 height 29
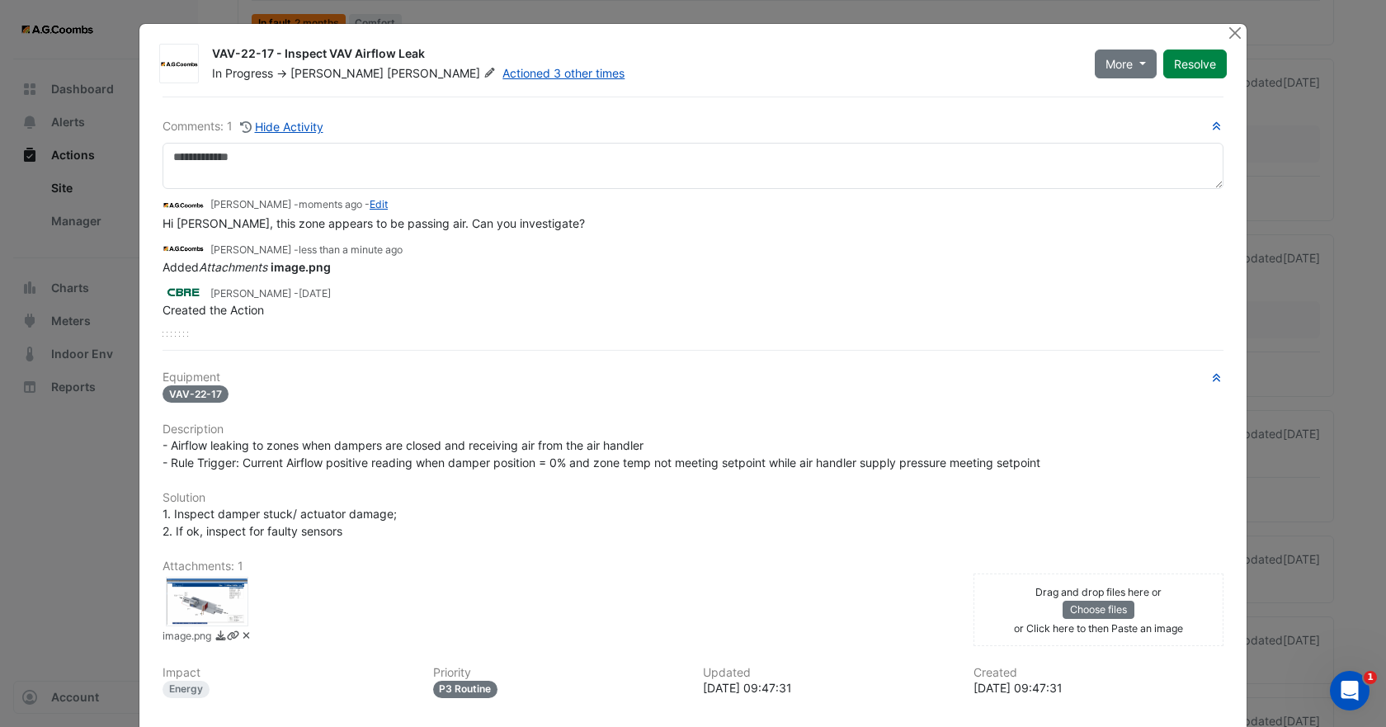
click at [387, 73] on span "[PERSON_NAME]" at bounding box center [443, 73] width 112 height 16
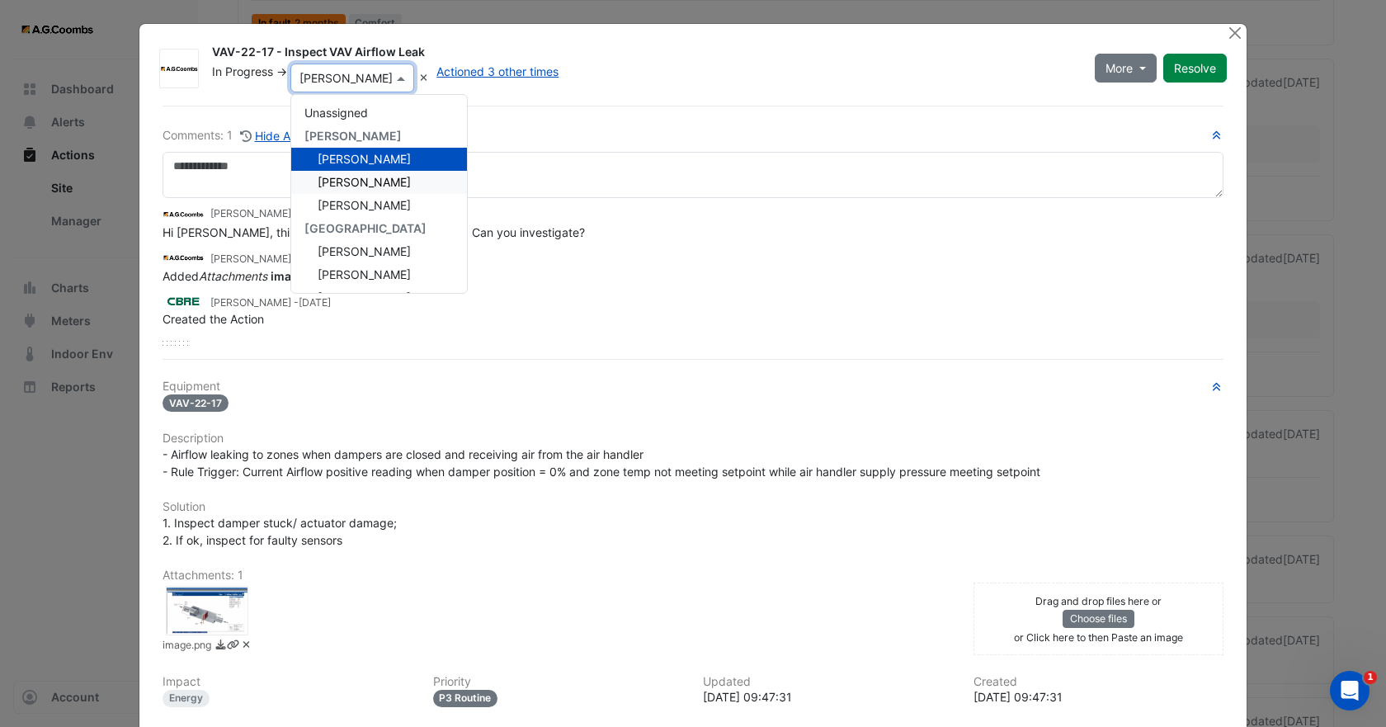
click at [360, 188] on span "[PERSON_NAME]" at bounding box center [364, 182] width 93 height 14
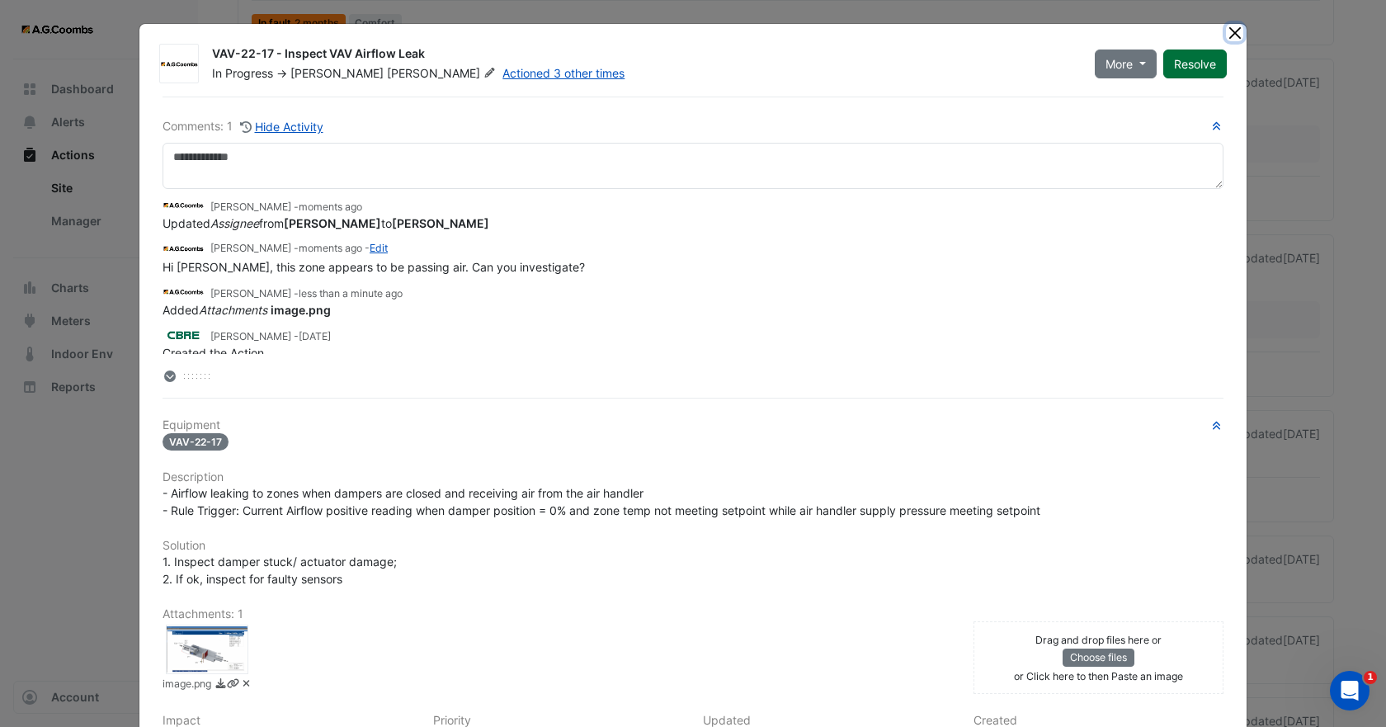
drag, startPoint x: 1225, startPoint y: 31, endPoint x: 1211, endPoint y: 45, distance: 19.3
click at [1226, 31] on button "Close" at bounding box center [1234, 32] width 17 height 17
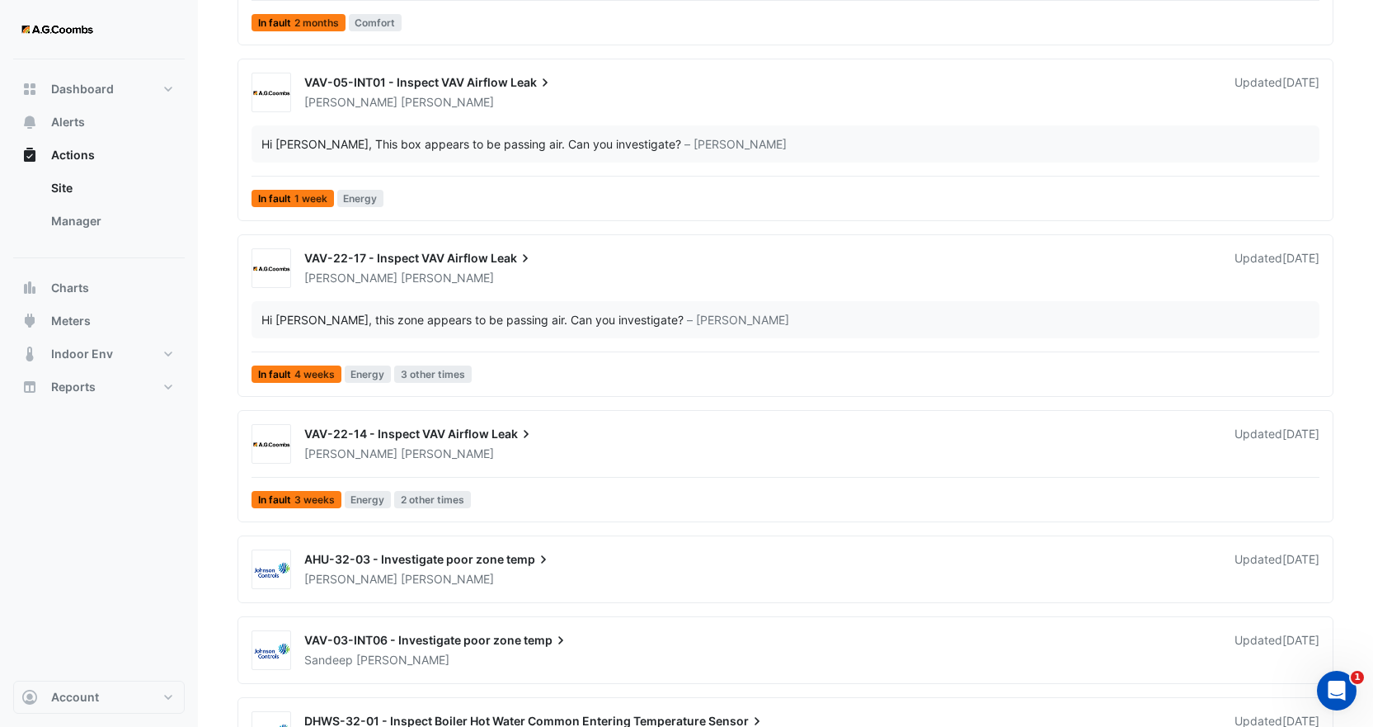
click at [455, 457] on div "[PERSON_NAME]" at bounding box center [760, 453] width 914 height 16
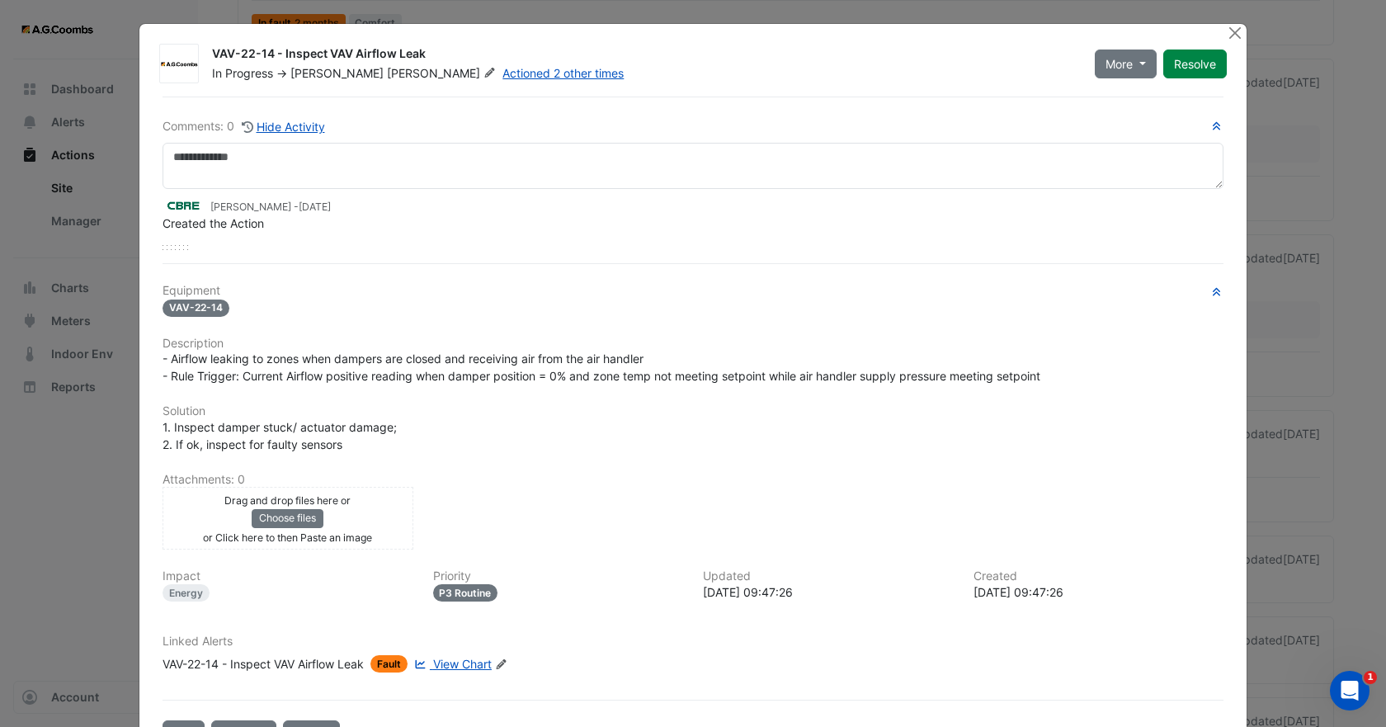
click at [346, 527] on div "Drag and drop files here or Choose files or Click here to then Paste an image" at bounding box center [288, 518] width 243 height 54
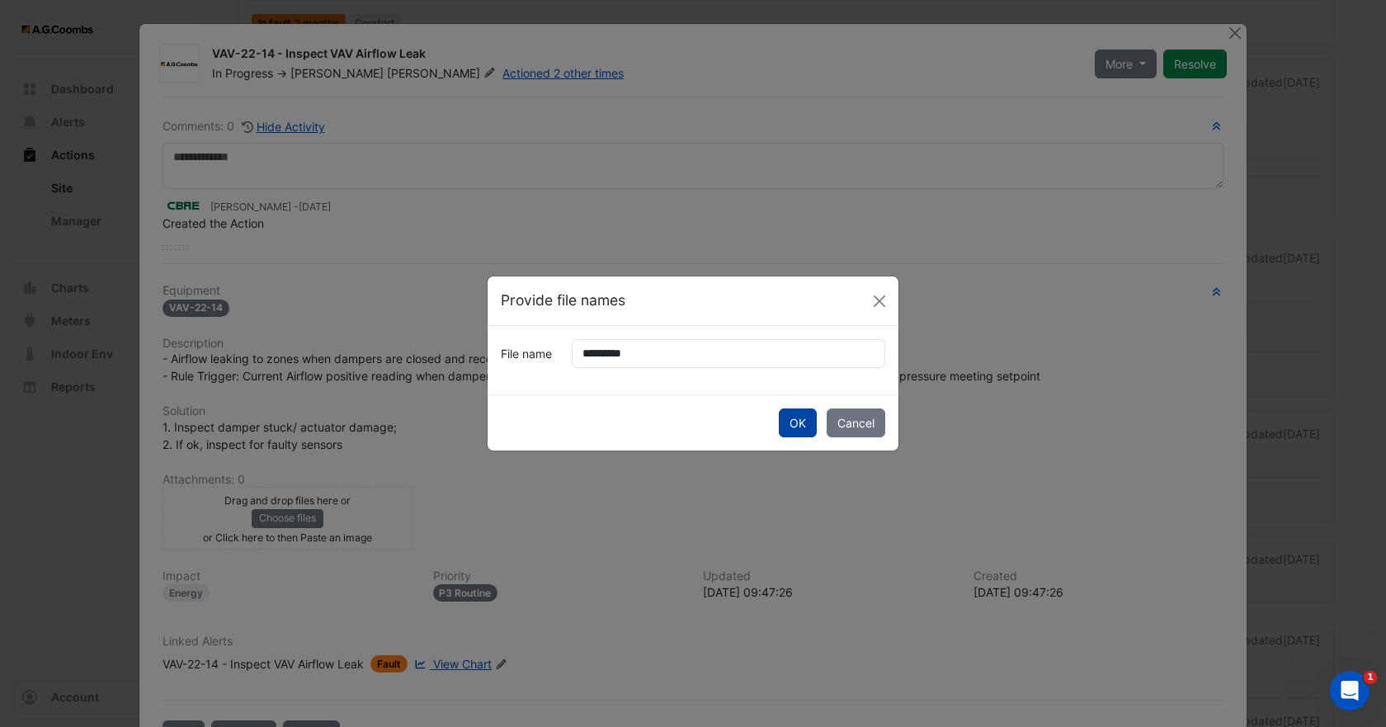
click at [789, 421] on button "OK" at bounding box center [798, 422] width 38 height 29
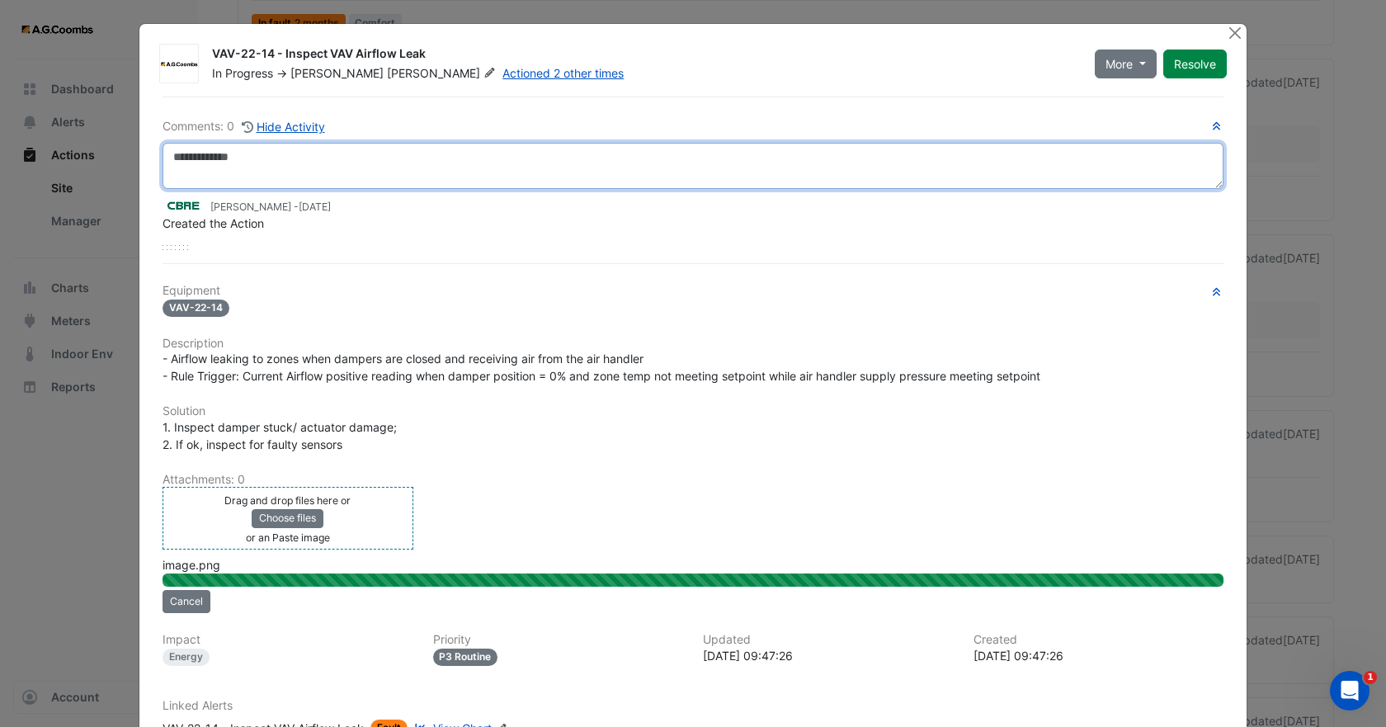
click at [235, 170] on textarea at bounding box center [693, 166] width 1061 height 46
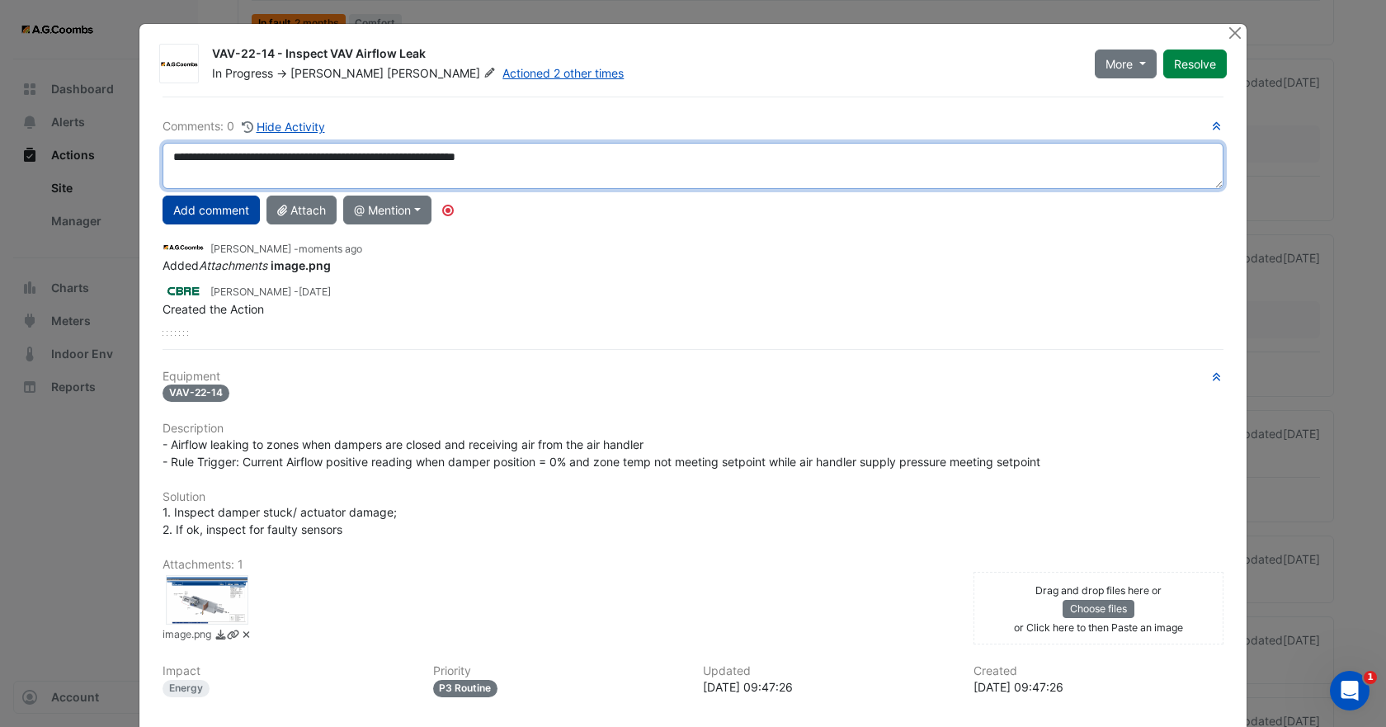
type textarea "**********"
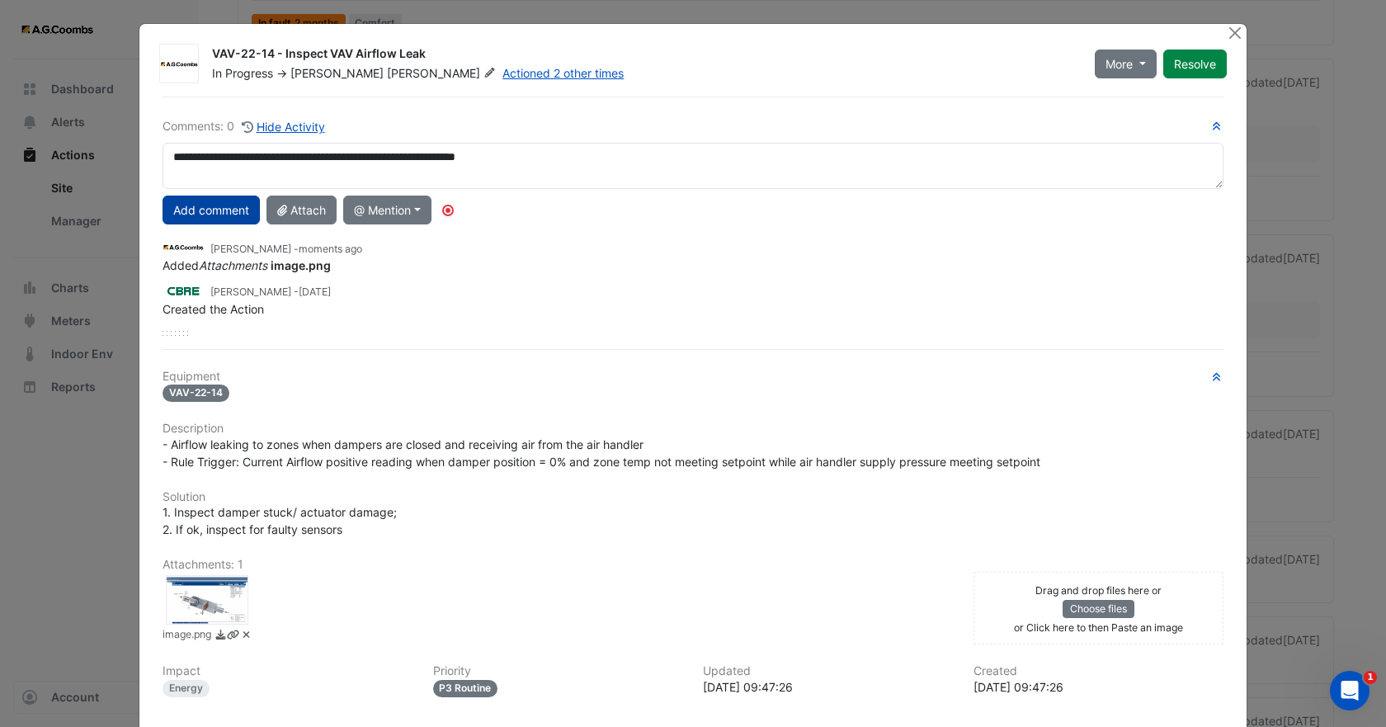
click at [175, 215] on button "Add comment" at bounding box center [211, 210] width 97 height 29
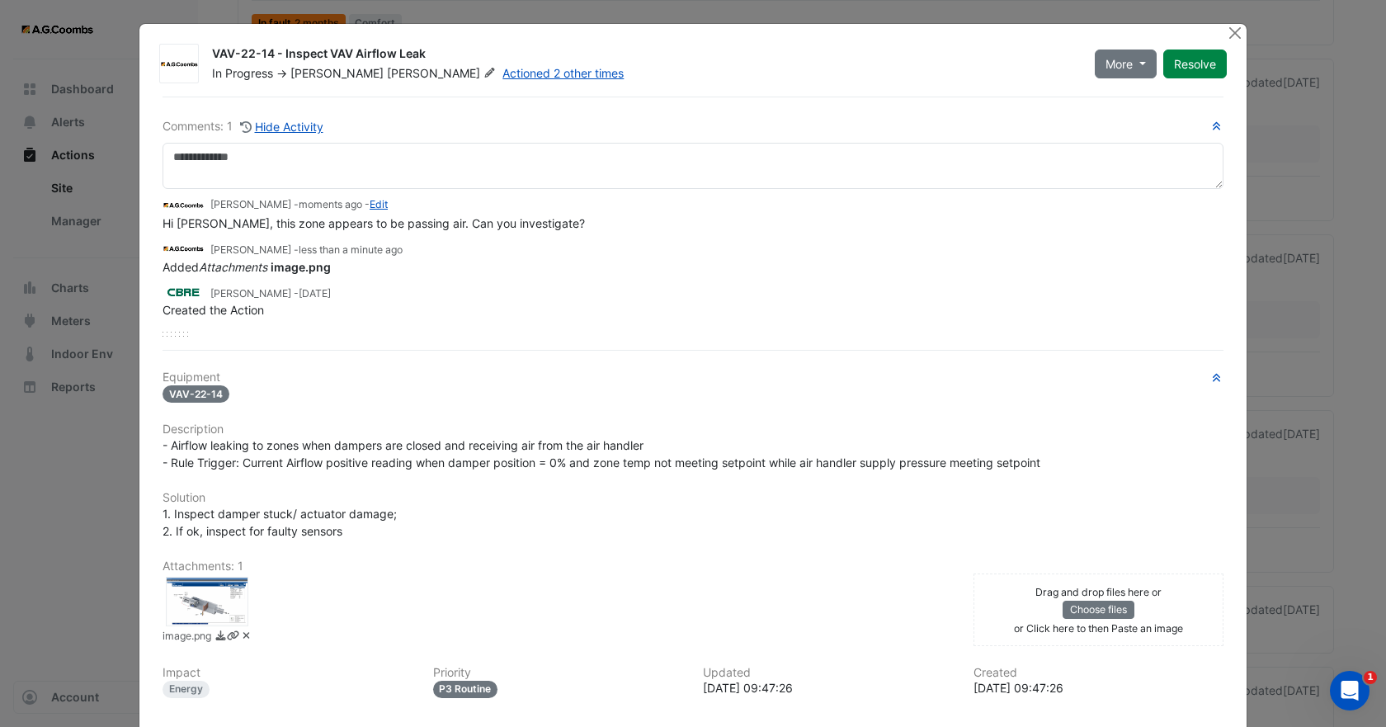
click at [331, 82] on div "VAV-22-14 - Inspect VAV Airflow Leak In Progress -> [PERSON_NAME] Actioned 2 ot…" at bounding box center [693, 64] width 1081 height 40
click at [330, 73] on div "[PERSON_NAME]" at bounding box center [394, 73] width 209 height 16
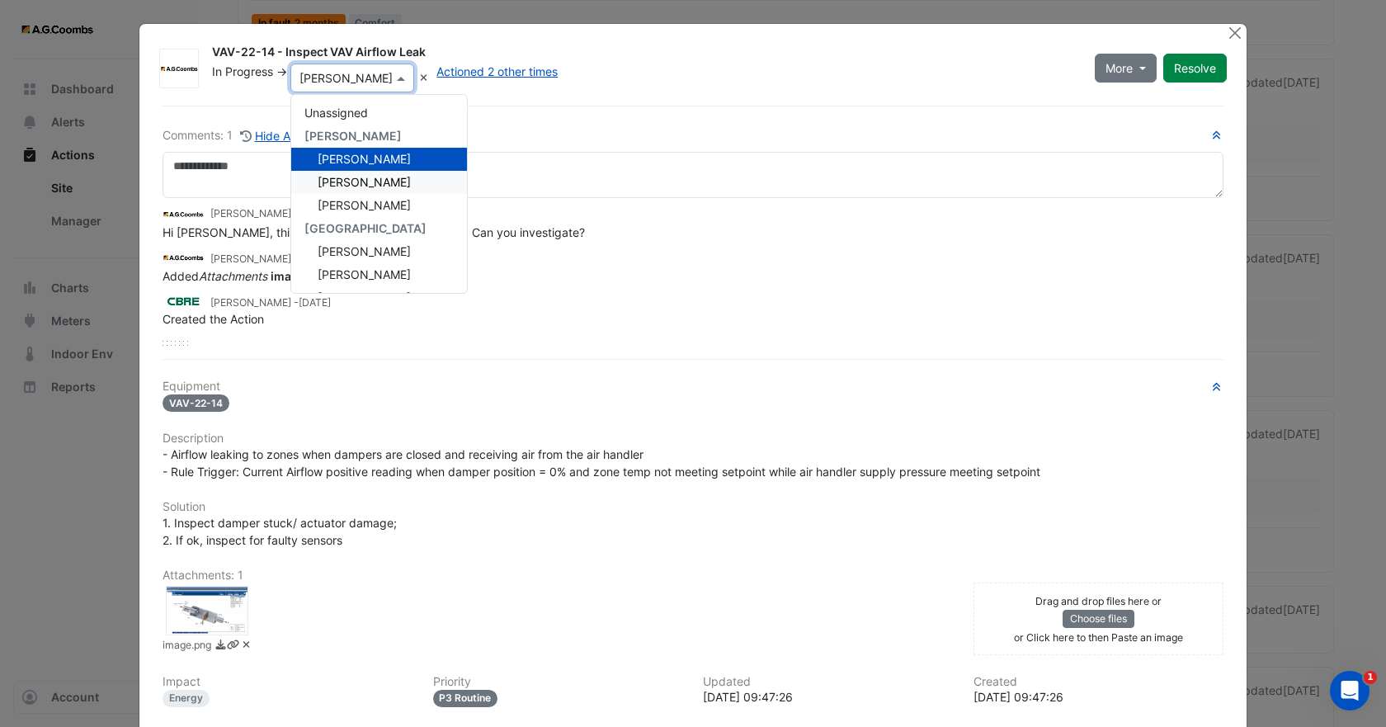
click at [357, 187] on span "[PERSON_NAME]" at bounding box center [364, 182] width 93 height 14
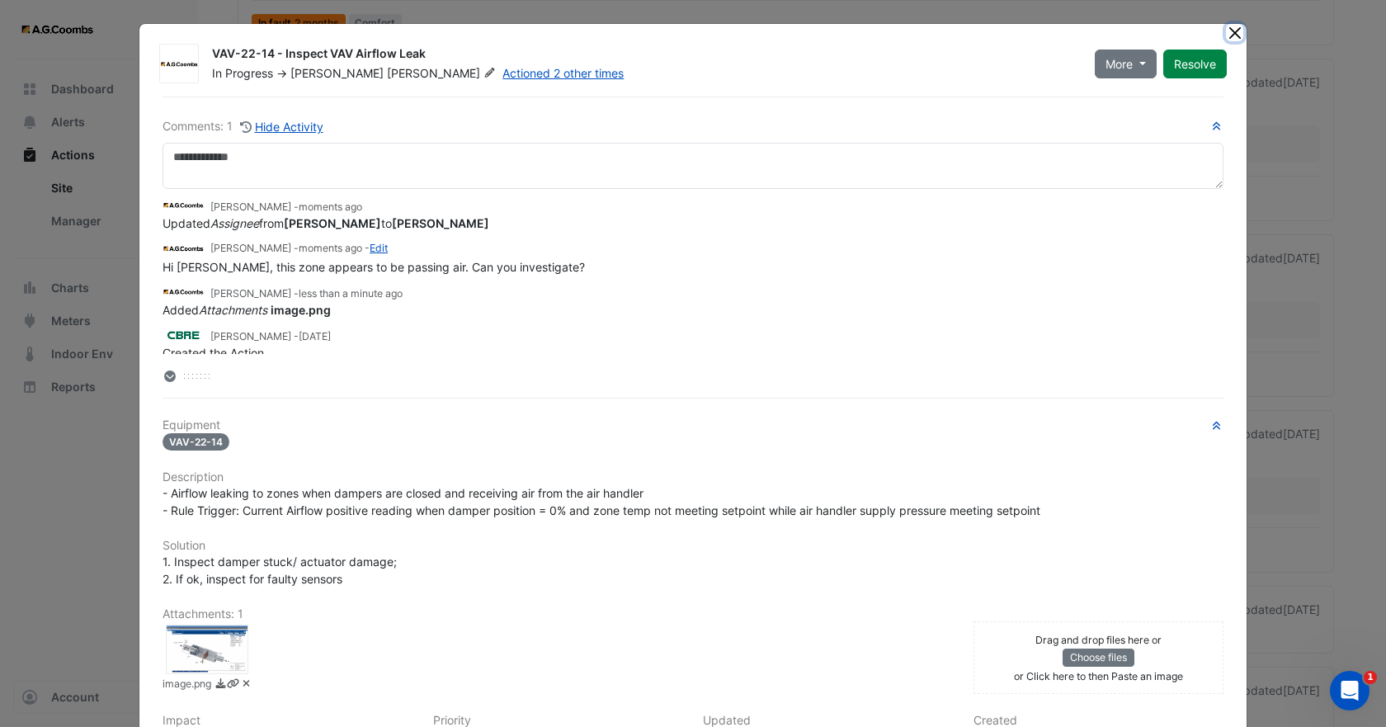
click at [1232, 31] on button "Close" at bounding box center [1234, 32] width 17 height 17
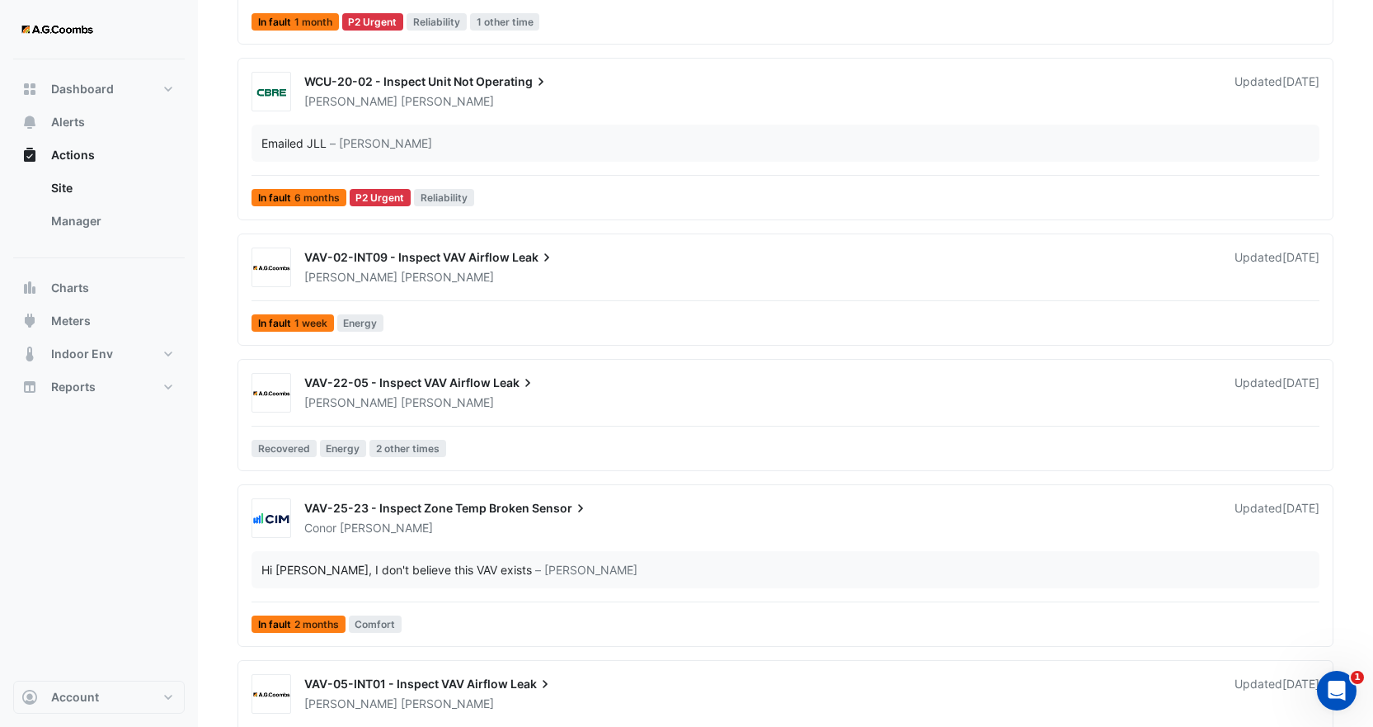
scroll to position [1580, 0]
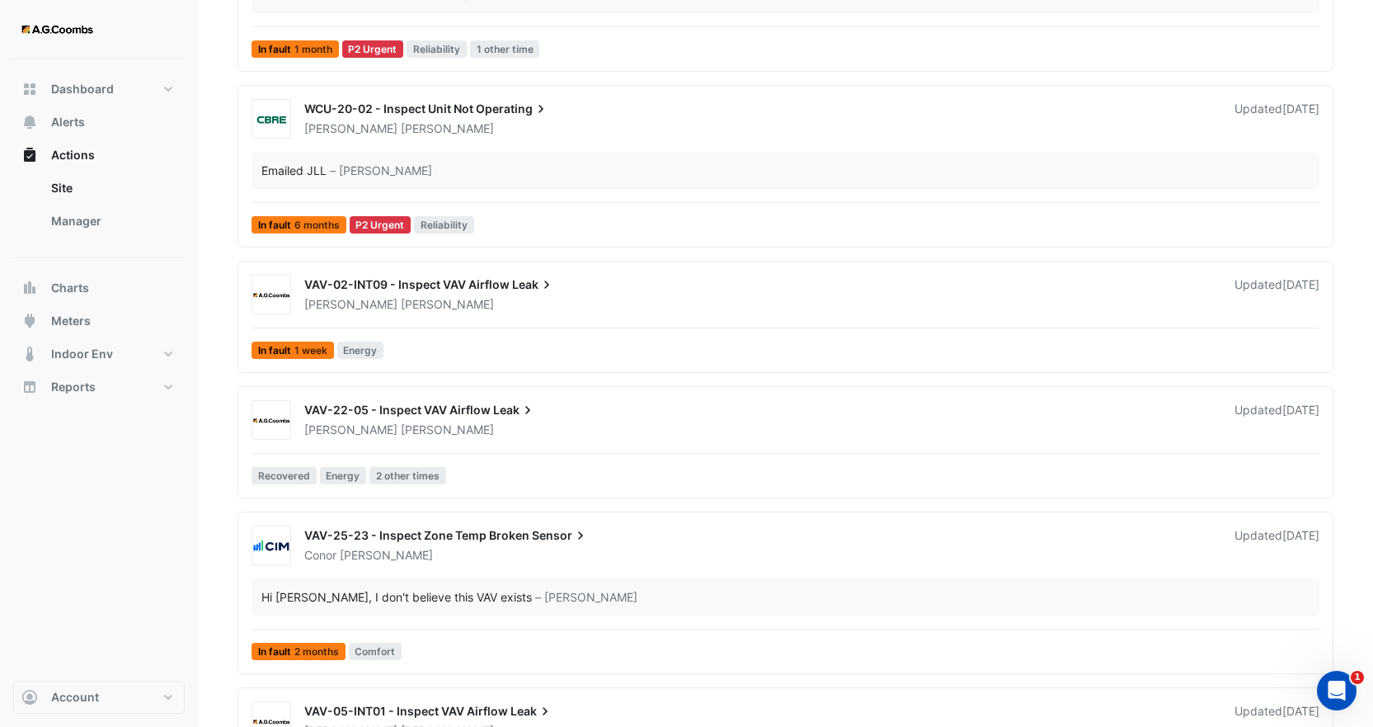
click at [464, 421] on div "VAV-22-05 - Inspect VAV Airflow Leak" at bounding box center [759, 412] width 911 height 20
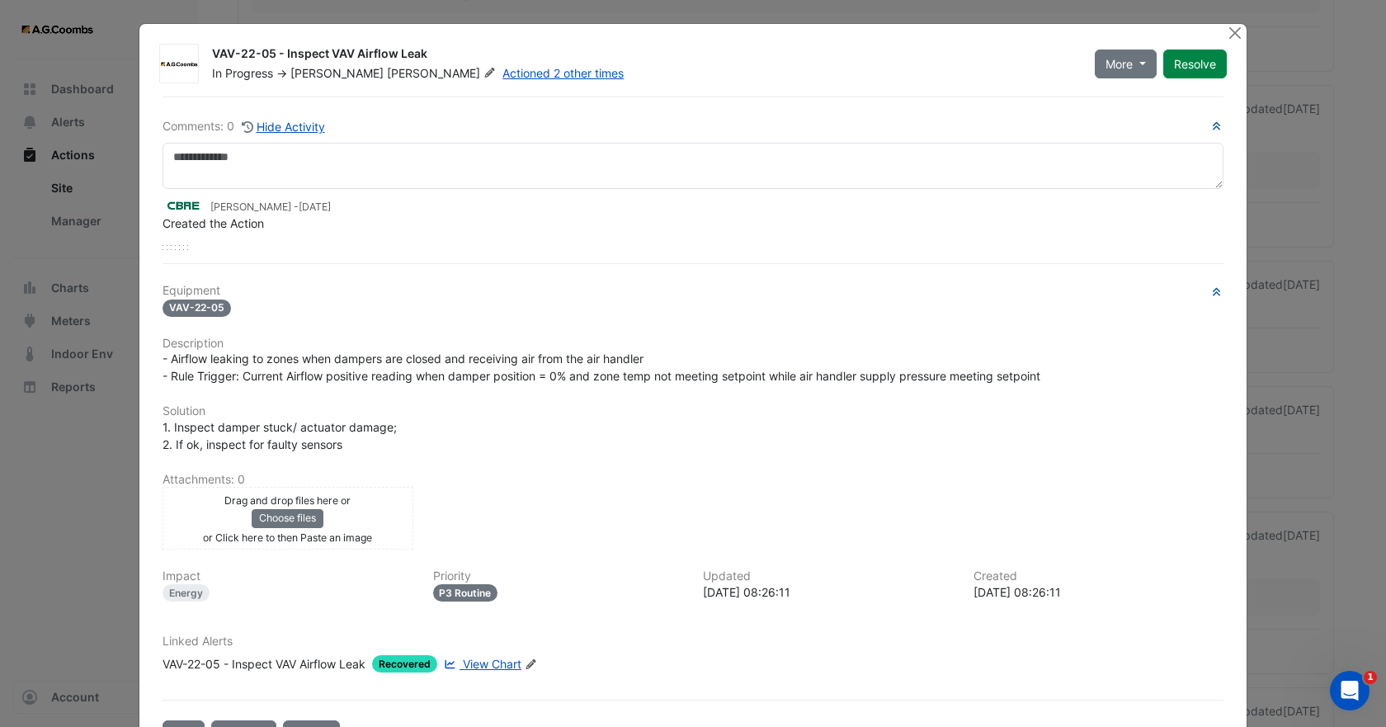
click at [378, 526] on div "Drag and drop files here or Choose files or Click here to then Paste an image" at bounding box center [288, 518] width 243 height 54
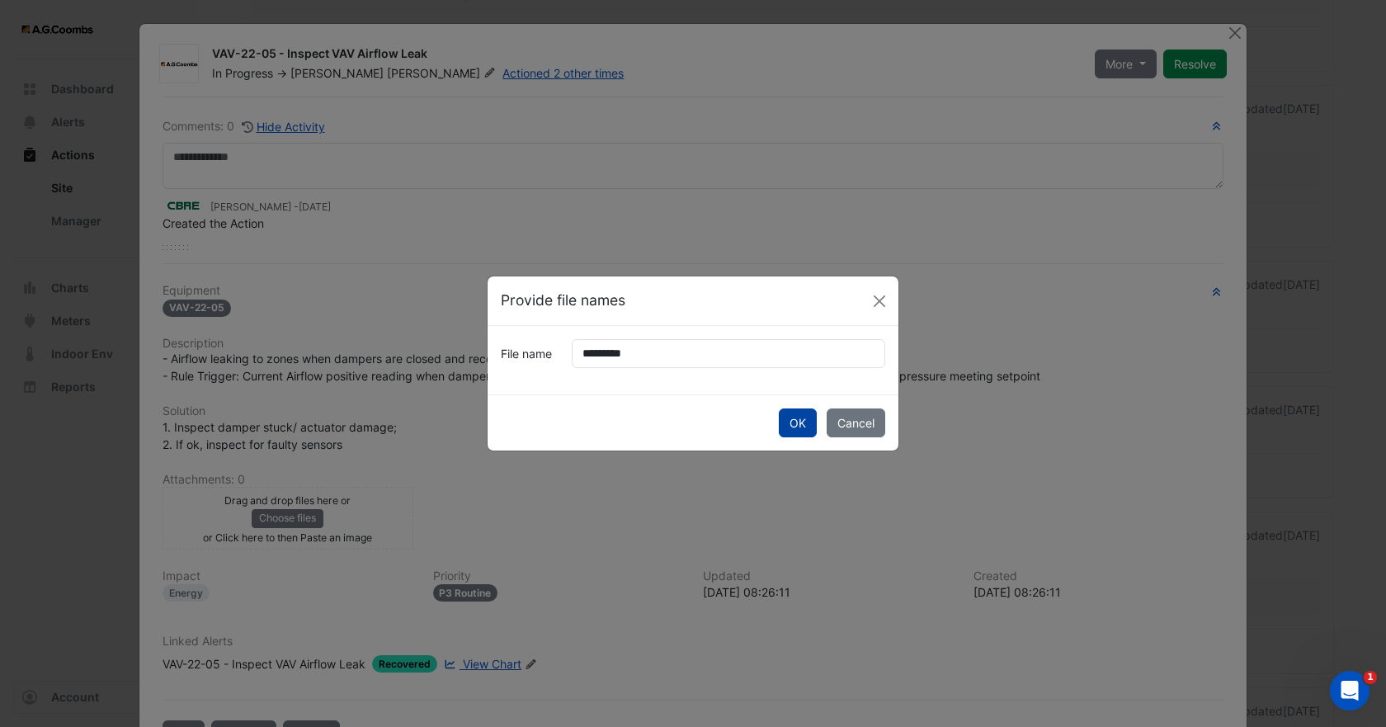
click at [806, 419] on button "OK" at bounding box center [798, 422] width 38 height 29
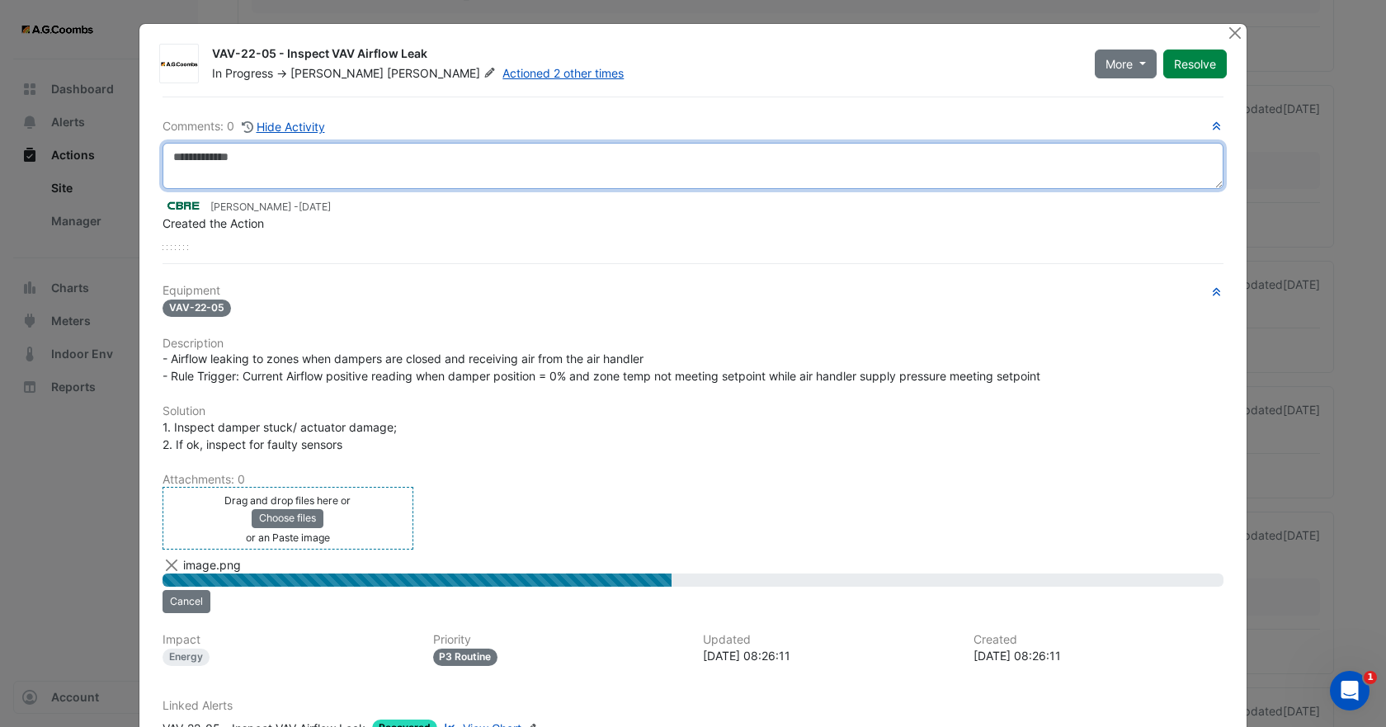
click at [311, 163] on textarea at bounding box center [693, 166] width 1061 height 46
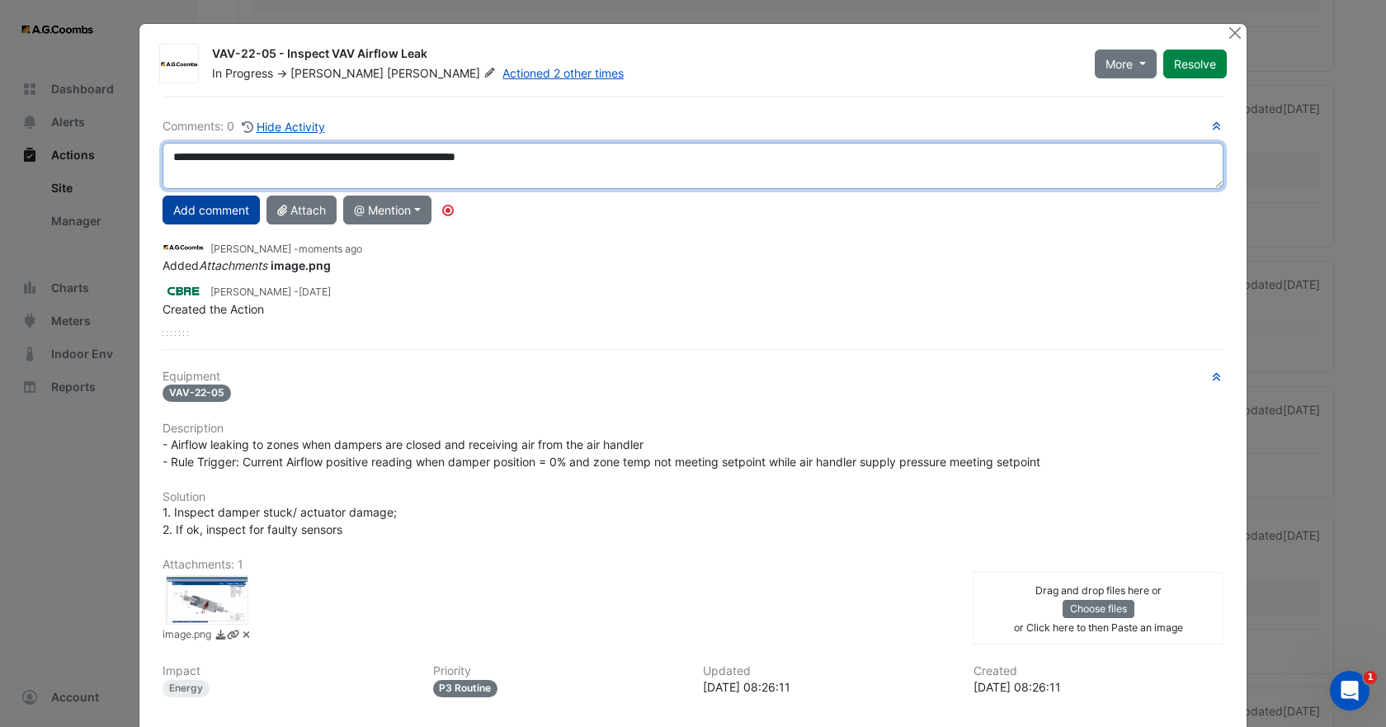
type textarea "**********"
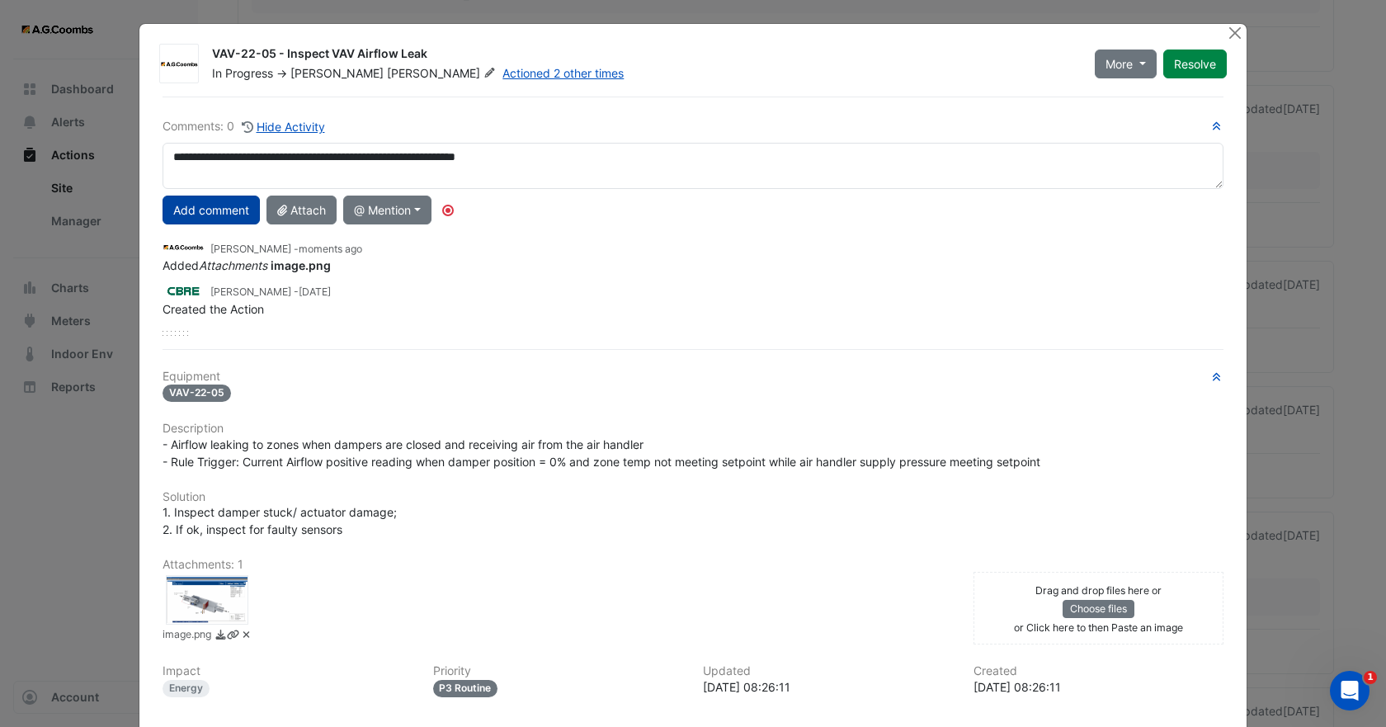
click at [223, 203] on button "Add comment" at bounding box center [211, 210] width 97 height 29
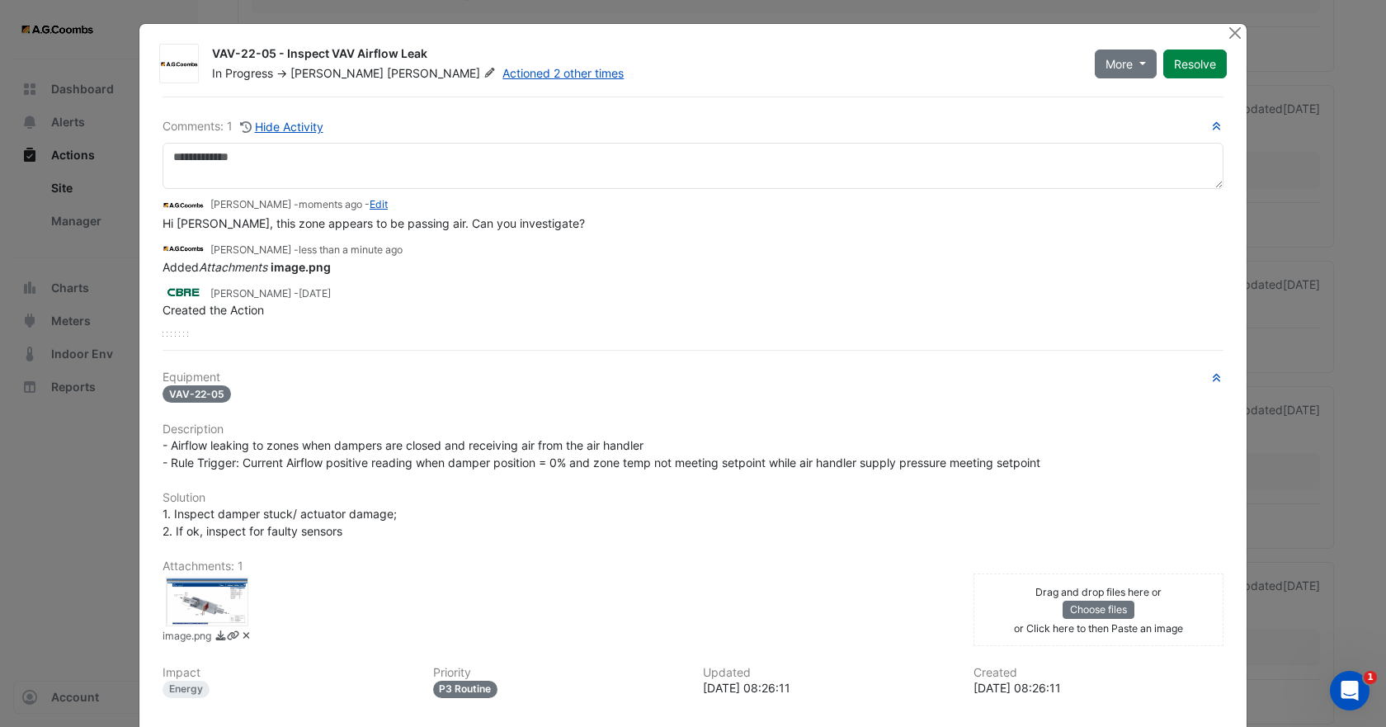
click at [326, 78] on span "[PERSON_NAME]" at bounding box center [336, 73] width 93 height 14
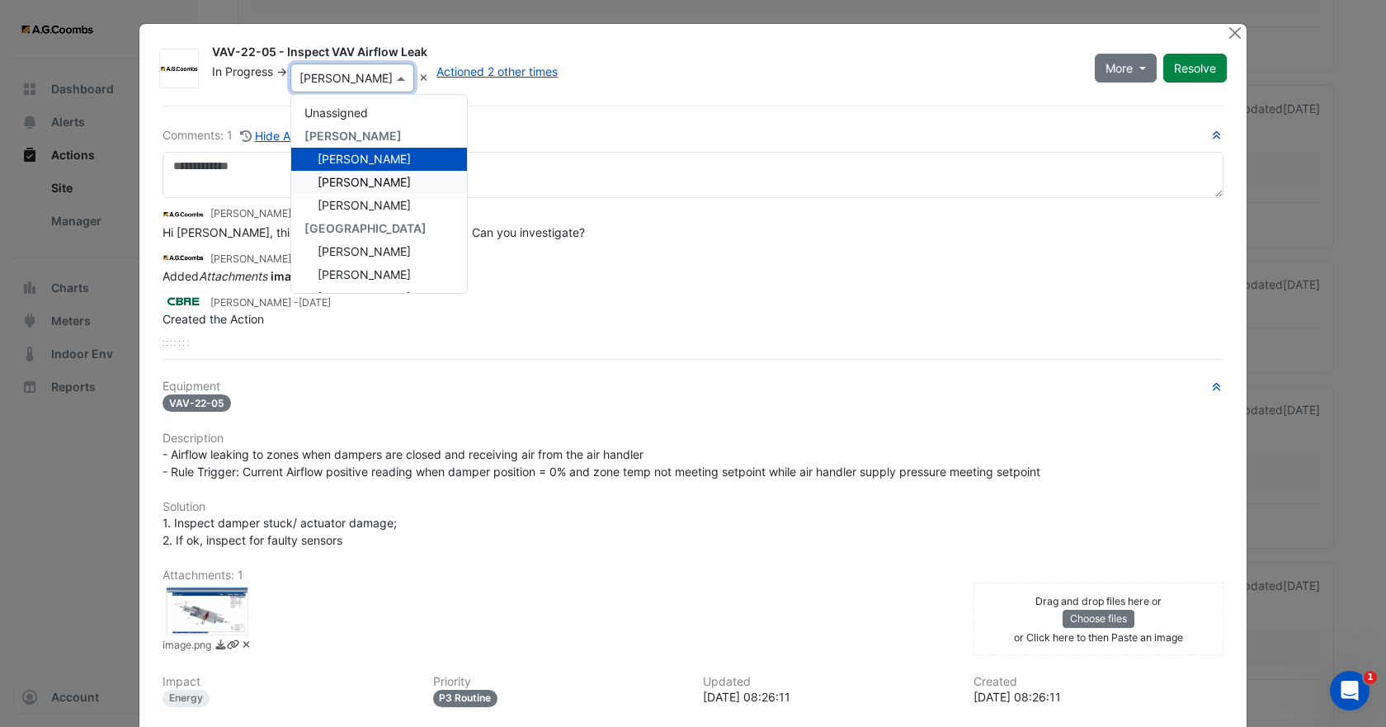
click at [344, 182] on span "[PERSON_NAME]" at bounding box center [364, 182] width 93 height 14
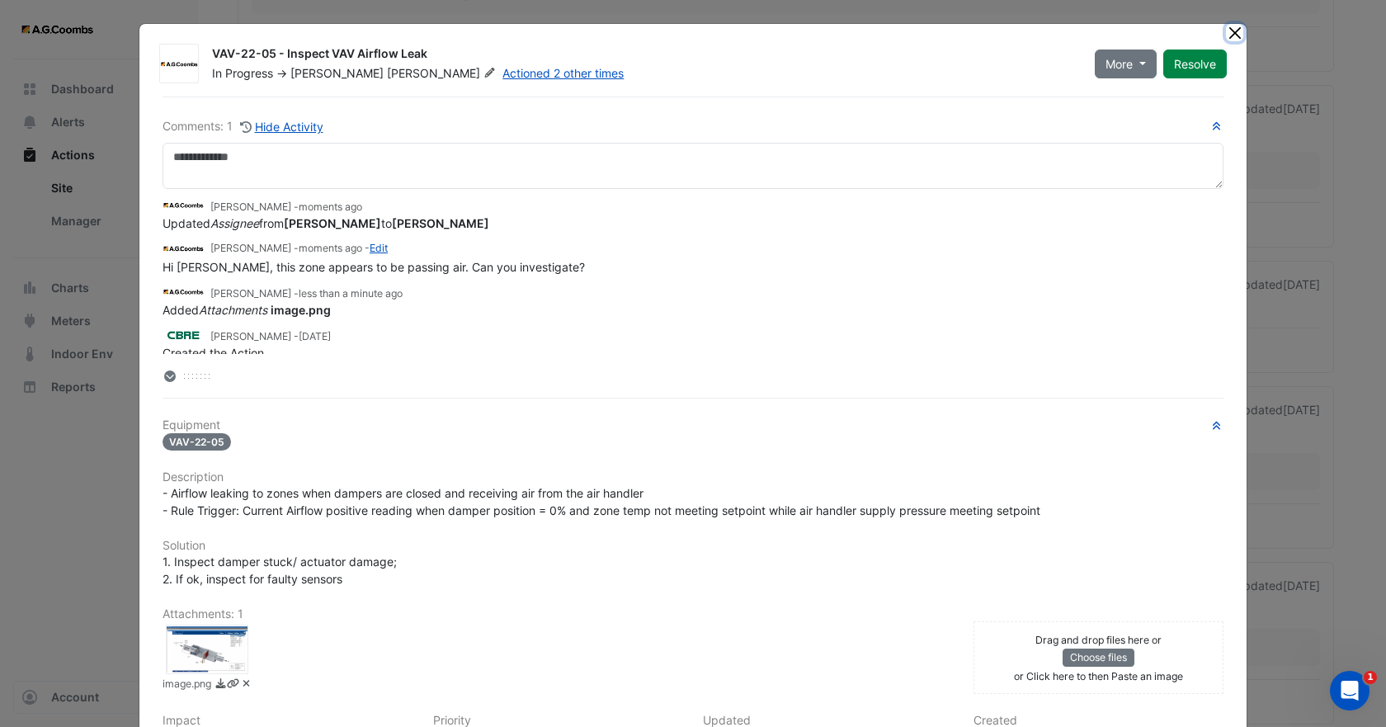
click at [1226, 31] on button "Close" at bounding box center [1234, 32] width 17 height 17
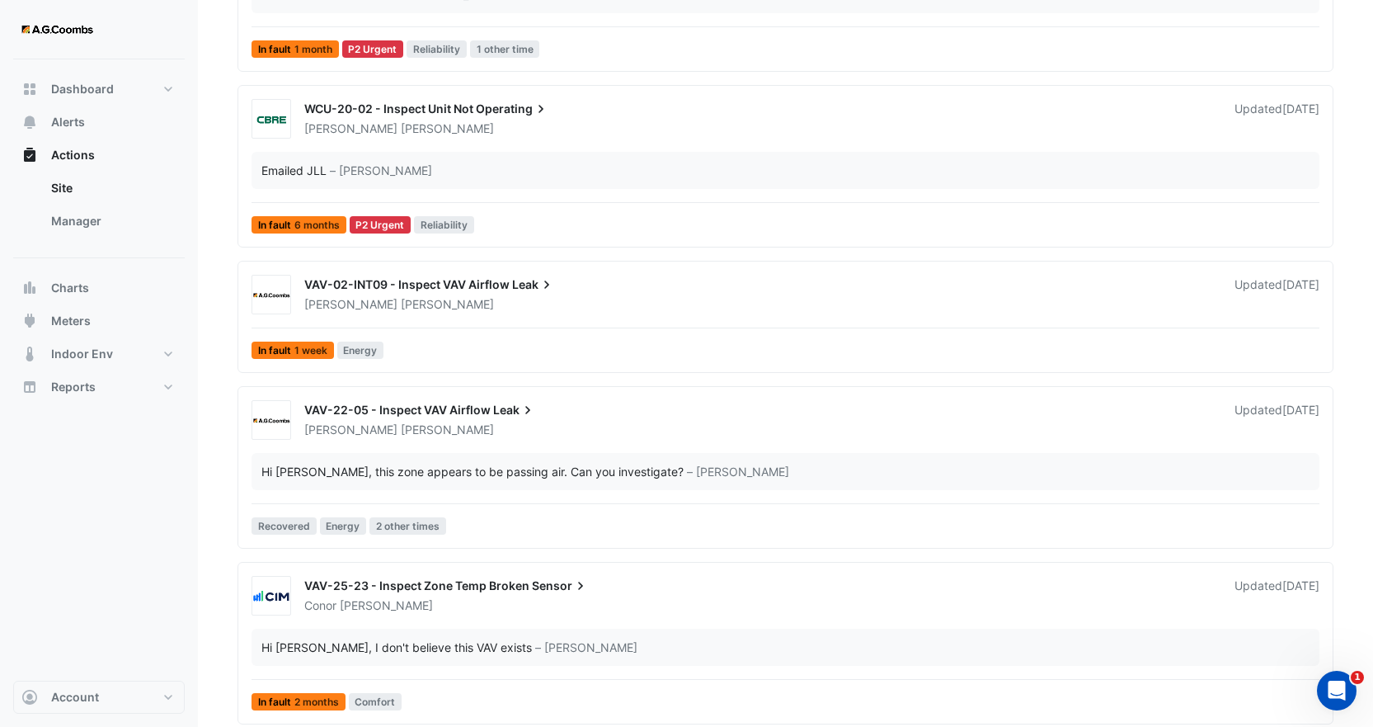
click at [457, 298] on div "[PERSON_NAME]" at bounding box center [760, 304] width 914 height 16
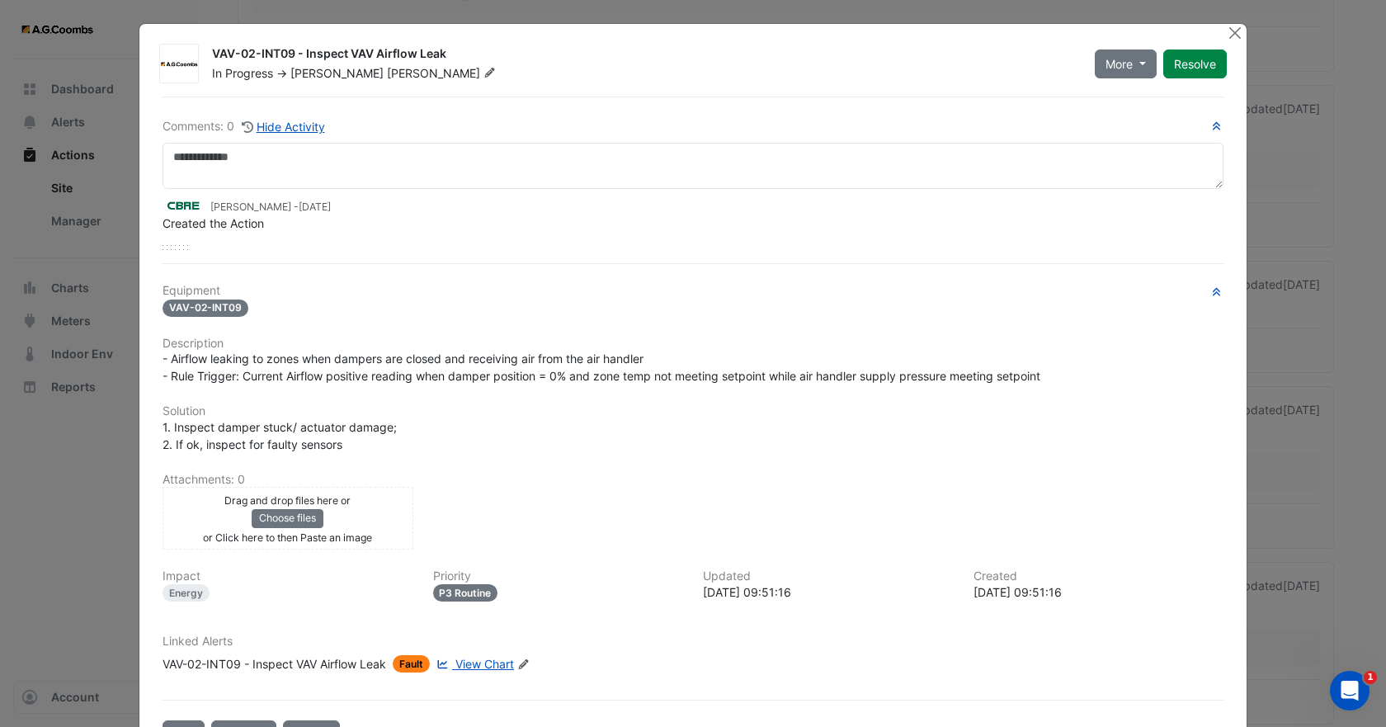
click at [346, 519] on div "Drag and drop files here or Choose files or Click here to then Paste an image" at bounding box center [288, 518] width 243 height 54
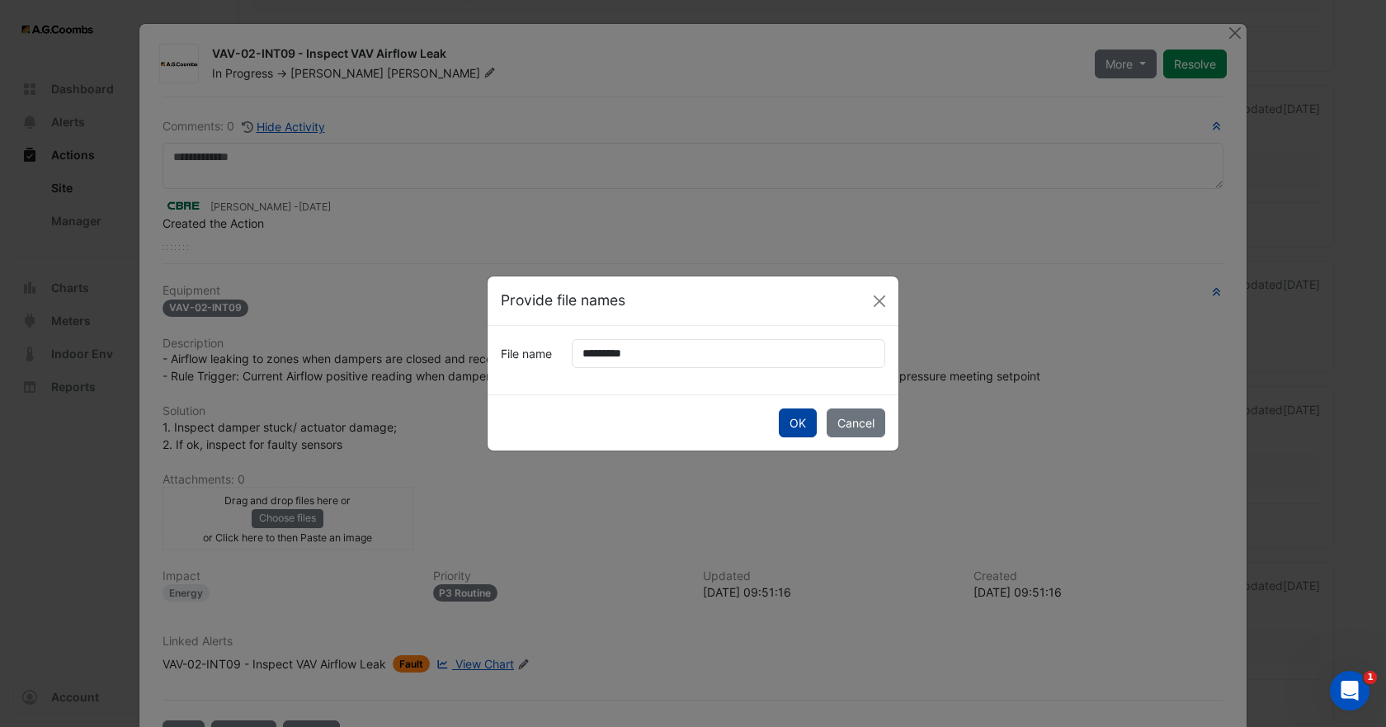
click at [793, 423] on button "OK" at bounding box center [798, 422] width 38 height 29
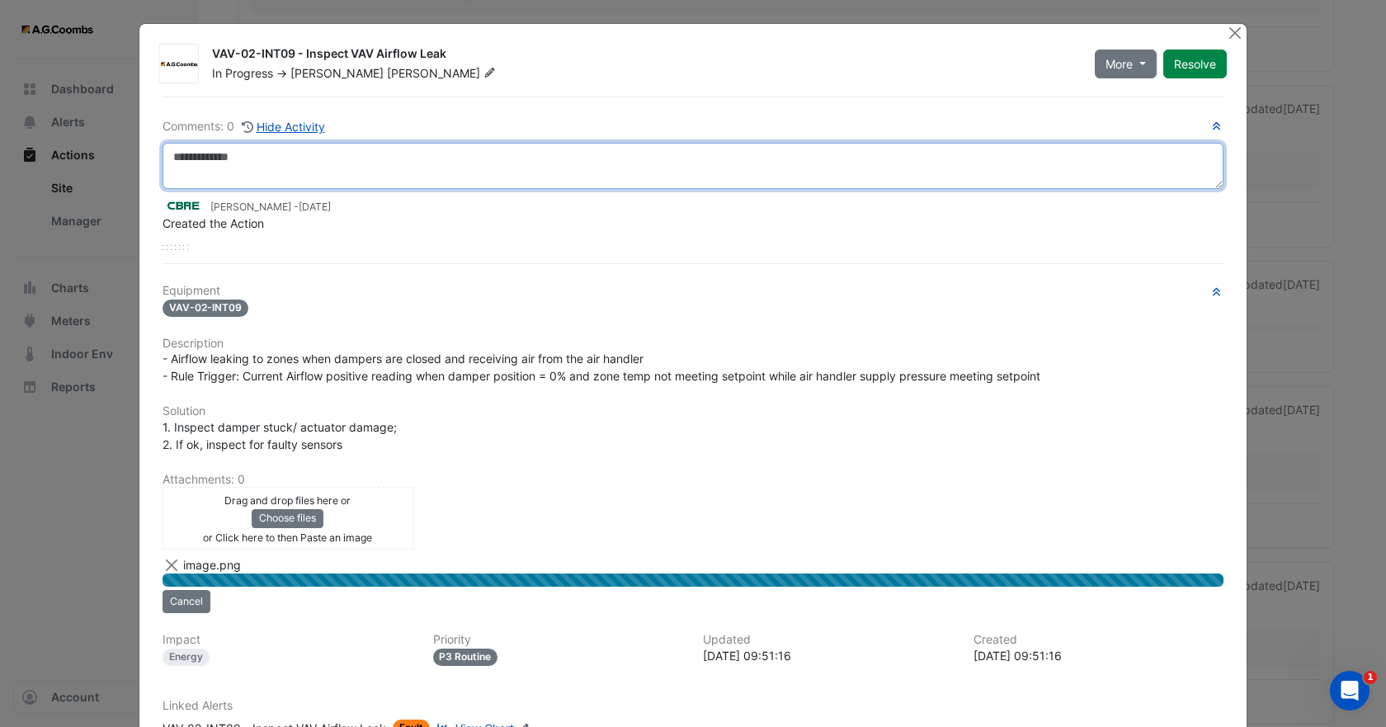
click at [276, 155] on textarea at bounding box center [693, 166] width 1061 height 46
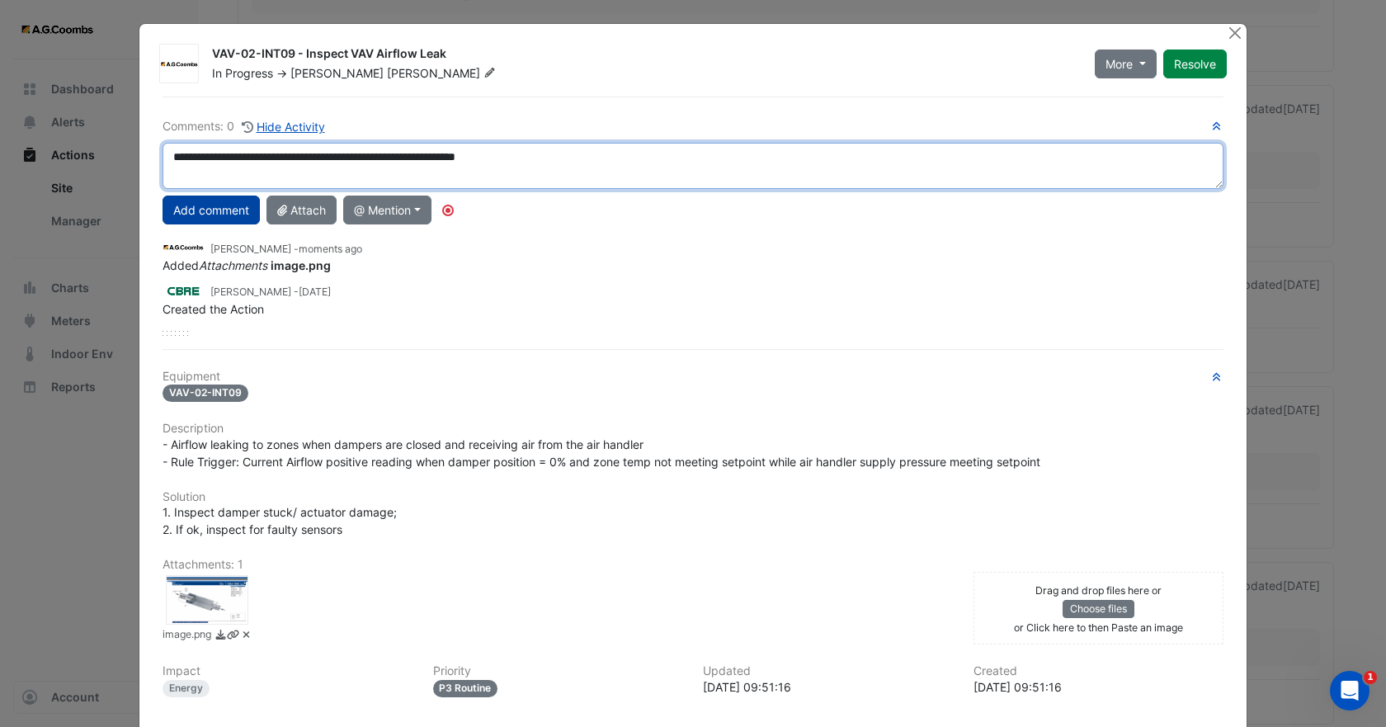
type textarea "**********"
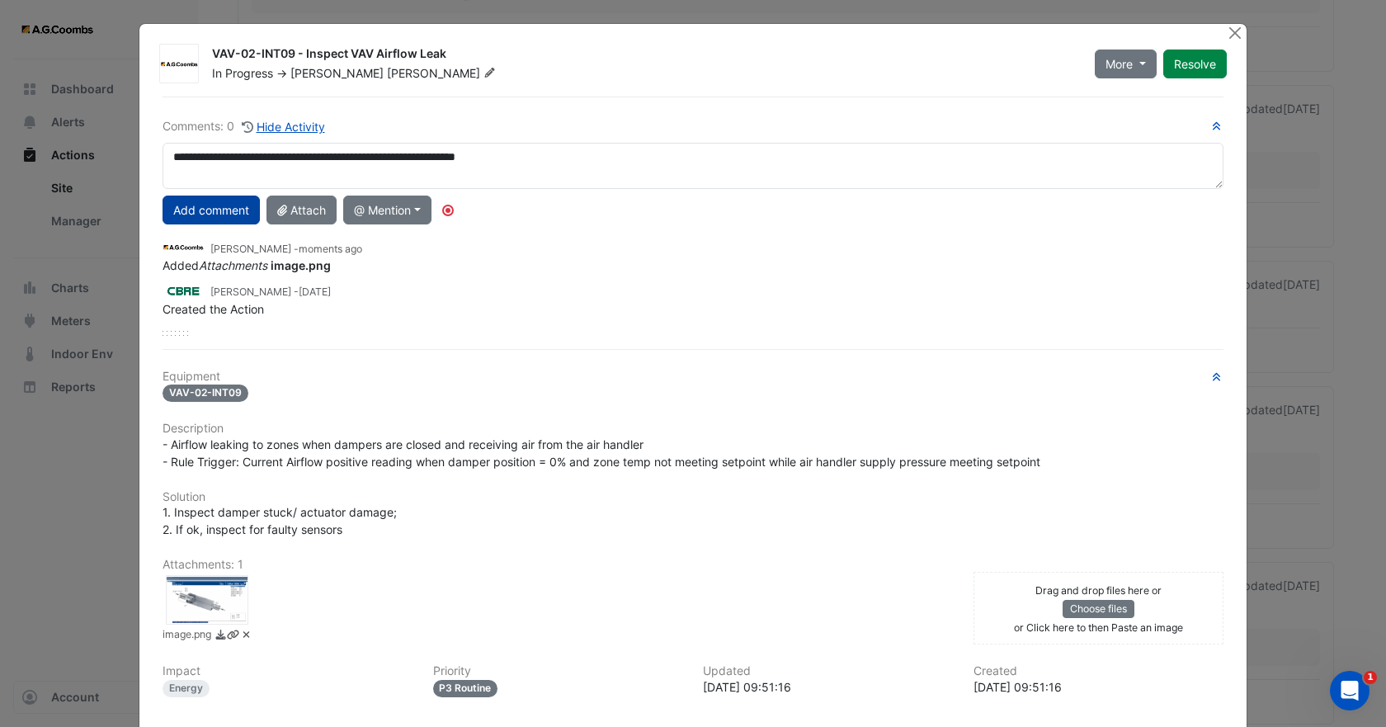
click at [214, 203] on button "Add comment" at bounding box center [211, 210] width 97 height 29
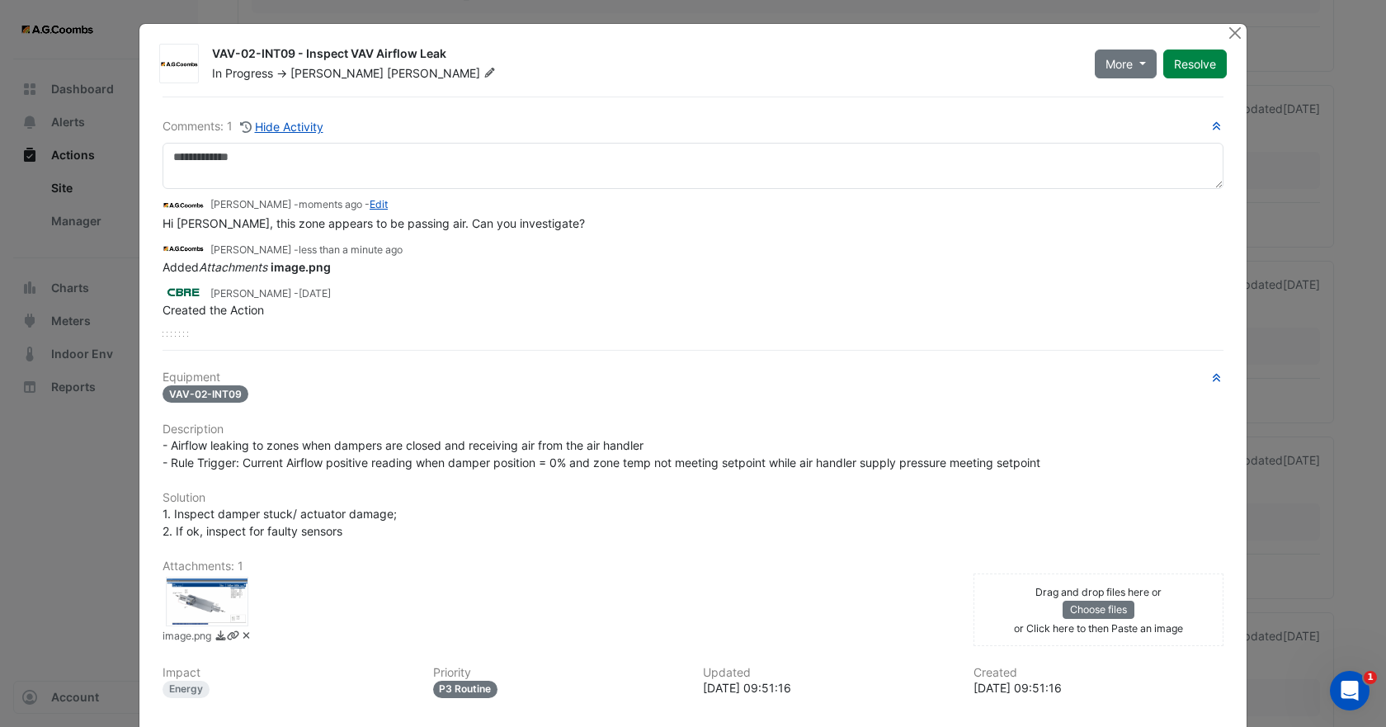
click at [329, 76] on span "[PERSON_NAME]" at bounding box center [336, 73] width 93 height 14
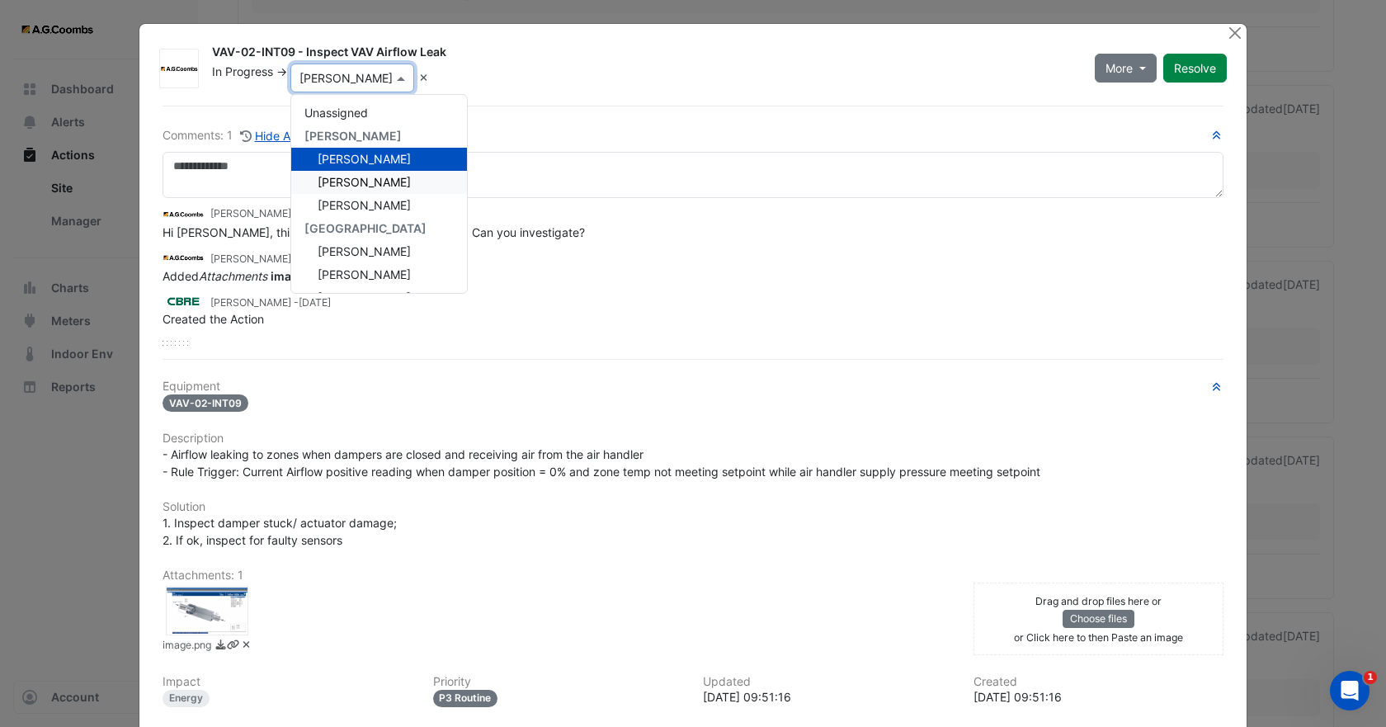
click at [349, 184] on span "[PERSON_NAME]" at bounding box center [364, 182] width 93 height 14
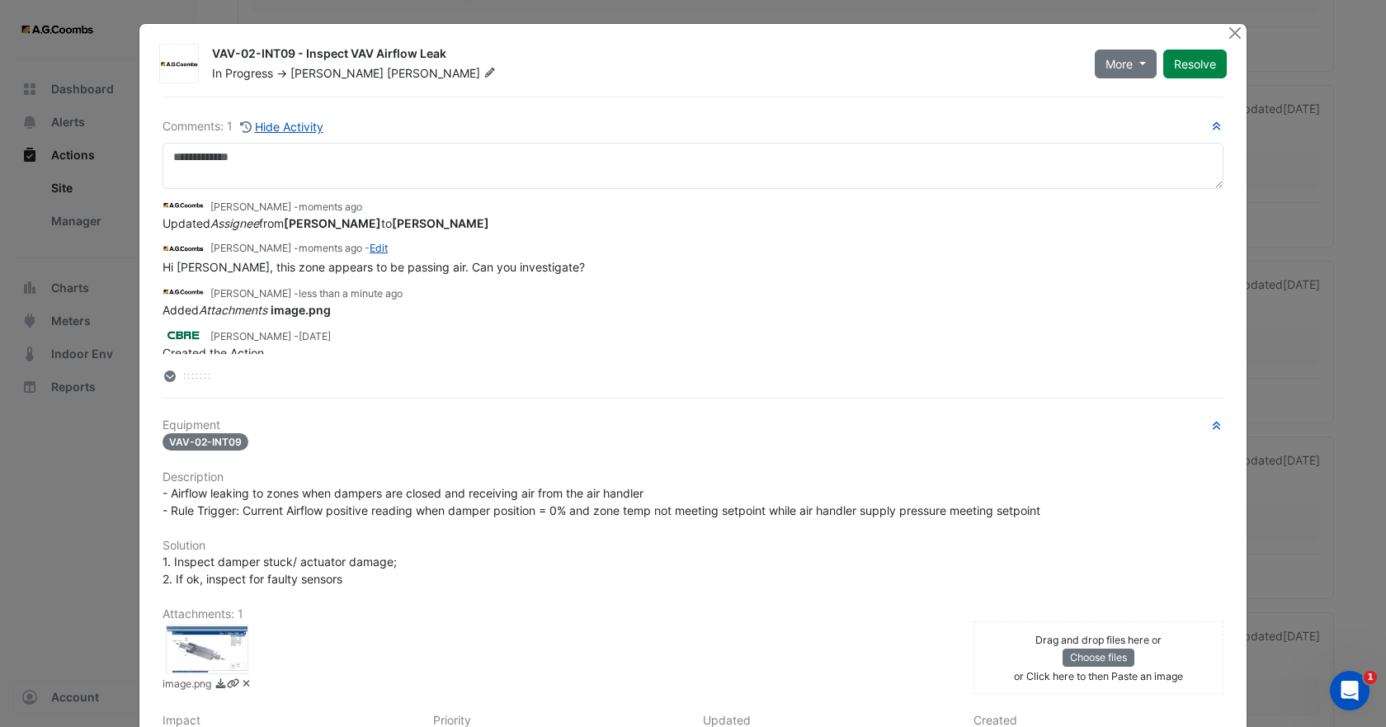
click at [507, 405] on div "Comments: 1 Hide Activity [PERSON_NAME] - moments ago Updated Assignee from [PE…" at bounding box center [693, 495] width 1081 height 796
click at [1229, 32] on button "Close" at bounding box center [1234, 32] width 17 height 17
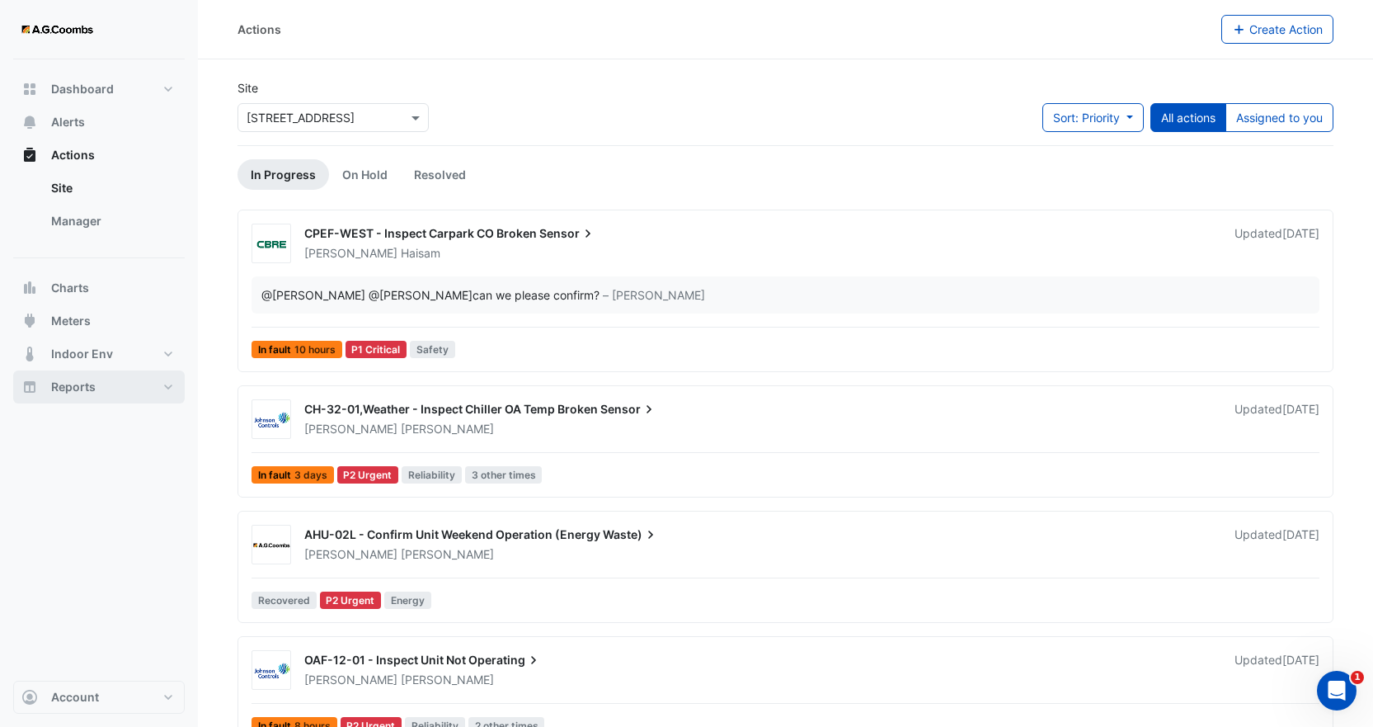
click at [84, 393] on span "Reports" at bounding box center [73, 387] width 45 height 16
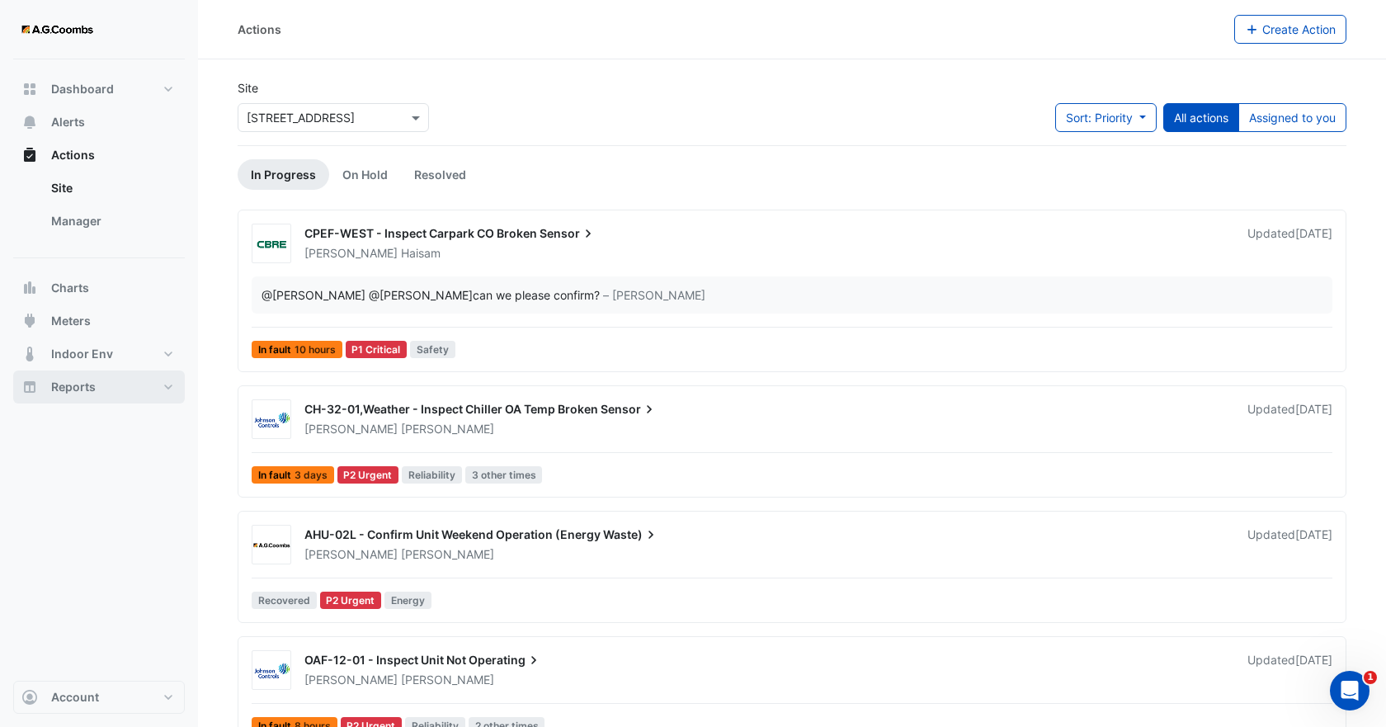
select select "***"
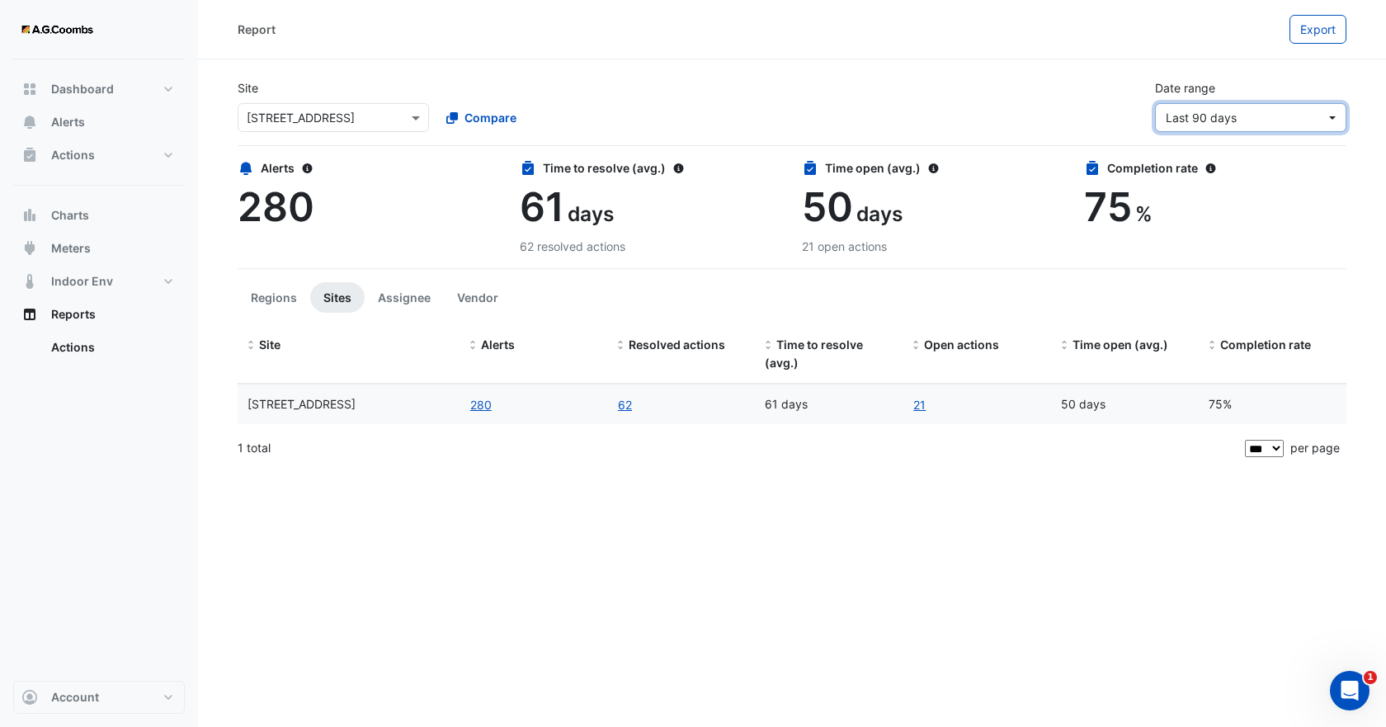
click at [1264, 118] on span "Last 90 days" at bounding box center [1246, 117] width 160 height 17
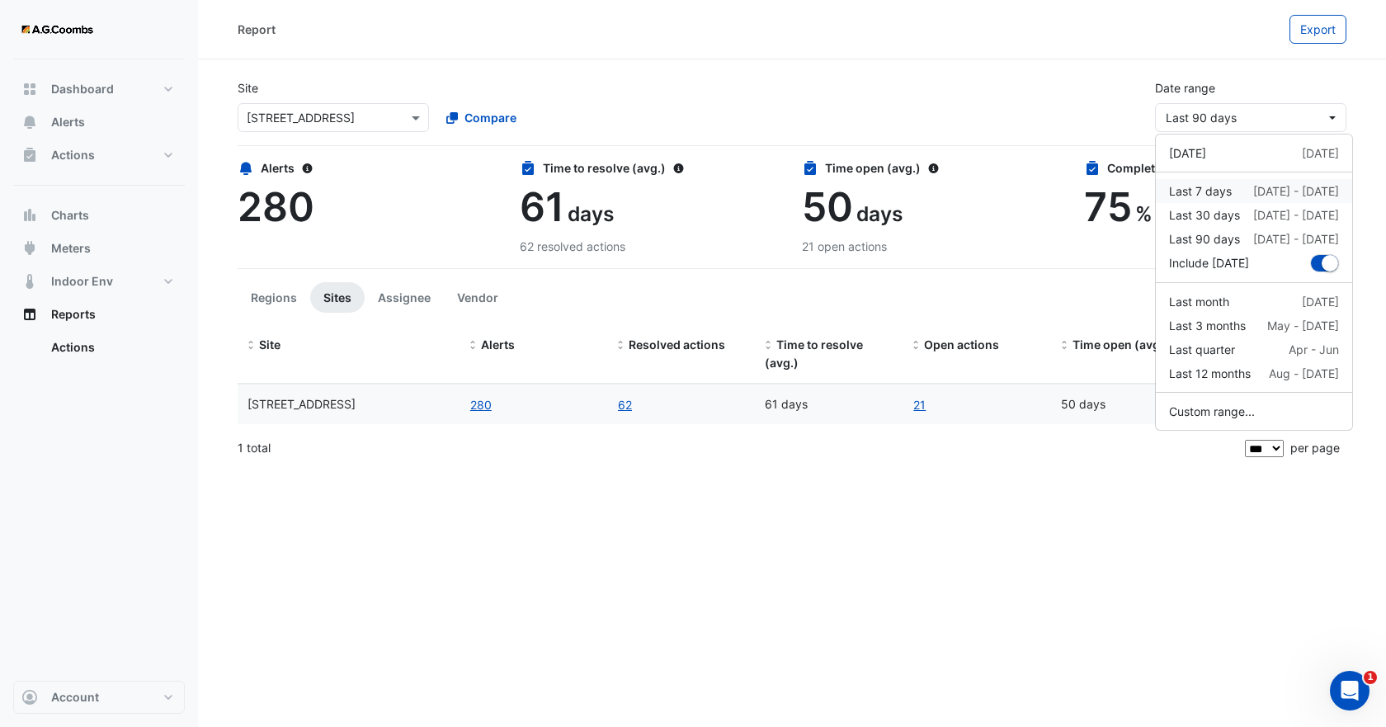
click at [1215, 186] on div "Last 7 days" at bounding box center [1200, 190] width 63 height 17
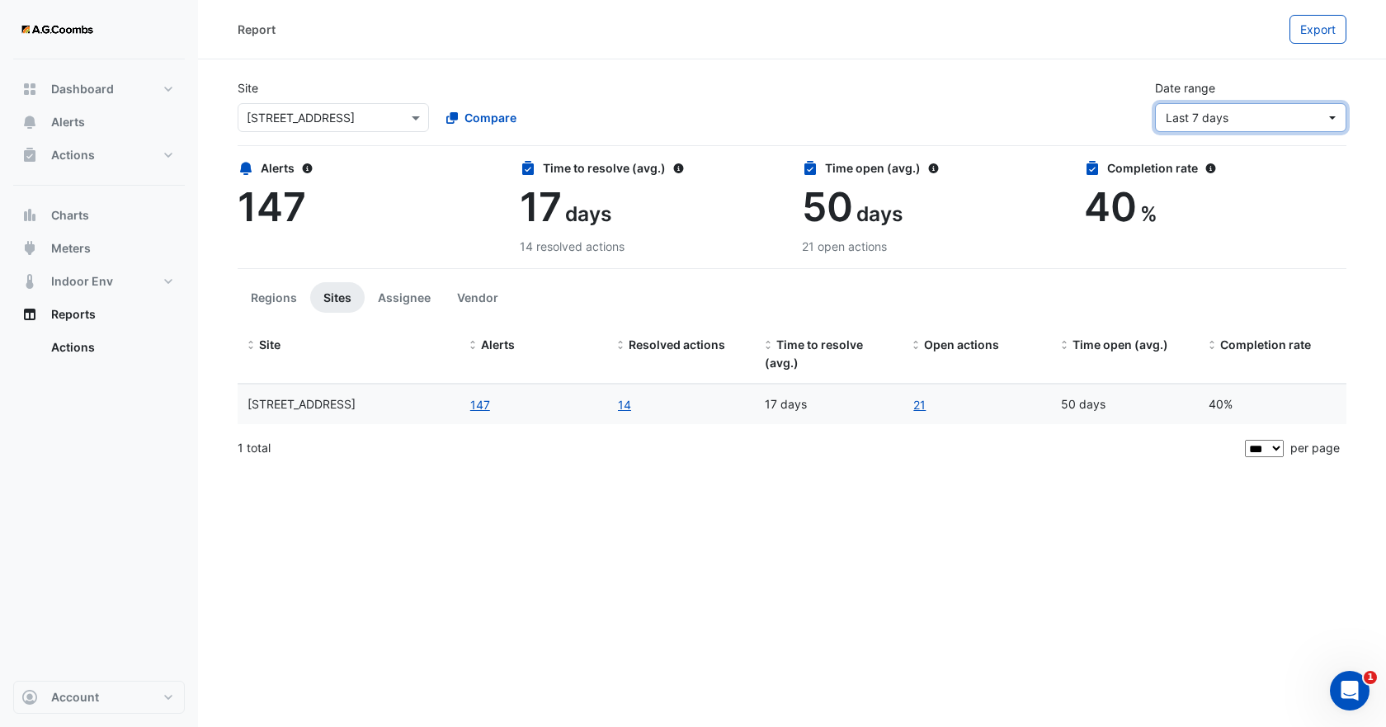
click at [1237, 116] on span "Last 7 days" at bounding box center [1246, 117] width 160 height 17
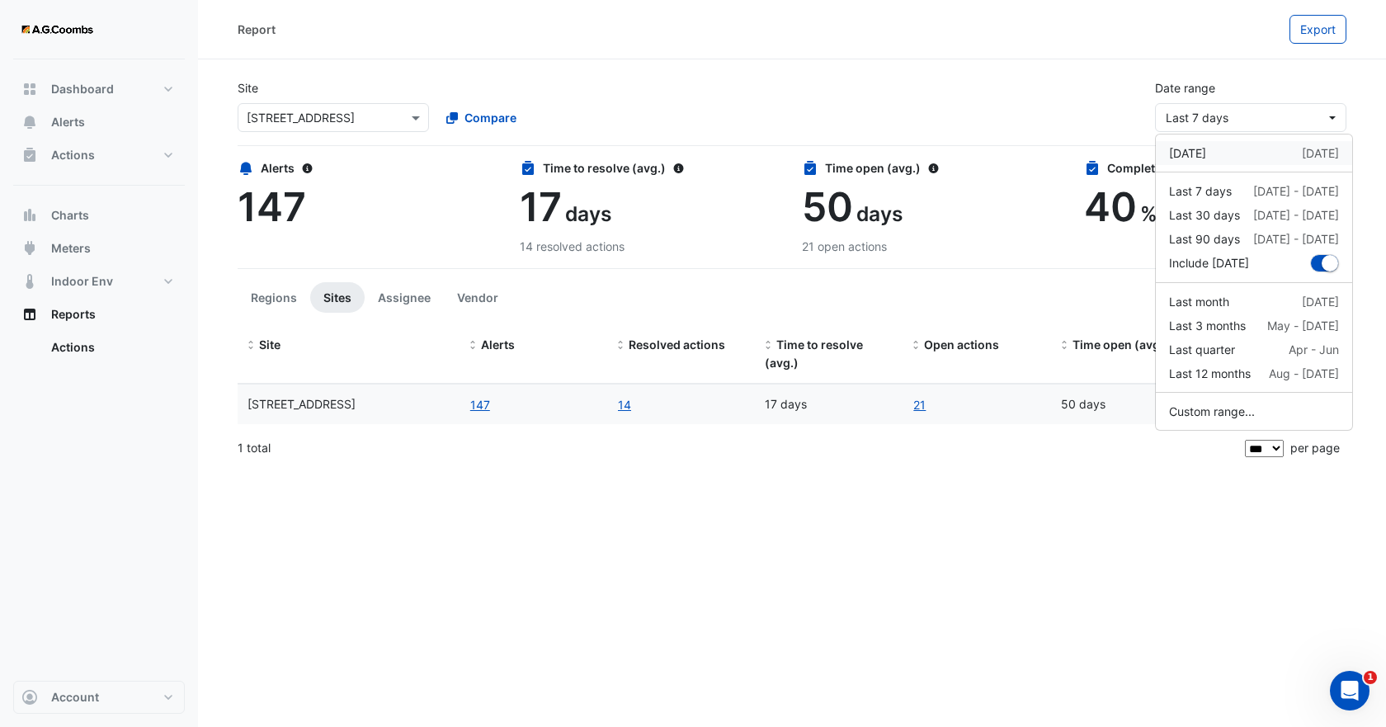
click at [1197, 154] on div "[DATE]" at bounding box center [1187, 152] width 37 height 17
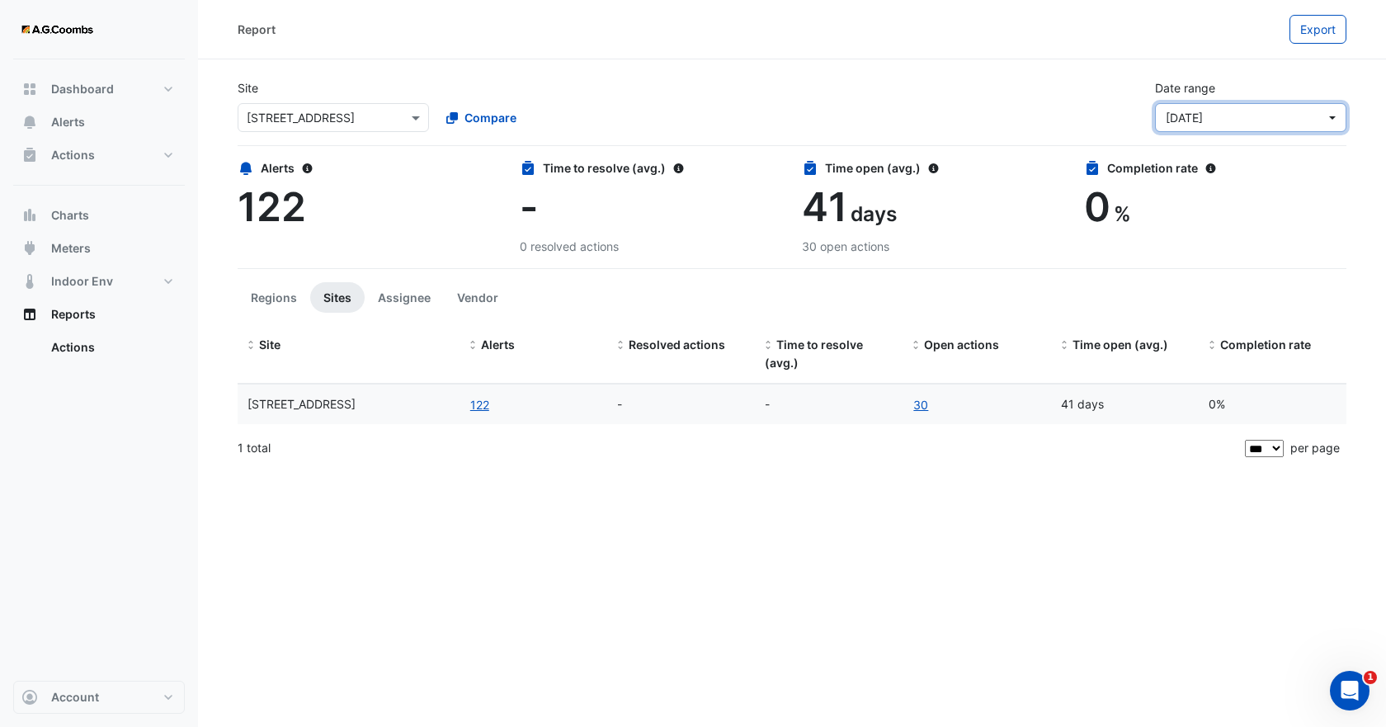
click at [1237, 113] on span "[DATE]" at bounding box center [1246, 117] width 160 height 17
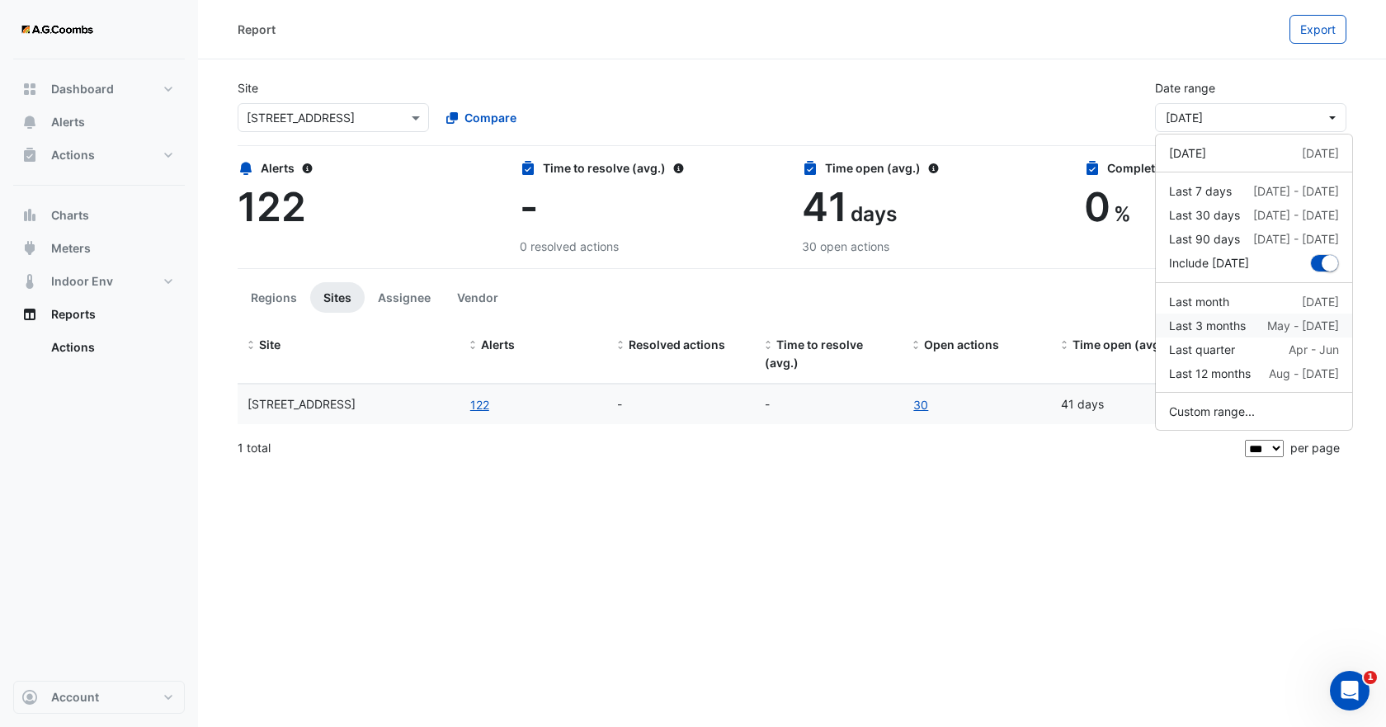
click at [1226, 324] on div "Last 3 months" at bounding box center [1207, 325] width 77 height 17
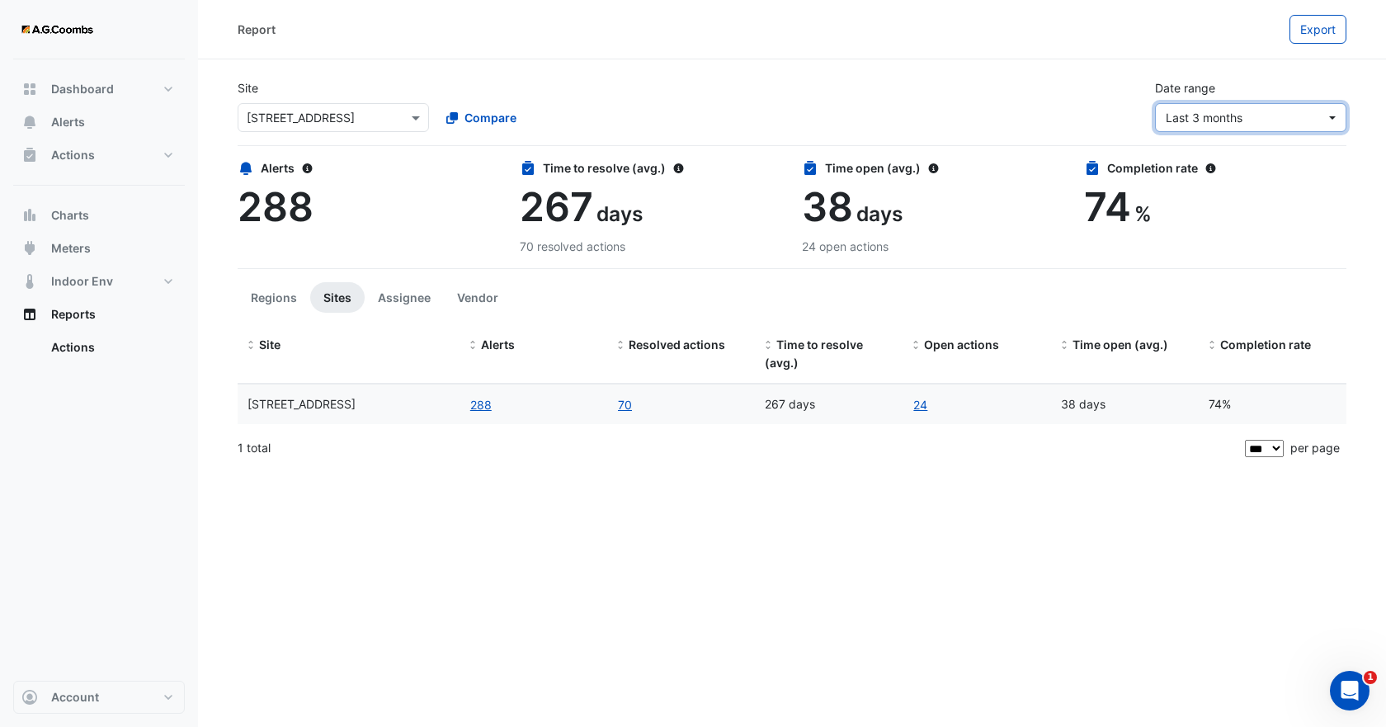
click at [1237, 124] on span "Last 3 months" at bounding box center [1204, 118] width 77 height 14
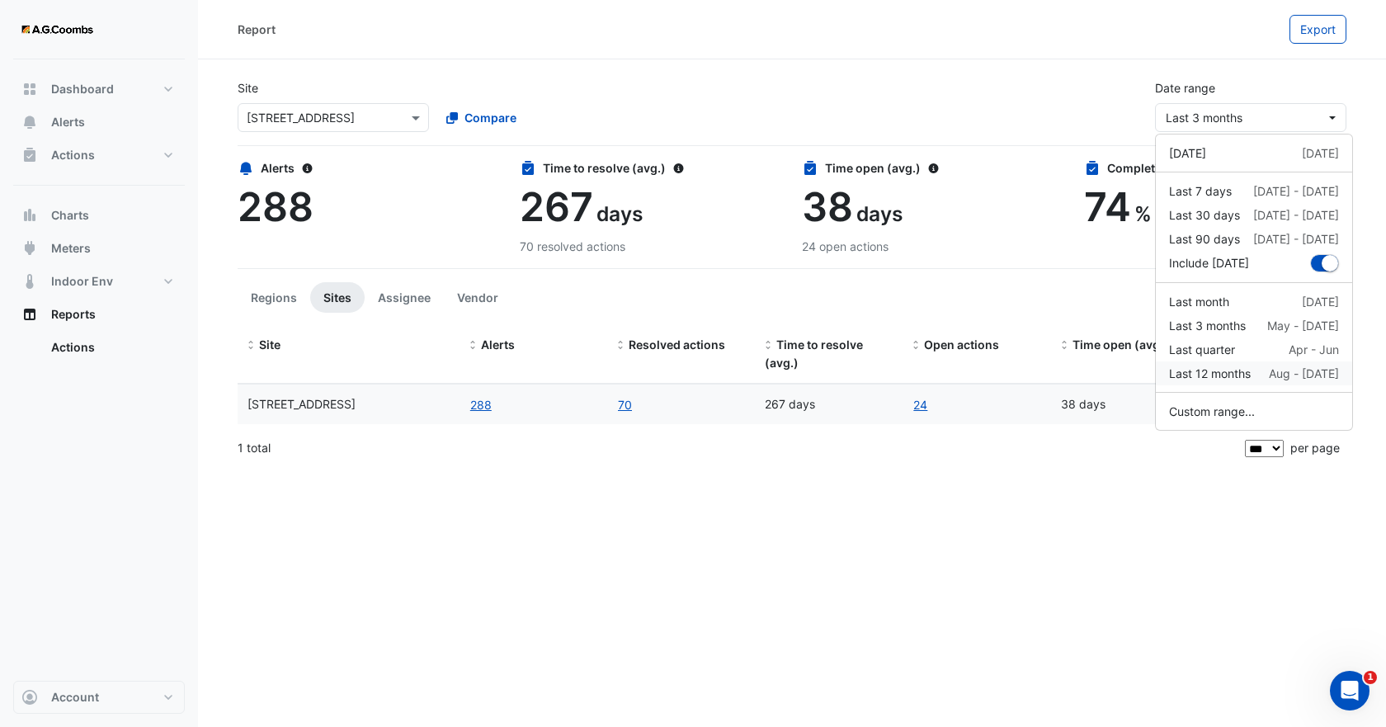
click at [1236, 369] on div "Last 12 months" at bounding box center [1210, 373] width 82 height 17
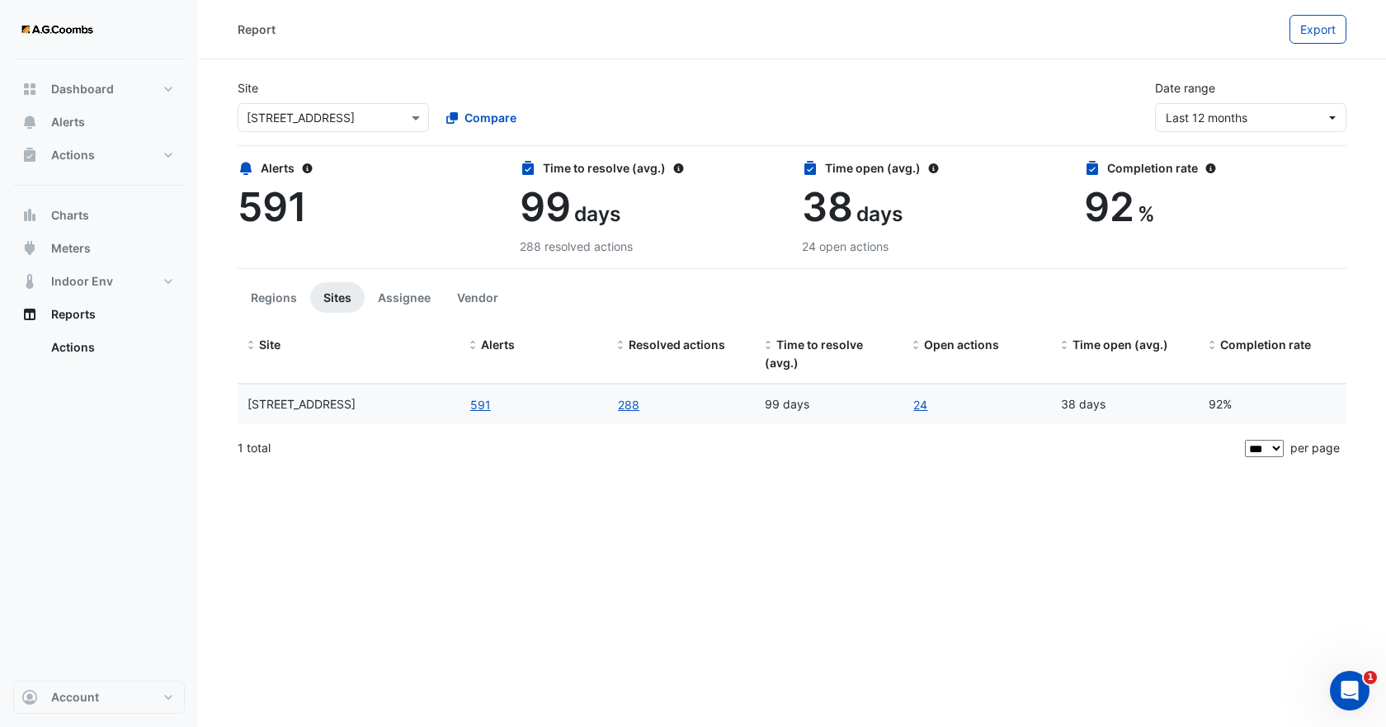
click at [599, 534] on div "Report Export Site Select a Site × [STREET_ADDRESS] Compare Date range Last 12 …" at bounding box center [792, 363] width 1188 height 727
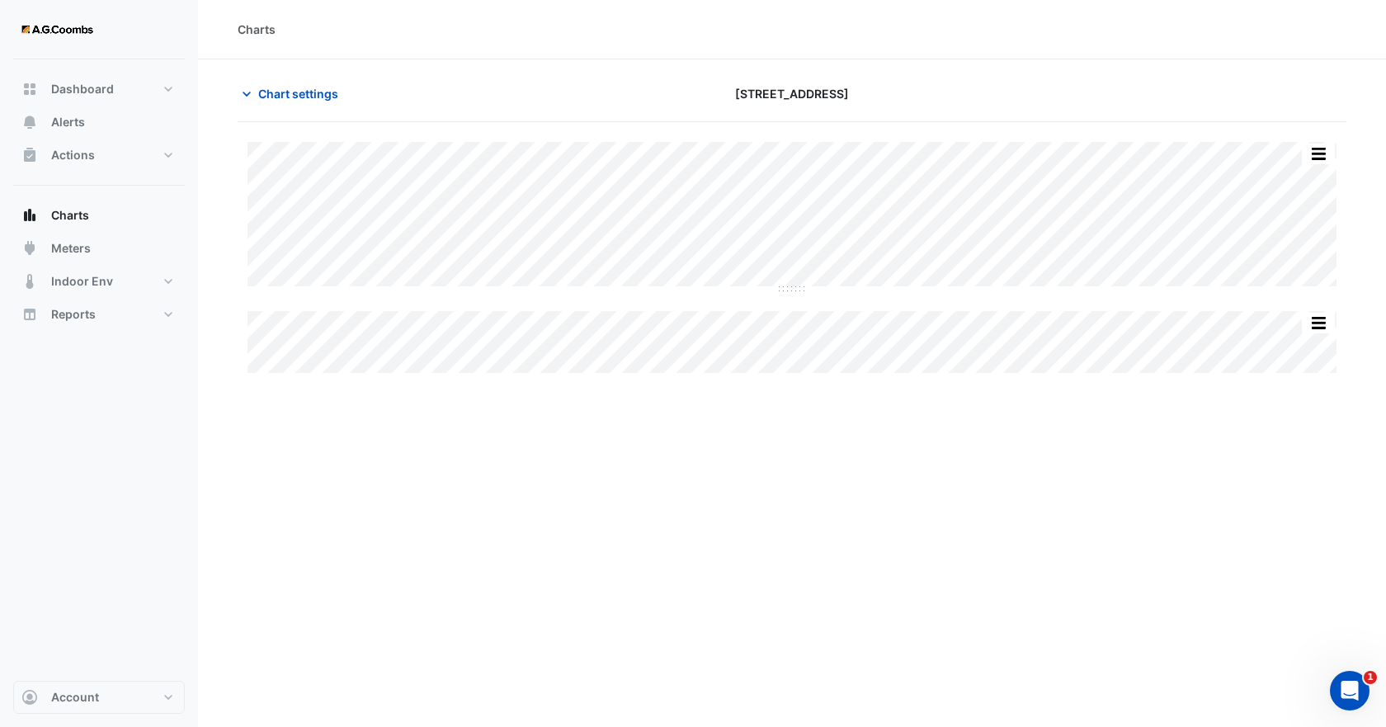
click at [532, 501] on div "Charts Chart settings 570 Bourke Street Split All Split None Print Save as JPEG…" at bounding box center [792, 363] width 1188 height 727
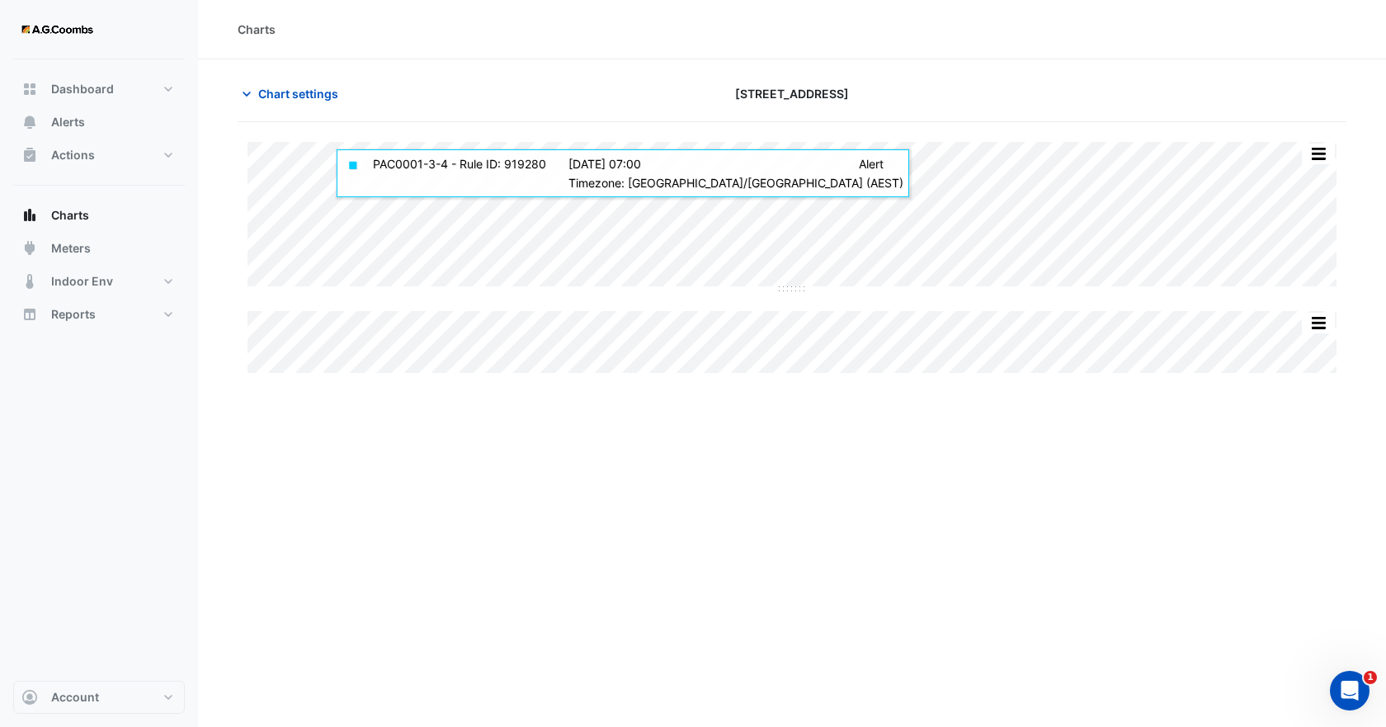
type input "**********"
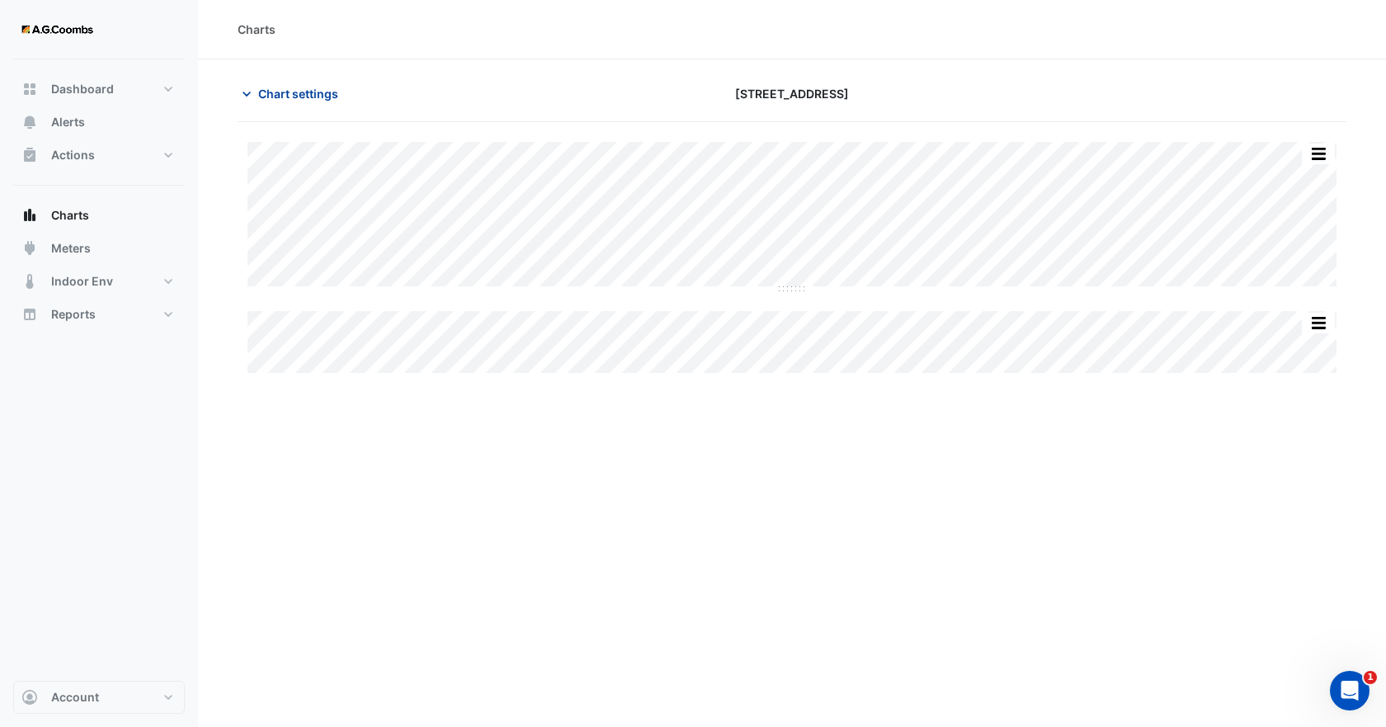
click at [311, 91] on span "Chart settings" at bounding box center [298, 93] width 80 height 17
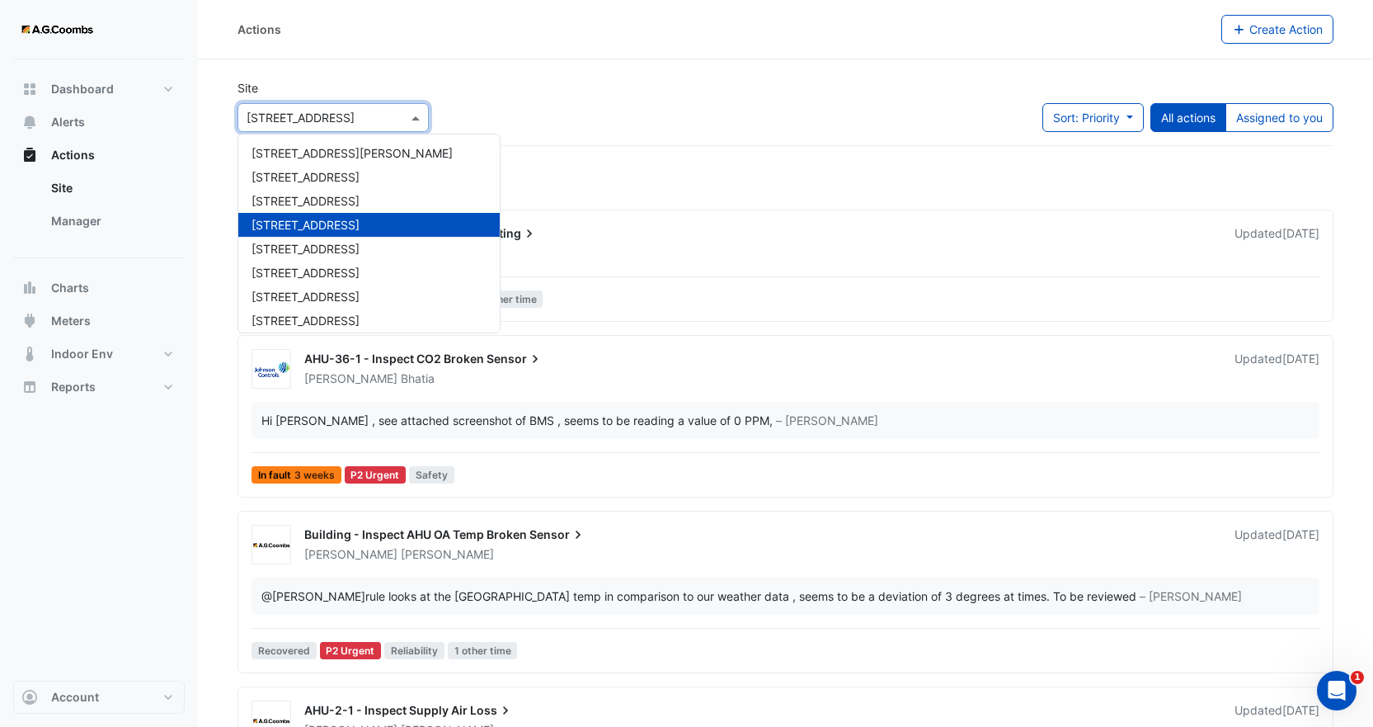
click at [408, 117] on span at bounding box center [418, 117] width 21 height 17
click at [87, 381] on span "Reports" at bounding box center [73, 387] width 45 height 16
select select "***"
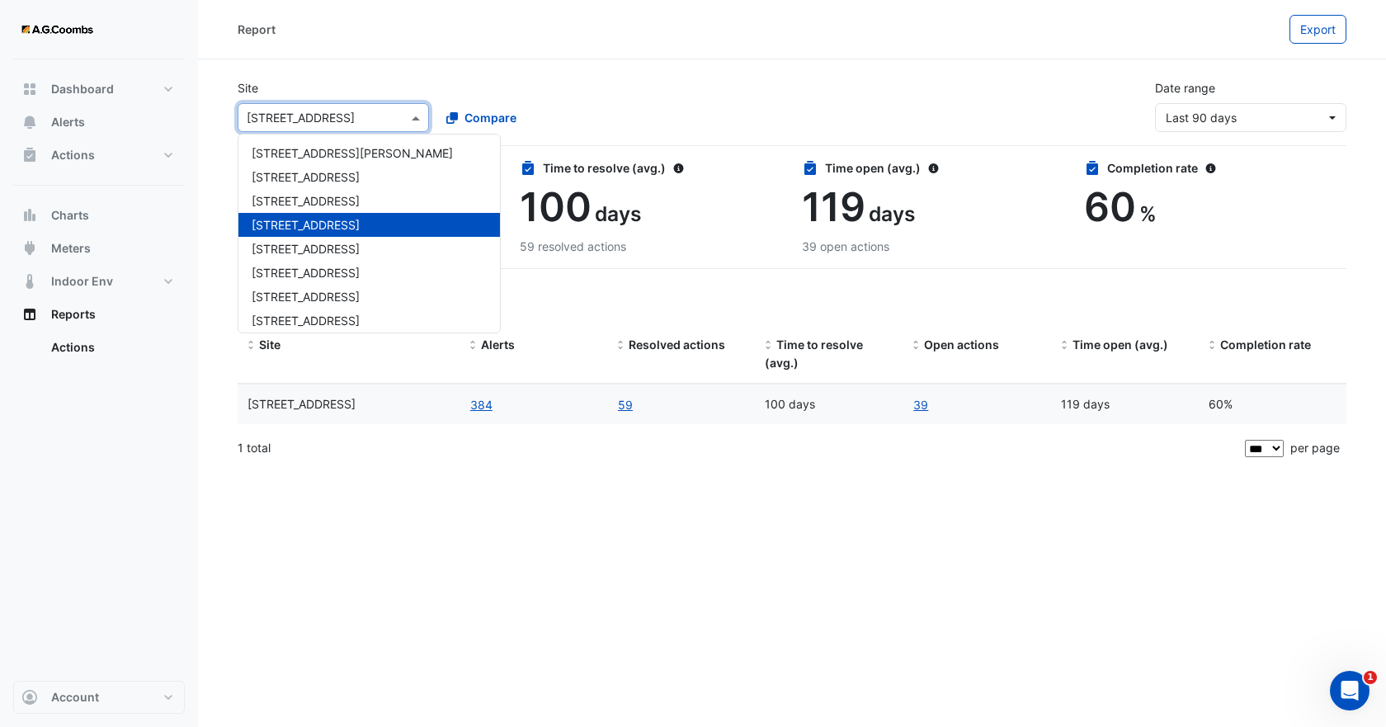
click at [415, 115] on span at bounding box center [418, 117] width 21 height 17
click at [349, 177] on span "[STREET_ADDRESS]" at bounding box center [306, 177] width 108 height 14
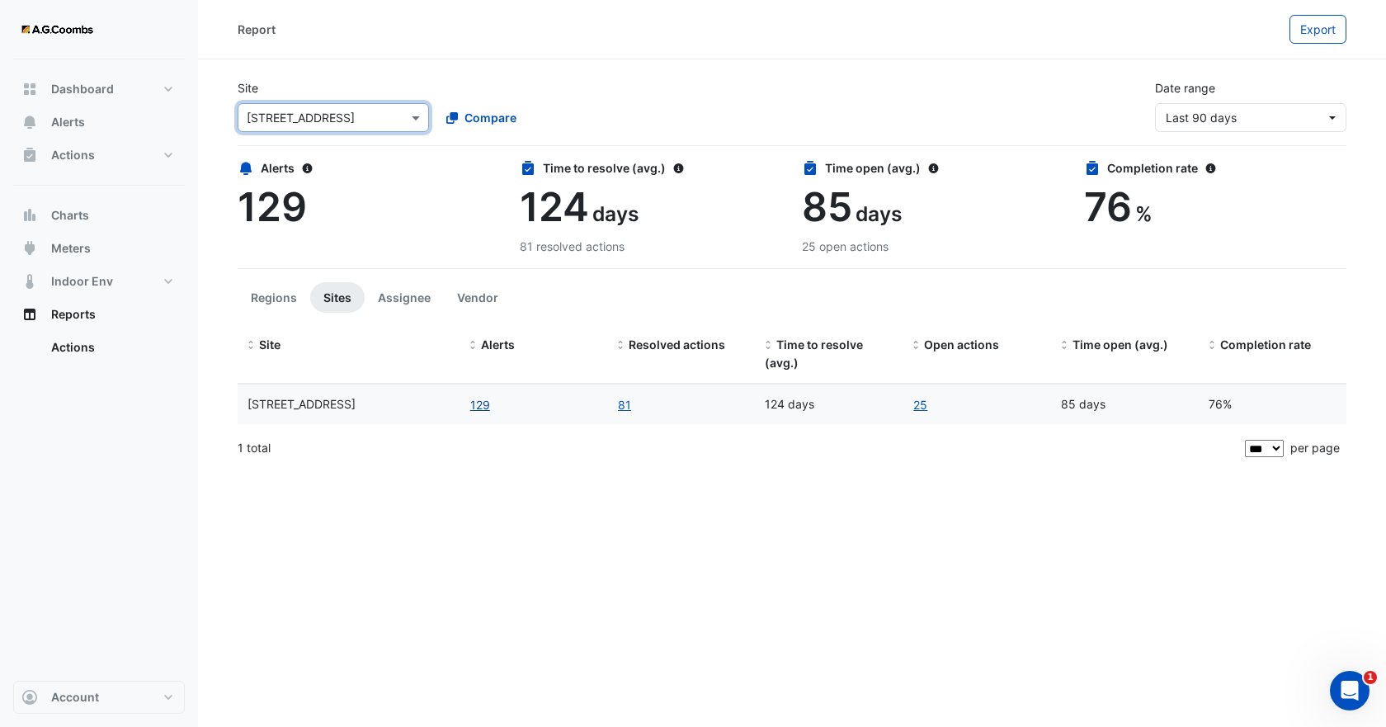
click at [472, 402] on button "129" at bounding box center [479, 404] width 21 height 19
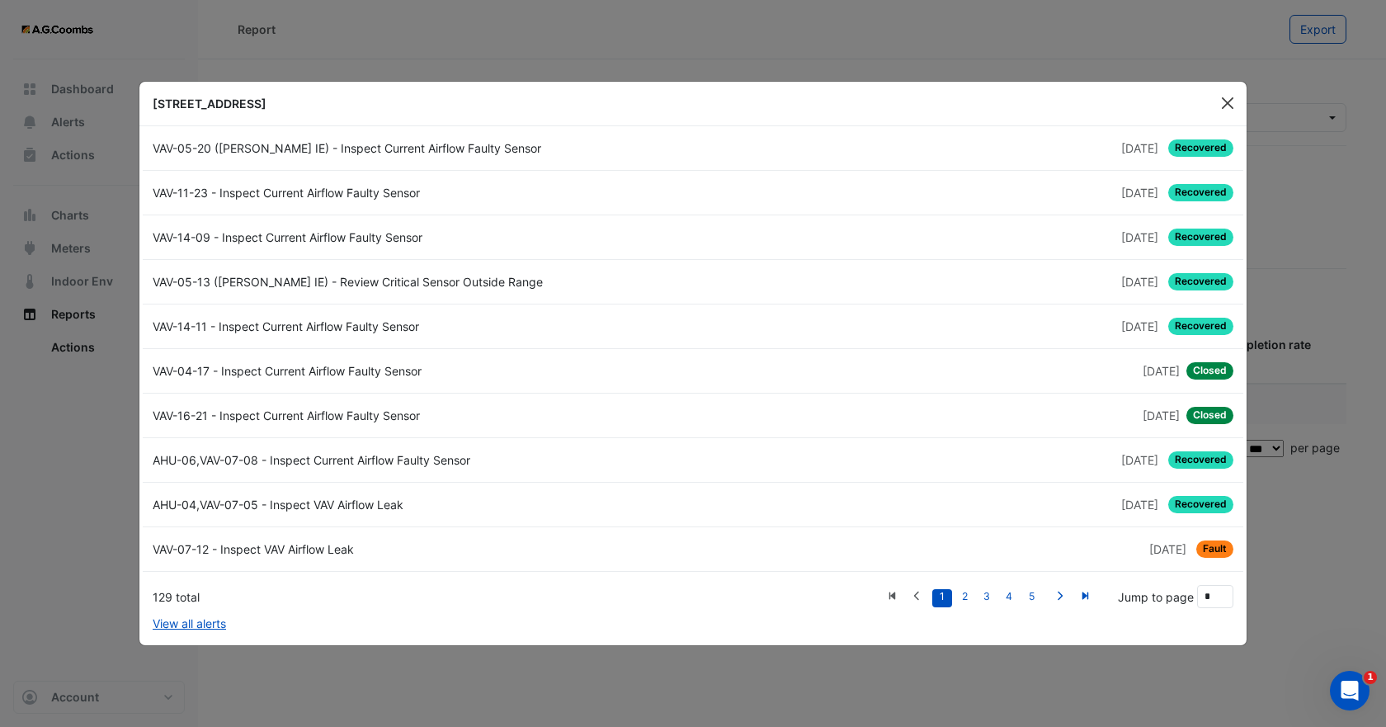
click at [1231, 103] on button "Close" at bounding box center [1227, 103] width 25 height 25
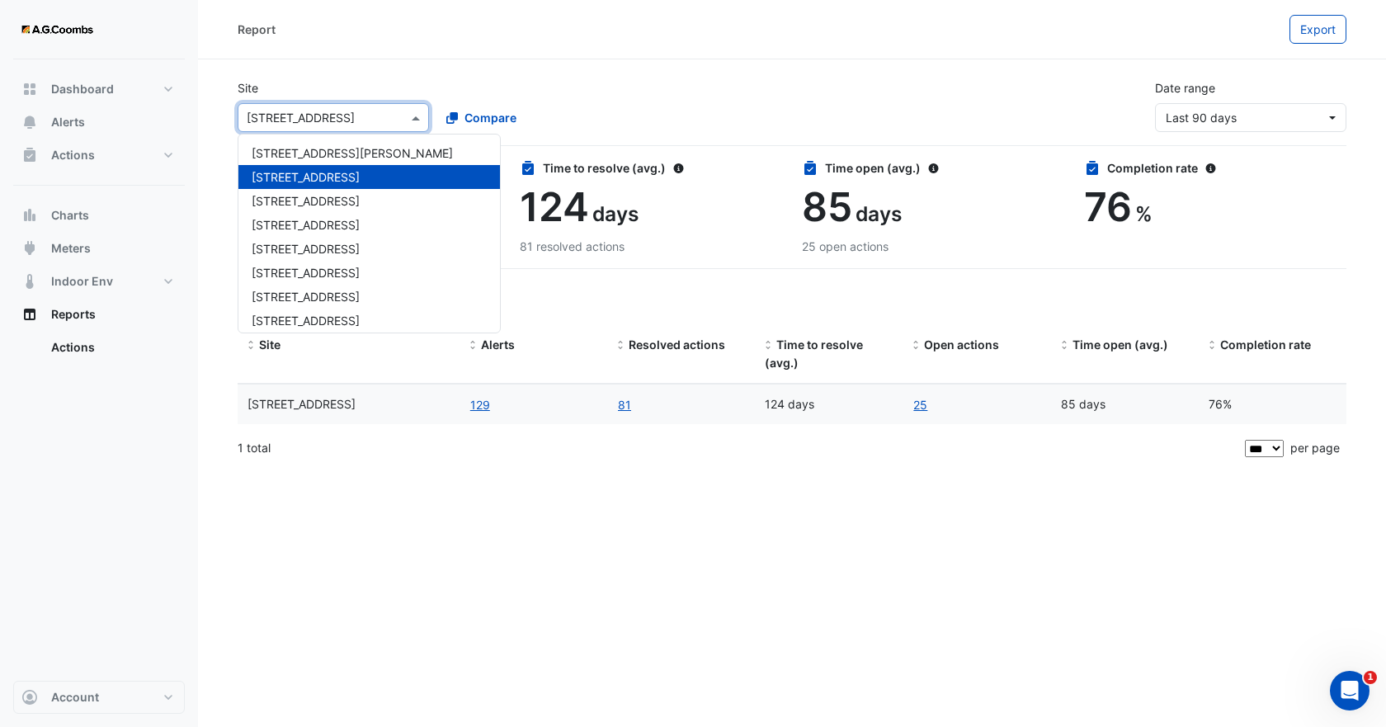
click at [393, 118] on div at bounding box center [333, 117] width 190 height 19
click at [330, 205] on span "[STREET_ADDRESS]" at bounding box center [306, 201] width 108 height 14
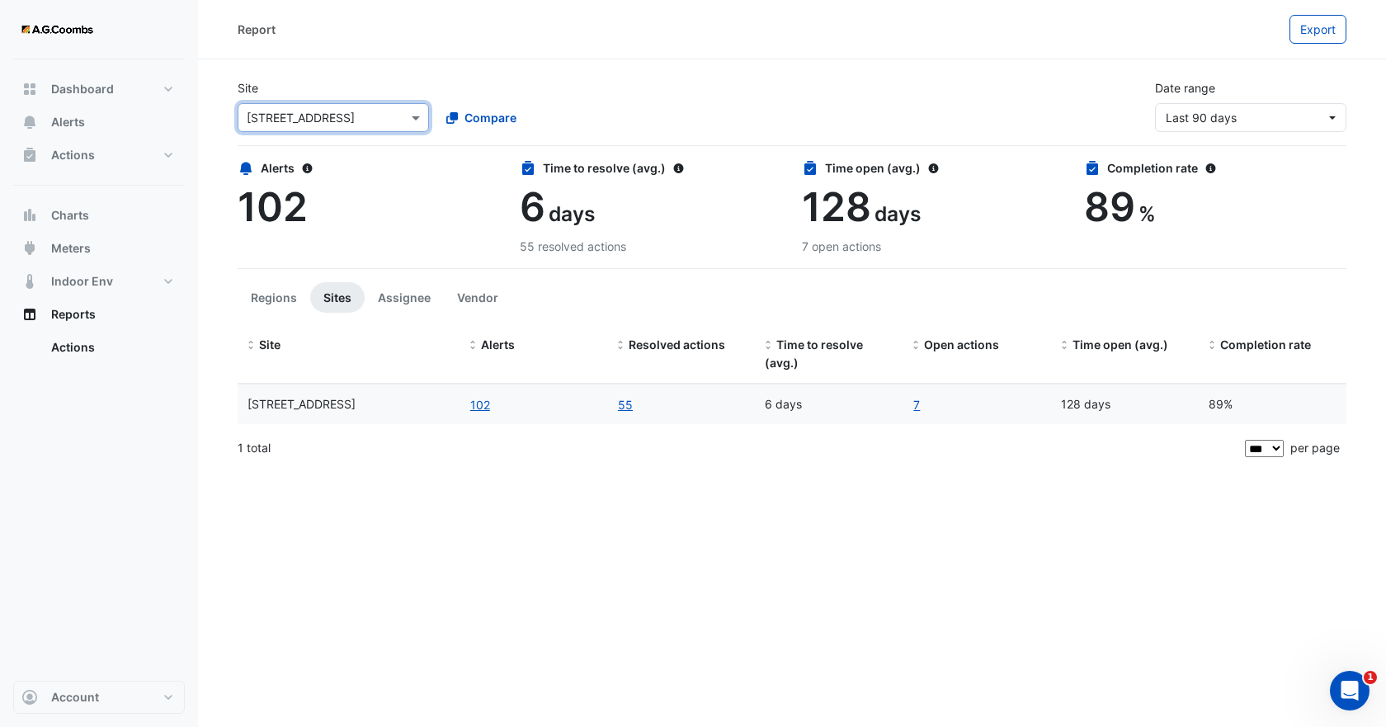
click at [407, 117] on div at bounding box center [333, 117] width 190 height 19
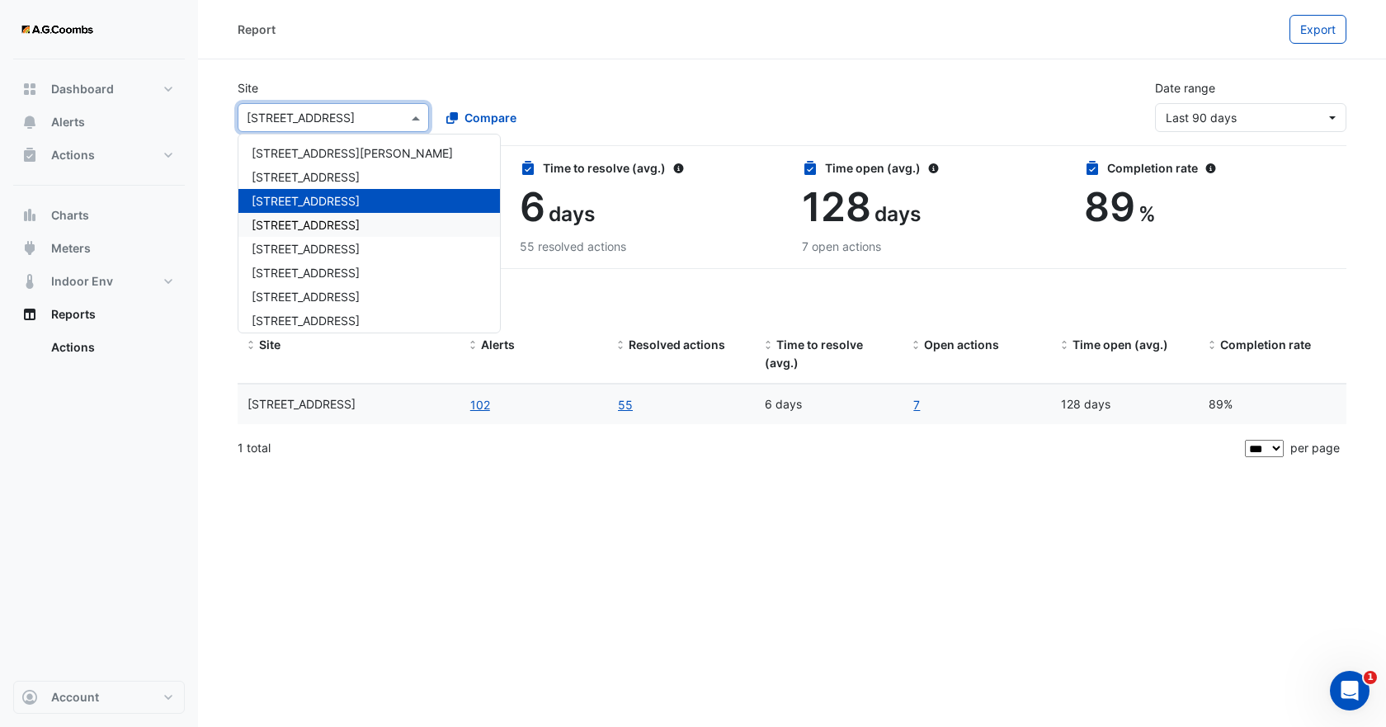
click at [321, 228] on span "[STREET_ADDRESS]" at bounding box center [306, 225] width 108 height 14
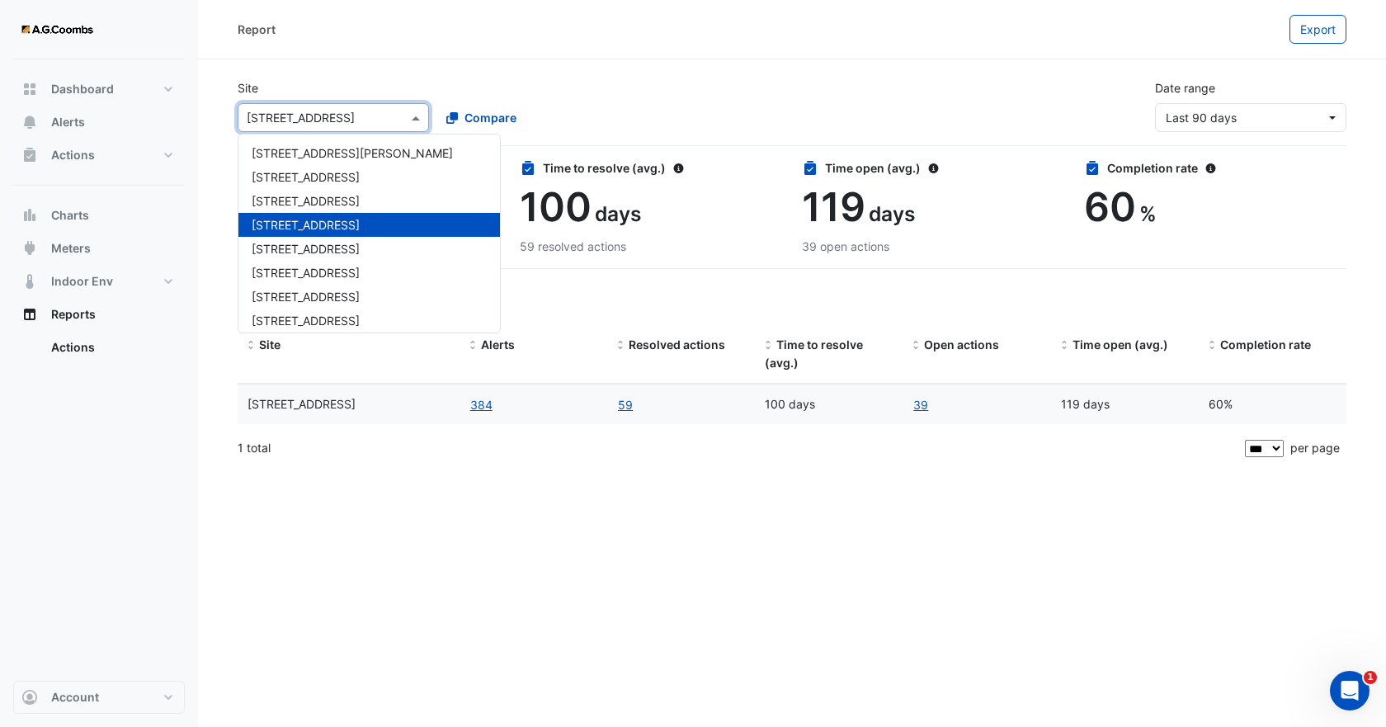
click at [401, 110] on div at bounding box center [333, 117] width 190 height 19
click at [324, 252] on span "[STREET_ADDRESS]" at bounding box center [306, 249] width 108 height 14
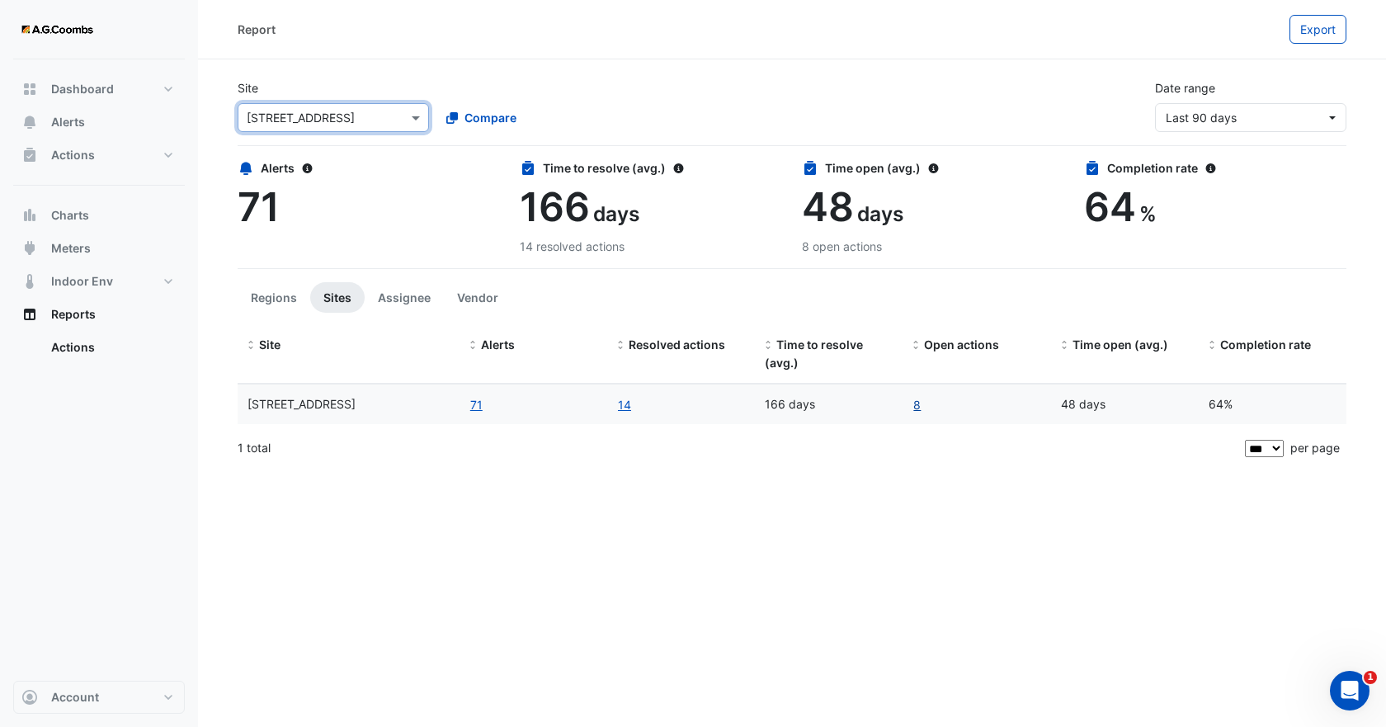
click at [917, 408] on link "8" at bounding box center [916, 404] width 9 height 19
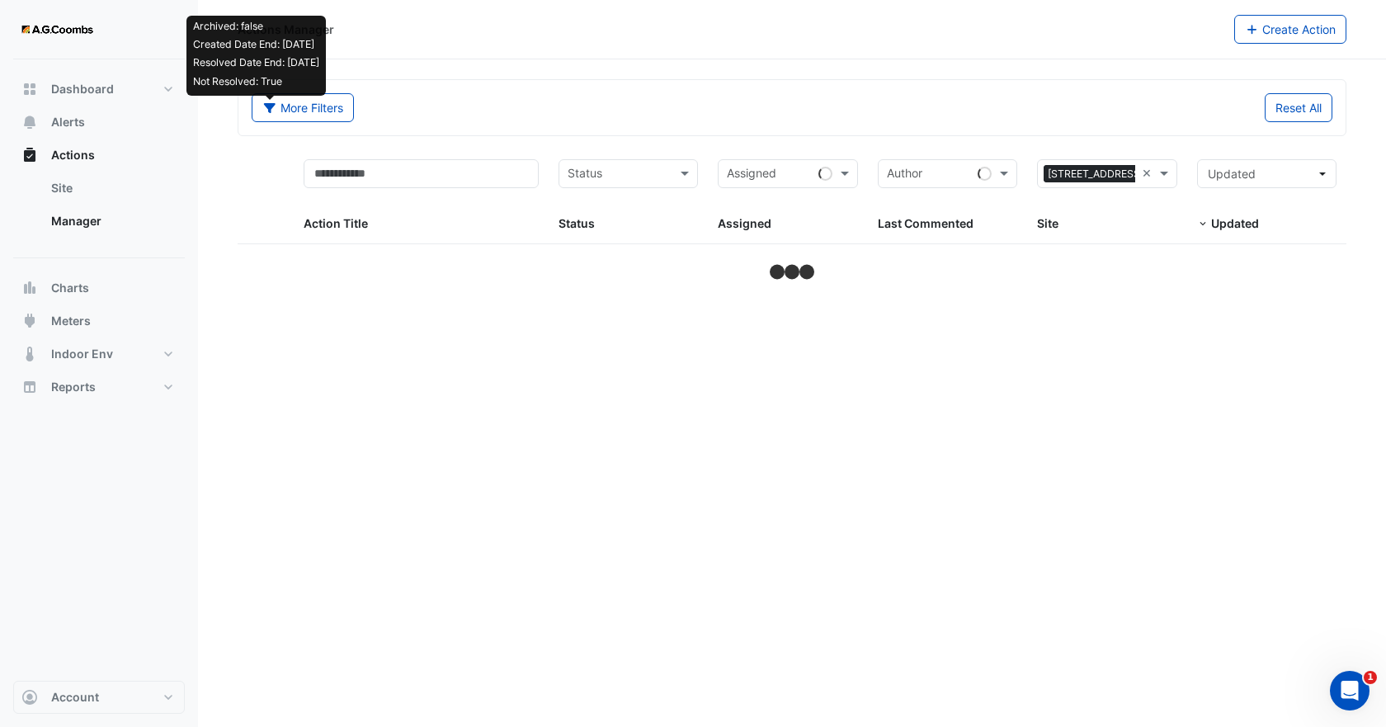
select select "***"
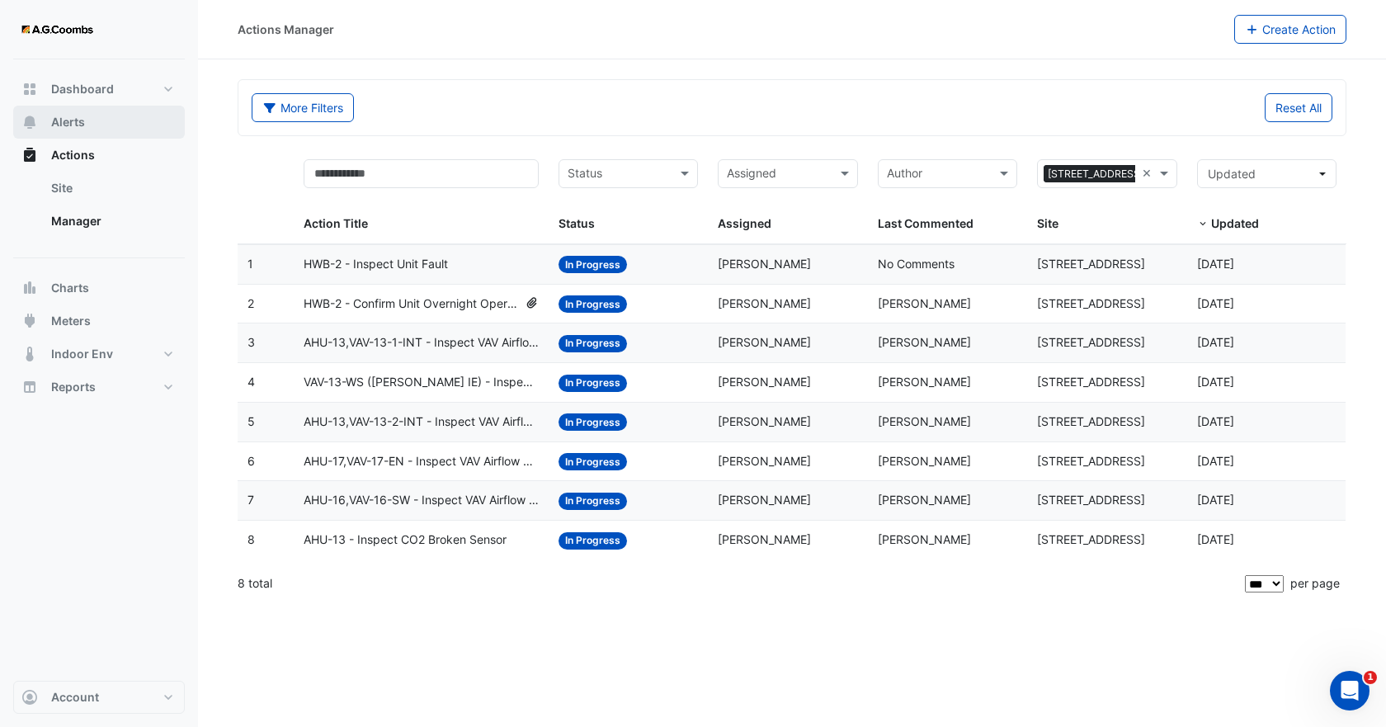
select select "***"
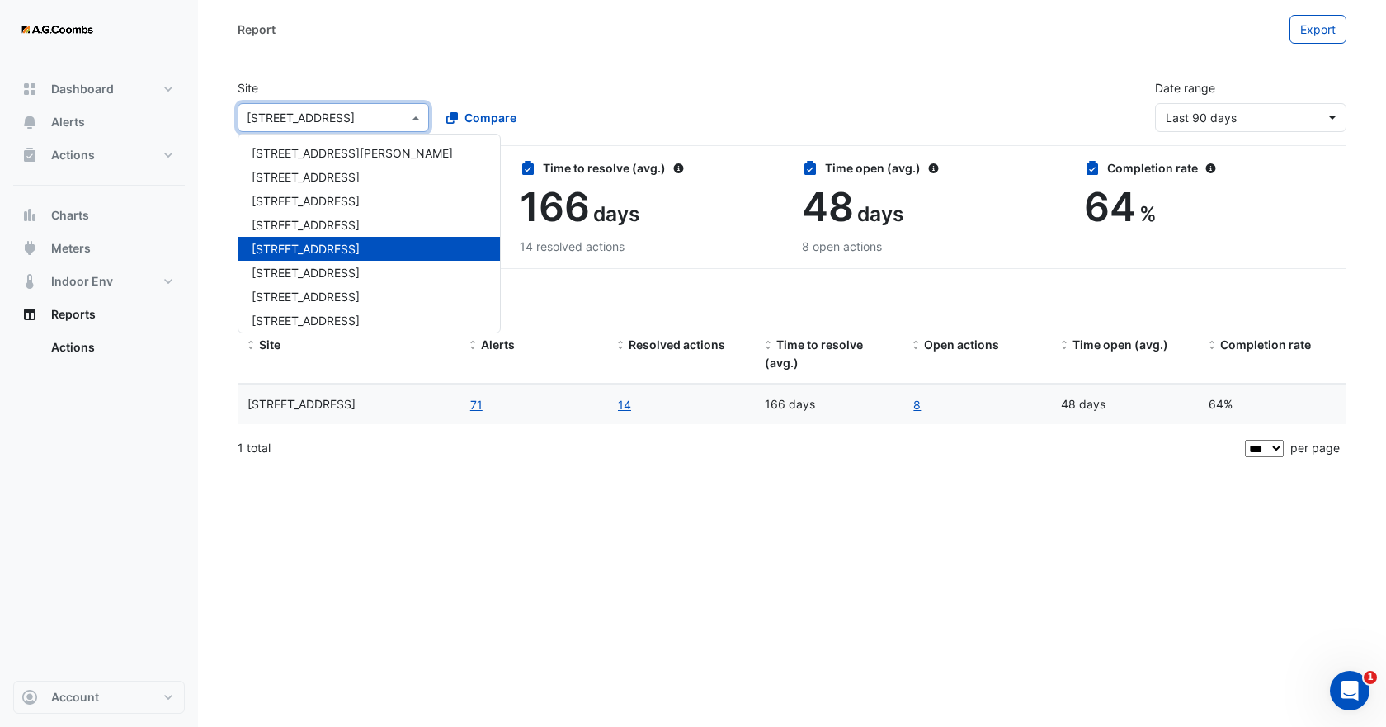
click at [413, 119] on span at bounding box center [418, 117] width 21 height 17
click at [338, 271] on div "[STREET_ADDRESS]" at bounding box center [368, 273] width 261 height 24
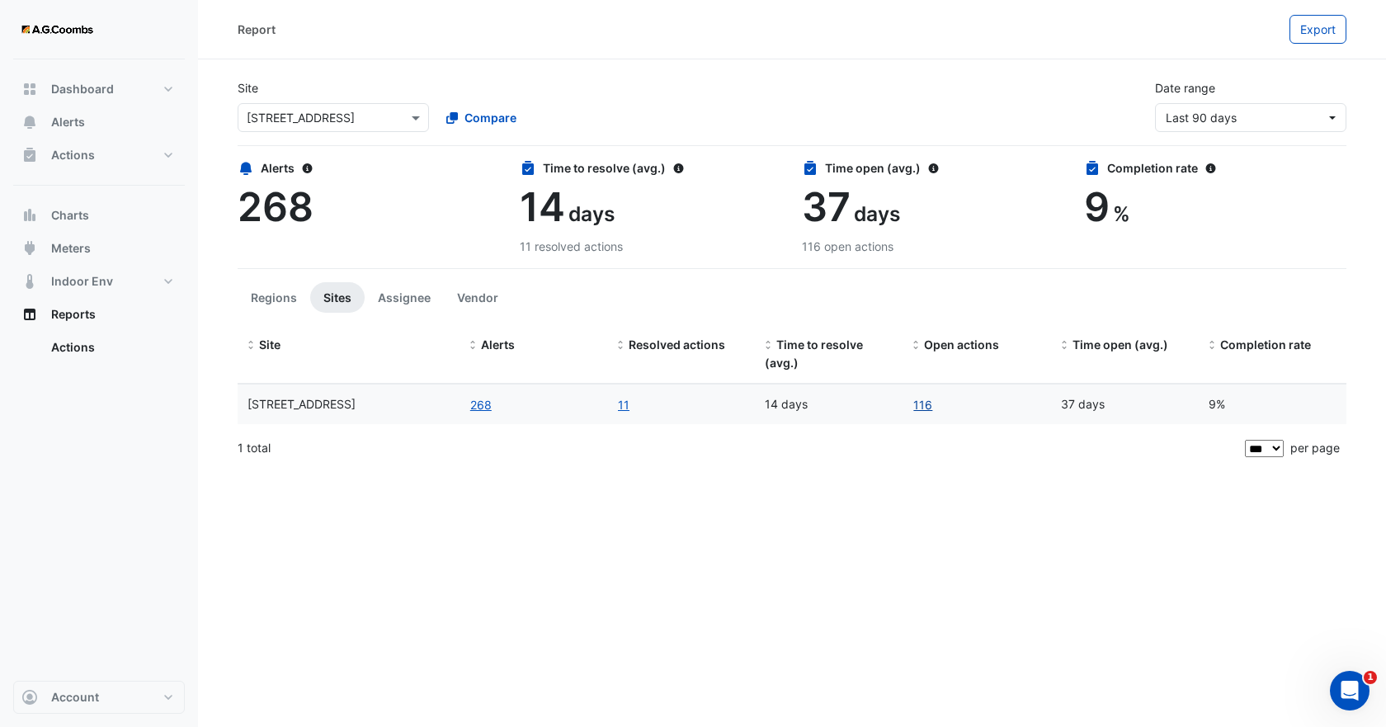
click at [925, 401] on link "116" at bounding box center [922, 404] width 21 height 19
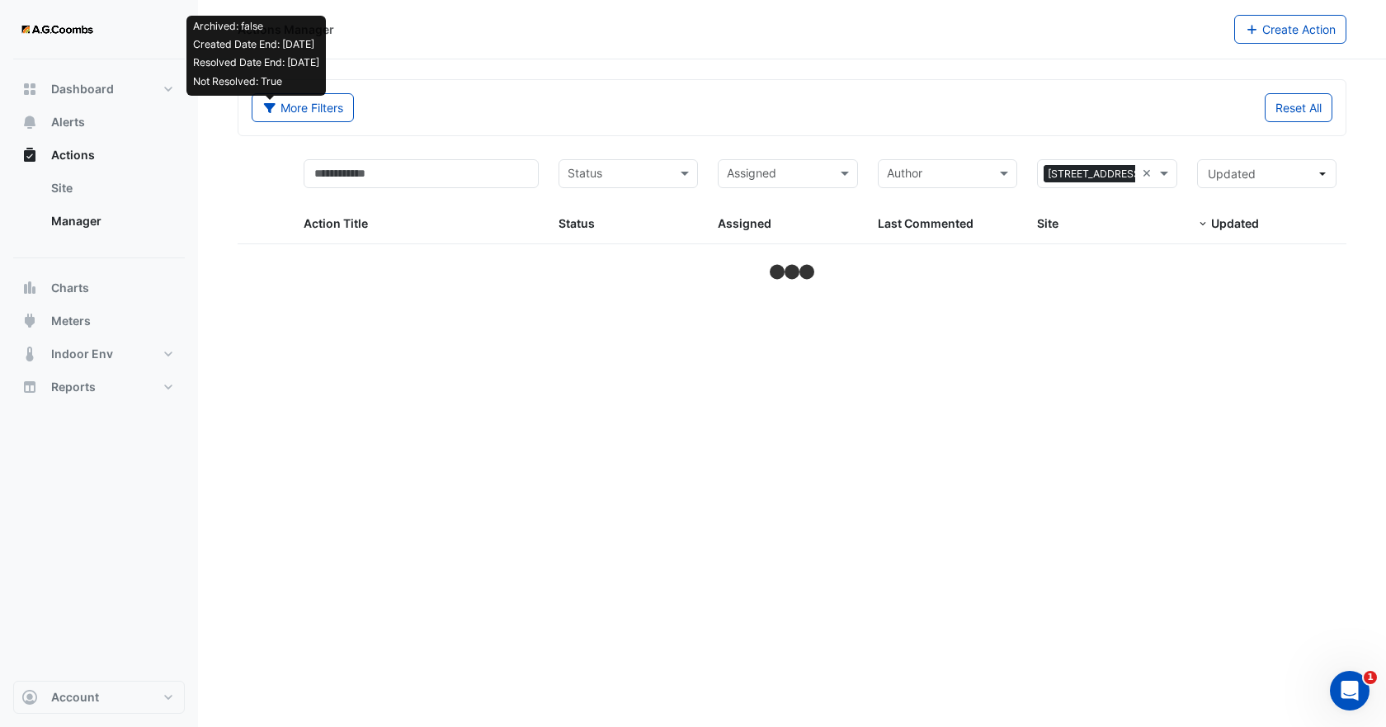
select select "***"
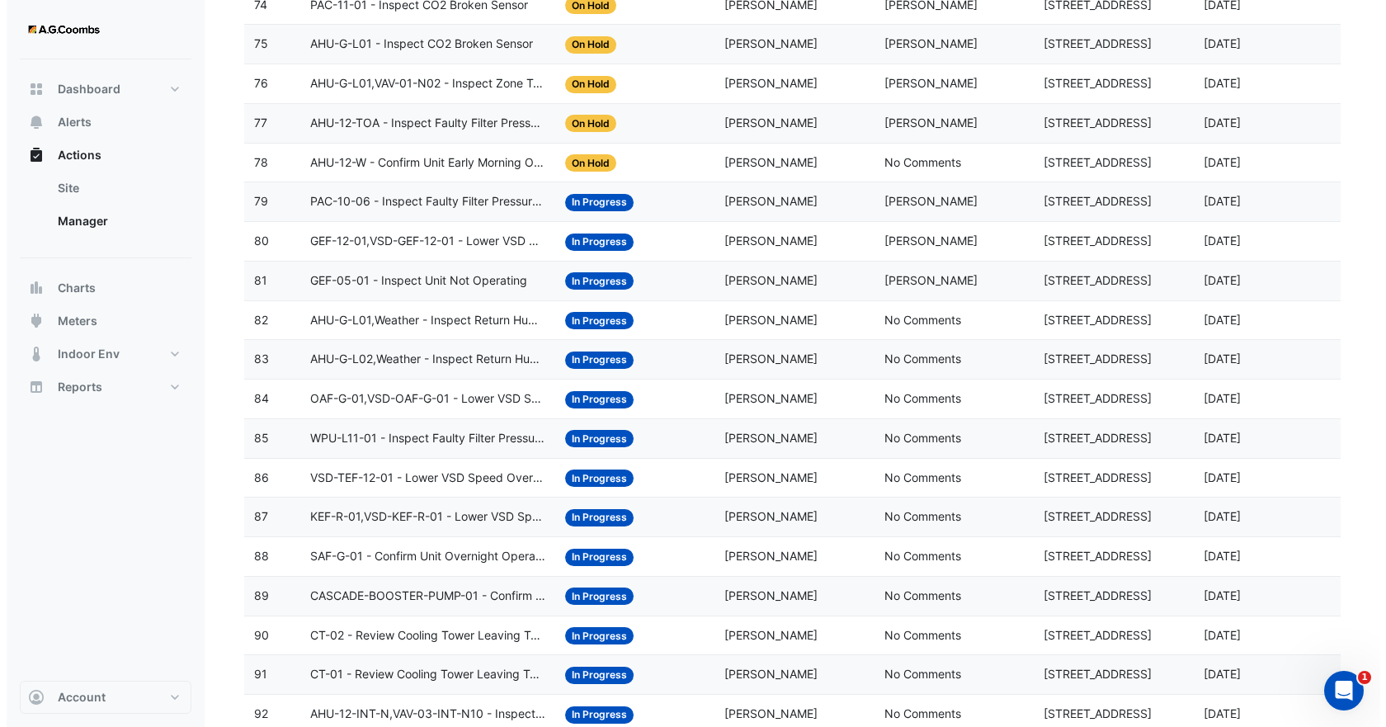
scroll to position [3501, 0]
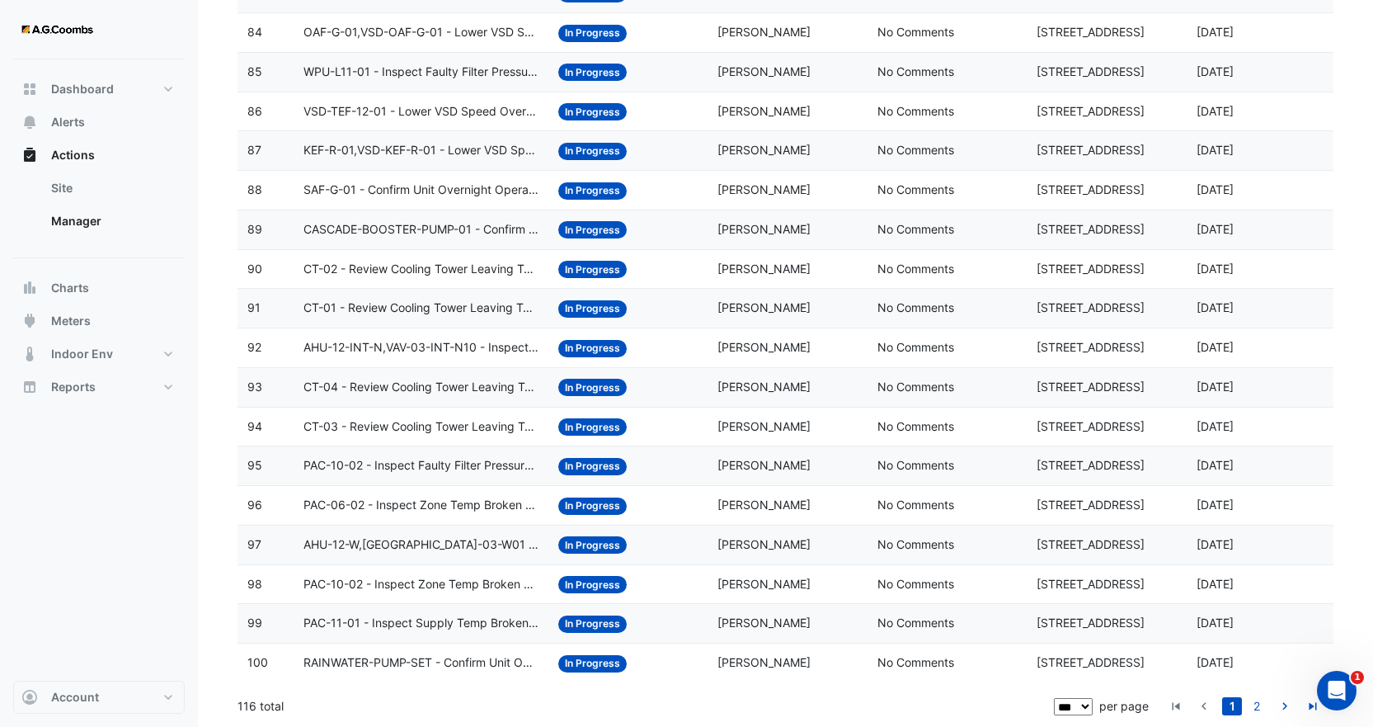
click at [440, 224] on span "CASCADE-BOOSTER-PUMP-01 - Confirm Unit Overnight Operation (Energy Waste)" at bounding box center [421, 229] width 235 height 19
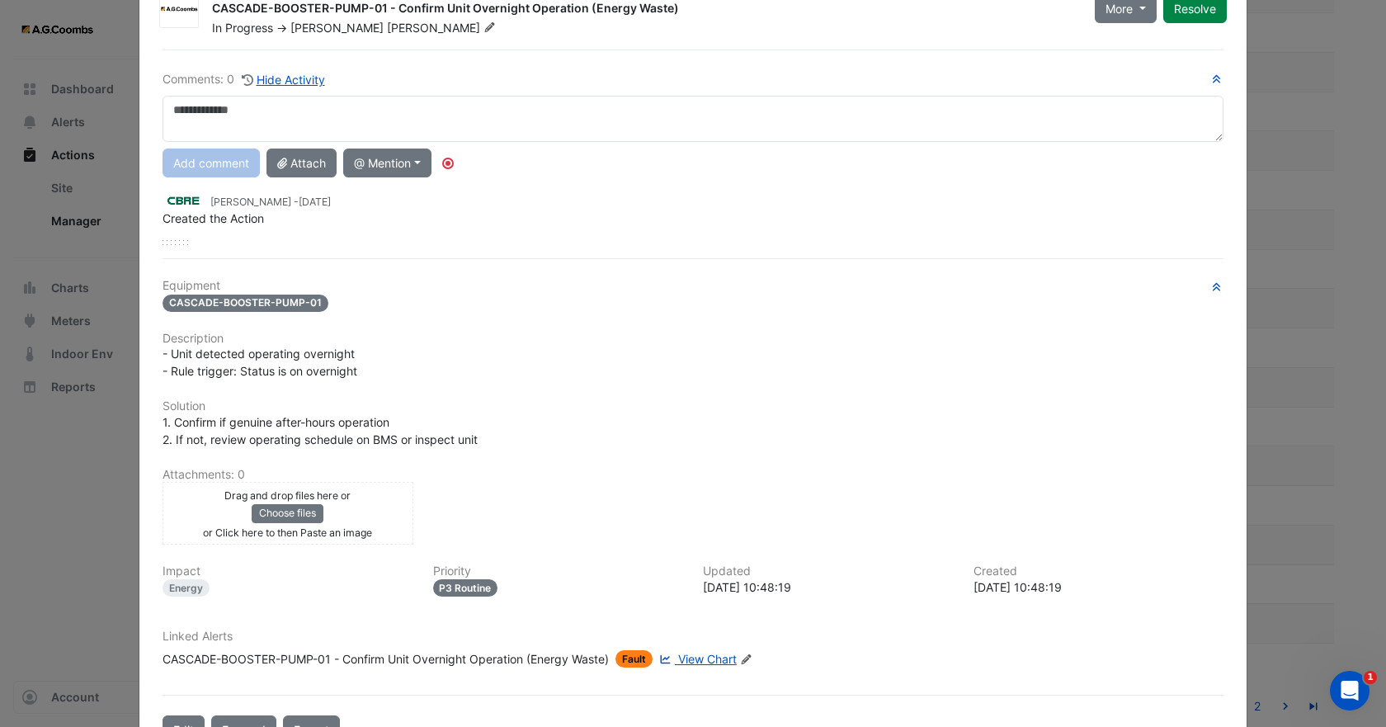
scroll to position [118, 0]
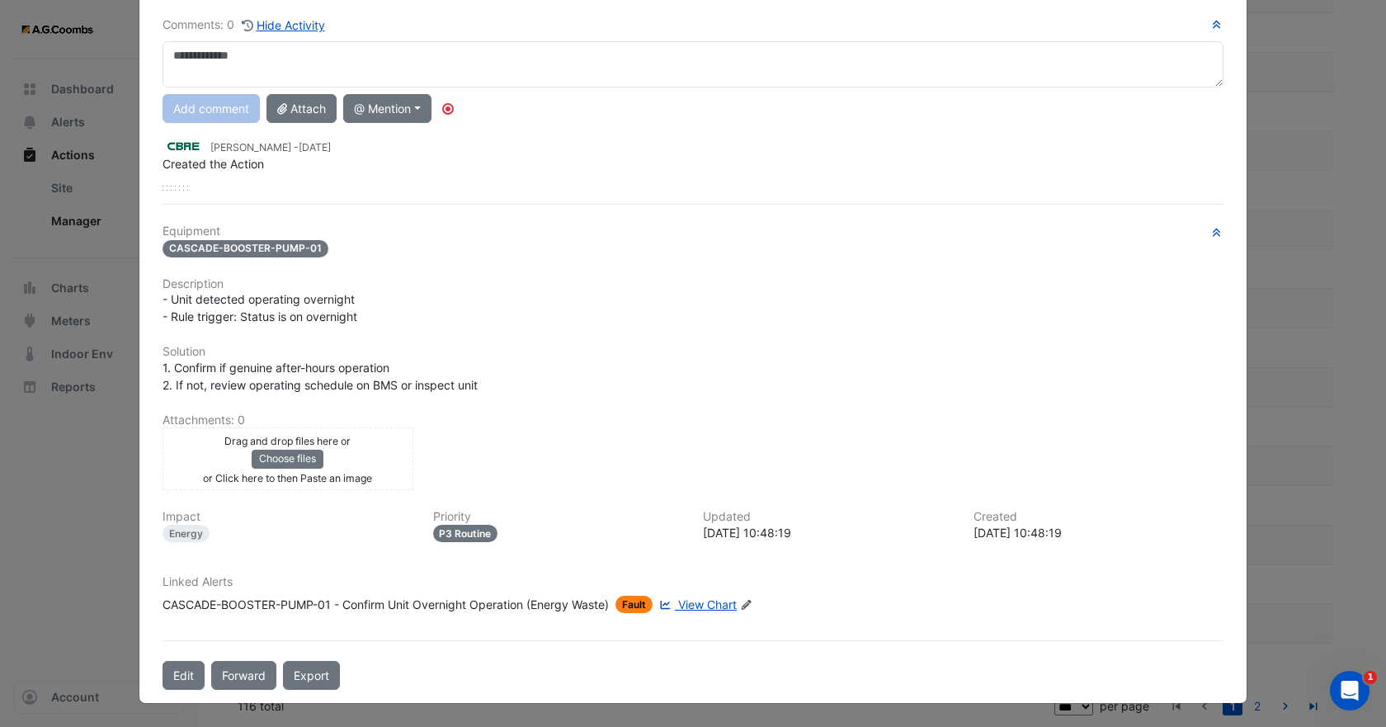
click at [697, 605] on span "View Chart" at bounding box center [707, 604] width 59 height 14
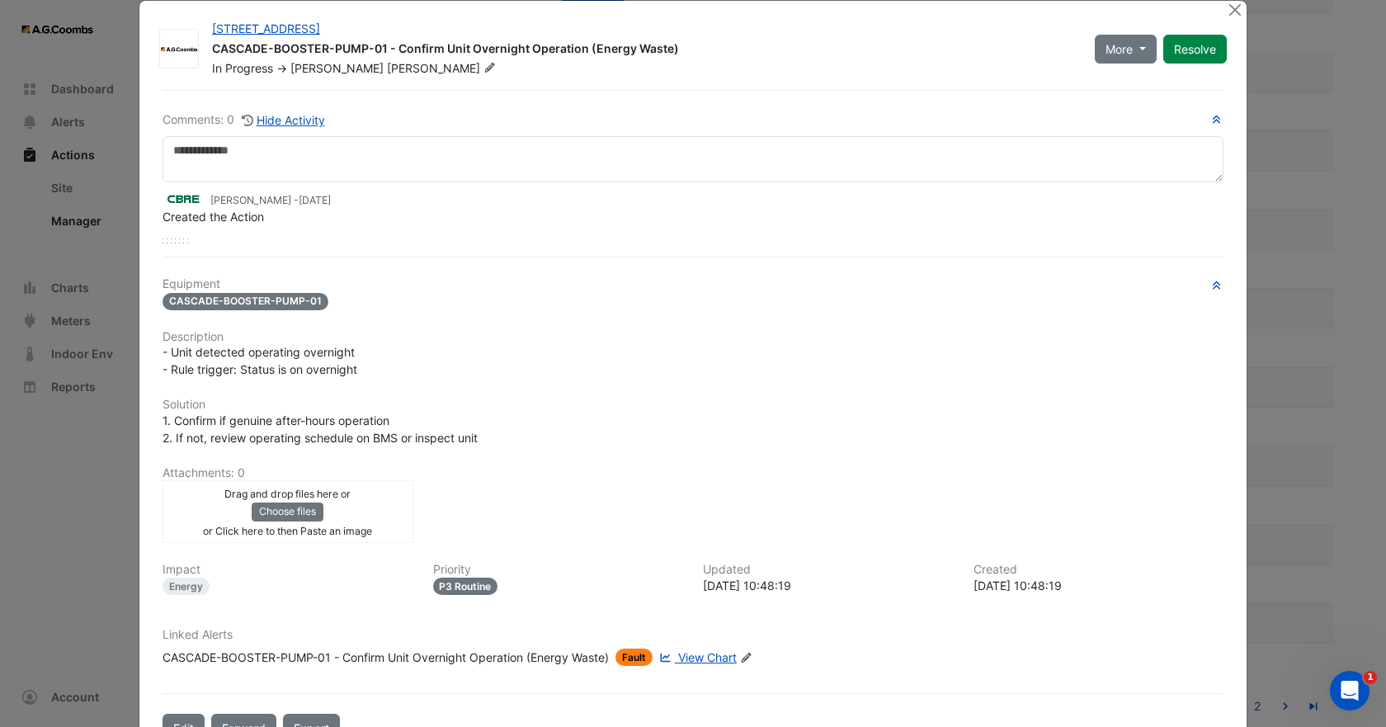
scroll to position [0, 0]
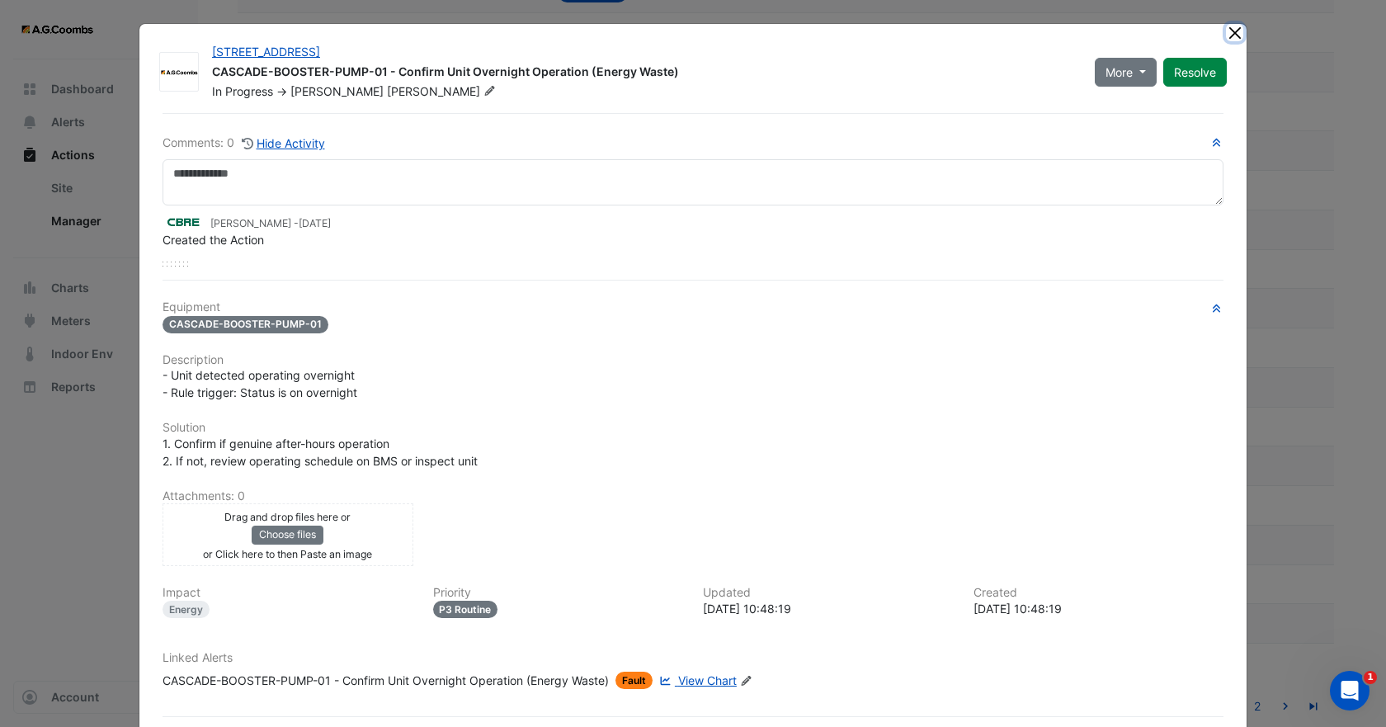
click at [1232, 35] on button "Close" at bounding box center [1234, 32] width 17 height 17
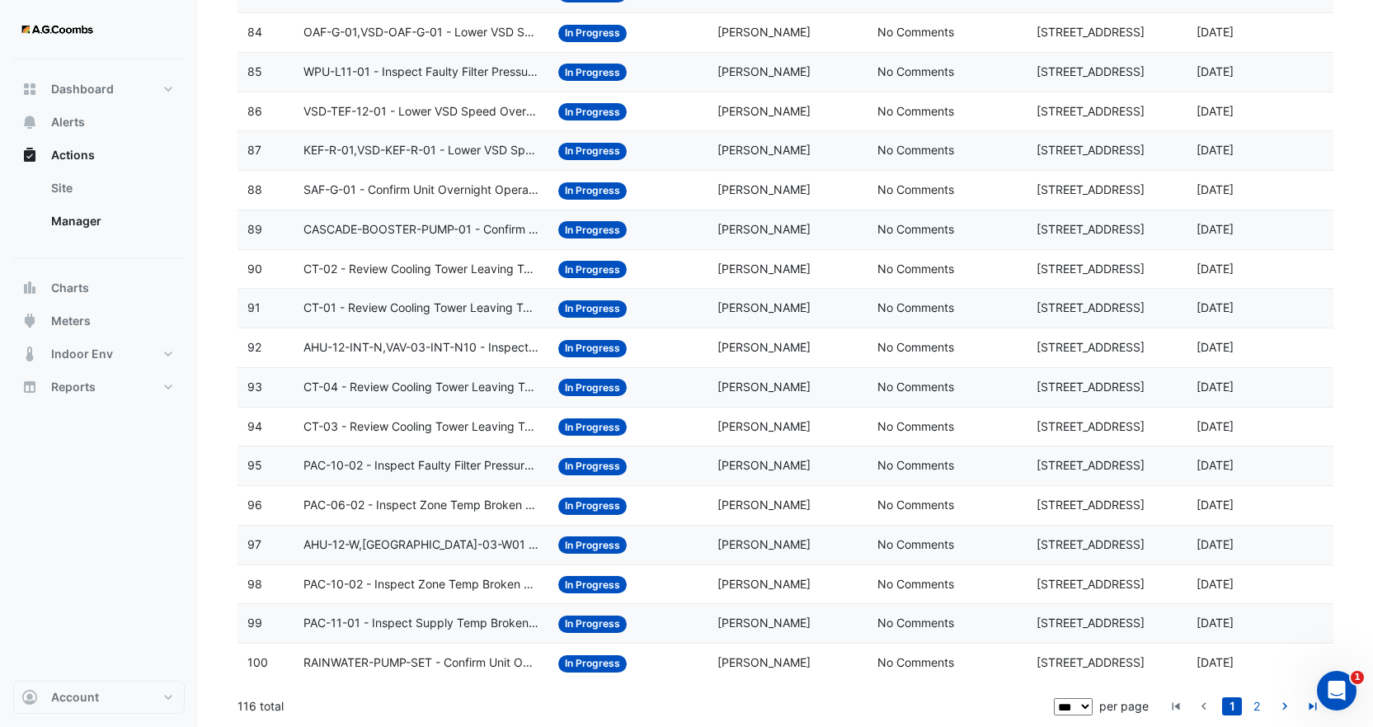
click at [465, 661] on span "RAINWATER-PUMP-SET - Confirm Unit Overnight Operation (Energy Waste)" at bounding box center [421, 662] width 235 height 19
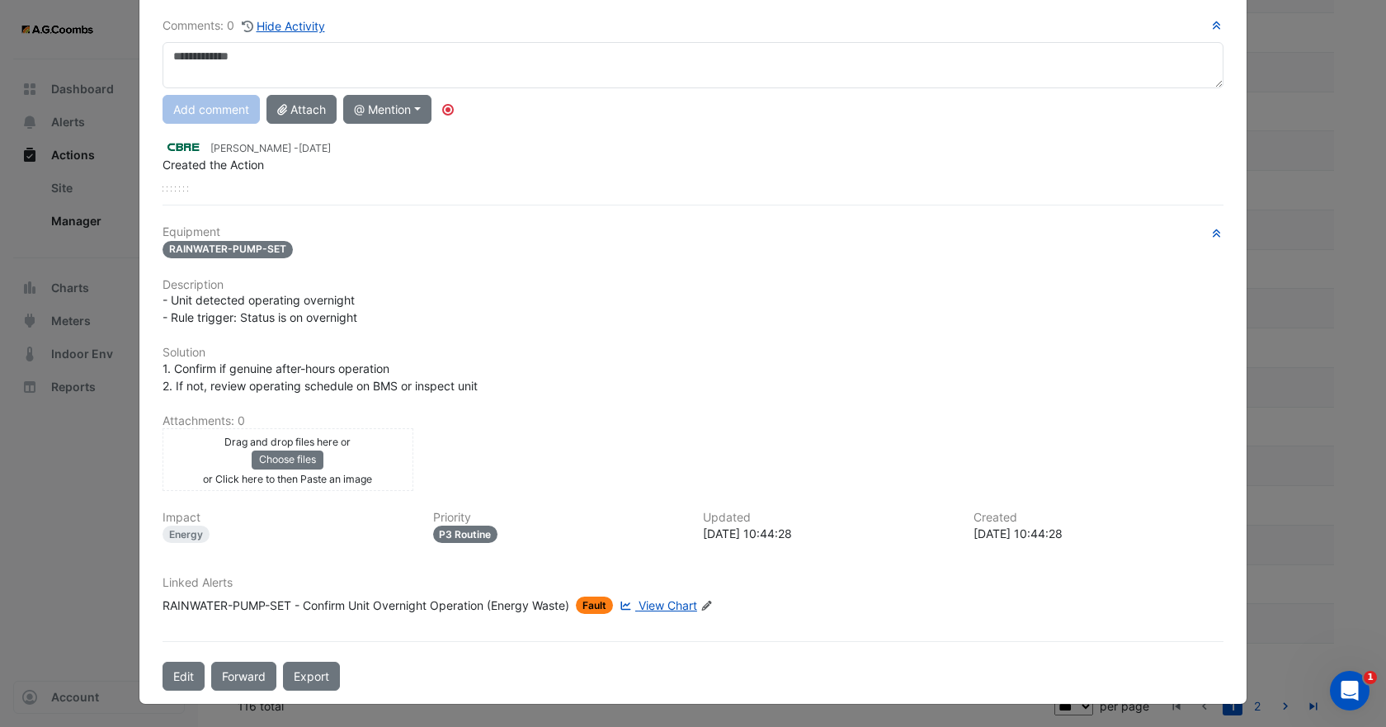
scroll to position [118, 0]
click at [667, 598] on span "View Chart" at bounding box center [667, 604] width 59 height 14
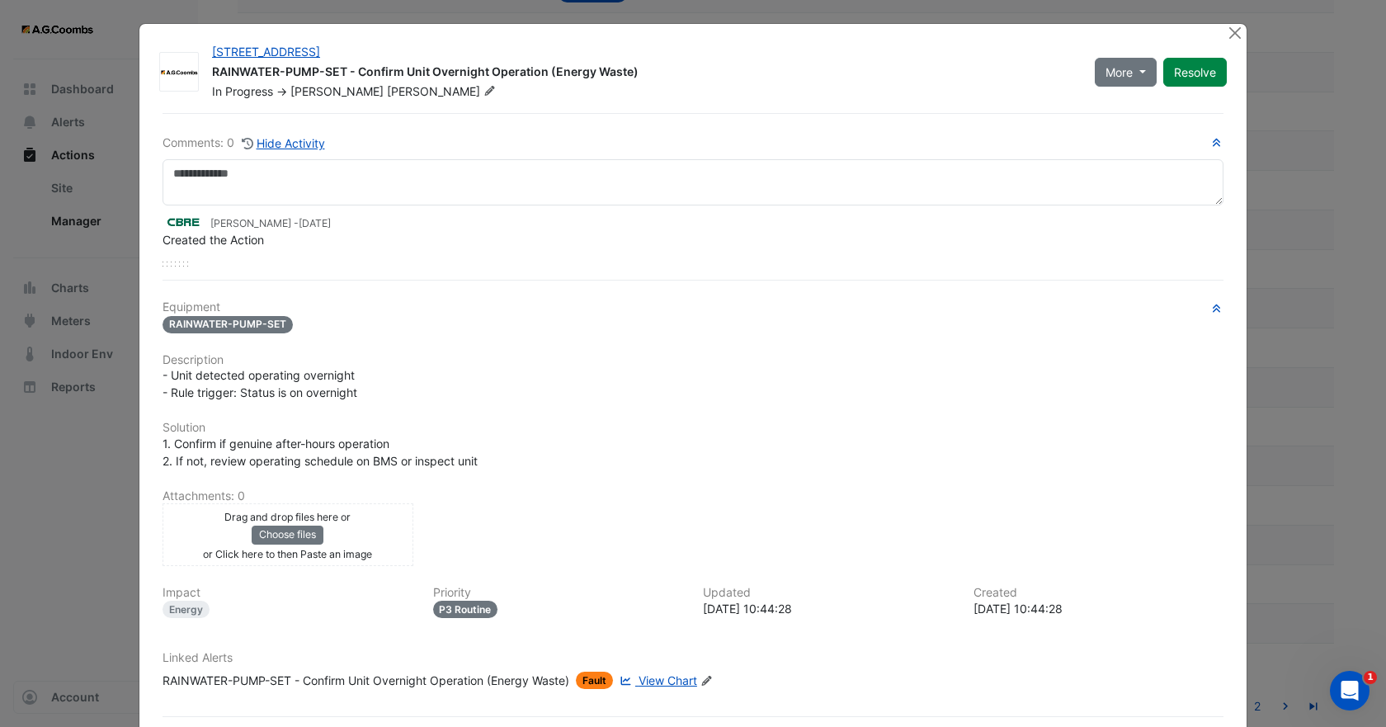
scroll to position [76, 0]
